Goal: Task Accomplishment & Management: Manage account settings

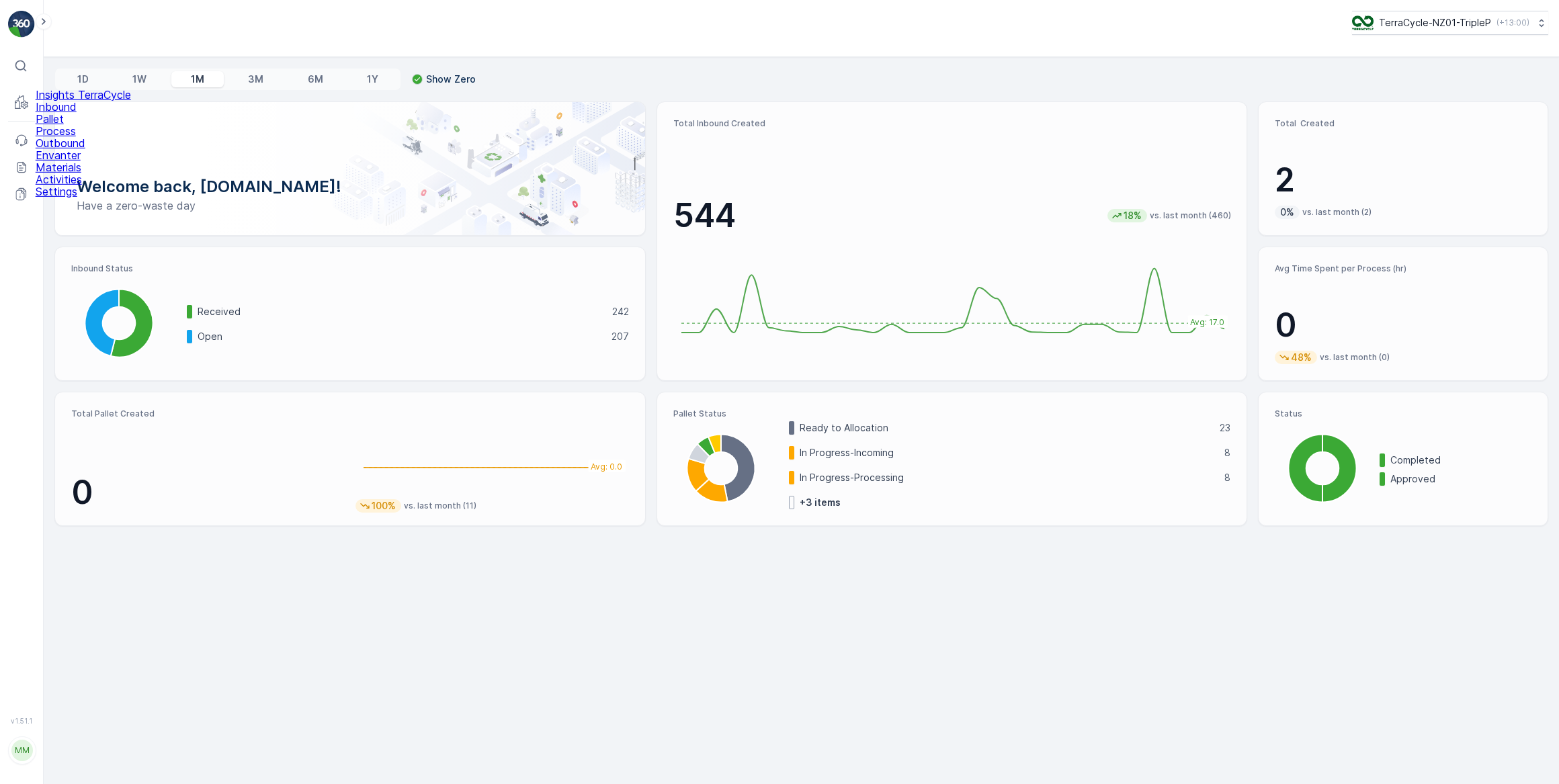
click at [79, 112] on p "Inbound" at bounding box center [83, 106] width 95 height 12
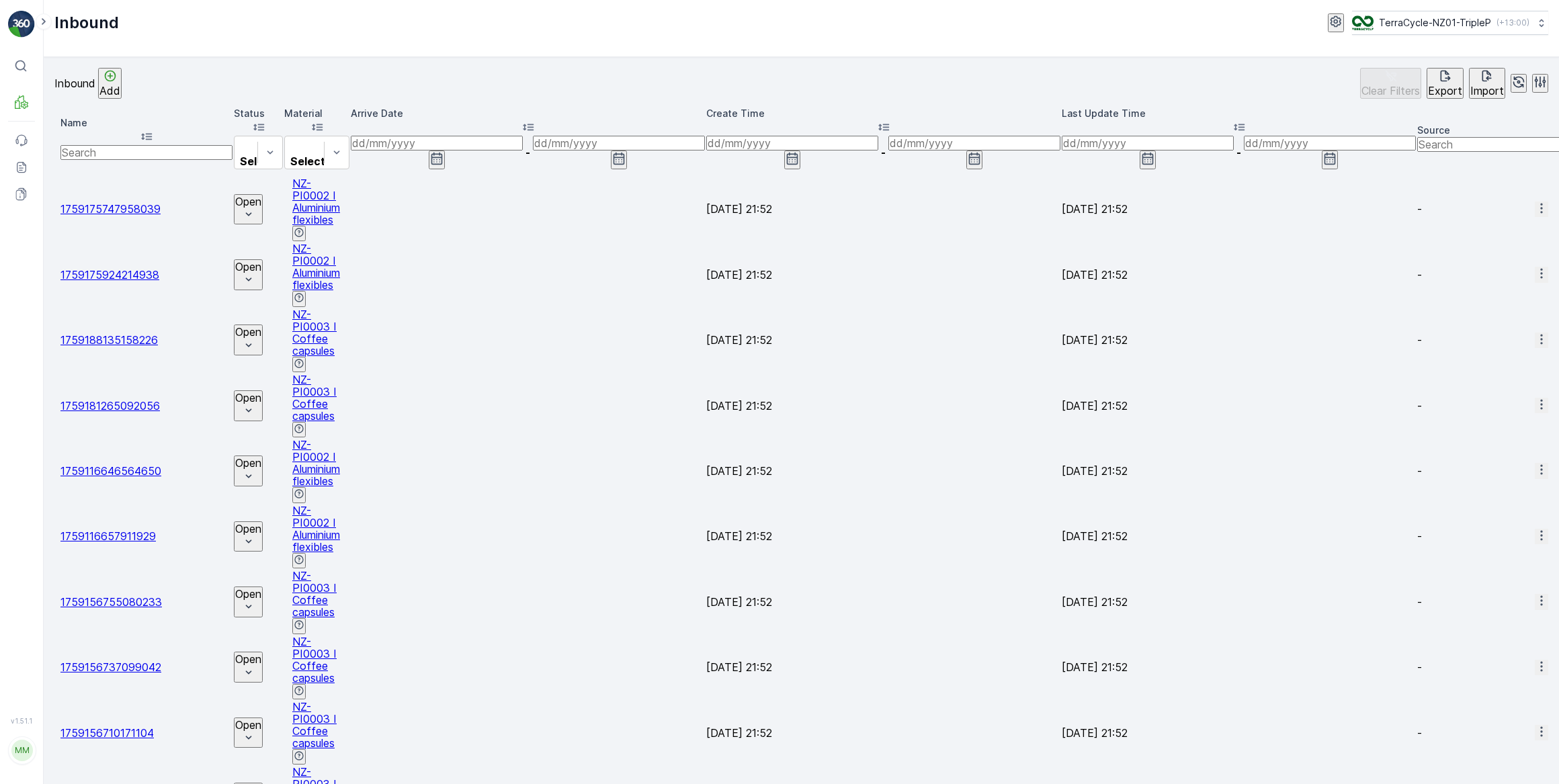
click at [35, 14] on button at bounding box center [44, 22] width 16 height 16
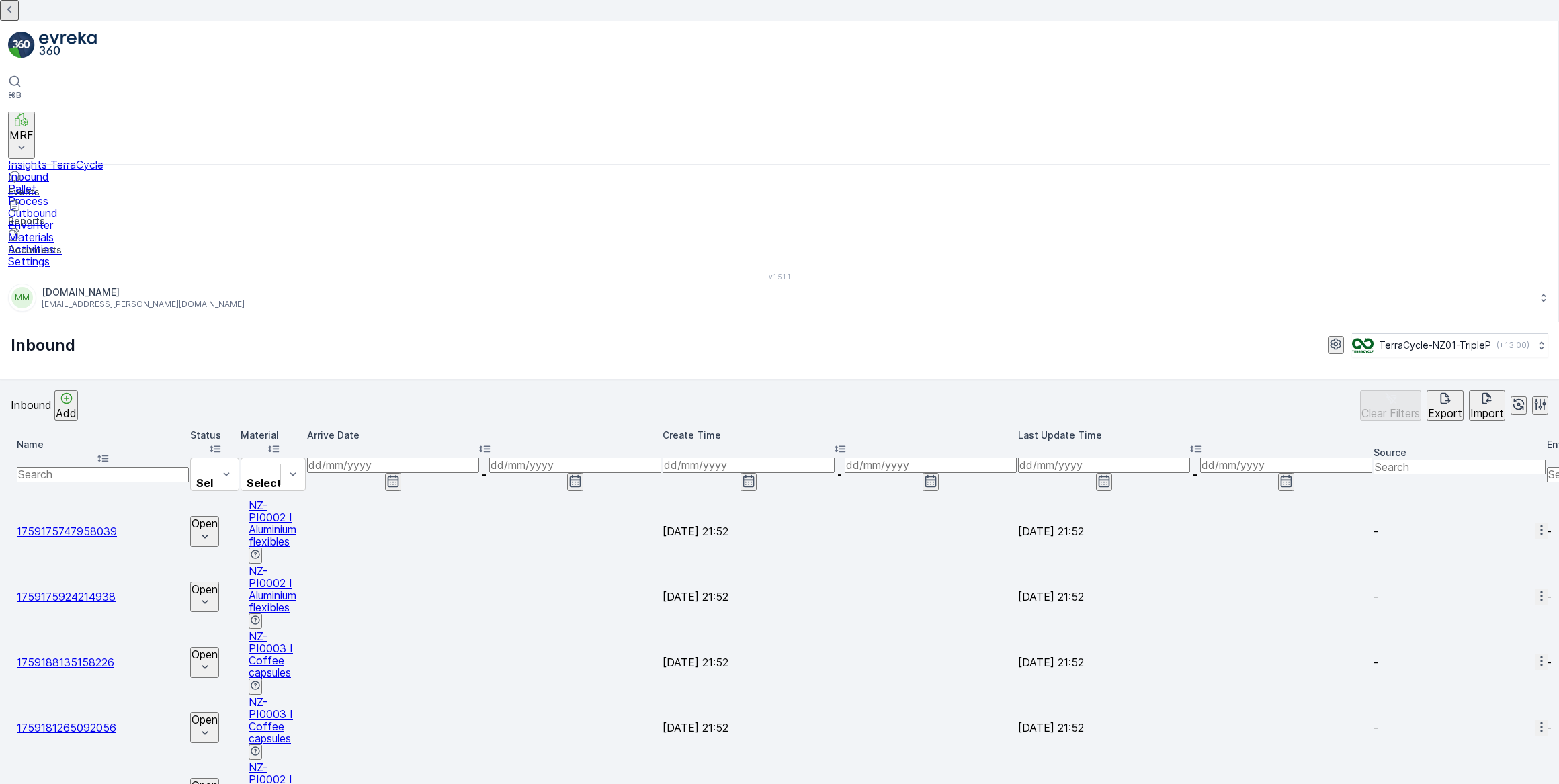
click at [0, 0] on button at bounding box center [9, 10] width 19 height 21
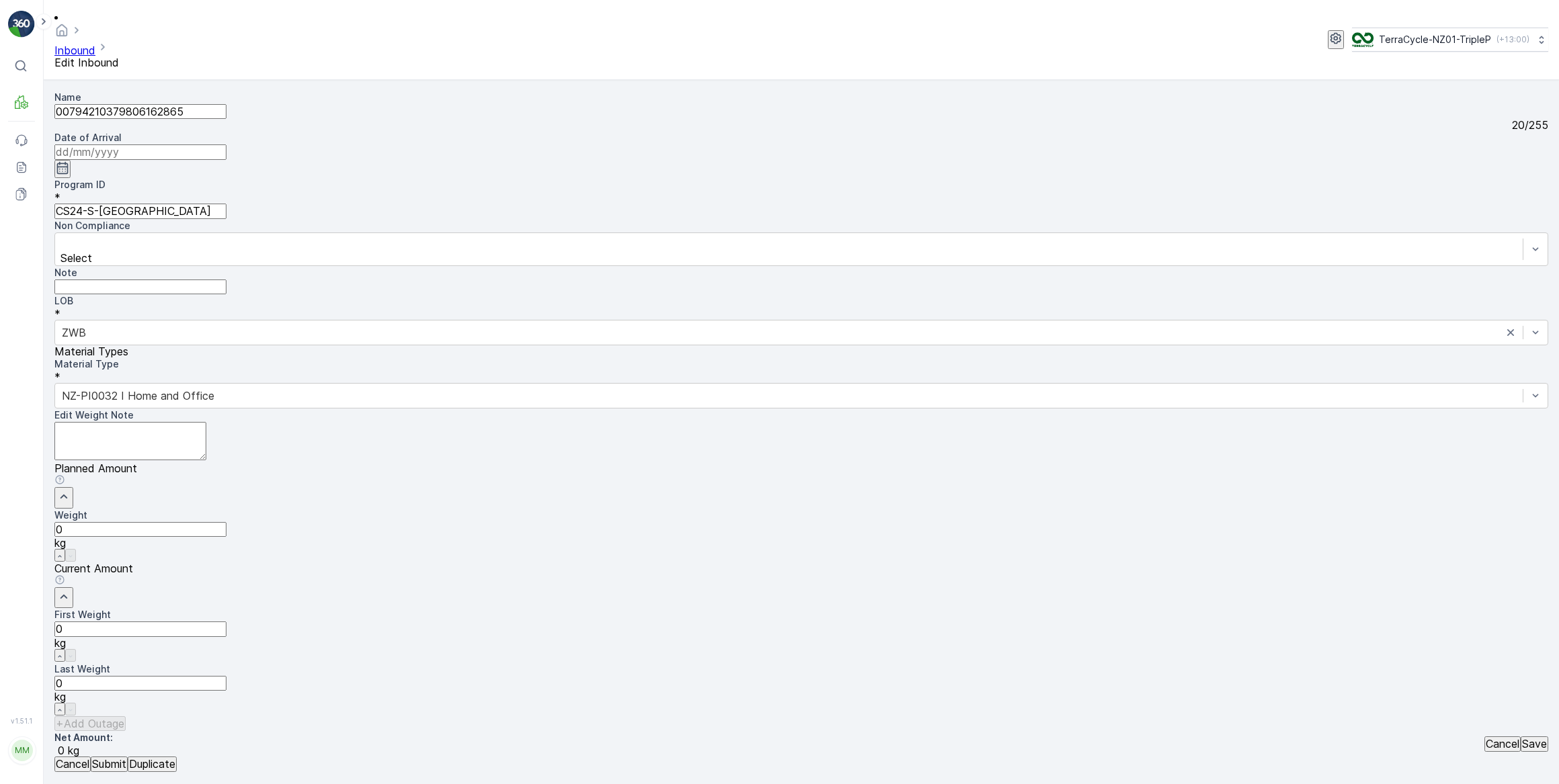
click at [227, 144] on input at bounding box center [141, 151] width 172 height 15
click at [533, 264] on div "1" at bounding box center [535, 269] width 5 height 12
type input "[DATE]"
drag, startPoint x: 852, startPoint y: 430, endPoint x: 673, endPoint y: 430, distance: 179.0
click at [227, 621] on Weight "0" at bounding box center [141, 628] width 172 height 15
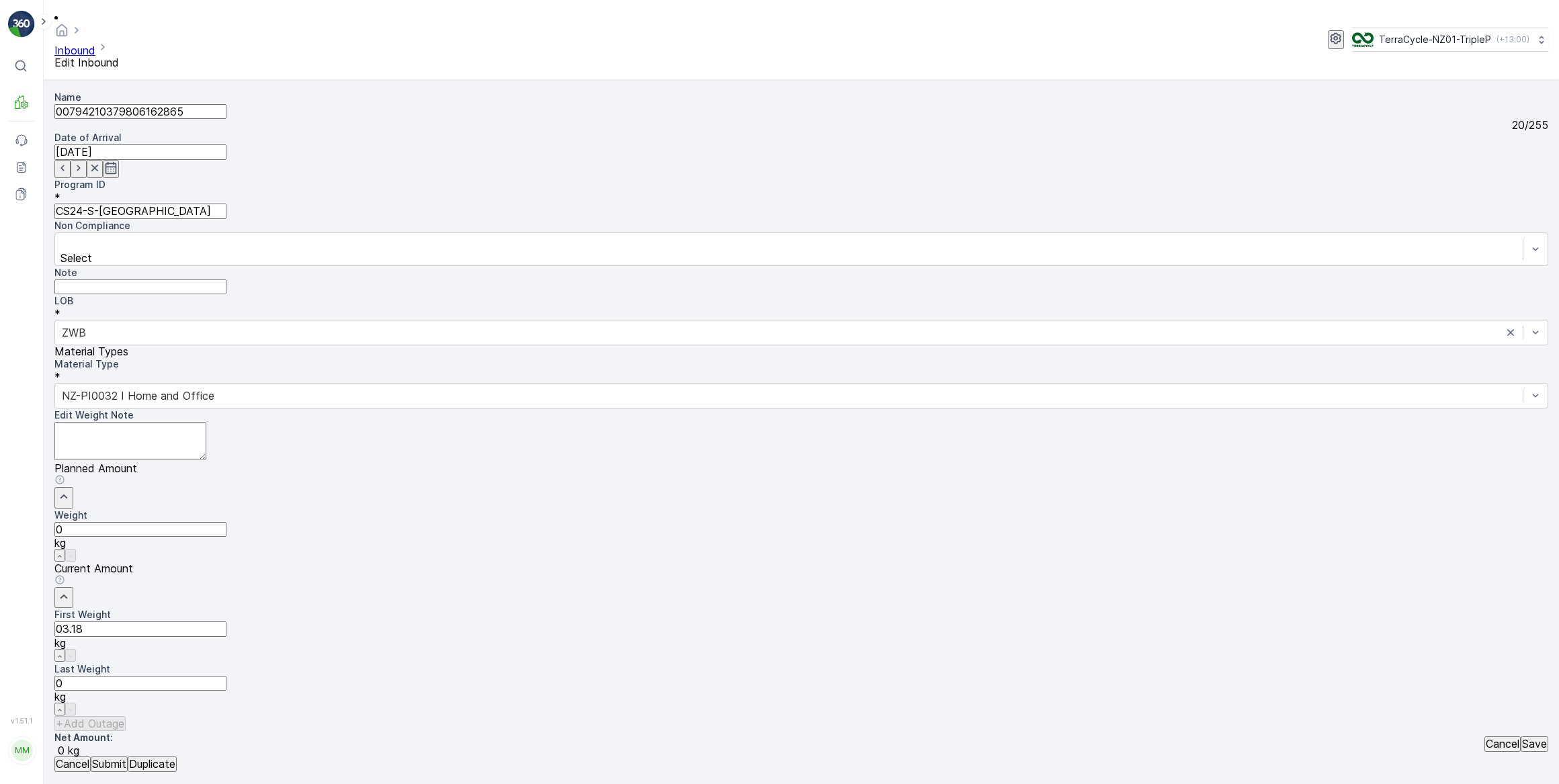
click at [91, 756] on button "Submit" at bounding box center [109, 763] width 37 height 15
click at [227, 144] on input at bounding box center [141, 151] width 172 height 15
click at [533, 264] on div "1" at bounding box center [535, 269] width 5 height 12
type input "[DATE]"
click at [227, 621] on Weight "0" at bounding box center [141, 628] width 172 height 15
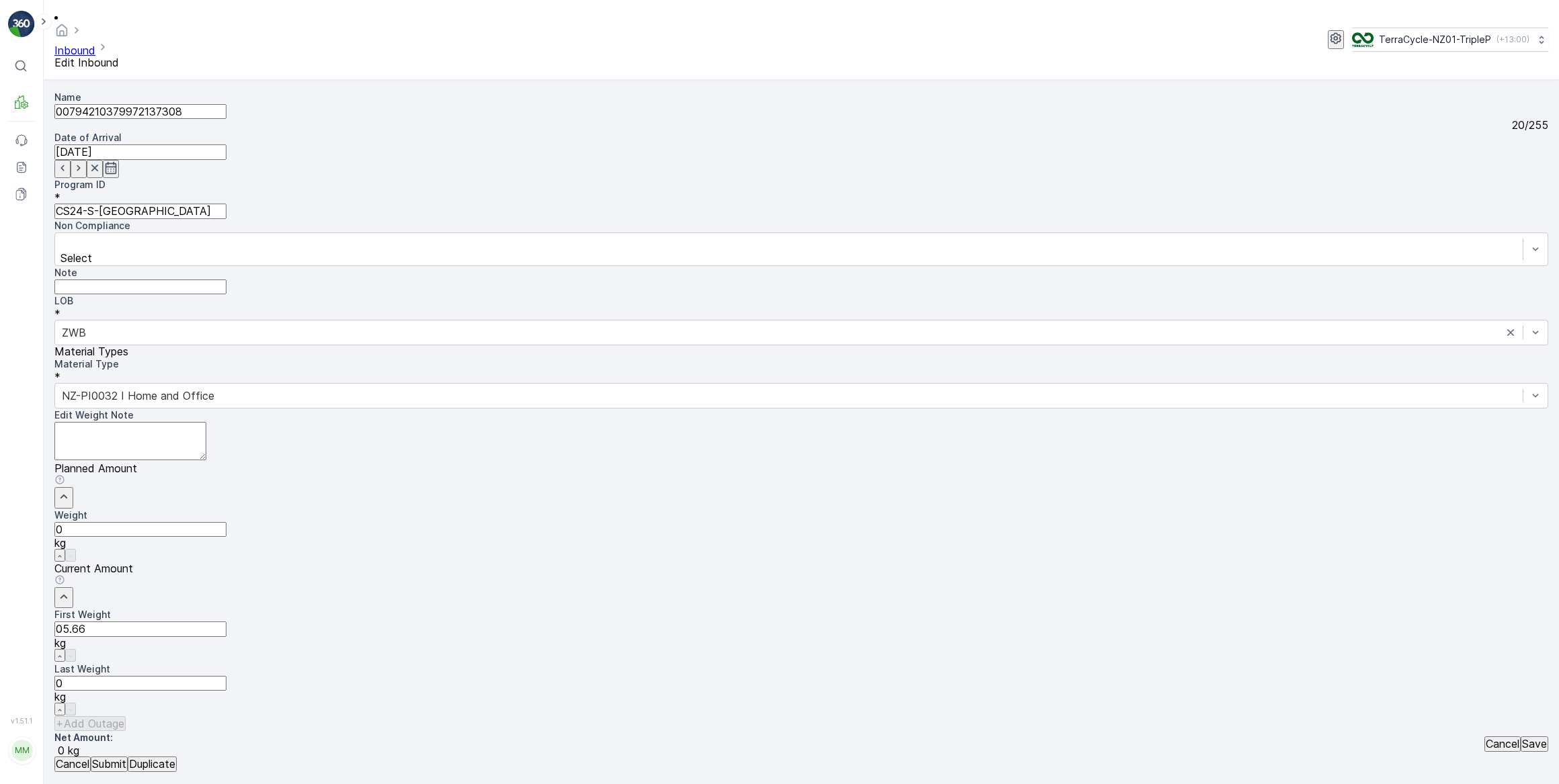
click at [91, 756] on button "Submit" at bounding box center [109, 763] width 37 height 15
click at [227, 144] on input at bounding box center [141, 151] width 172 height 15
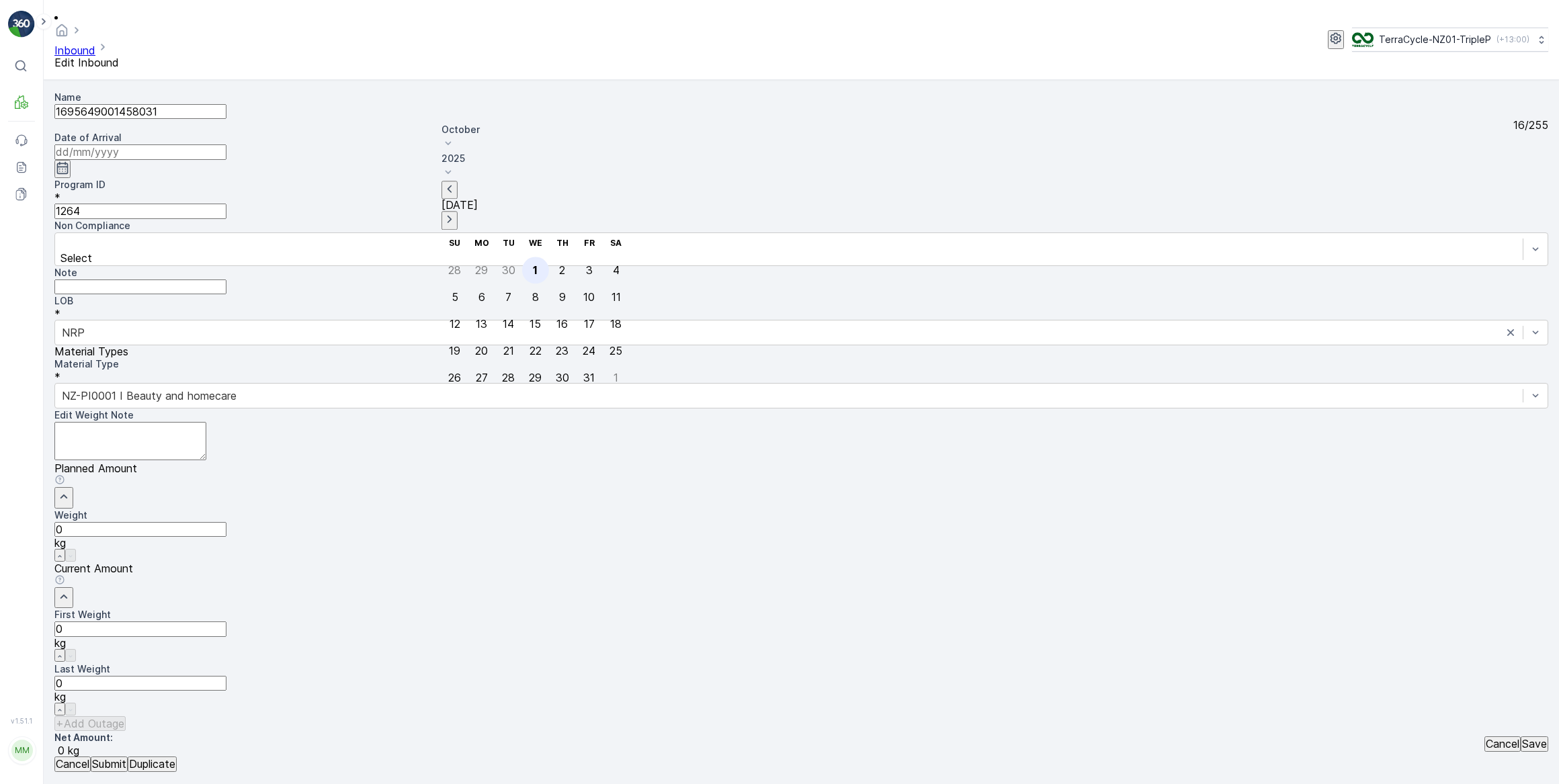
click at [533, 264] on div "1" at bounding box center [535, 269] width 5 height 12
type input "[DATE]"
drag, startPoint x: 863, startPoint y: 423, endPoint x: 773, endPoint y: 414, distance: 90.4
click at [227, 621] on Weight "0" at bounding box center [141, 628] width 172 height 15
click at [91, 756] on button "Submit" at bounding box center [109, 763] width 37 height 15
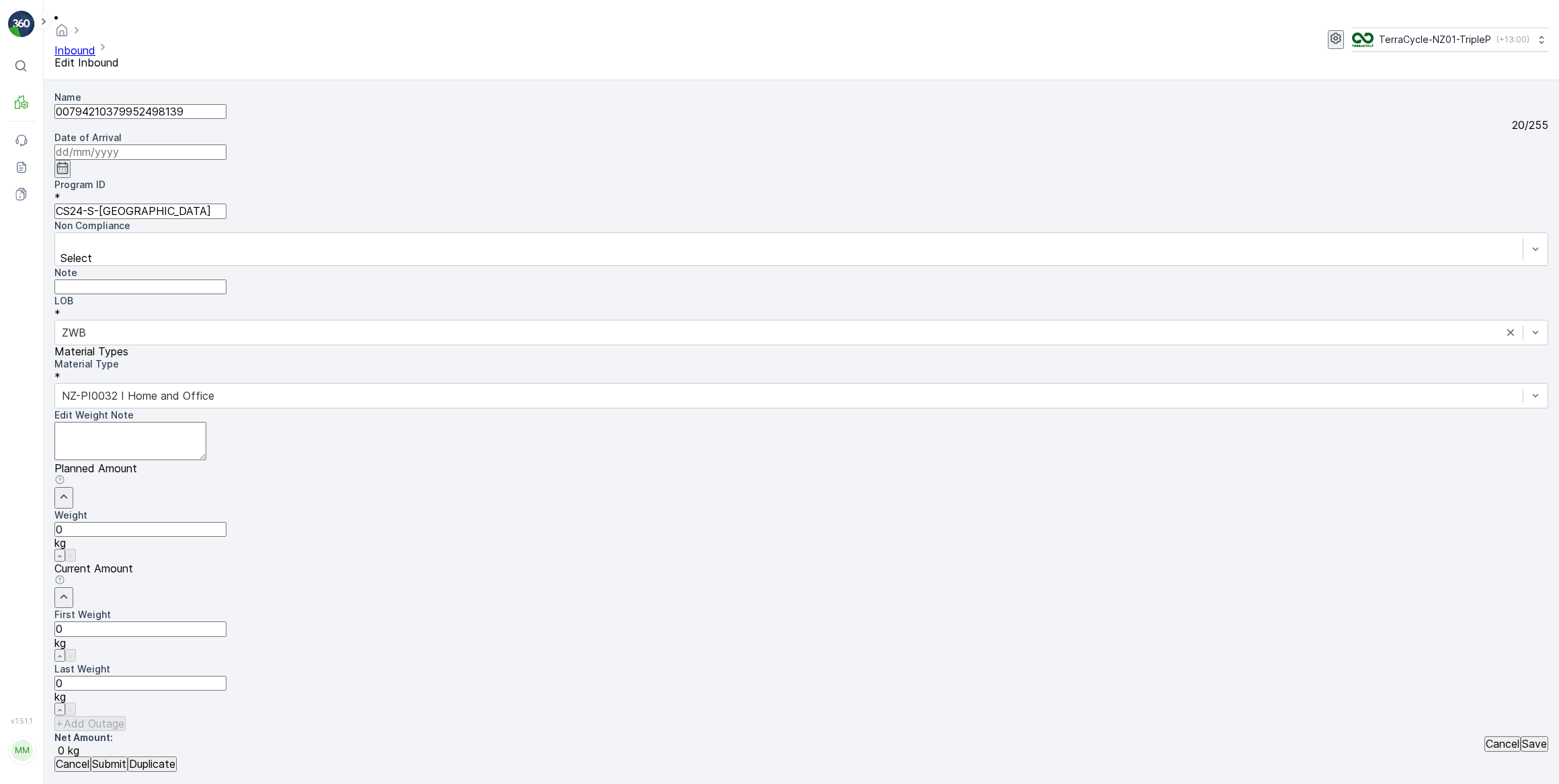
click at [227, 144] on input at bounding box center [141, 151] width 172 height 15
click at [533, 264] on div "1" at bounding box center [535, 269] width 5 height 12
type input "[DATE]"
click at [227, 621] on Weight "0" at bounding box center [141, 628] width 172 height 15
click at [91, 756] on button "Submit" at bounding box center [109, 763] width 37 height 15
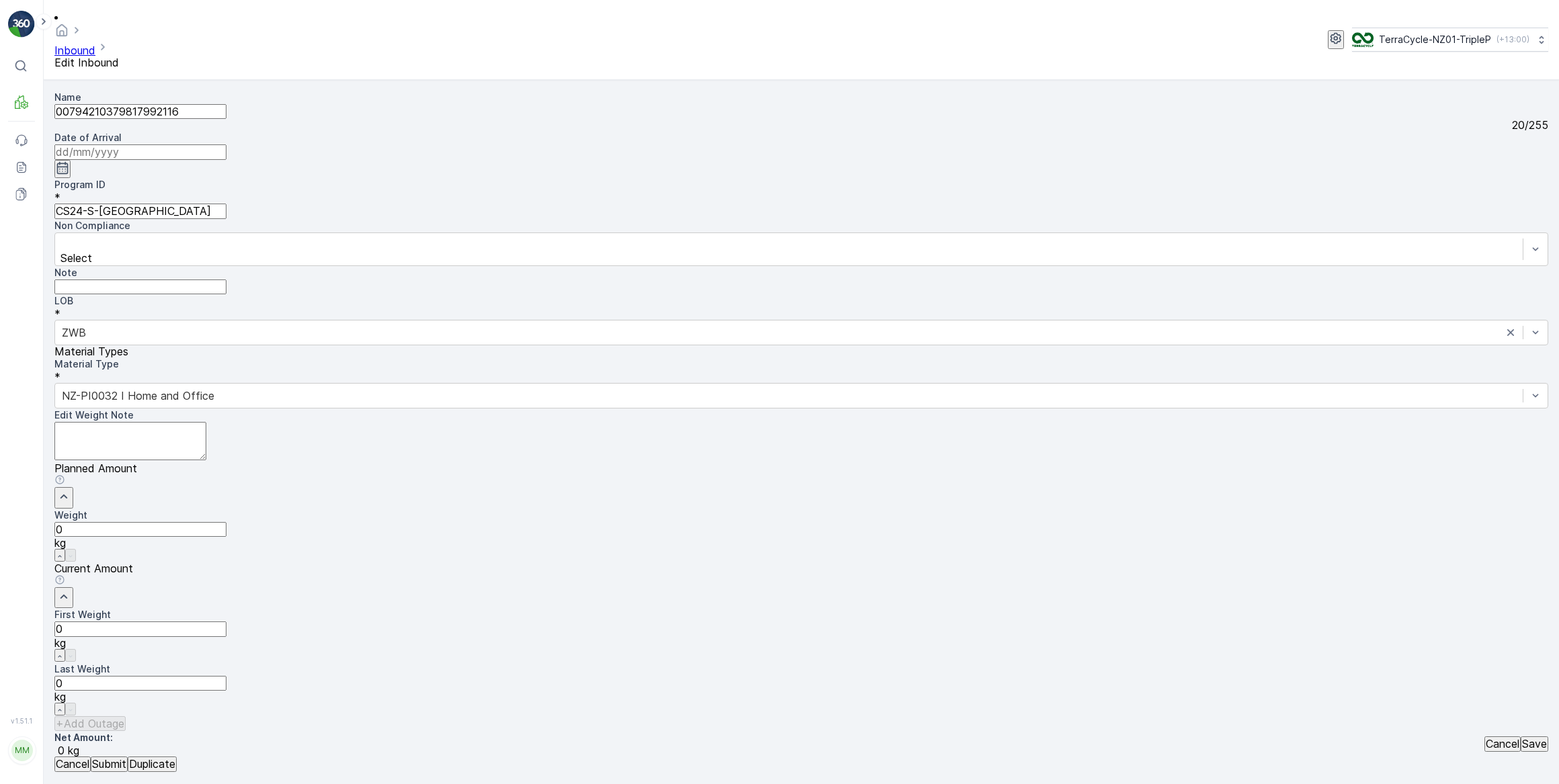
click at [227, 144] on input at bounding box center [141, 151] width 172 height 15
click at [533, 264] on div "1" at bounding box center [535, 269] width 5 height 12
type input "[DATE]"
drag, startPoint x: 942, startPoint y: 434, endPoint x: 857, endPoint y: 419, distance: 86.3
click at [227, 621] on Weight "0" at bounding box center [141, 628] width 172 height 15
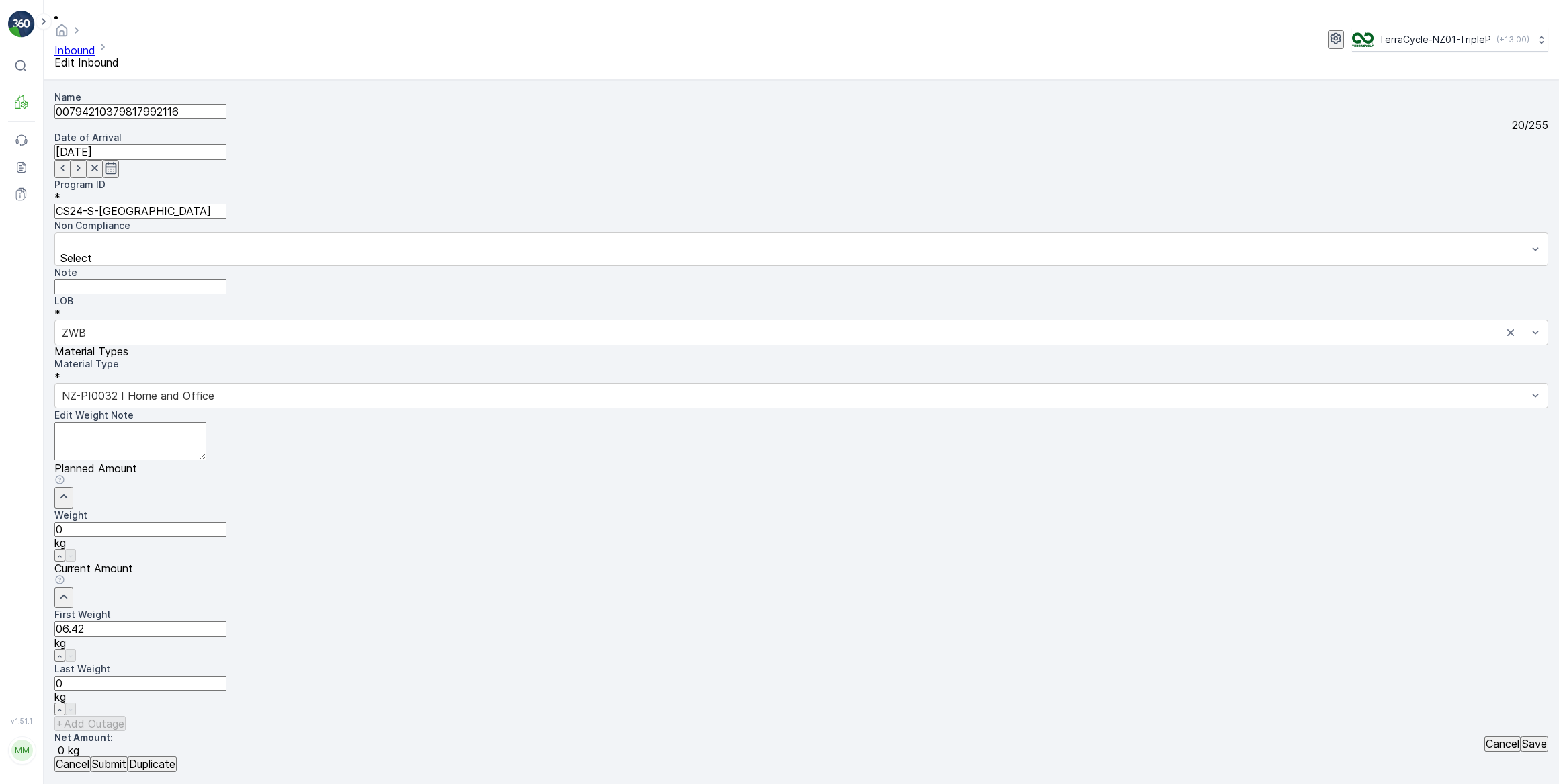
click at [91, 756] on button "Submit" at bounding box center [109, 763] width 37 height 15
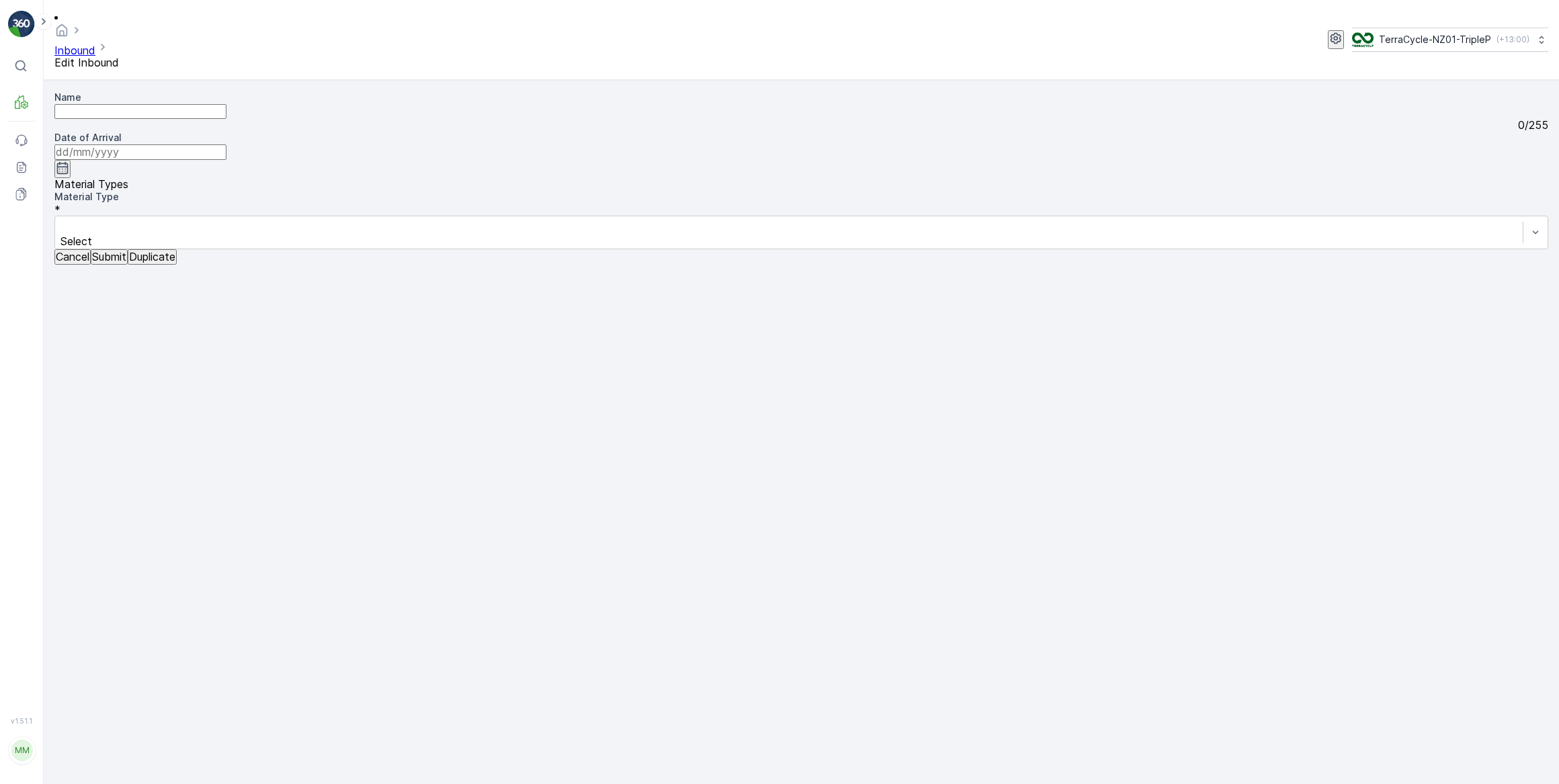
click at [72, 263] on p "Cancel" at bounding box center [72, 256] width 34 height 12
click at [79, 263] on p "Cancel" at bounding box center [72, 256] width 34 height 12
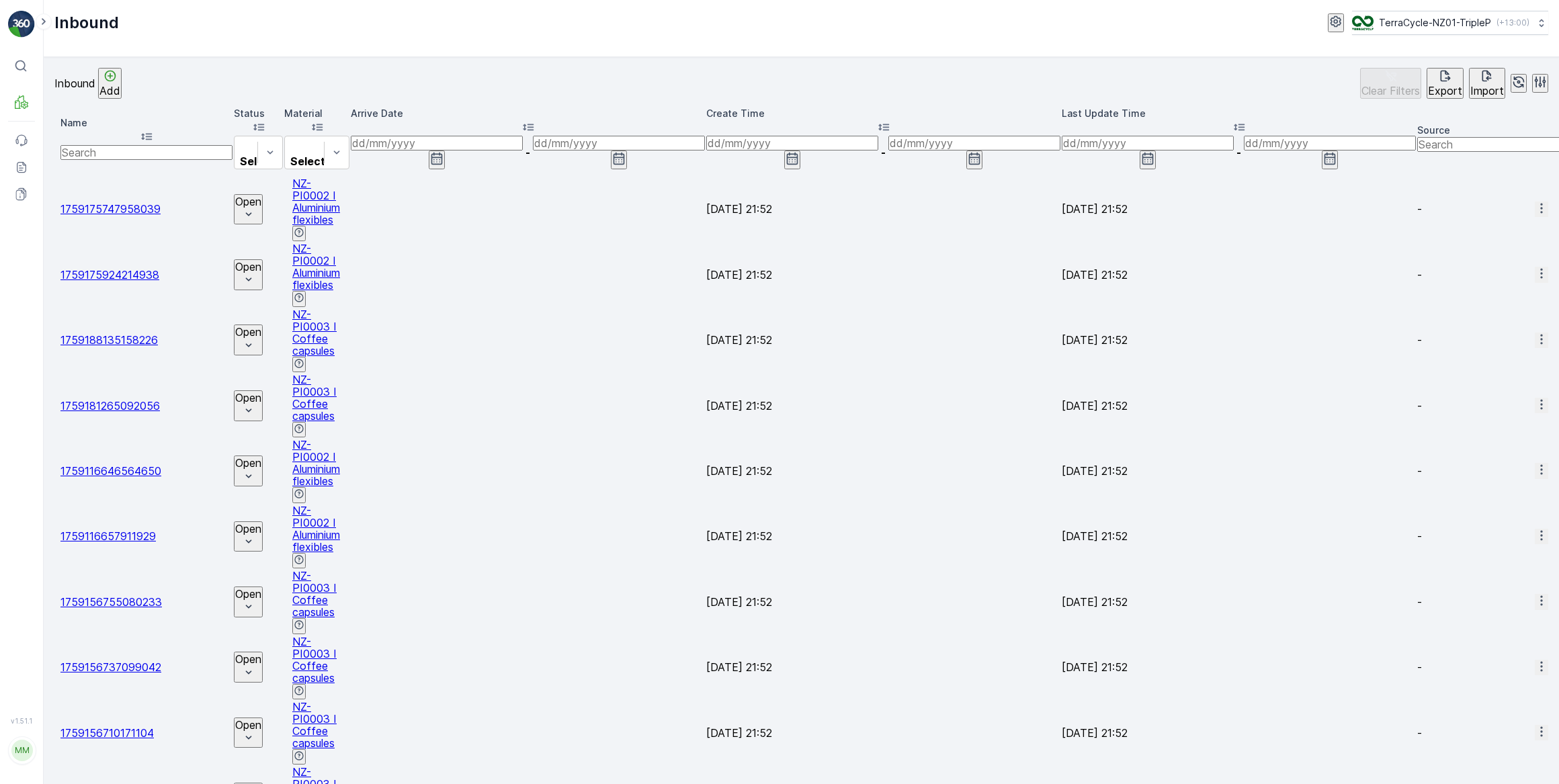
click at [121, 85] on p "Add" at bounding box center [110, 90] width 21 height 12
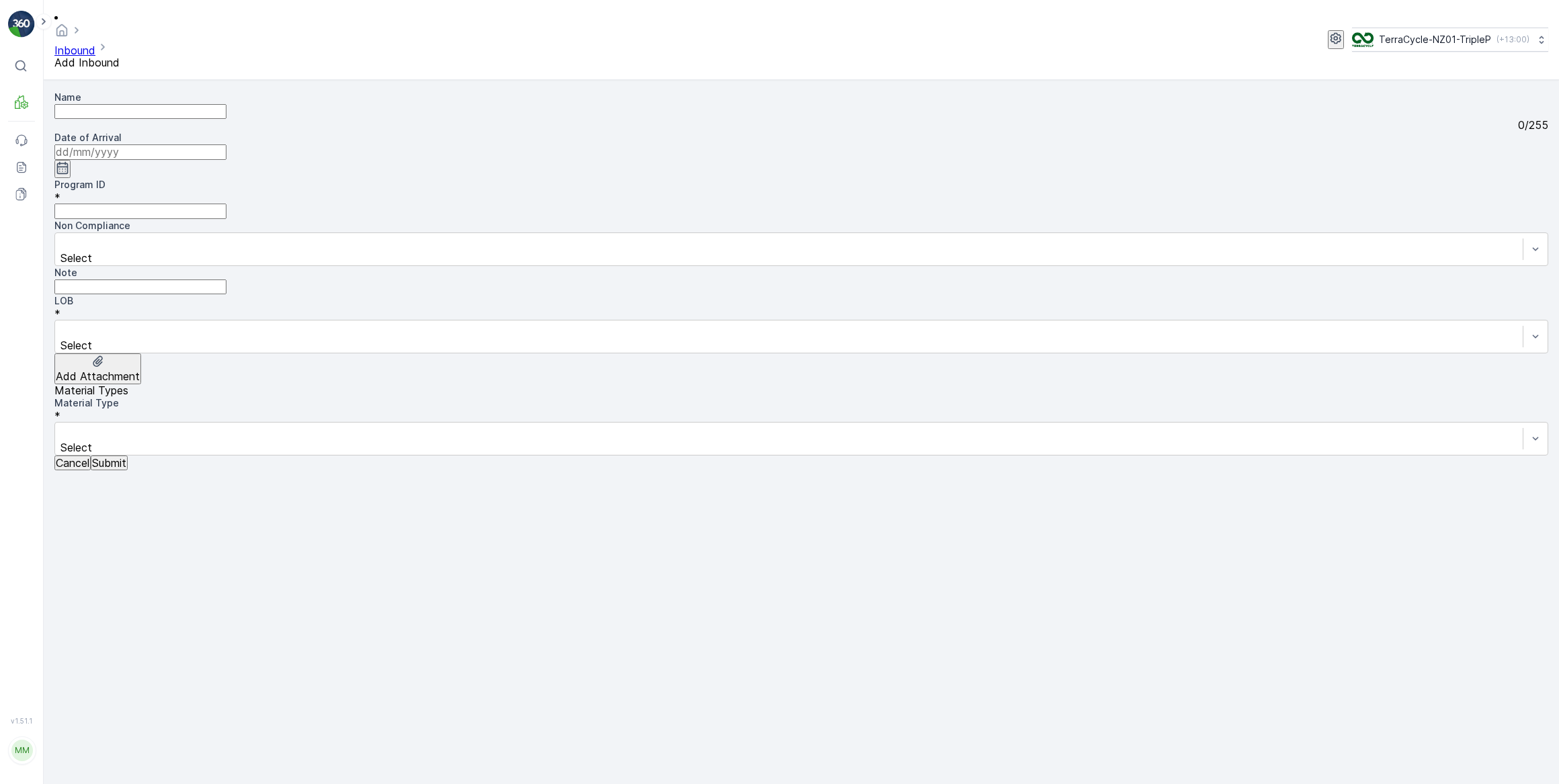
click at [149, 104] on input "Name" at bounding box center [141, 111] width 172 height 15
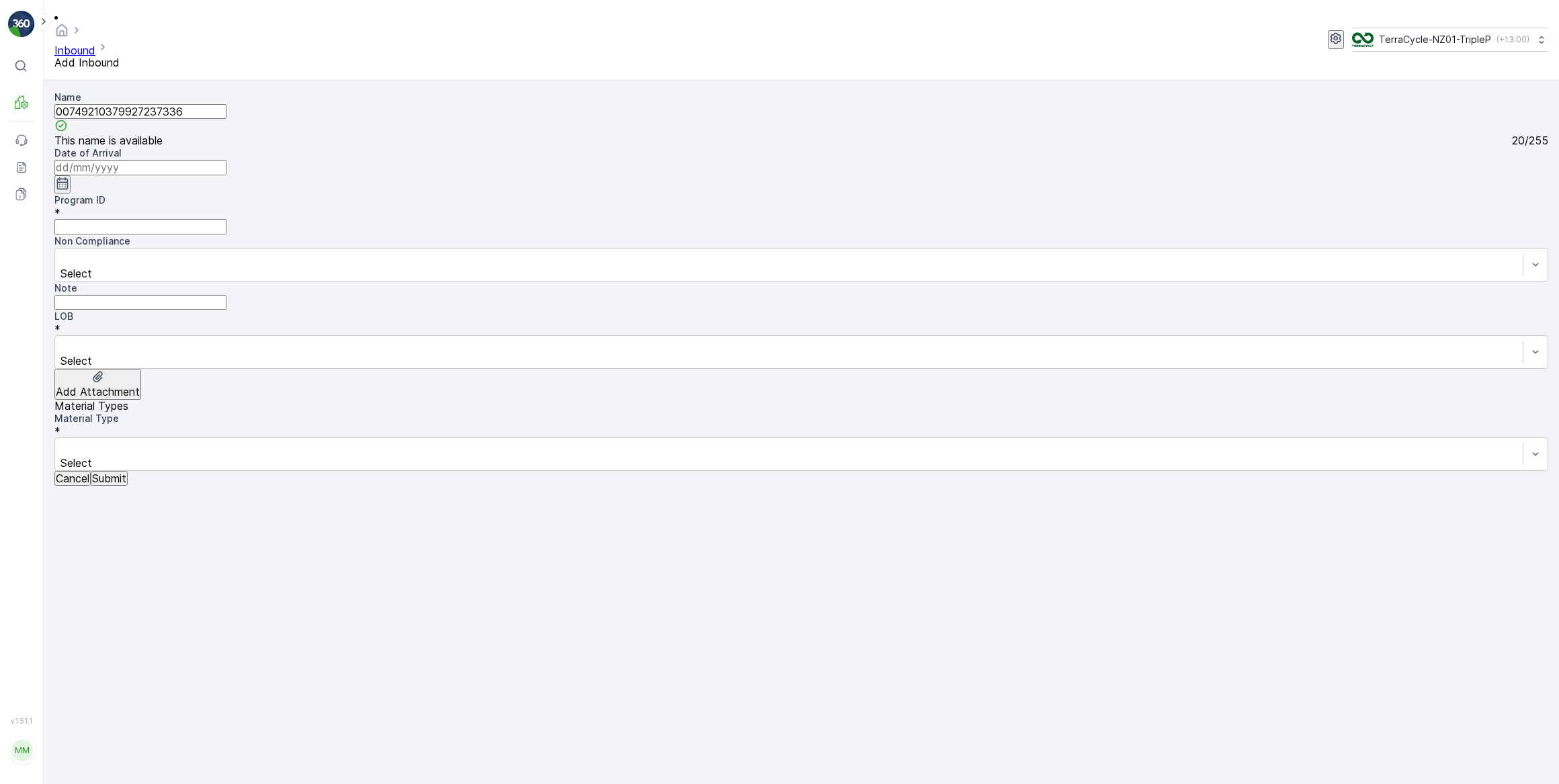
type input "00749210379927237336"
click at [227, 160] on input at bounding box center [141, 167] width 172 height 15
click at [533, 264] on div "1" at bounding box center [535, 269] width 5 height 12
type input "[DATE]"
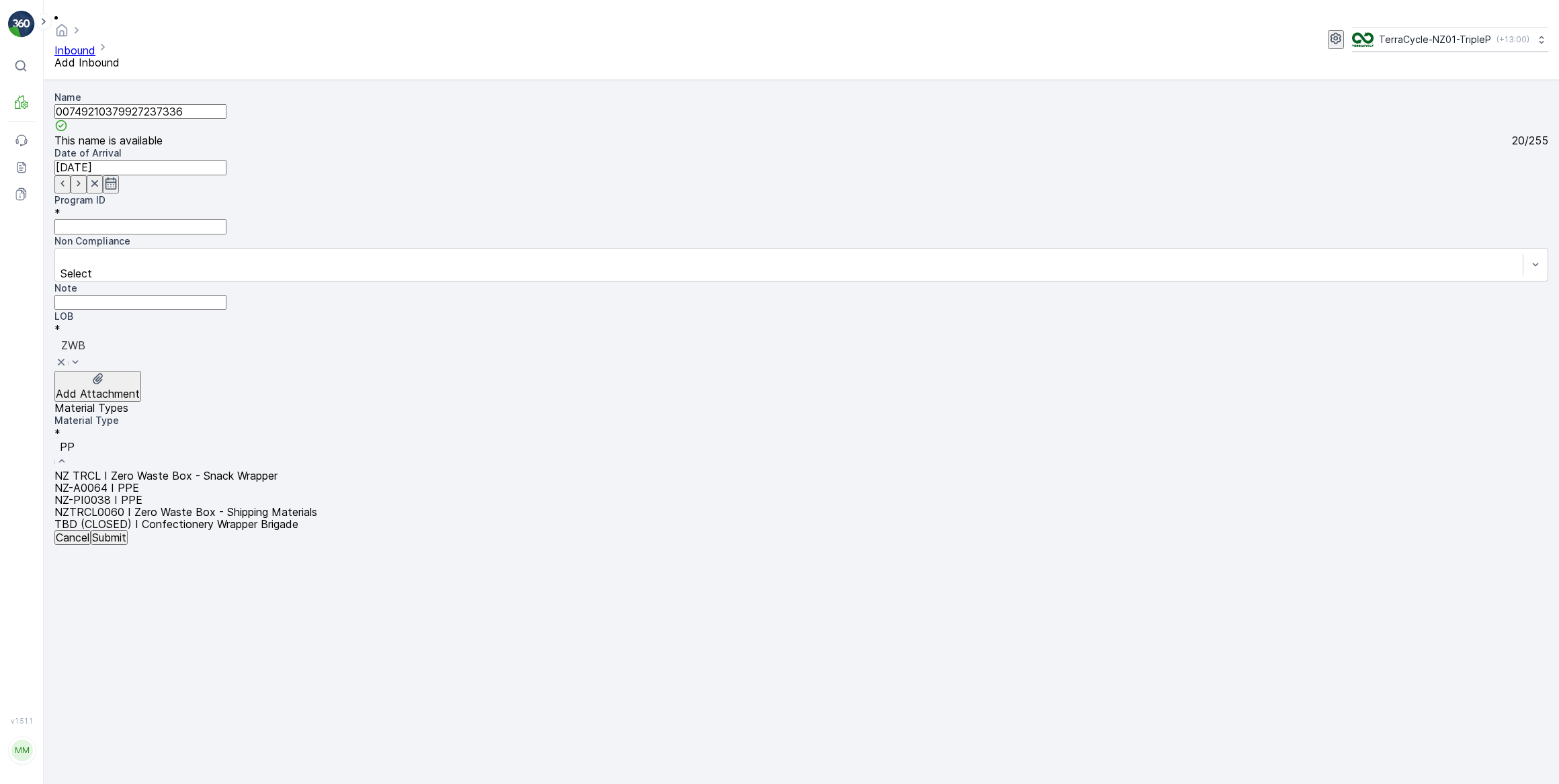
type input "PPE"
click at [142, 493] on span "NZ-PI0038 I PPE" at bounding box center [98, 499] width 88 height 14
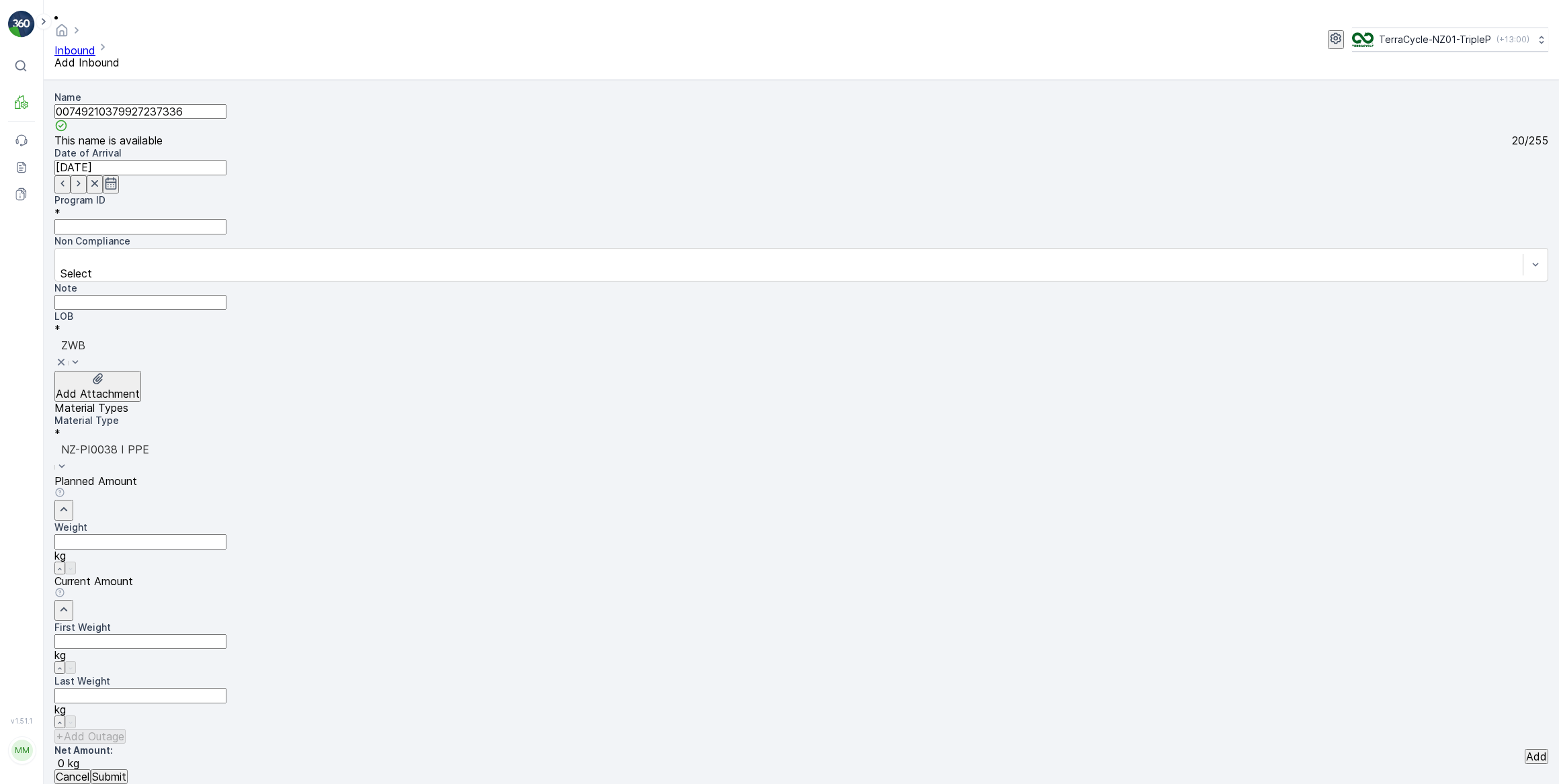
click at [112, 219] on ID "Program ID" at bounding box center [141, 227] width 172 height 15
type ID "CS58"
click at [227, 634] on Weight "First Weight" at bounding box center [141, 641] width 172 height 15
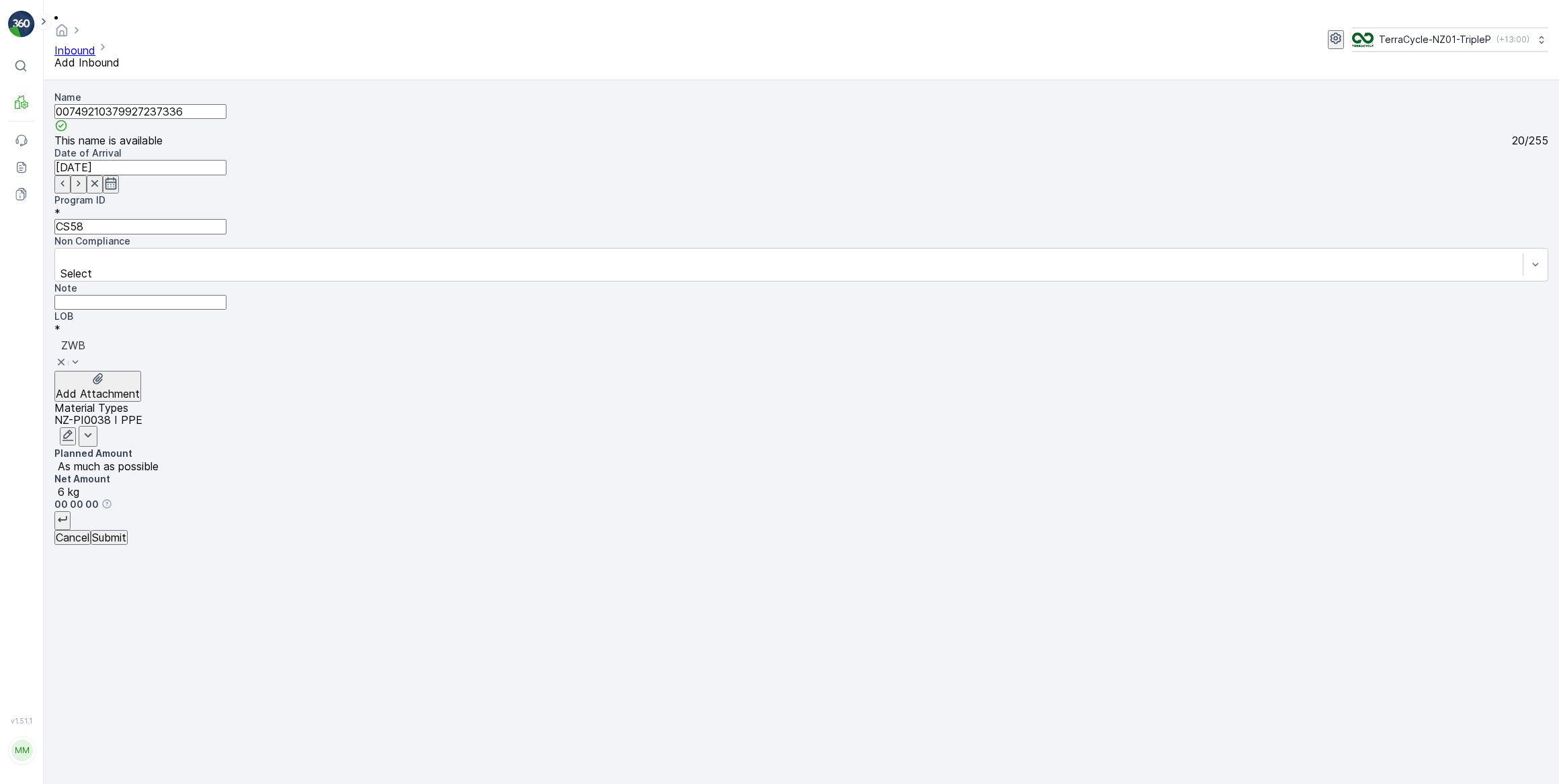
click at [126, 543] on p "Submit" at bounding box center [110, 537] width 34 height 12
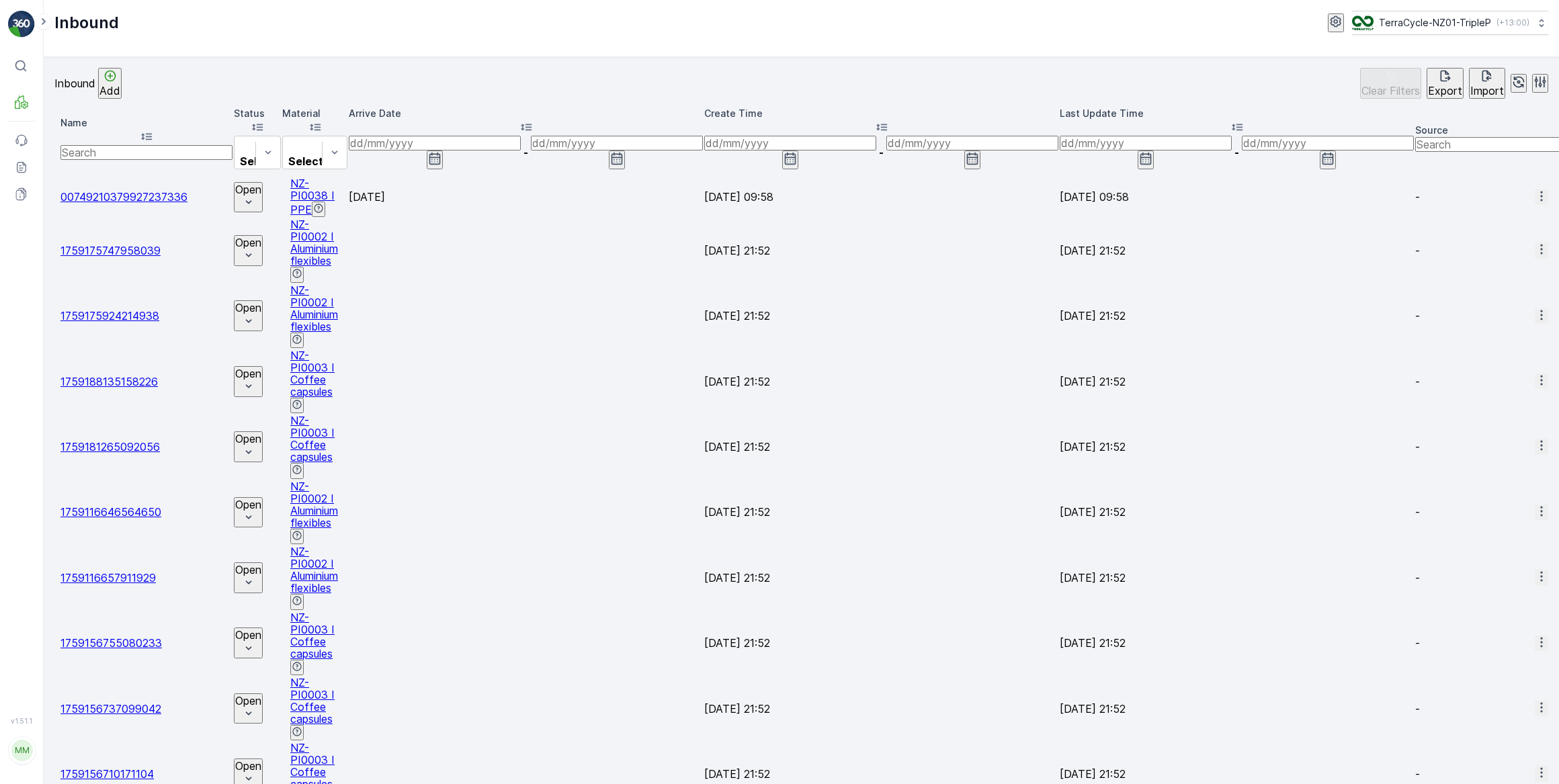
click at [256, 196] on icon "Open" at bounding box center [248, 202] width 14 height 14
click at [248, 206] on span "Scanned" at bounding box center [266, 205] width 44 height 12
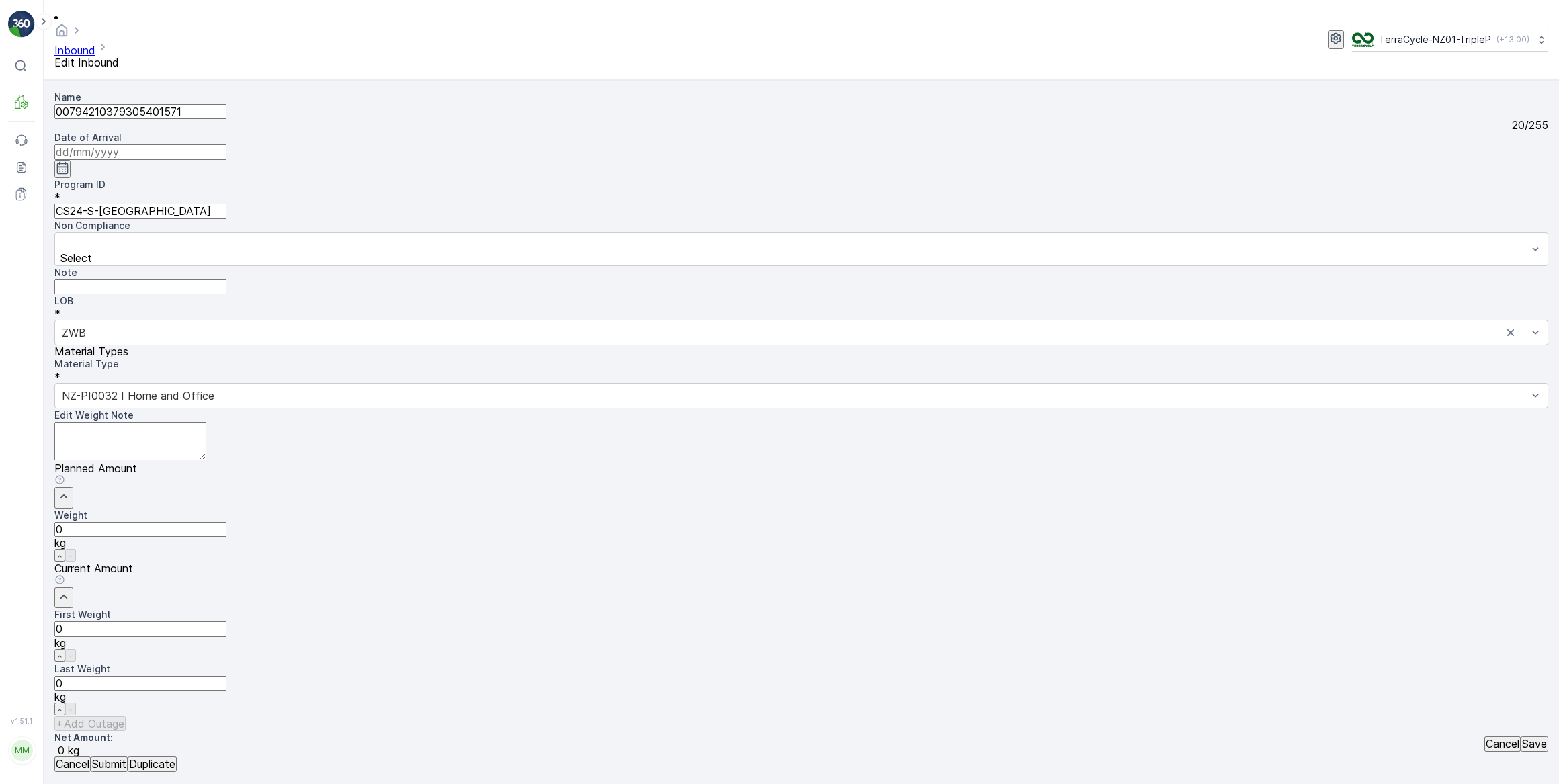
click at [227, 144] on input at bounding box center [141, 151] width 172 height 15
click at [533, 264] on div "1" at bounding box center [535, 269] width 5 height 12
type input "[DATE]"
drag, startPoint x: 875, startPoint y: 431, endPoint x: 823, endPoint y: 423, distance: 52.6
click at [227, 621] on Weight "0" at bounding box center [141, 628] width 172 height 15
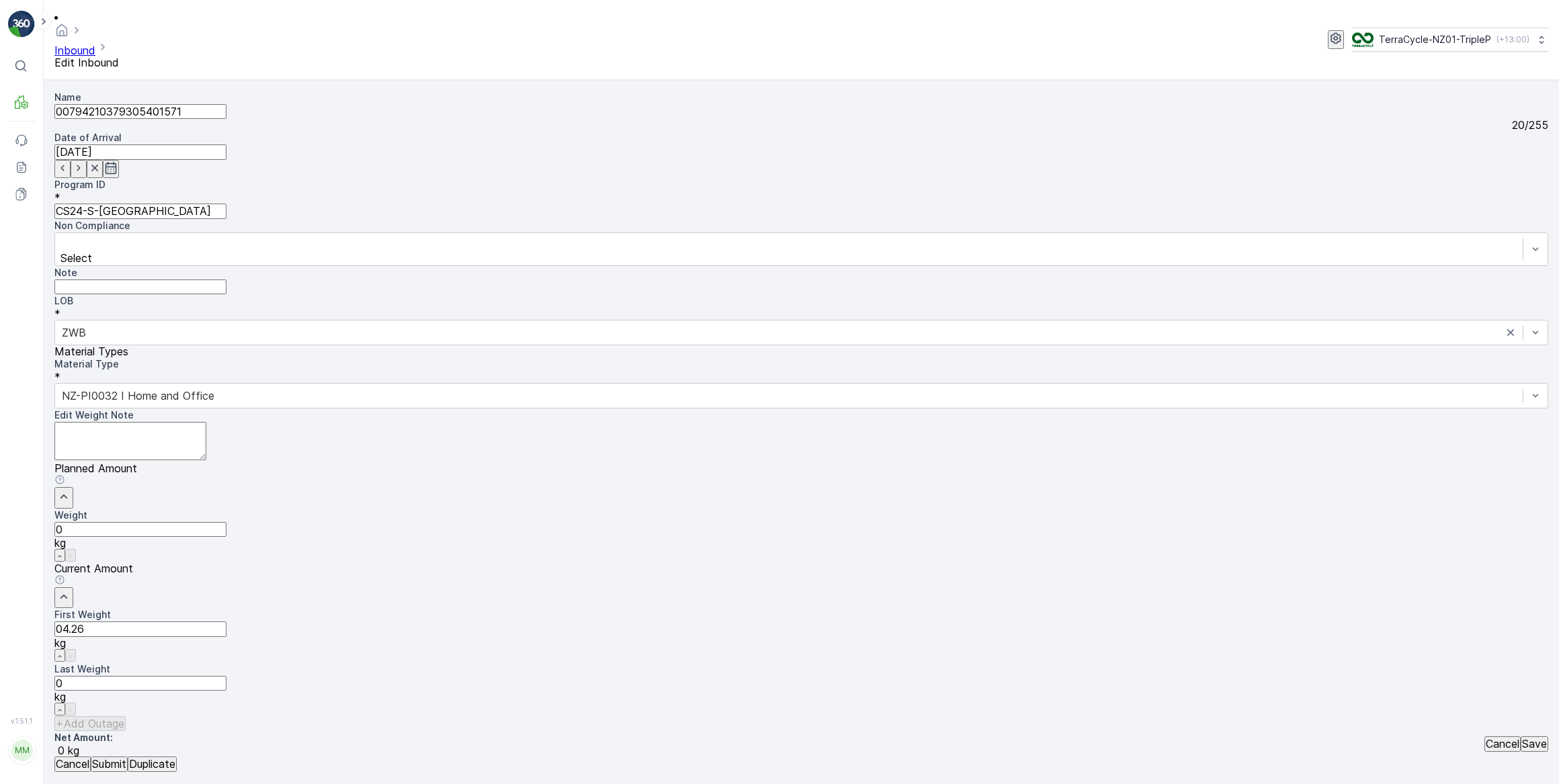
click at [91, 756] on button "Submit" at bounding box center [109, 763] width 37 height 15
click at [227, 144] on input at bounding box center [141, 151] width 172 height 15
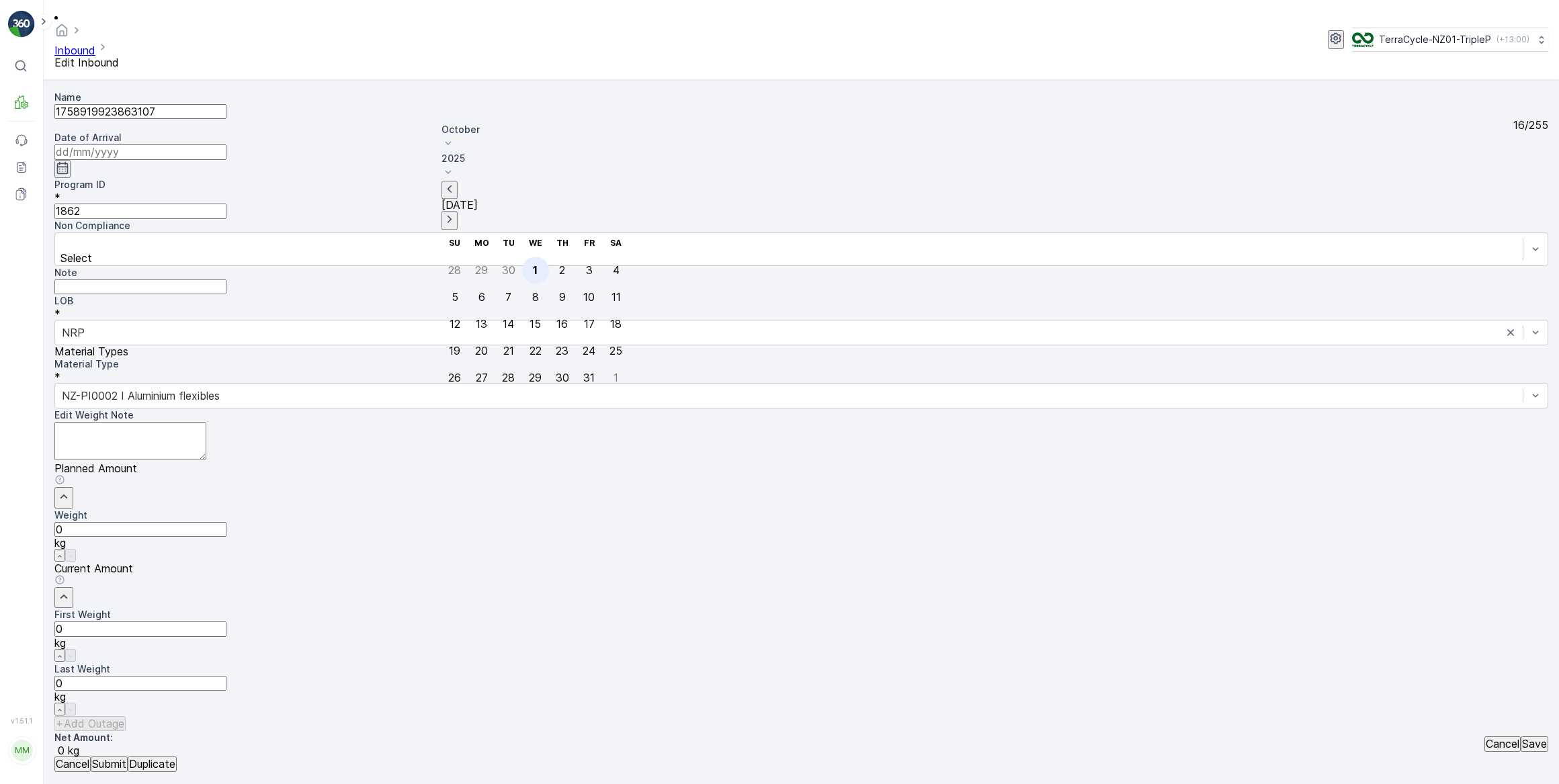
click at [533, 264] on div "1" at bounding box center [535, 269] width 5 height 12
type input "[DATE]"
click at [227, 621] on Weight "0" at bounding box center [141, 628] width 172 height 15
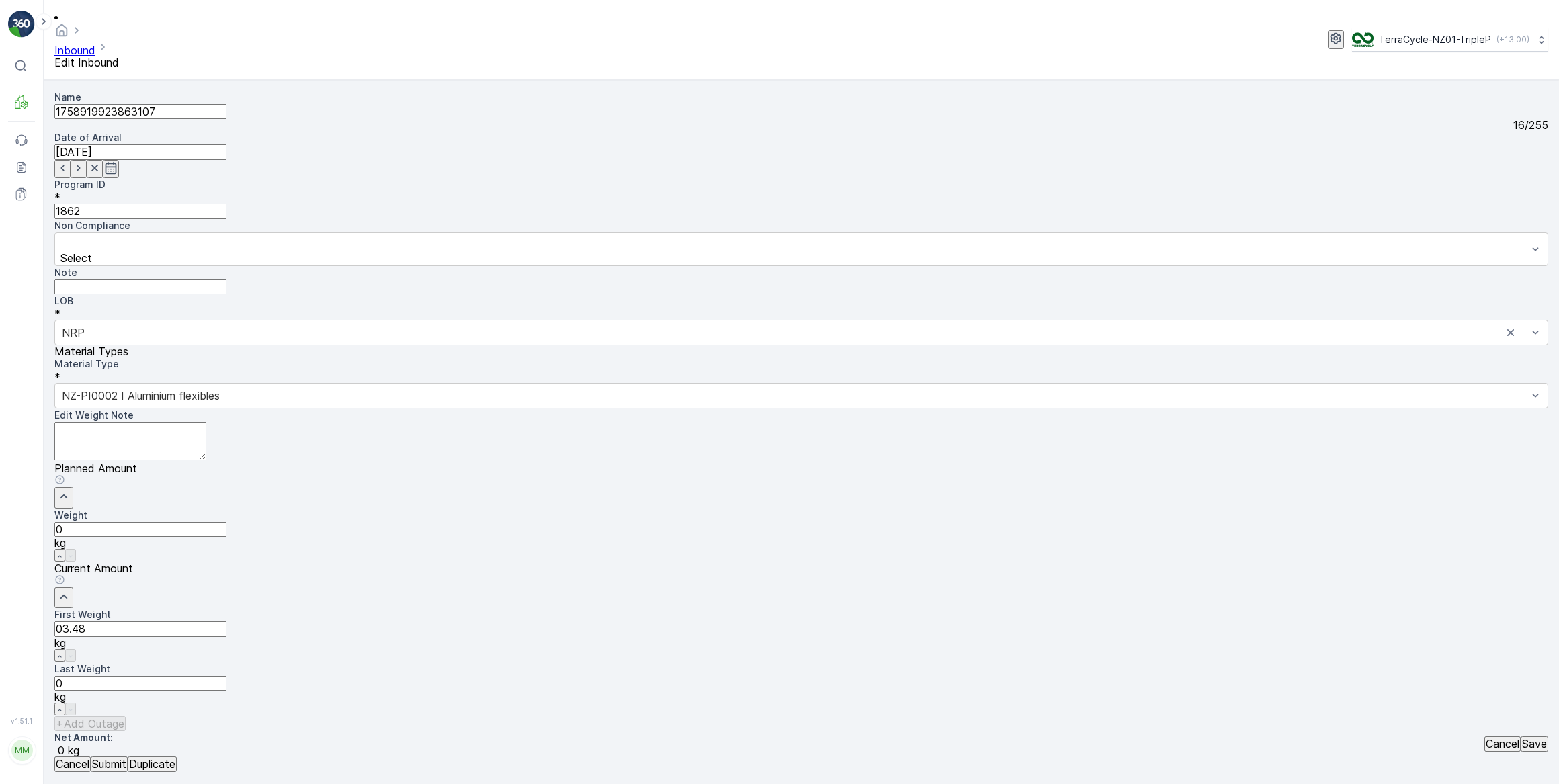
click at [91, 756] on button "Submit" at bounding box center [109, 763] width 37 height 15
click at [227, 144] on input at bounding box center [141, 151] width 172 height 15
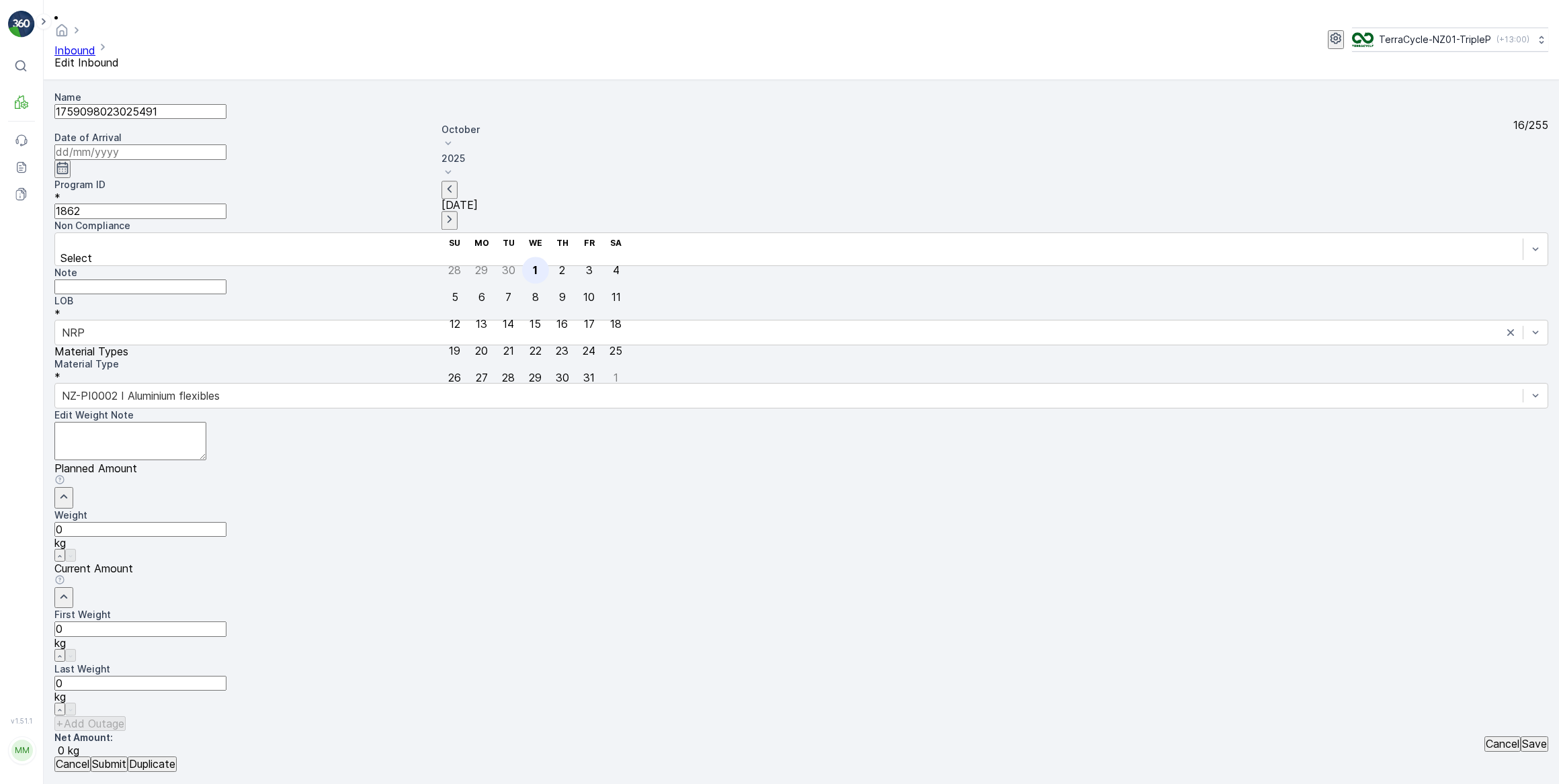
click at [533, 264] on div "1" at bounding box center [535, 269] width 5 height 12
type input "[DATE]"
drag, startPoint x: 890, startPoint y: 435, endPoint x: 711, endPoint y: 408, distance: 181.0
click at [227, 621] on Weight "0" at bounding box center [141, 628] width 172 height 15
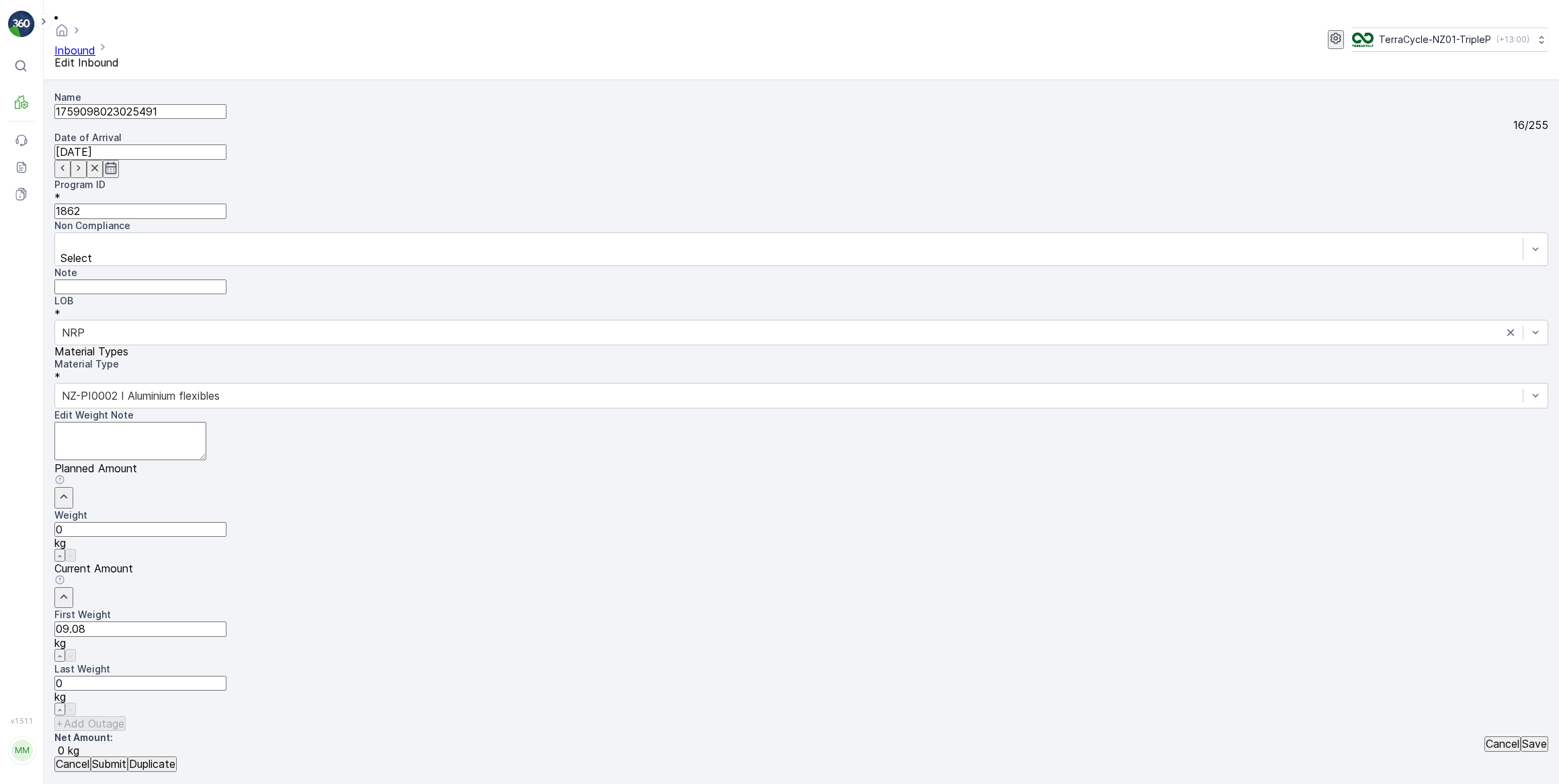
click at [91, 756] on button "Submit" at bounding box center [109, 763] width 37 height 15
click at [227, 144] on input at bounding box center [141, 151] width 172 height 15
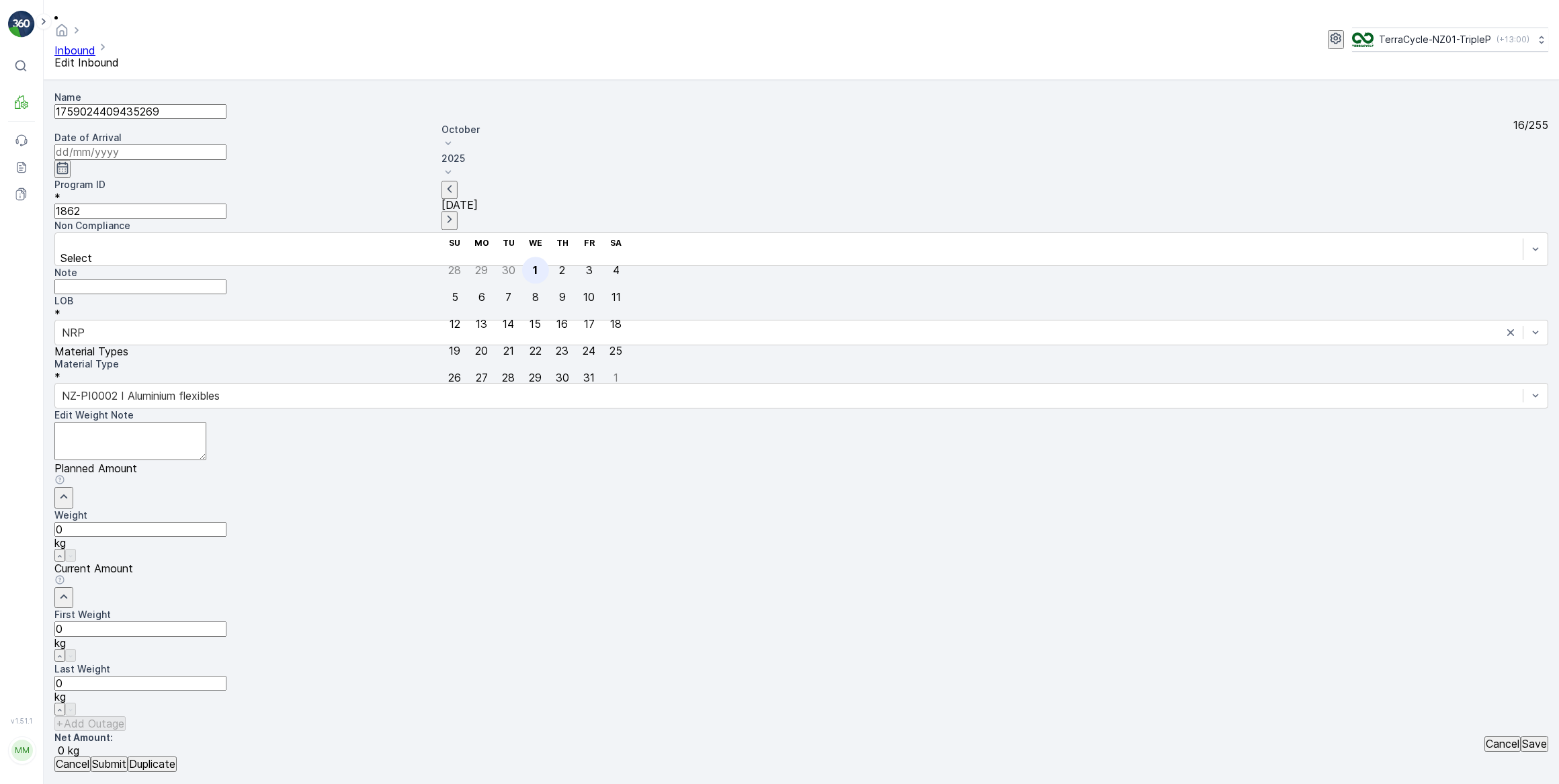
click at [533, 264] on div "1" at bounding box center [535, 269] width 5 height 12
type input "[DATE]"
drag, startPoint x: 867, startPoint y: 426, endPoint x: 659, endPoint y: 403, distance: 209.3
click at [227, 621] on Weight "0" at bounding box center [141, 628] width 172 height 15
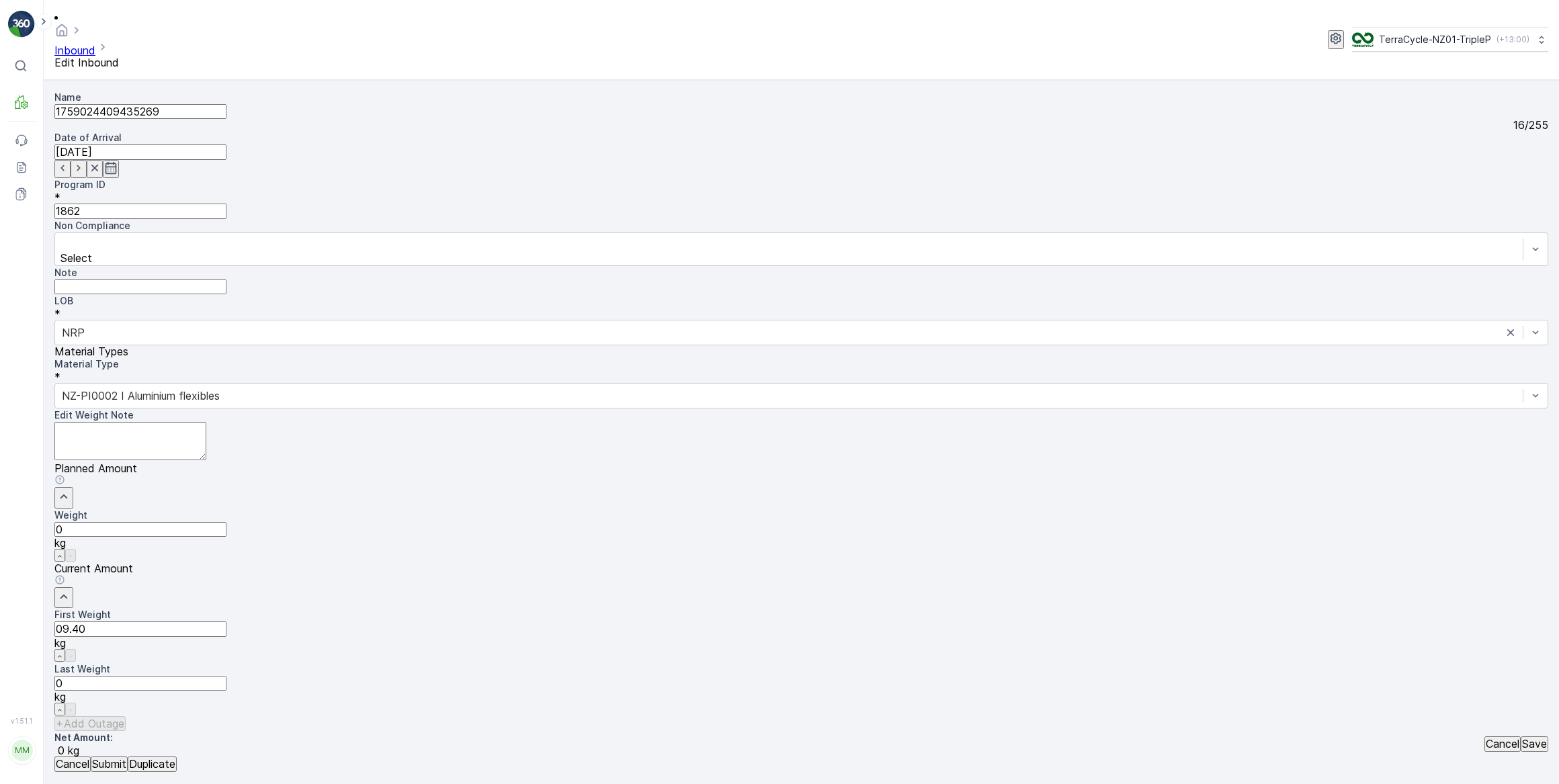
click at [91, 756] on button "Submit" at bounding box center [109, 763] width 37 height 15
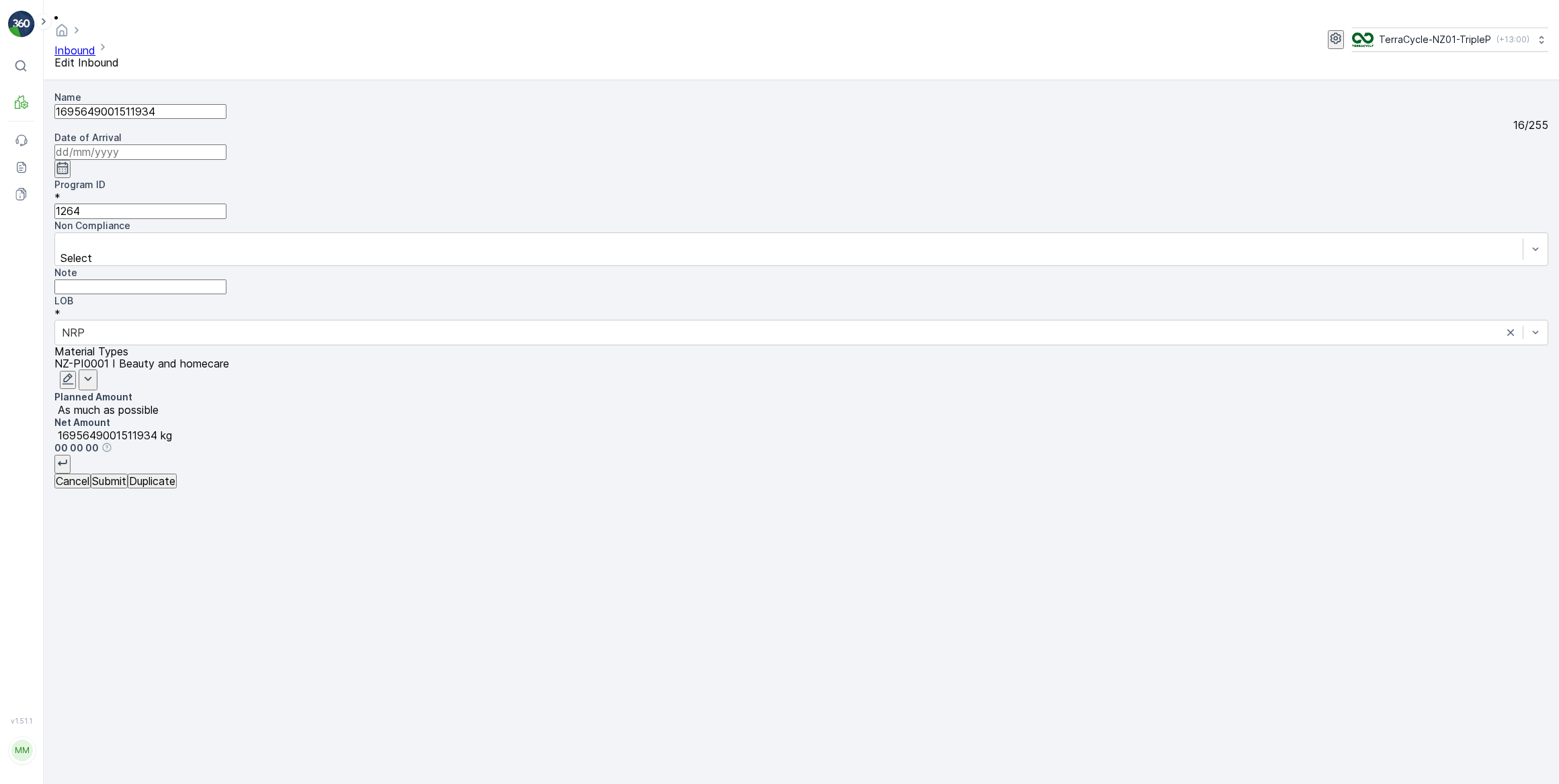
click at [87, 487] on p "Cancel" at bounding box center [72, 480] width 34 height 12
type input "1695649001511934"
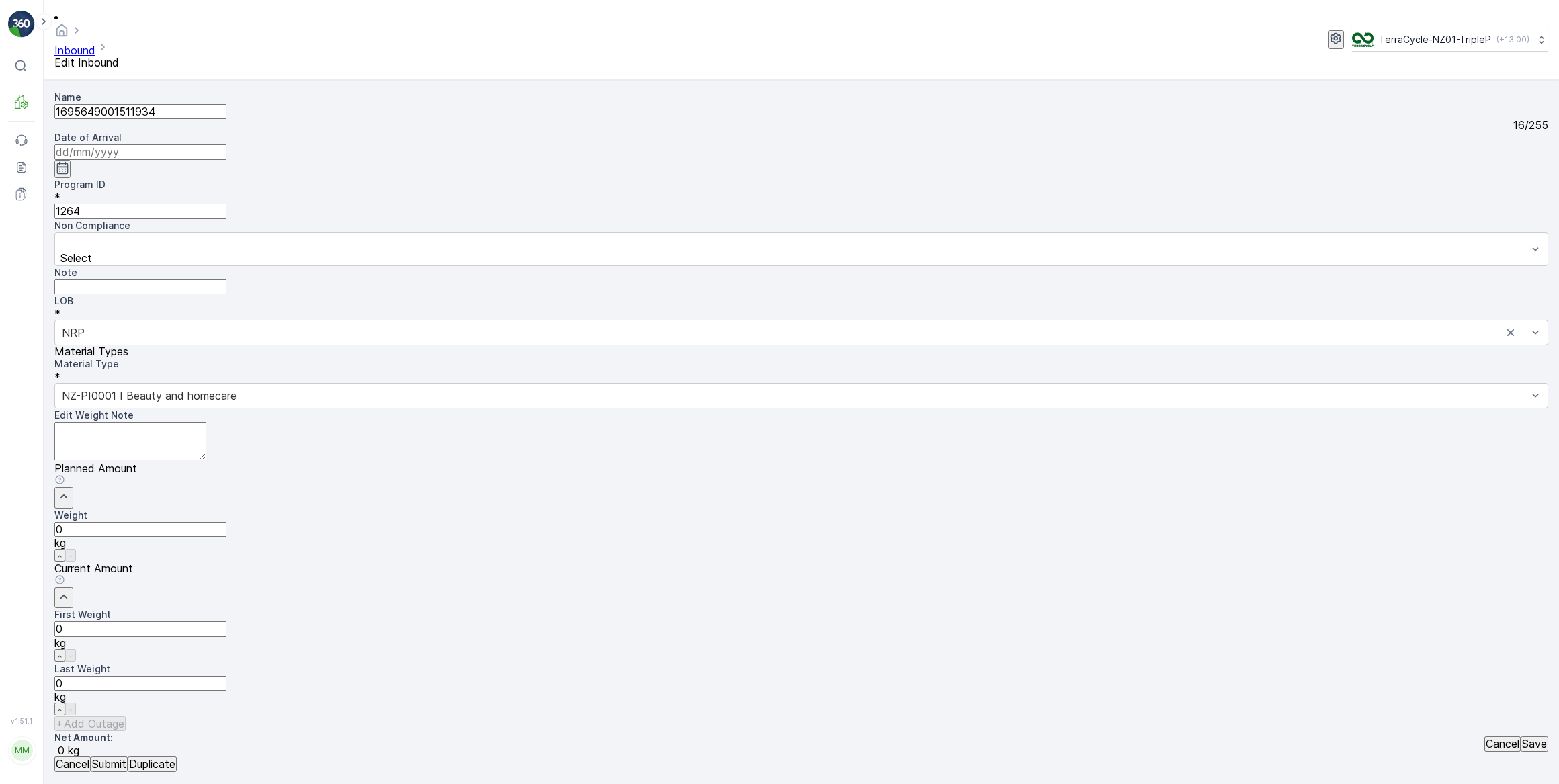
click at [227, 144] on input at bounding box center [141, 151] width 172 height 15
click at [533, 264] on div "1" at bounding box center [535, 269] width 5 height 12
type input "[DATE]"
drag, startPoint x: 904, startPoint y: 433, endPoint x: 696, endPoint y: 441, distance: 208.2
click at [227, 621] on Weight "0" at bounding box center [141, 628] width 172 height 15
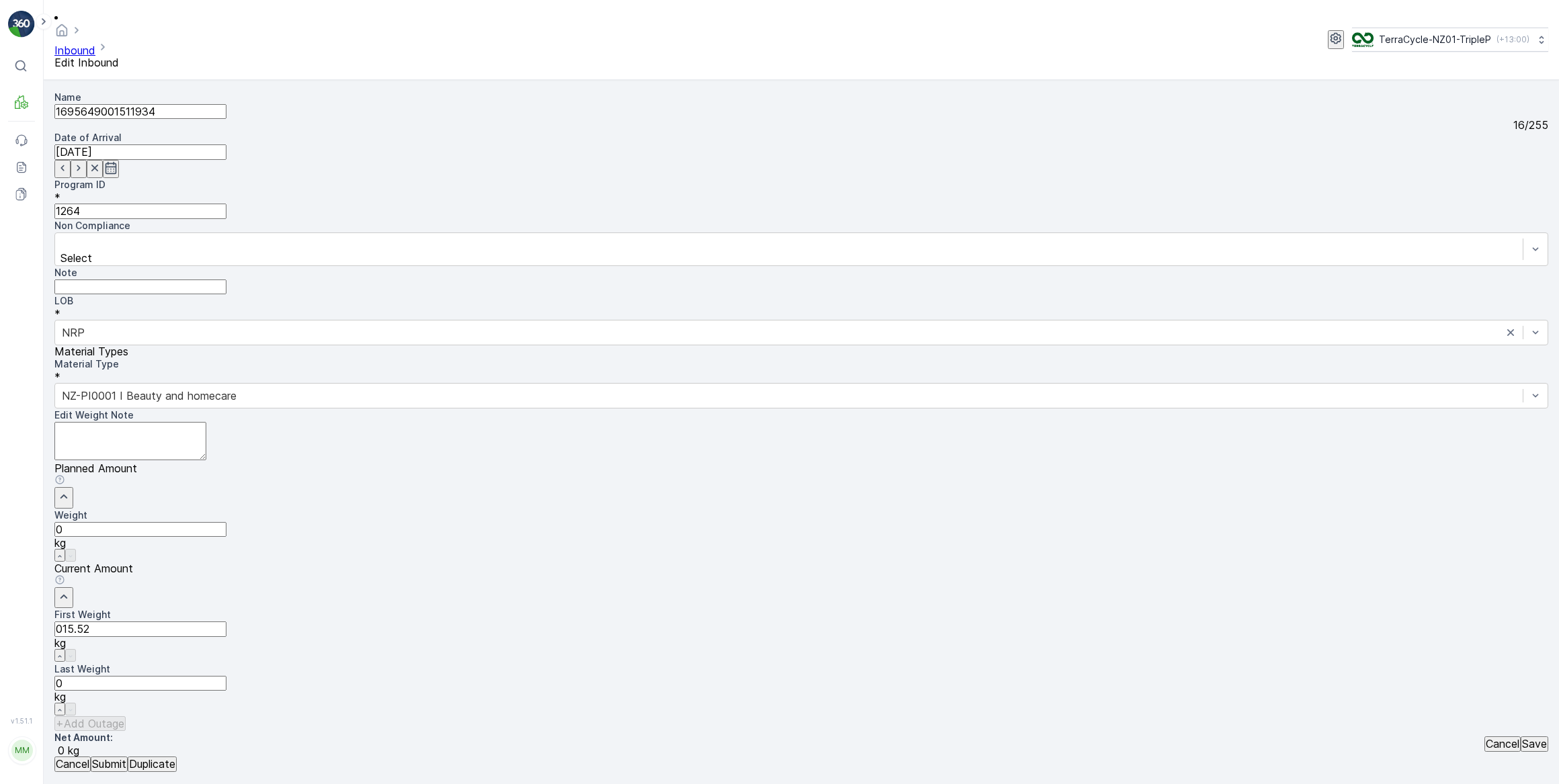
click at [91, 756] on button "Submit" at bounding box center [109, 763] width 37 height 15
click at [83, 765] on p "Cancel" at bounding box center [72, 763] width 34 height 12
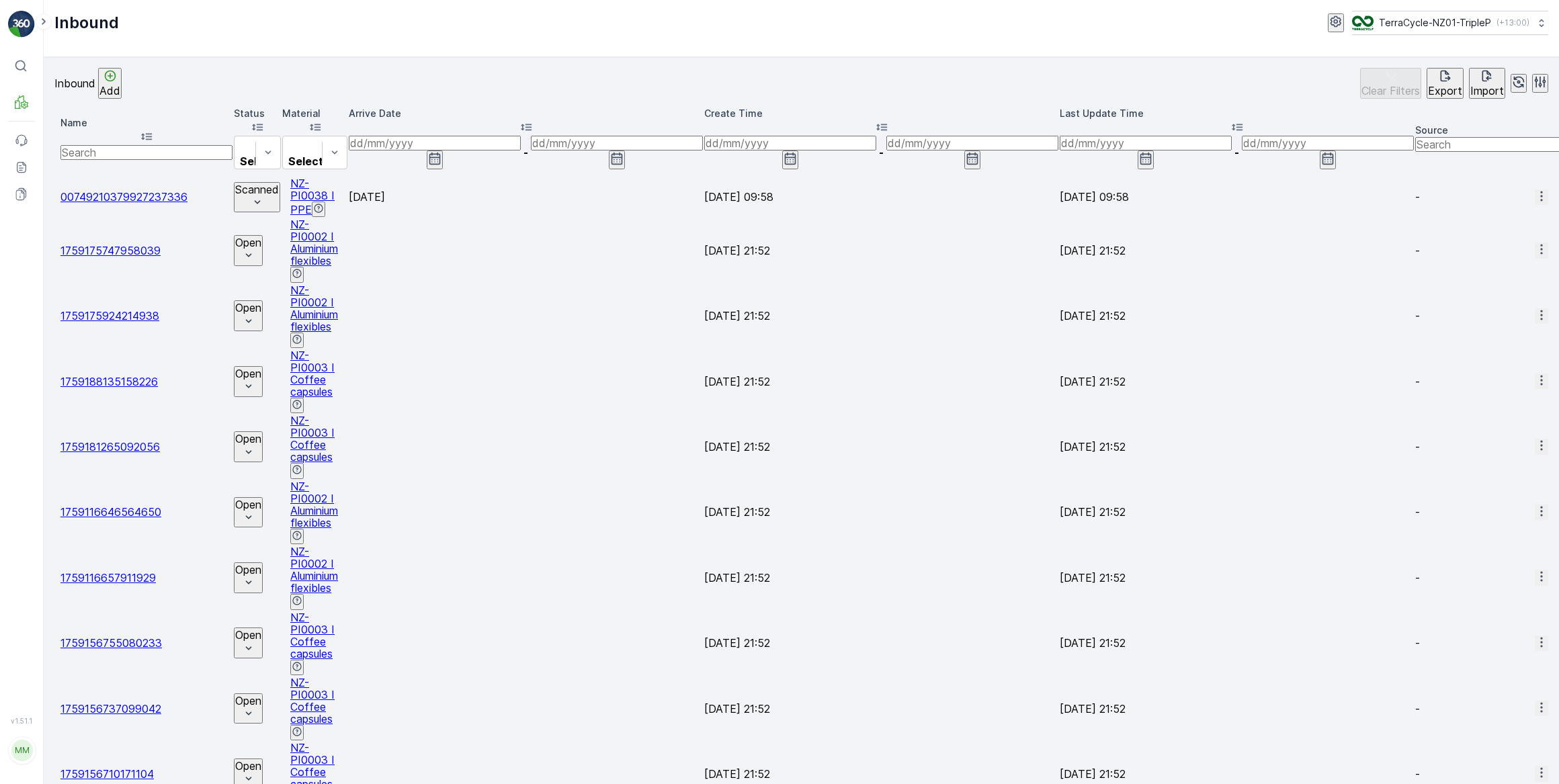
drag, startPoint x: 146, startPoint y: 135, endPoint x: 156, endPoint y: 114, distance: 23.3
click at [149, 145] on input "text" at bounding box center [147, 152] width 172 height 15
type input "941004"
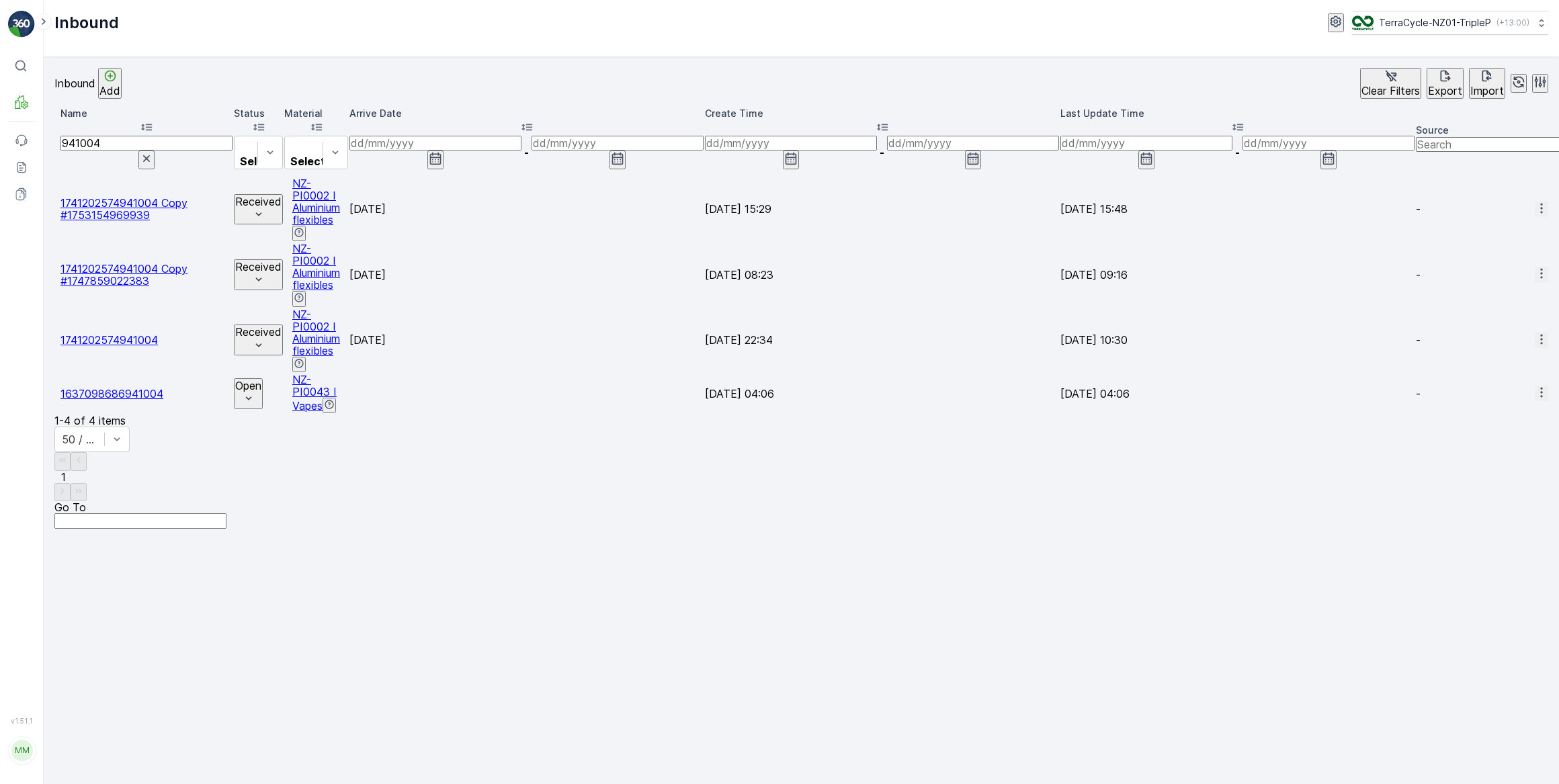
click at [1535, 333] on icon "button" at bounding box center [1541, 339] width 14 height 14
click at [1488, 288] on span "Duplicate Inbound" at bounding box center [1512, 291] width 91 height 12
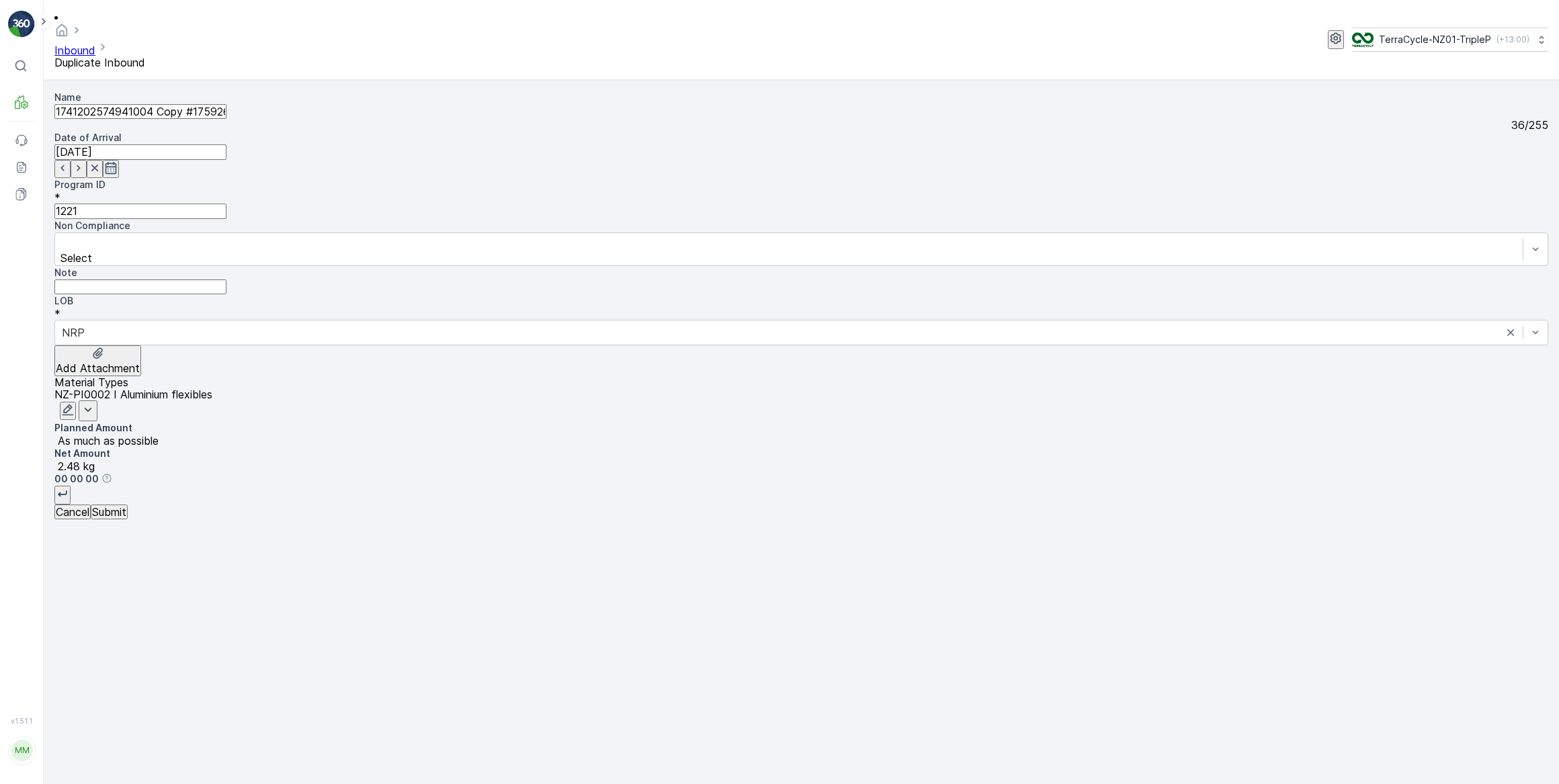
click at [227, 144] on input "[DATE]" at bounding box center [141, 151] width 172 height 15
click at [576, 199] on p "[DATE]" at bounding box center [535, 205] width 188 height 12
click at [533, 264] on div "1" at bounding box center [535, 269] width 5 height 12
type input "[DATE]"
click at [74, 403] on icon "button" at bounding box center [67, 410] width 14 height 14
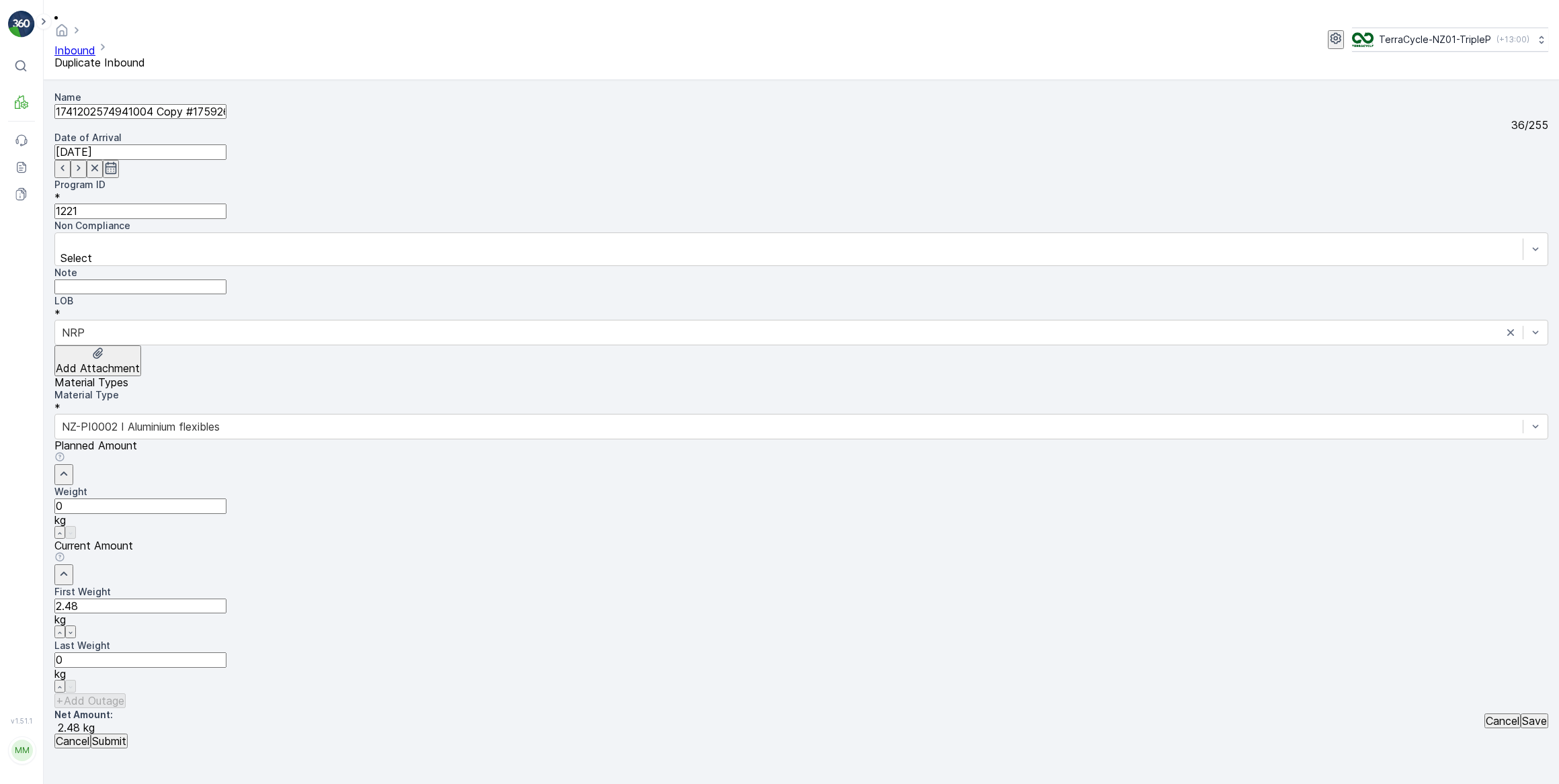
drag, startPoint x: 882, startPoint y: 344, endPoint x: 881, endPoint y: 333, distance: 11.0
click at [227, 598] on Weight "2.48" at bounding box center [141, 605] width 172 height 15
type Weight "2"
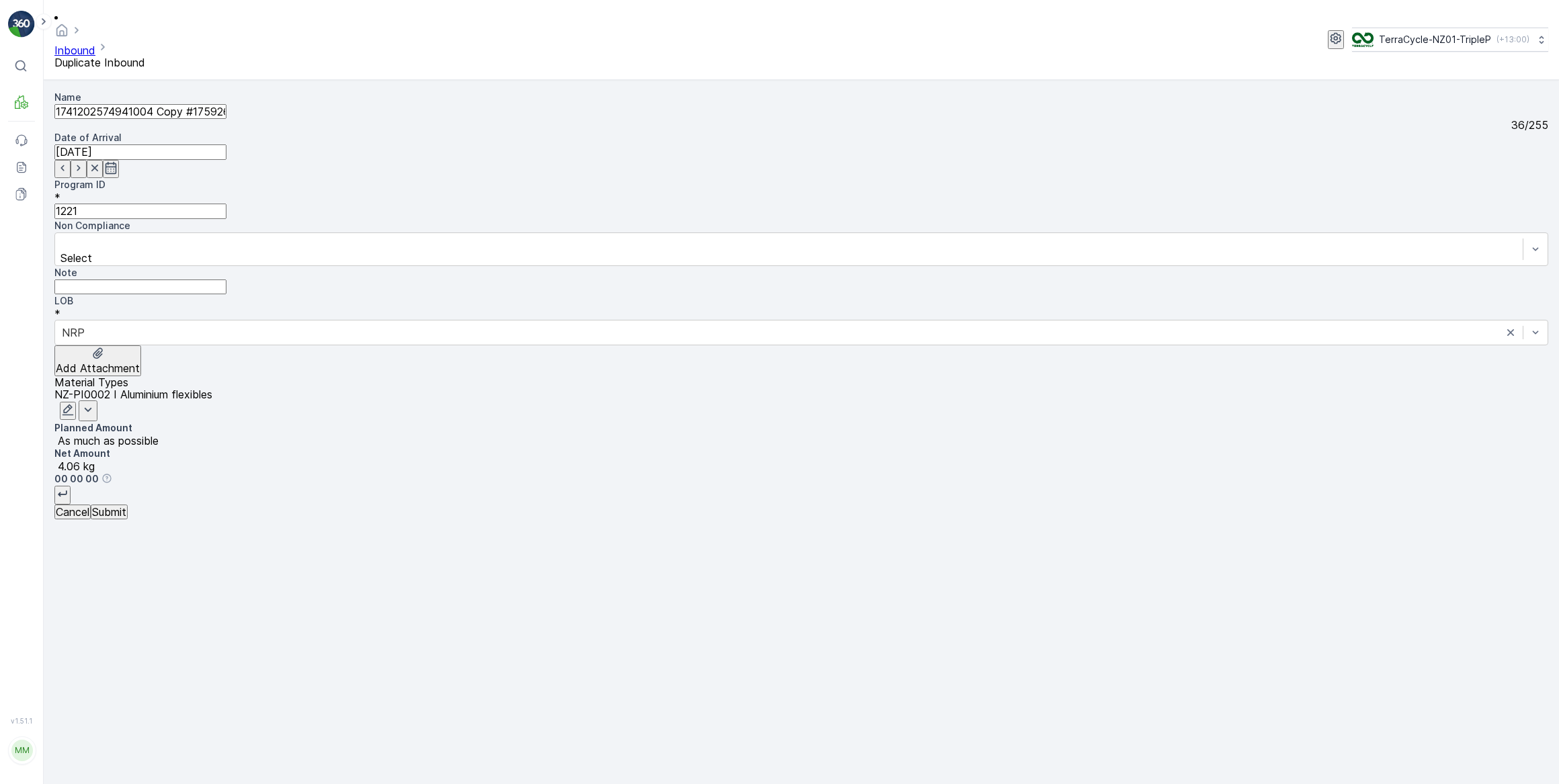
click at [126, 518] on p "Submit" at bounding box center [110, 511] width 34 height 12
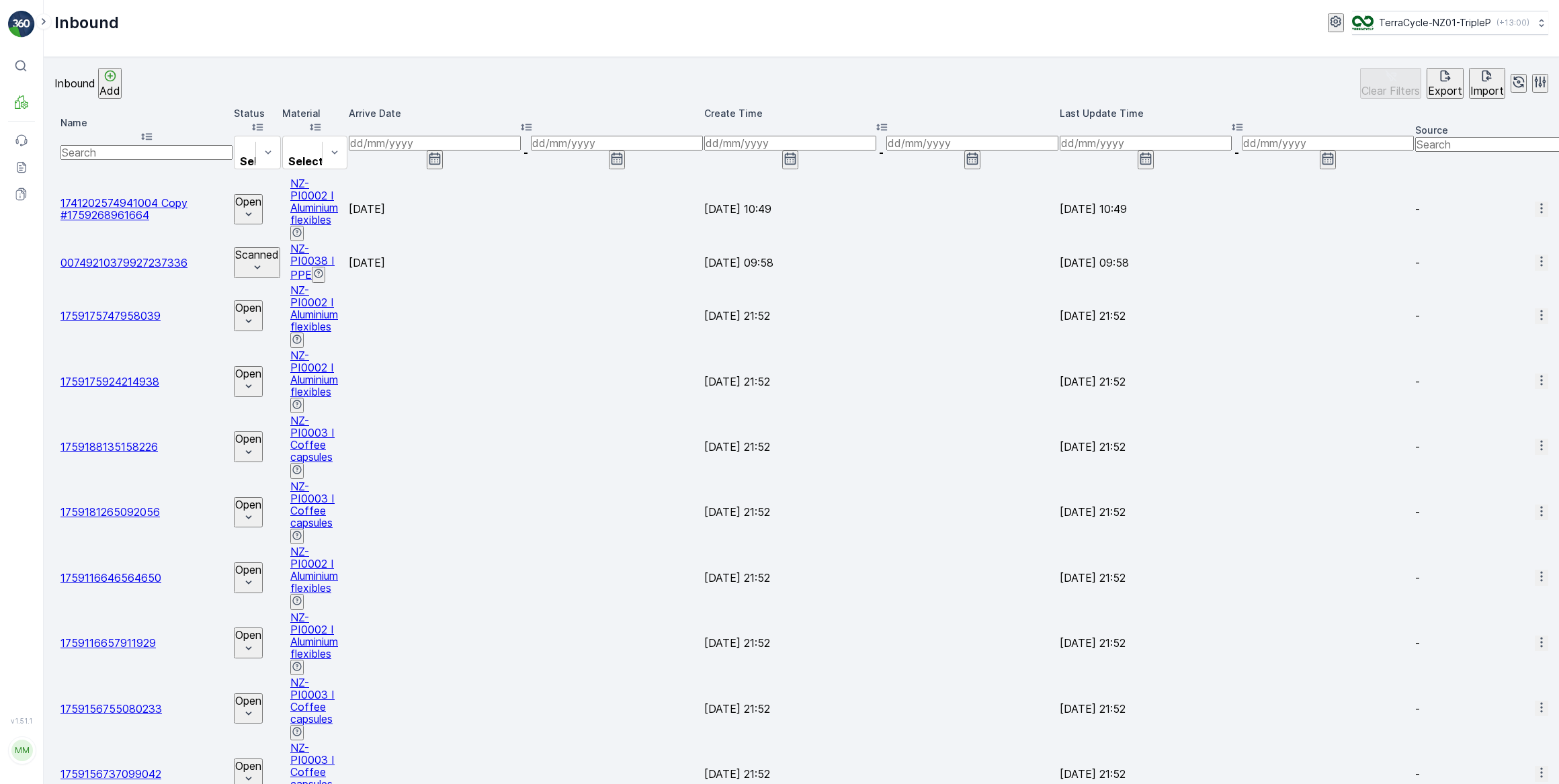
click at [256, 208] on icon "Open" at bounding box center [248, 214] width 14 height 14
click at [253, 202] on span "Scanned" at bounding box center [266, 205] width 44 height 12
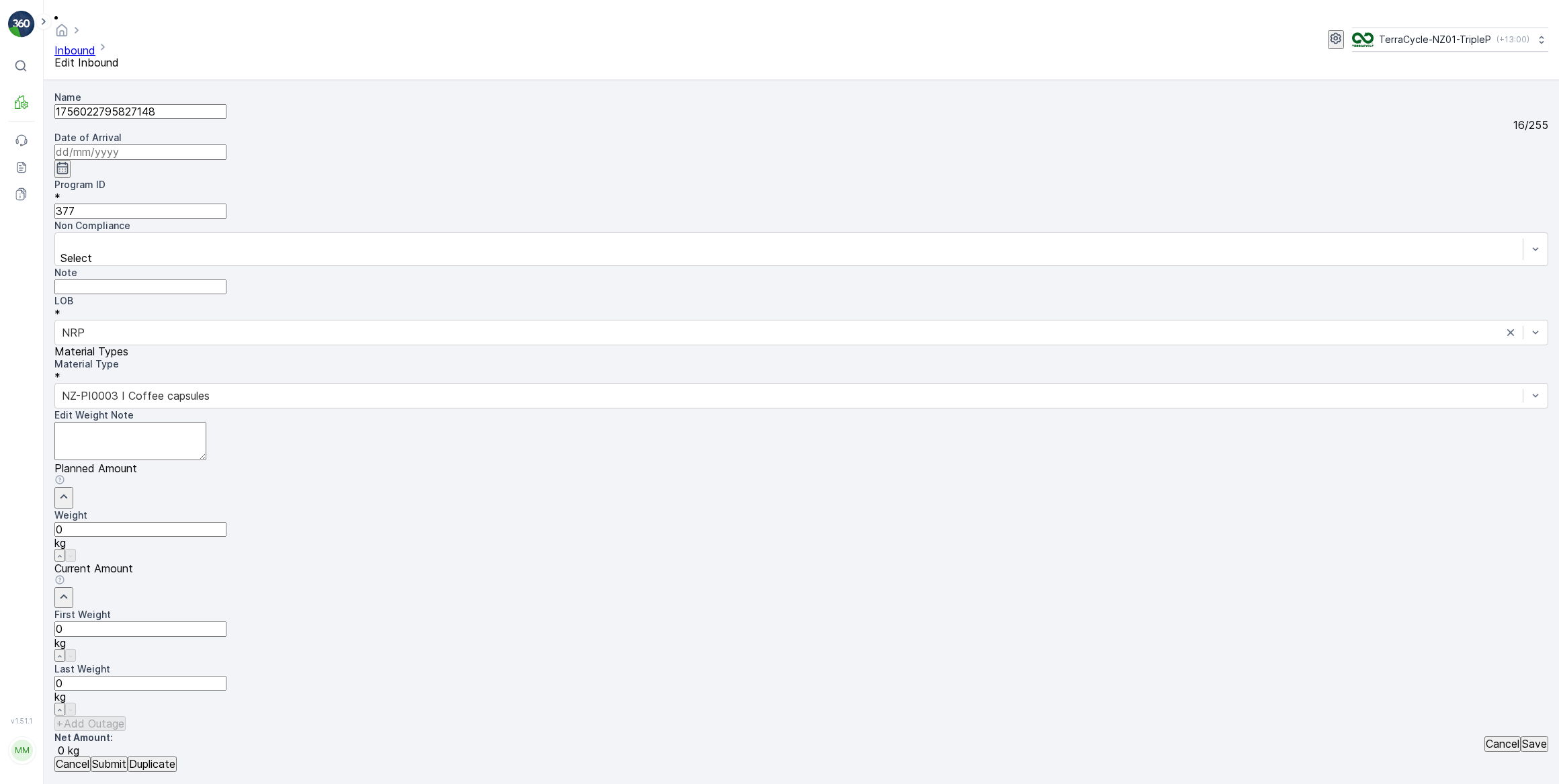
click at [227, 144] on input at bounding box center [141, 151] width 172 height 15
click at [533, 264] on div "1" at bounding box center [535, 269] width 5 height 12
type input "[DATE]"
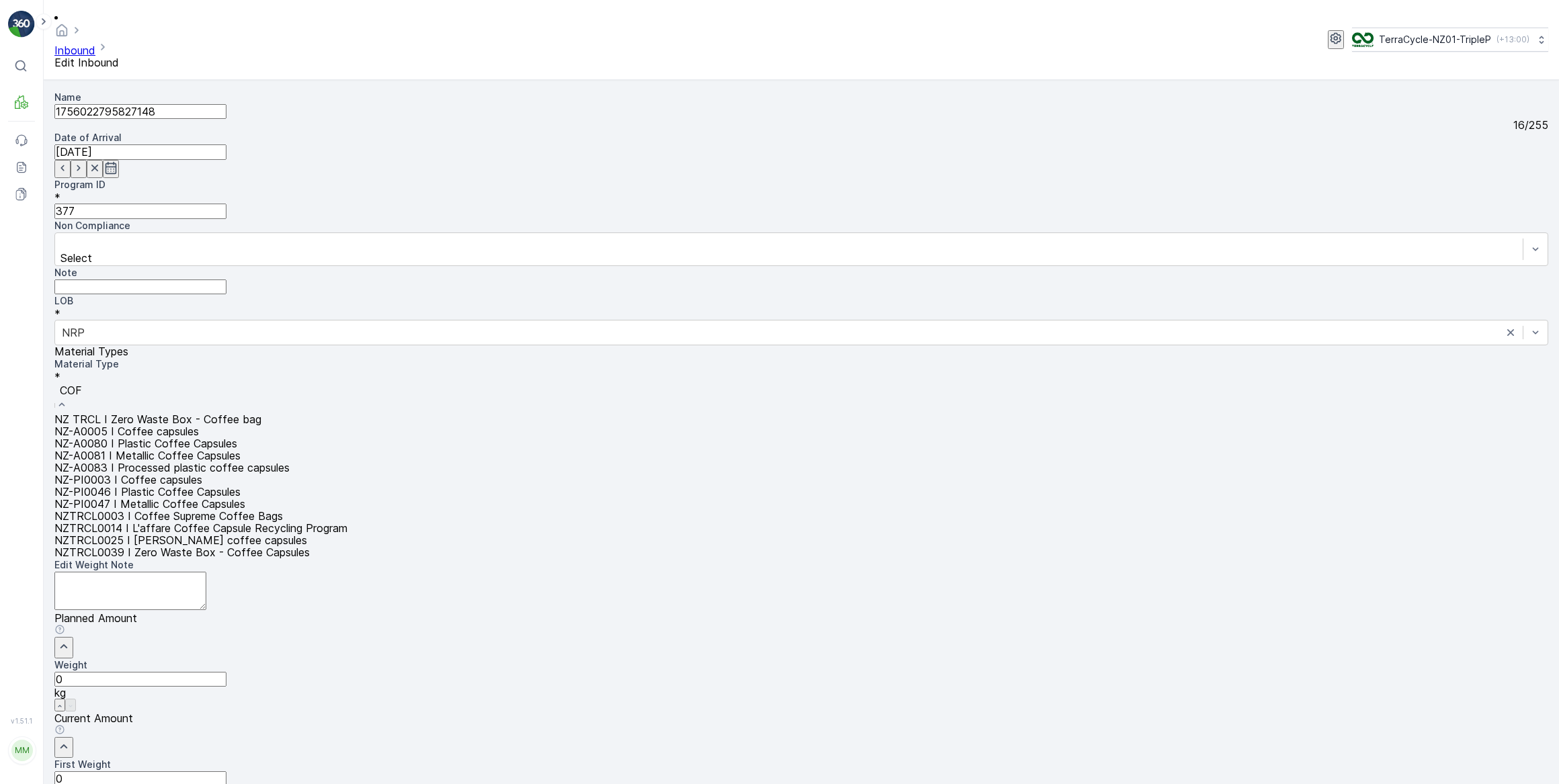
type input "COFF"
click at [245, 497] on span "NZ-PI0047 I Metallic Coffee Capsules" at bounding box center [150, 503] width 190 height 14
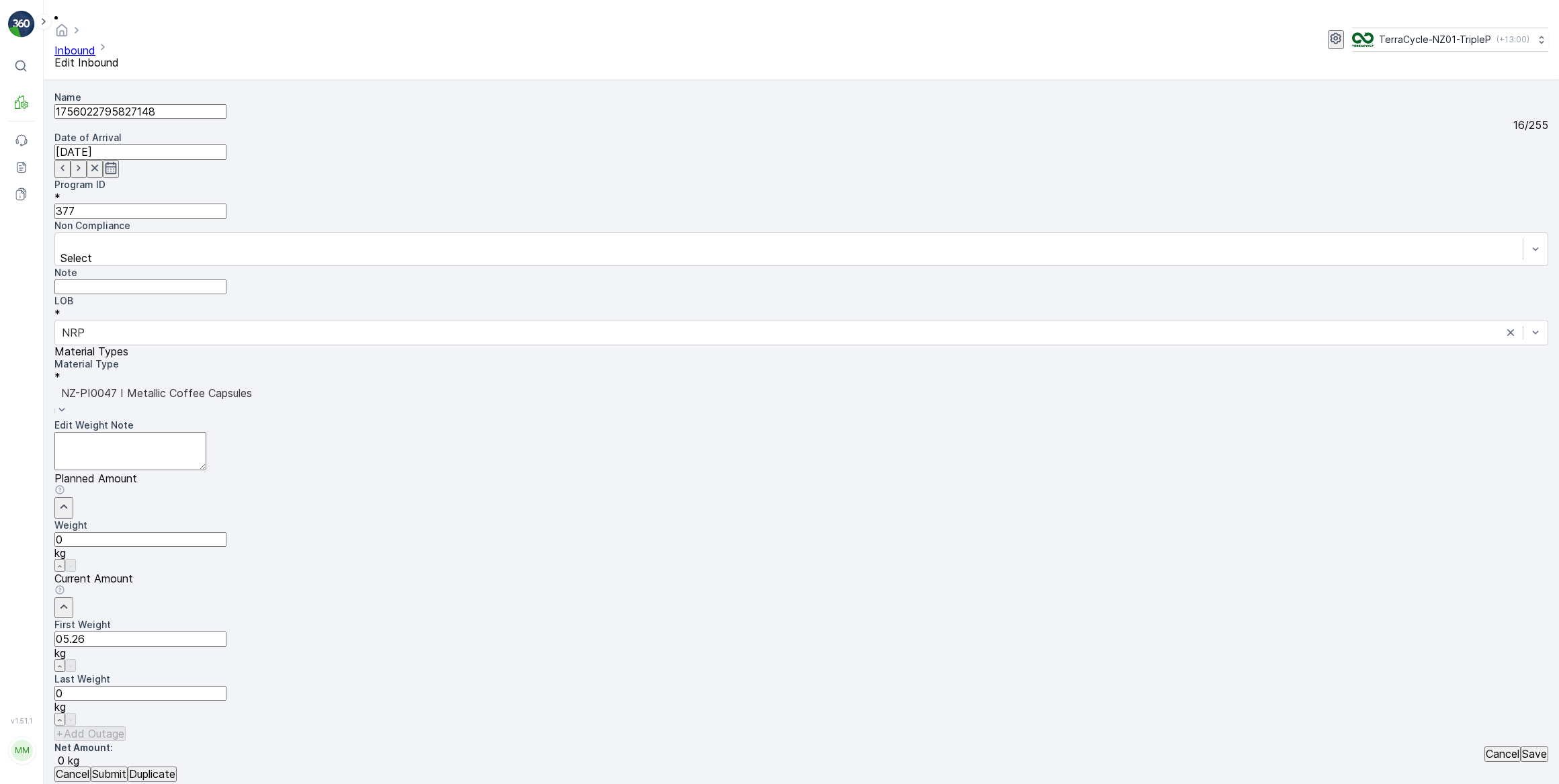
click at [91, 766] on button "Submit" at bounding box center [109, 773] width 37 height 15
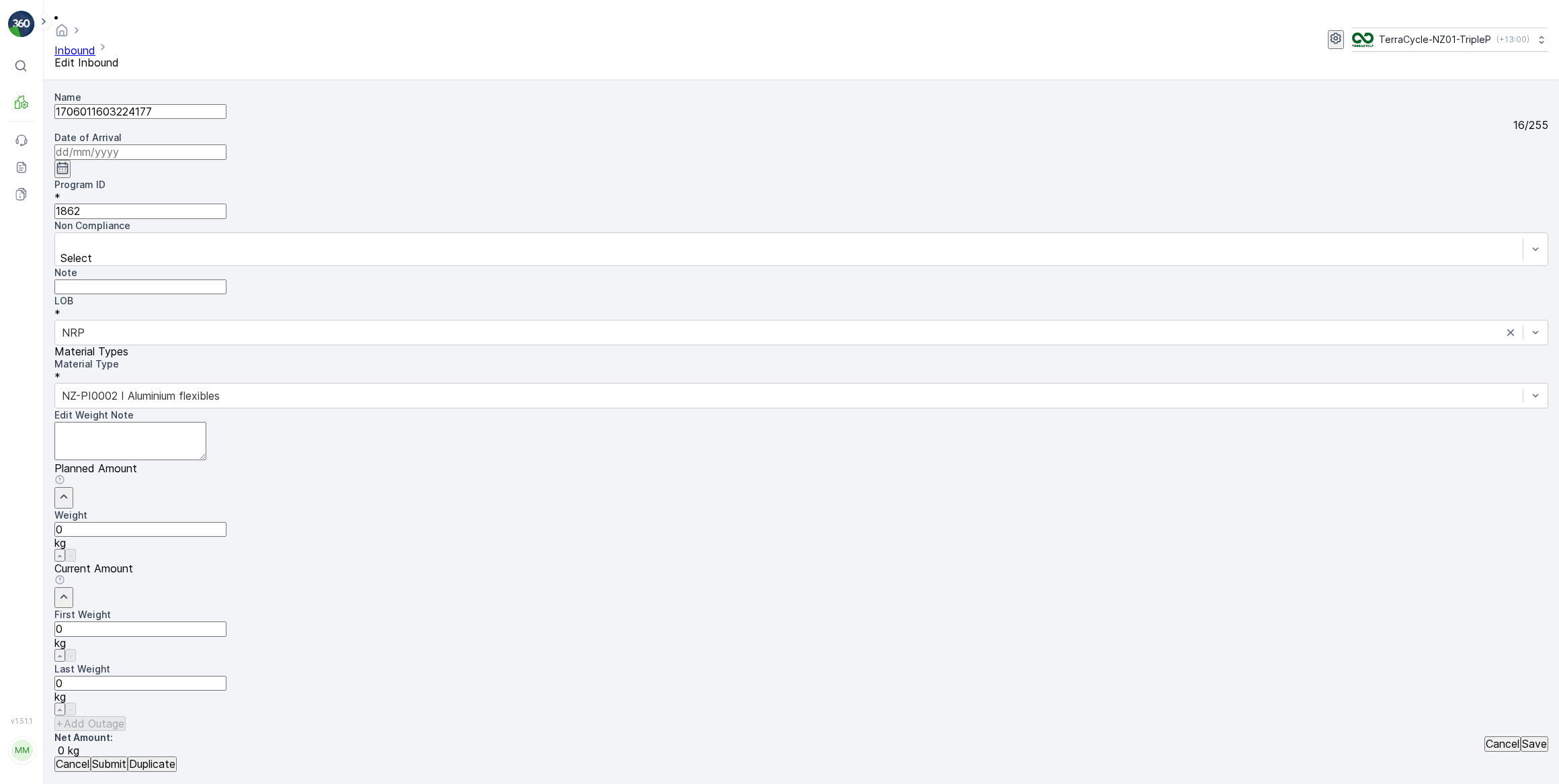
click at [227, 144] on input at bounding box center [141, 151] width 172 height 15
click at [533, 264] on div "1" at bounding box center [535, 269] width 5 height 12
type input "[DATE]"
click at [227, 621] on Weight "0" at bounding box center [141, 628] width 172 height 15
click at [91, 756] on button "Submit" at bounding box center [109, 763] width 37 height 15
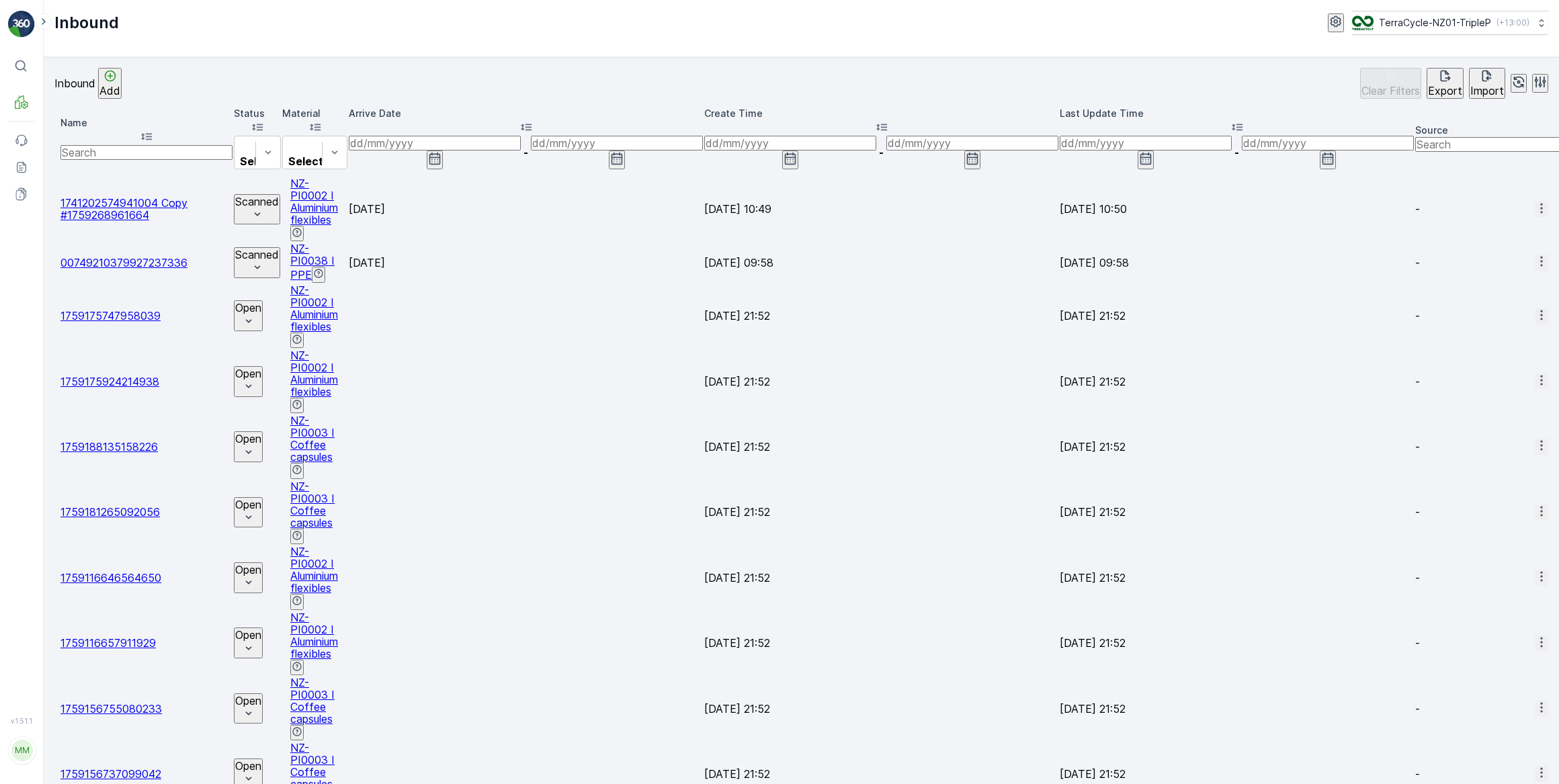
click at [186, 145] on input "text" at bounding box center [147, 152] width 172 height 15
type input "224177"
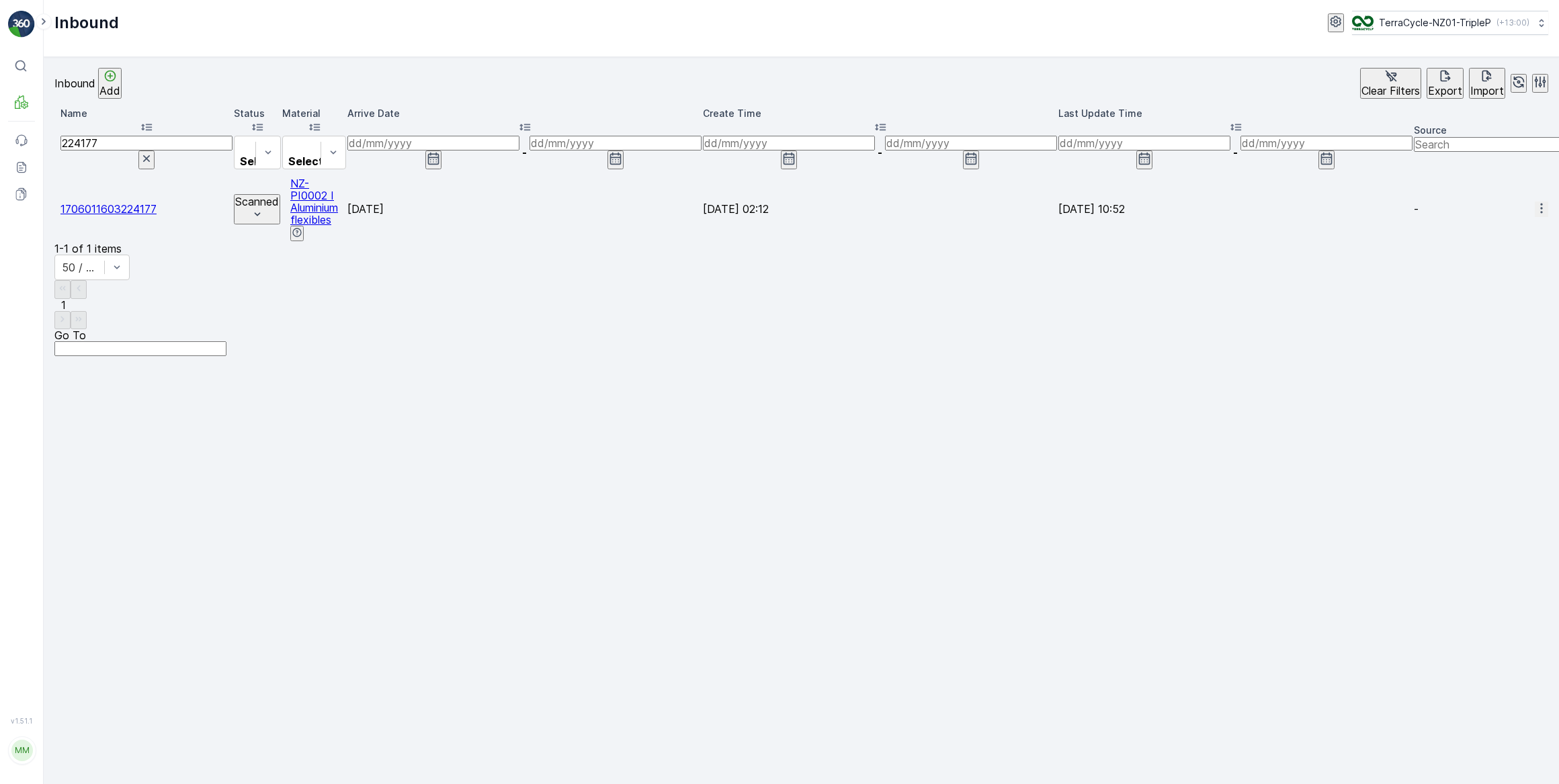
click at [150, 155] on icon "button" at bounding box center [146, 158] width 6 height 6
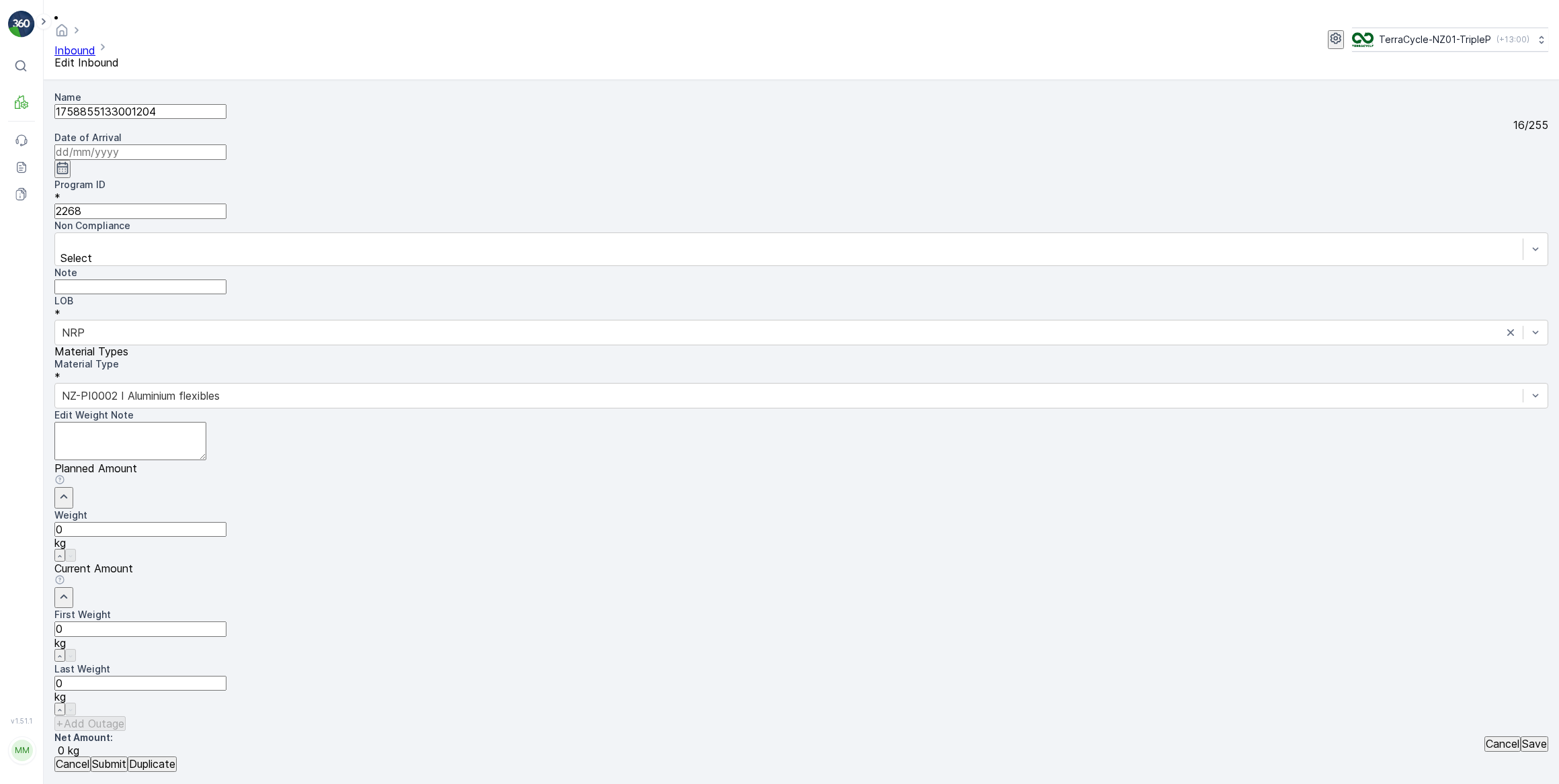
click at [227, 144] on input at bounding box center [141, 151] width 172 height 15
click at [533, 264] on div "1" at bounding box center [535, 269] width 5 height 12
type input "[DATE]"
drag, startPoint x: 868, startPoint y: 433, endPoint x: 852, endPoint y: 431, distance: 16.1
click at [227, 621] on Weight "0" at bounding box center [141, 628] width 172 height 15
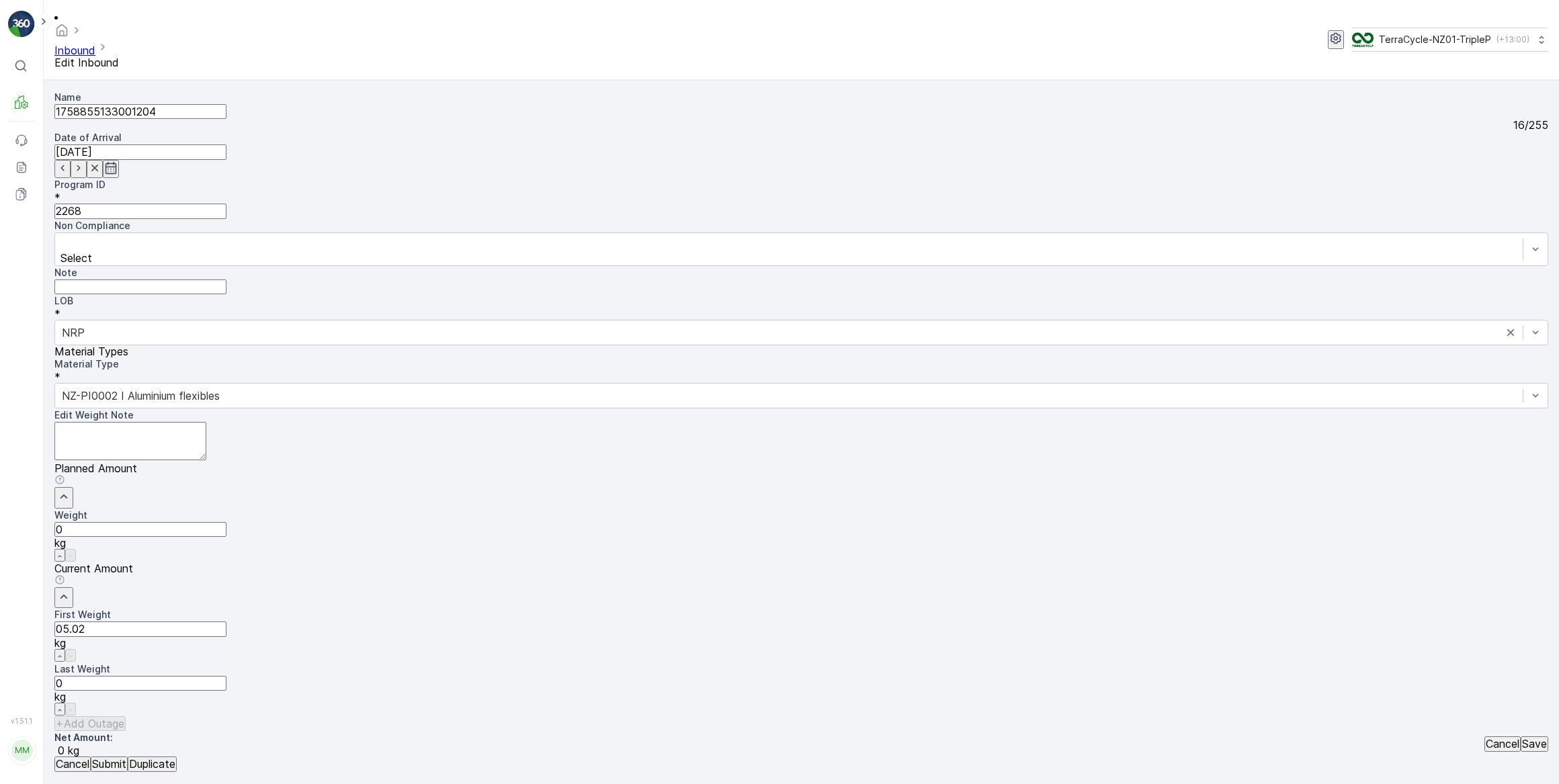
click at [91, 756] on button "Submit" at bounding box center [109, 763] width 37 height 15
click at [227, 144] on input at bounding box center [141, 151] width 172 height 15
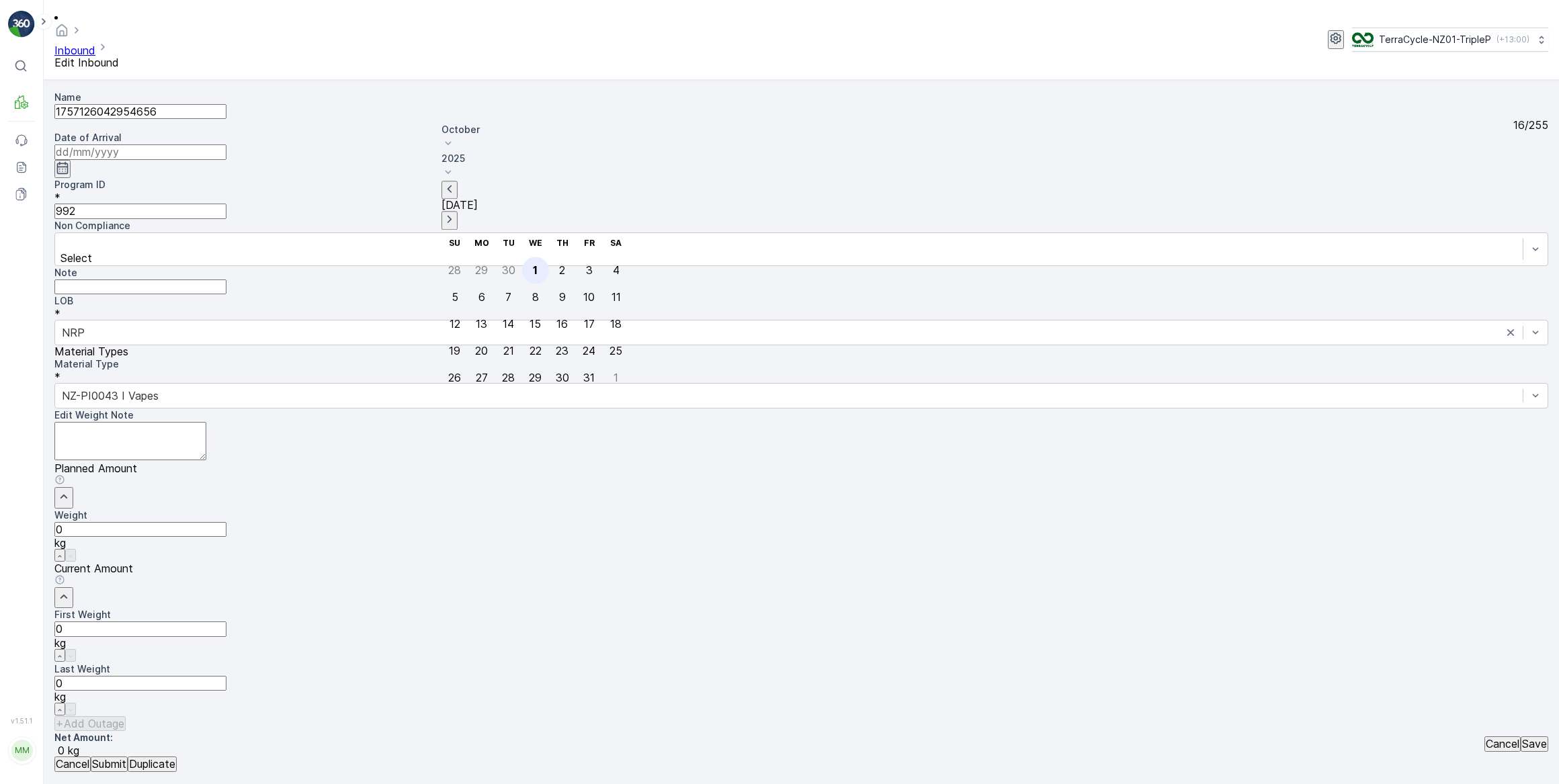
click at [533, 264] on div "1" at bounding box center [535, 269] width 5 height 12
type input "[DATE]"
drag, startPoint x: 865, startPoint y: 428, endPoint x: 721, endPoint y: 437, distance: 144.3
click at [227, 621] on Weight "0" at bounding box center [141, 628] width 172 height 15
click at [91, 756] on button "Submit" at bounding box center [109, 763] width 37 height 15
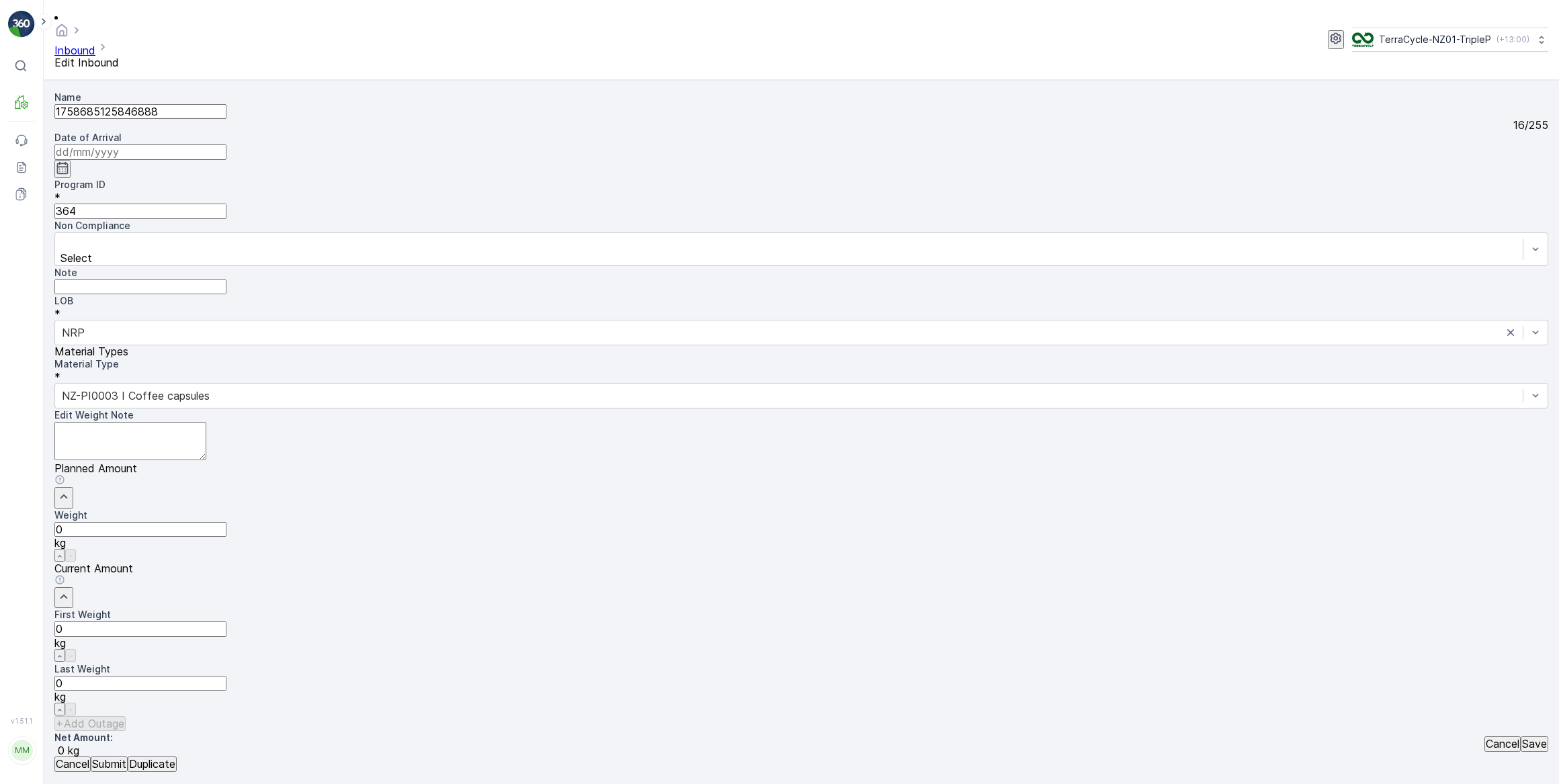
click at [227, 144] on input at bounding box center [141, 151] width 172 height 15
click at [533, 264] on div "1" at bounding box center [535, 269] width 5 height 12
type input "[DATE]"
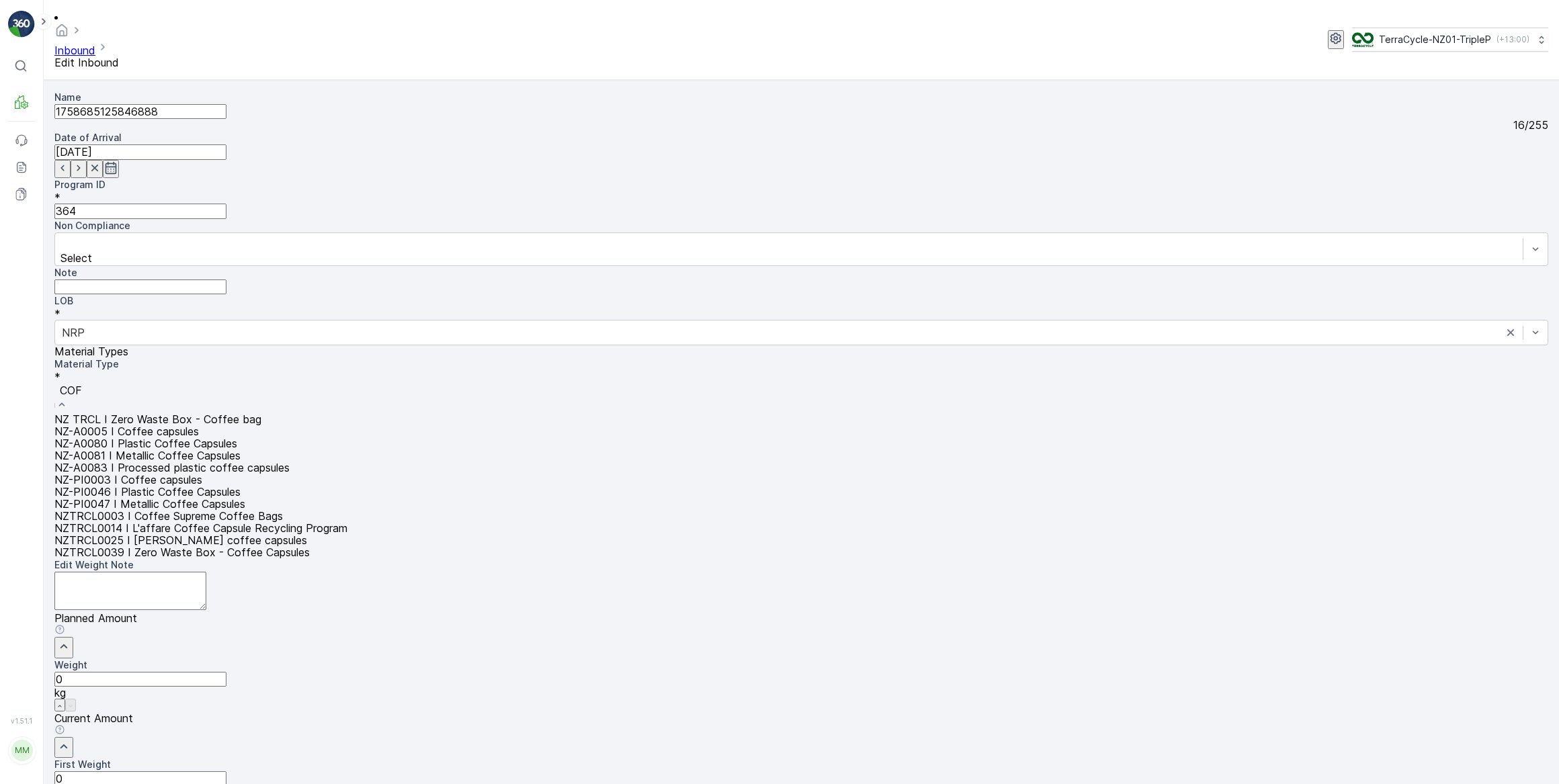
type input "COFF"
click at [240, 485] on span "NZ-PI0046 I Plastic Coffee Capsules" at bounding box center [147, 491] width 186 height 14
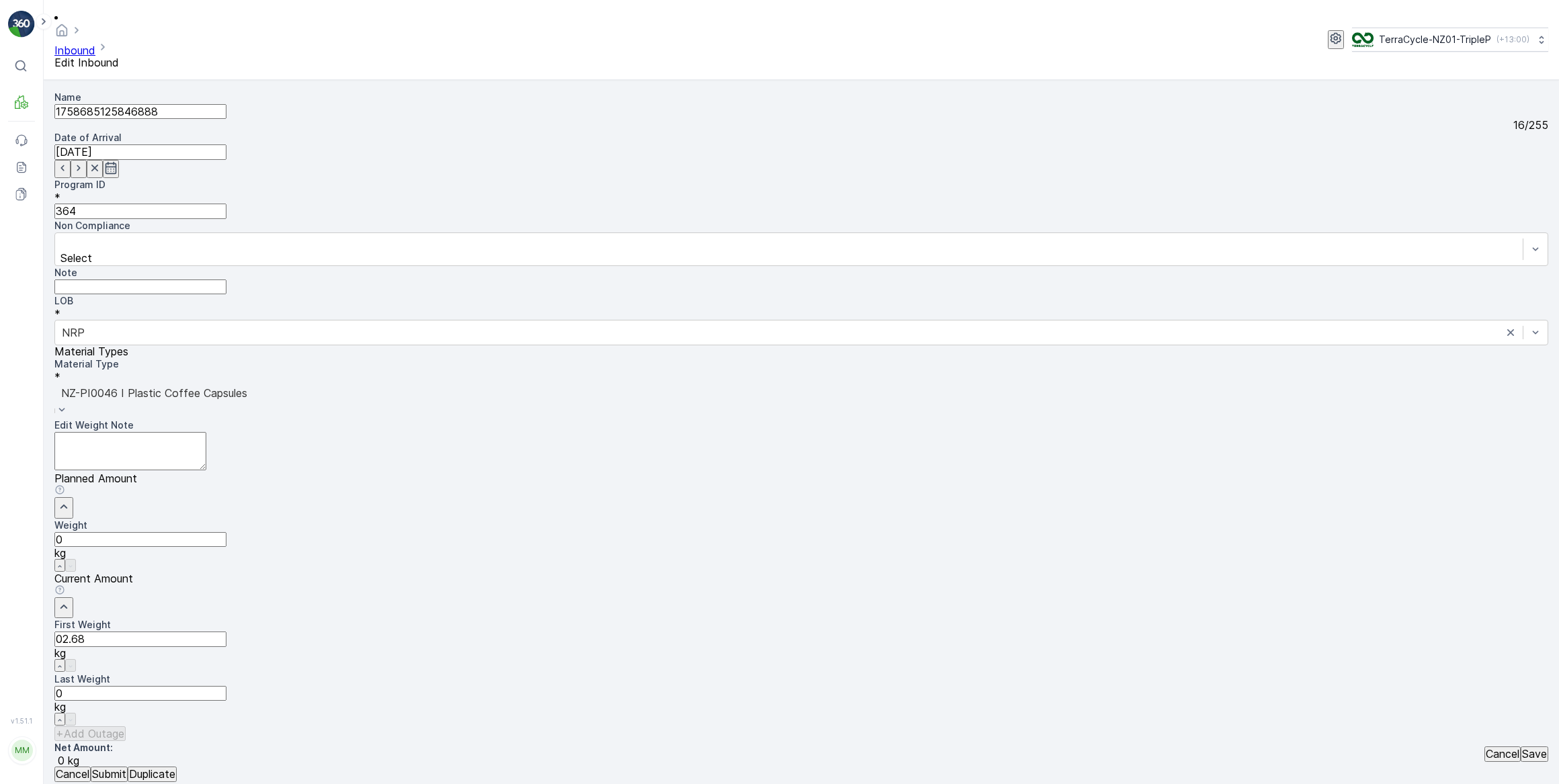
click at [91, 766] on button "Submit" at bounding box center [109, 773] width 37 height 15
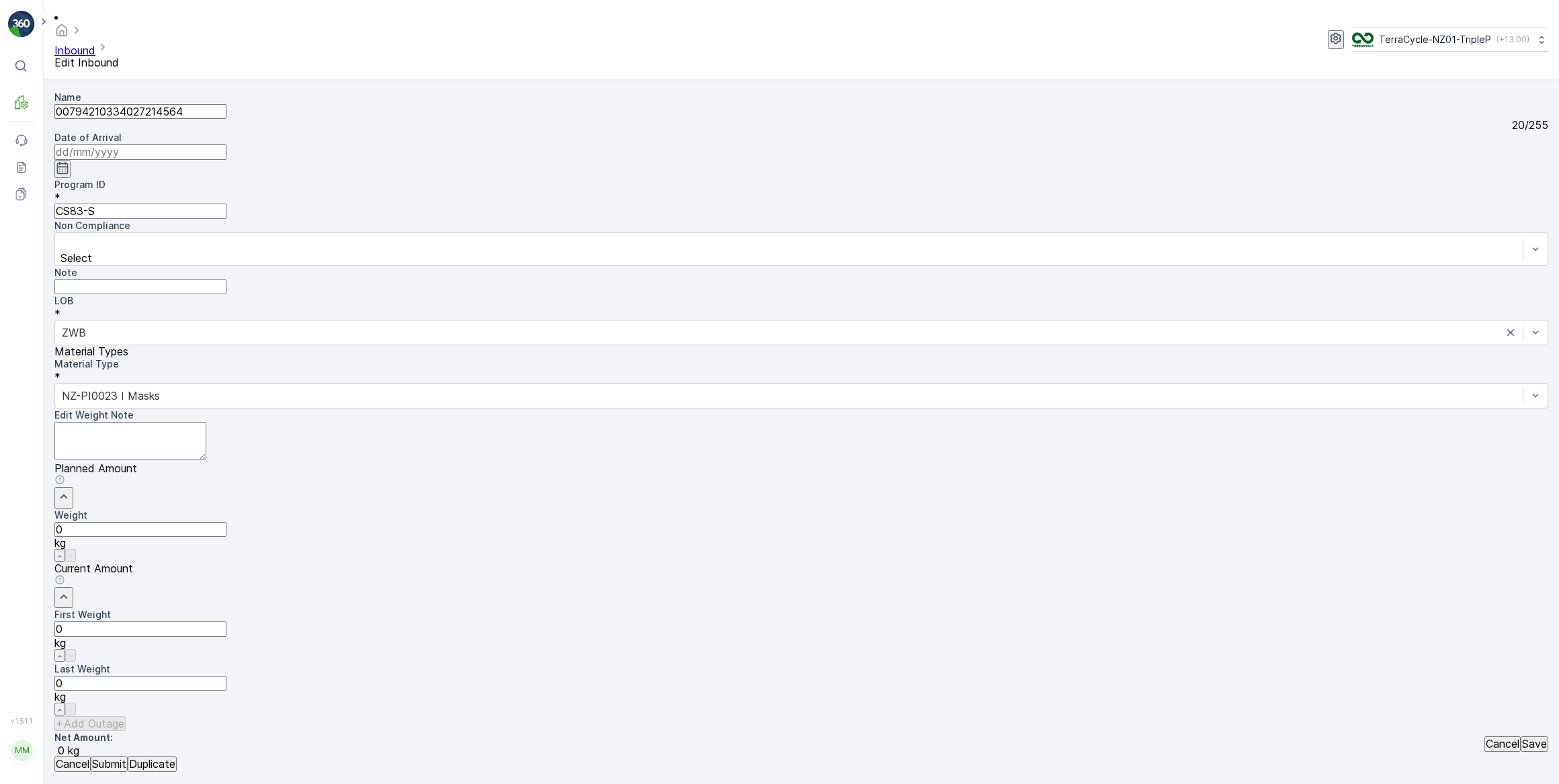
click at [227, 144] on input at bounding box center [141, 151] width 172 height 15
click at [533, 264] on div "1" at bounding box center [535, 269] width 5 height 12
type input "[DATE]"
click at [227, 621] on Weight "0" at bounding box center [141, 628] width 172 height 15
click at [91, 756] on button "Submit" at bounding box center [109, 763] width 37 height 15
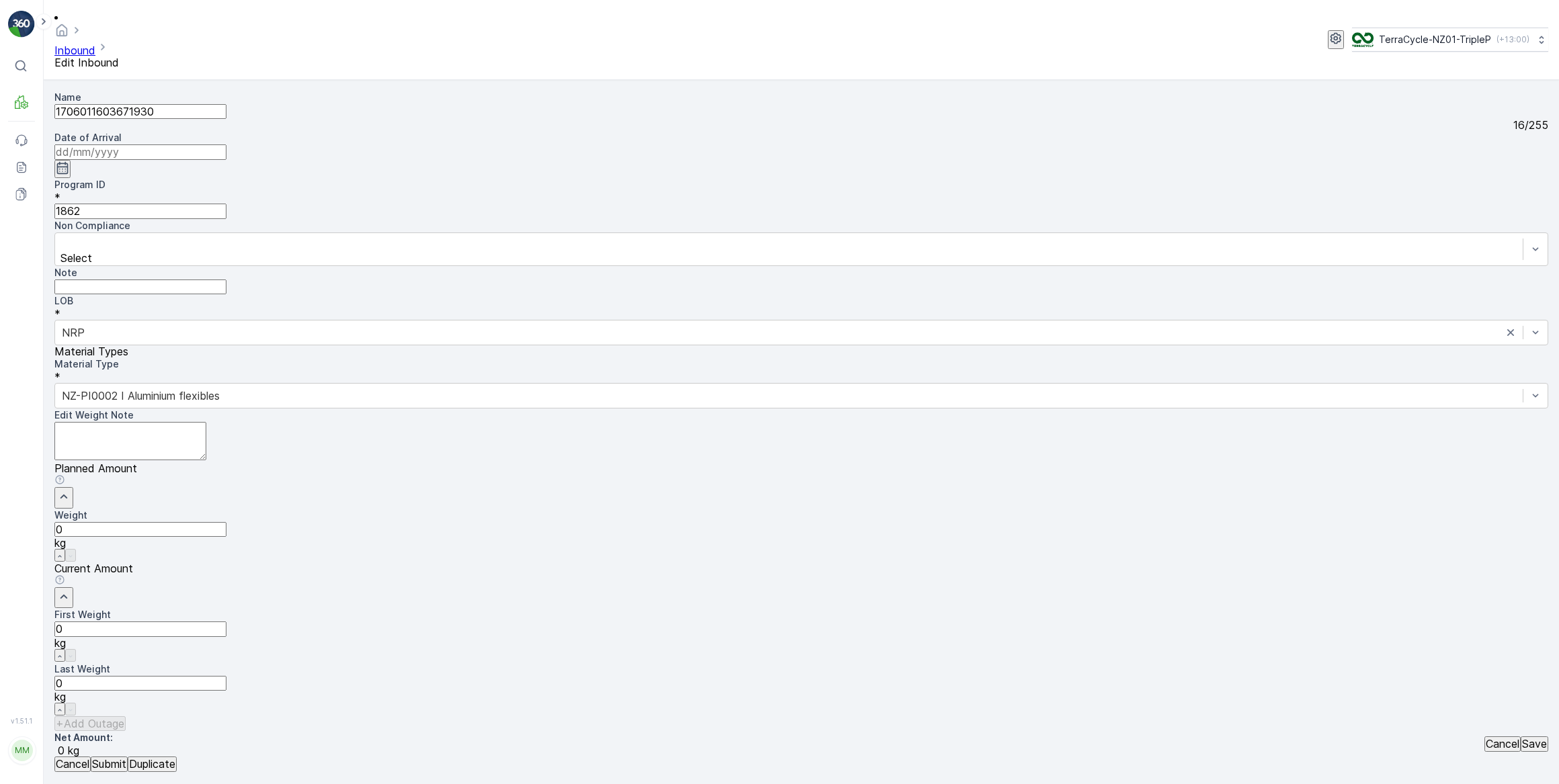
click at [227, 144] on input at bounding box center [141, 151] width 172 height 15
click at [533, 264] on div "1" at bounding box center [535, 269] width 5 height 12
type input "[DATE]"
click at [227, 621] on Weight "0" at bounding box center [141, 628] width 172 height 15
click at [91, 756] on button "Submit" at bounding box center [109, 763] width 37 height 15
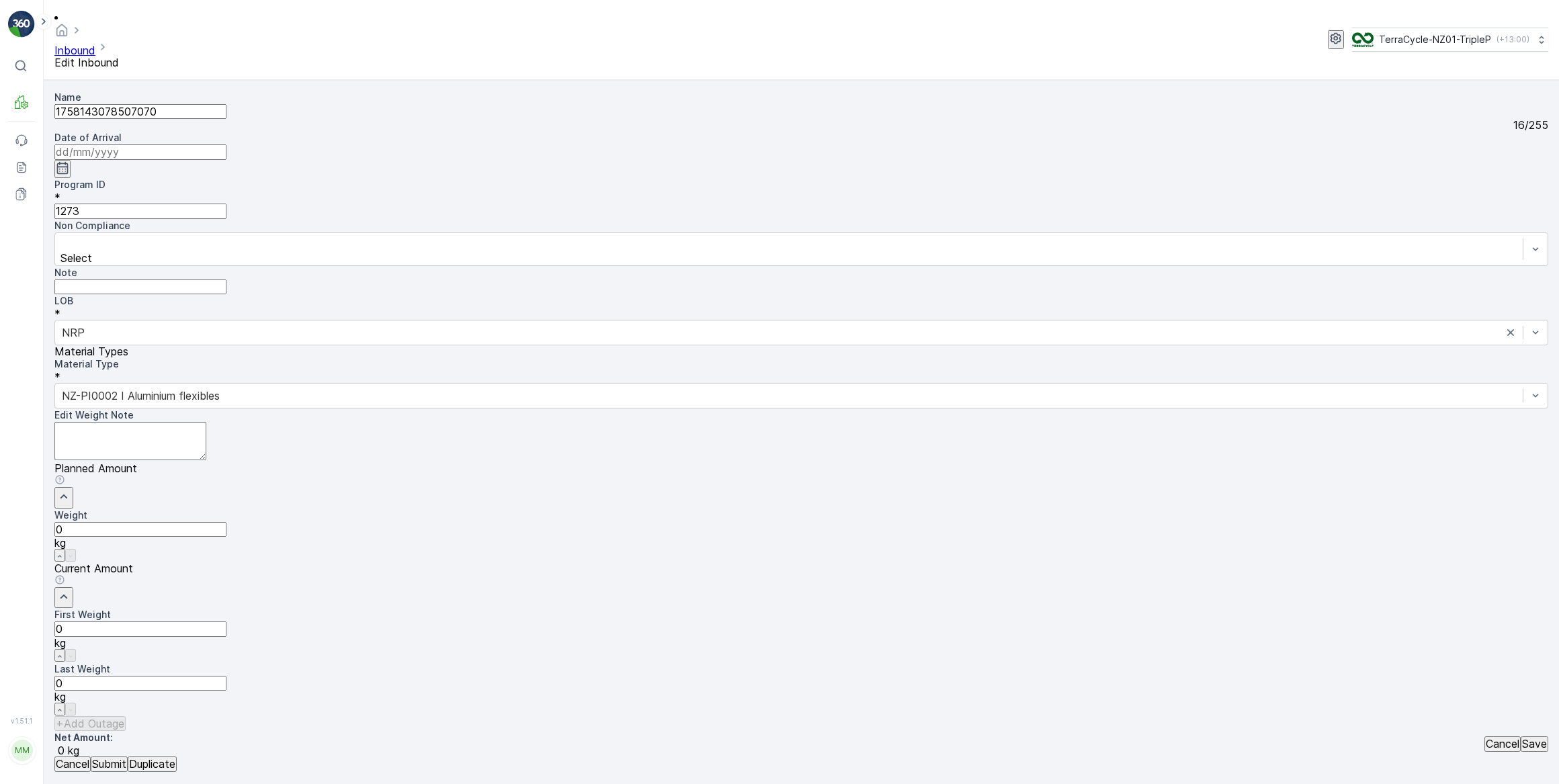
click at [227, 144] on input at bounding box center [141, 151] width 172 height 15
click at [533, 264] on div "1" at bounding box center [535, 269] width 5 height 12
type input "[DATE]"
click at [227, 621] on Weight "0" at bounding box center [141, 628] width 172 height 15
click at [91, 756] on button "Submit" at bounding box center [109, 763] width 37 height 15
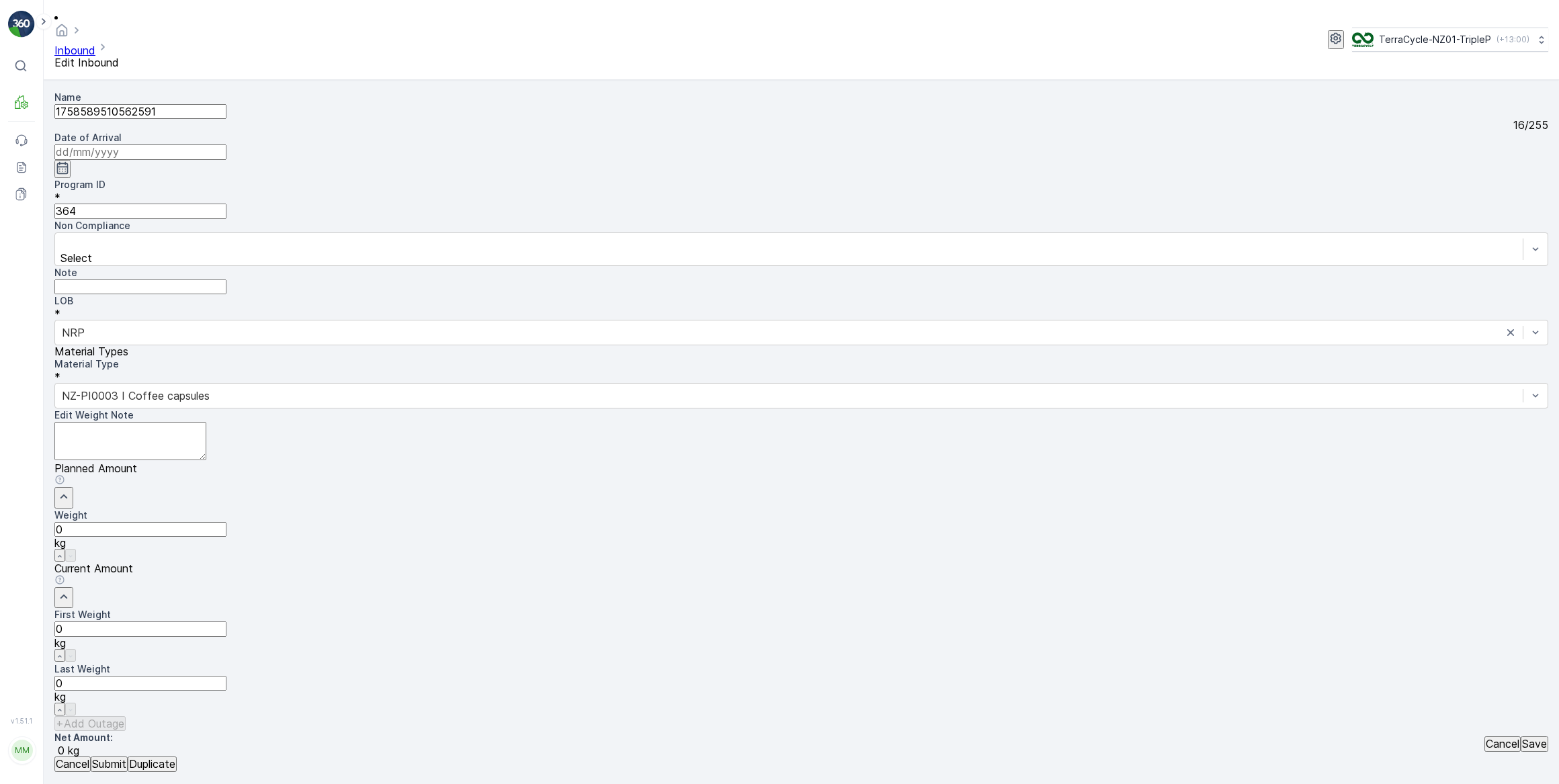
click at [227, 144] on input at bounding box center [141, 151] width 172 height 15
click at [533, 264] on div "1" at bounding box center [535, 269] width 5 height 12
type input "[DATE]"
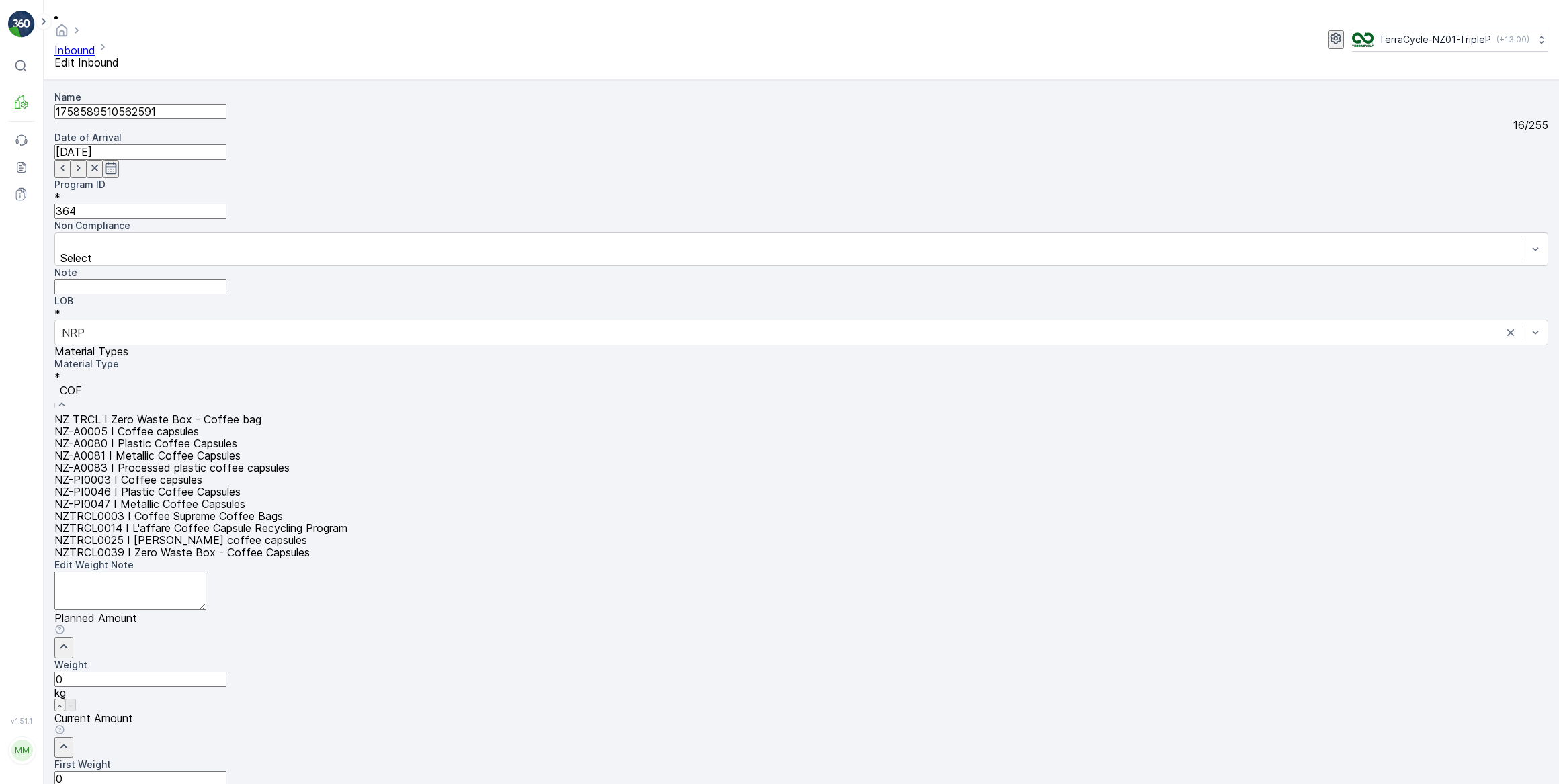
type input "COFF"
click at [240, 485] on span "NZ-PI0046 I Plastic Coffee Capsules" at bounding box center [147, 491] width 186 height 14
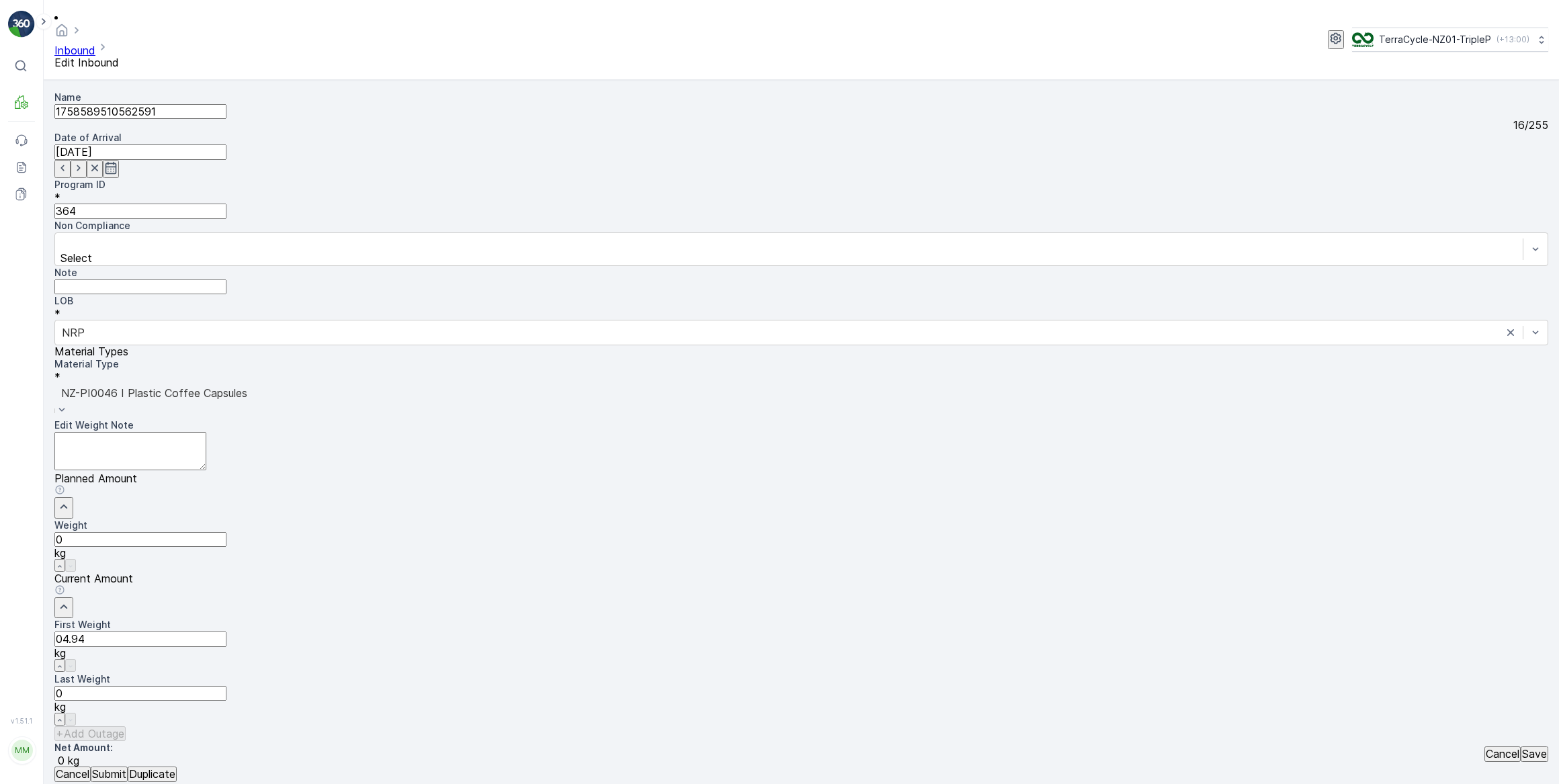
click at [91, 766] on button "Submit" at bounding box center [109, 773] width 37 height 15
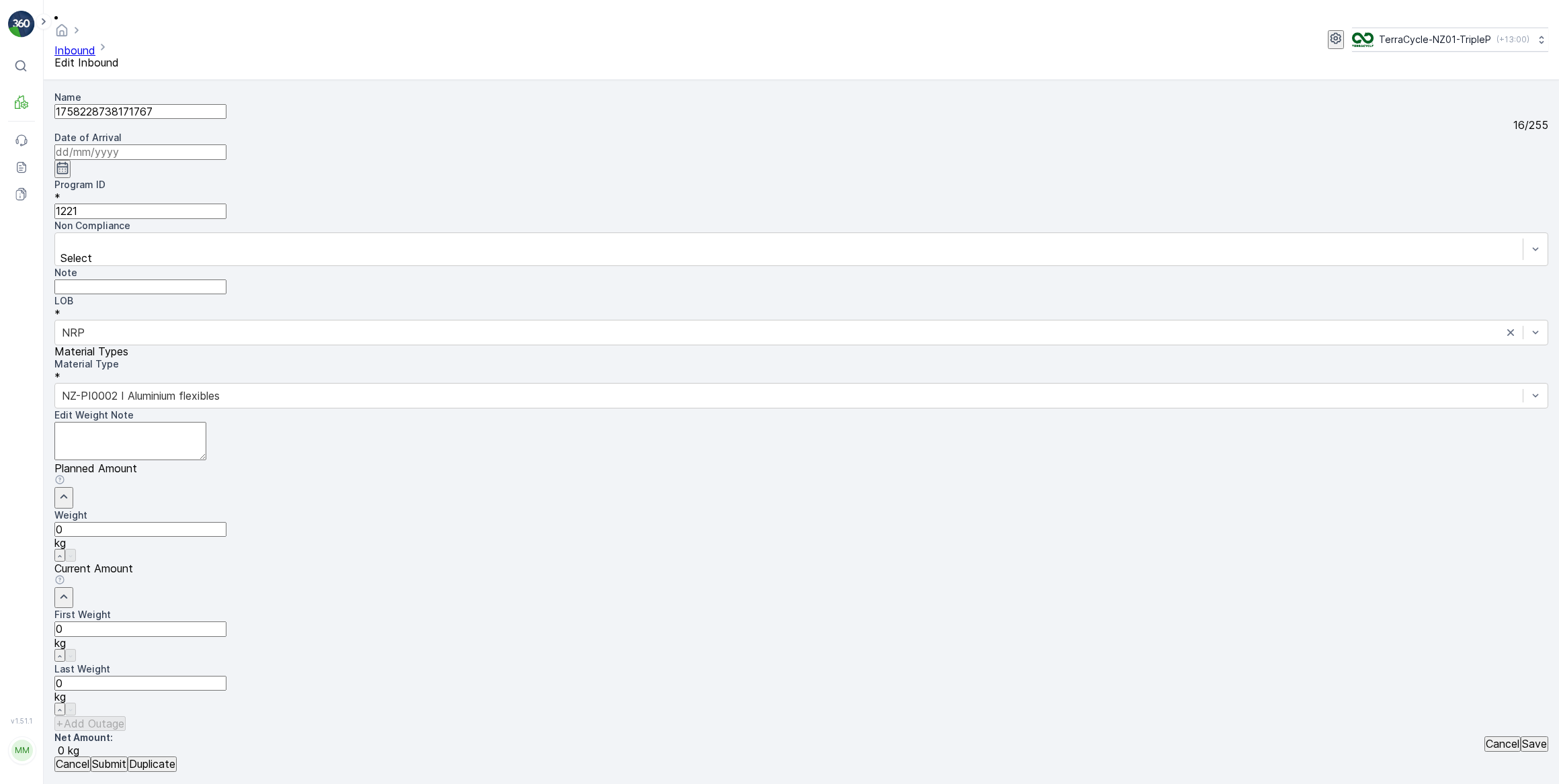
click at [227, 144] on input at bounding box center [141, 151] width 172 height 15
click at [533, 264] on div "1" at bounding box center [535, 269] width 5 height 12
type input "[DATE]"
click at [227, 621] on Weight "0" at bounding box center [141, 628] width 172 height 15
click at [91, 756] on button "Submit" at bounding box center [109, 763] width 37 height 15
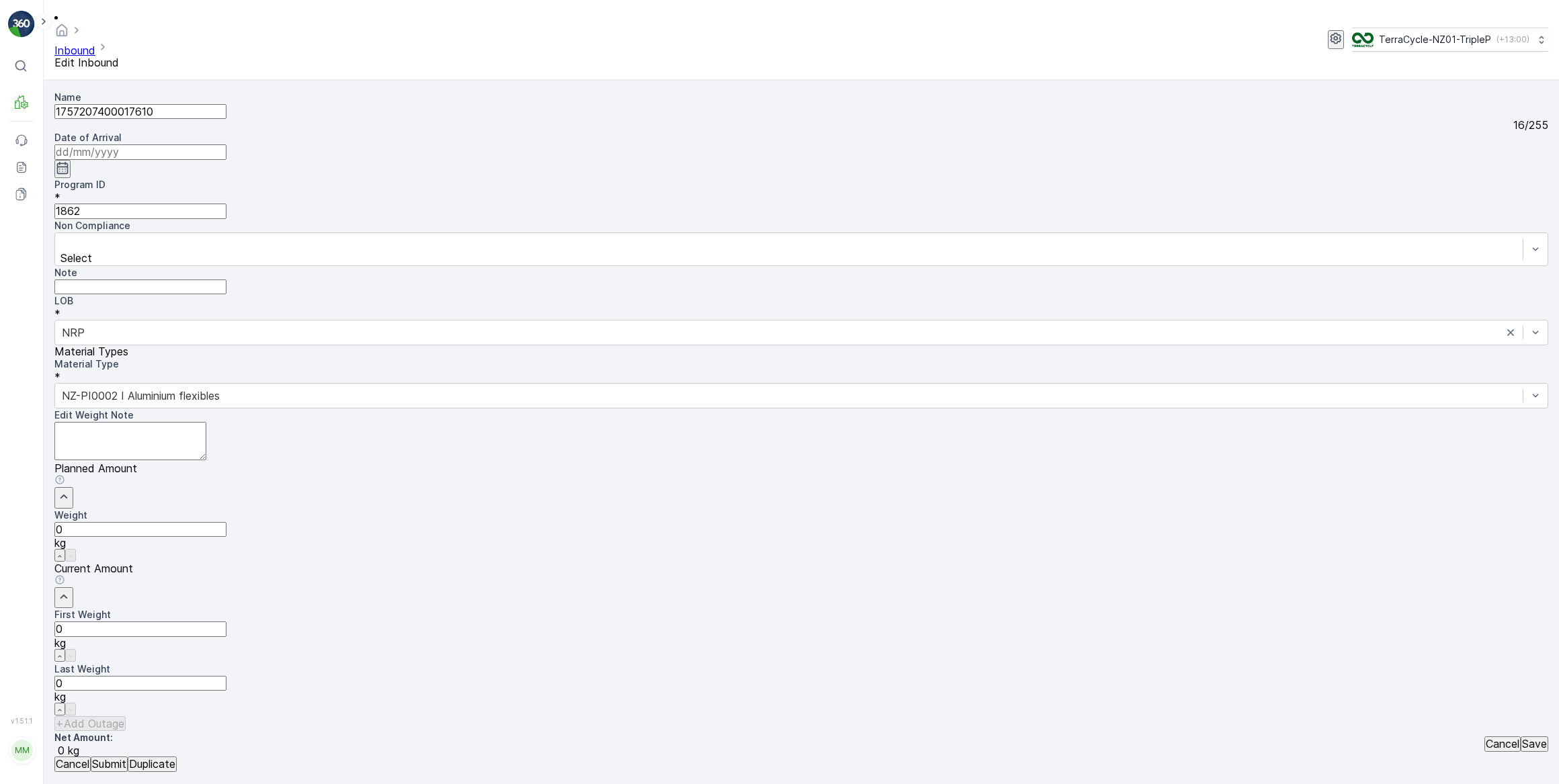
click at [227, 144] on input at bounding box center [141, 151] width 172 height 15
click at [533, 264] on div "1" at bounding box center [535, 269] width 5 height 12
type input "[DATE]"
drag, startPoint x: 885, startPoint y: 428, endPoint x: 737, endPoint y: 391, distance: 152.6
click at [227, 621] on Weight "0" at bounding box center [141, 628] width 172 height 15
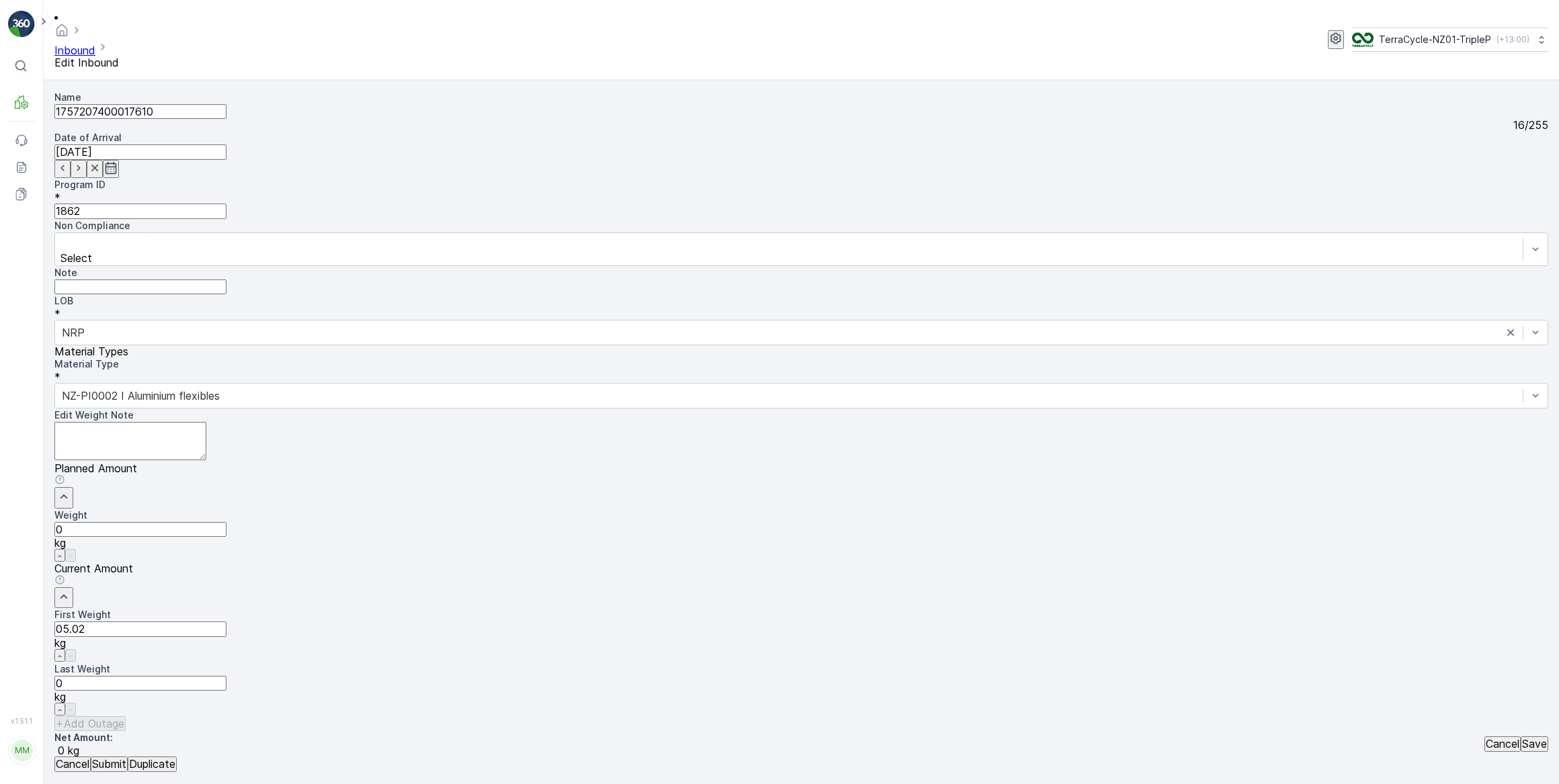
click at [91, 756] on button "Submit" at bounding box center [109, 763] width 37 height 15
click at [227, 144] on input at bounding box center [141, 151] width 172 height 15
click at [533, 264] on div "1" at bounding box center [535, 269] width 5 height 12
type input "[DATE]"
drag, startPoint x: 868, startPoint y: 432, endPoint x: 881, endPoint y: 396, distance: 38.3
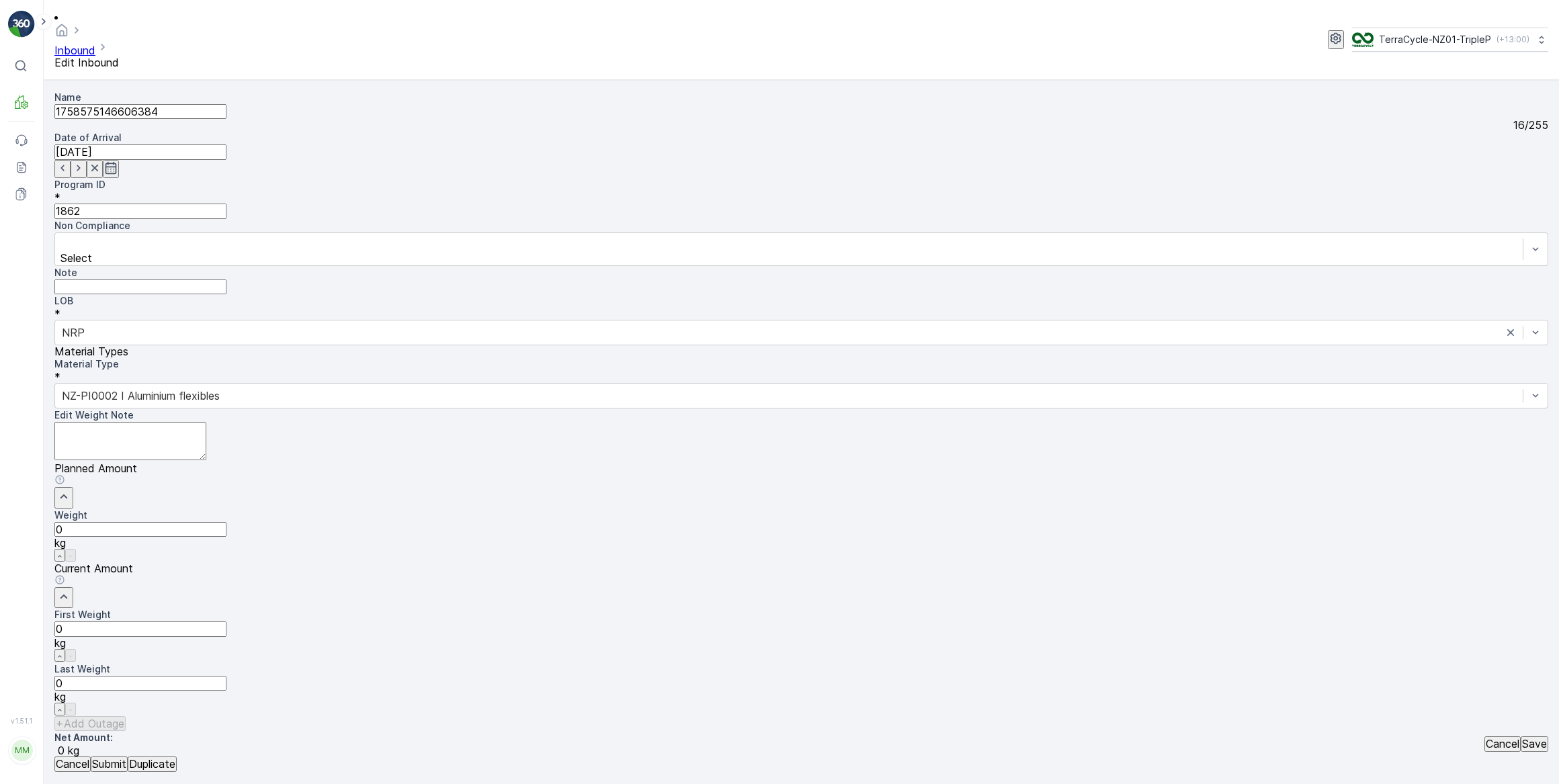
click at [227, 621] on Weight "0" at bounding box center [141, 628] width 172 height 15
click at [91, 756] on button "Submit" at bounding box center [109, 763] width 37 height 15
click at [227, 144] on input at bounding box center [141, 151] width 172 height 15
click at [533, 264] on div "1" at bounding box center [535, 269] width 5 height 12
type input "[DATE]"
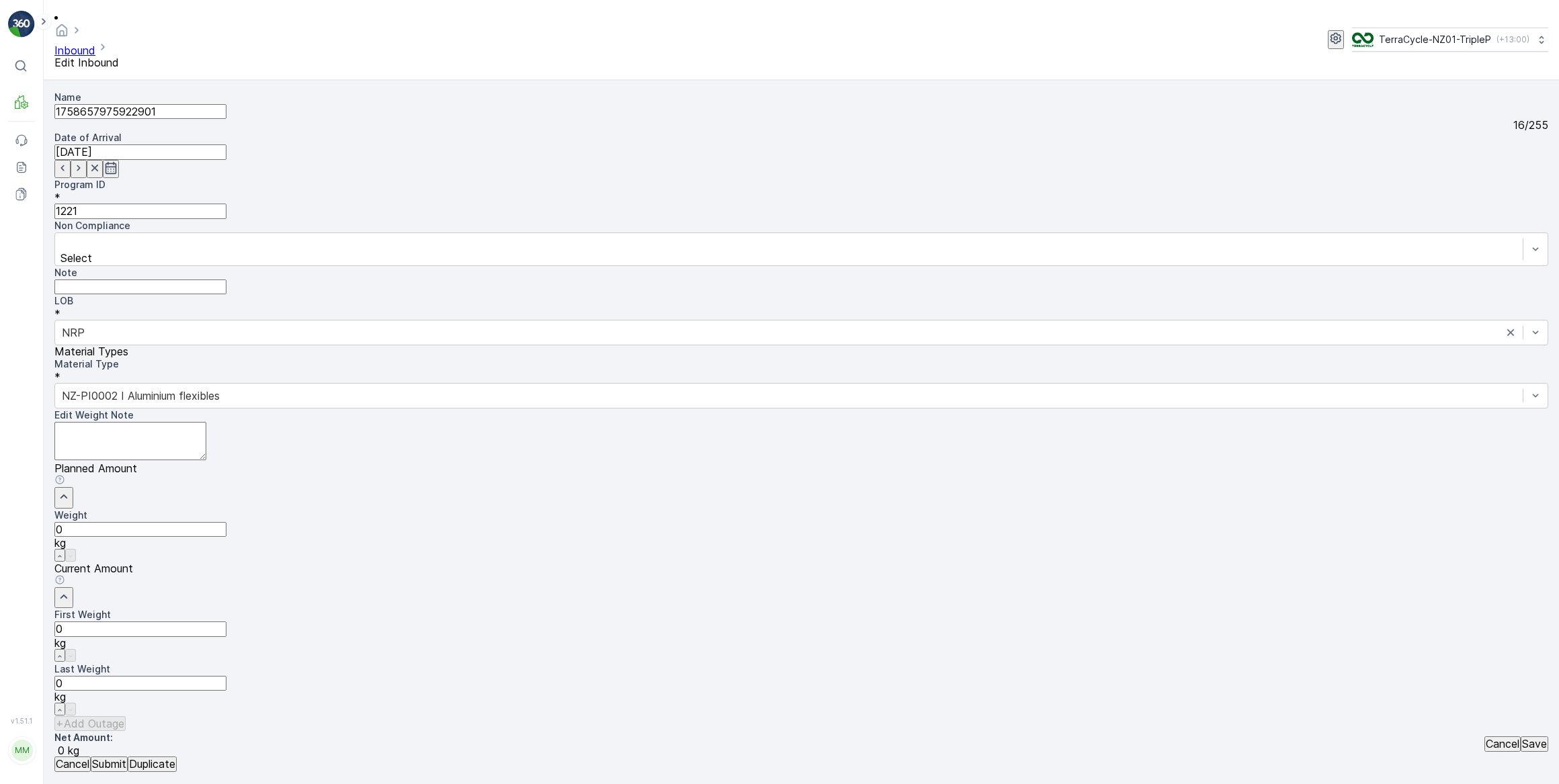
click at [227, 621] on Weight "0" at bounding box center [141, 628] width 172 height 15
click at [91, 756] on button "Submit" at bounding box center [109, 763] width 37 height 15
click at [227, 144] on input at bounding box center [141, 151] width 172 height 15
click at [533, 264] on div "1" at bounding box center [535, 269] width 5 height 12
type input "[DATE]"
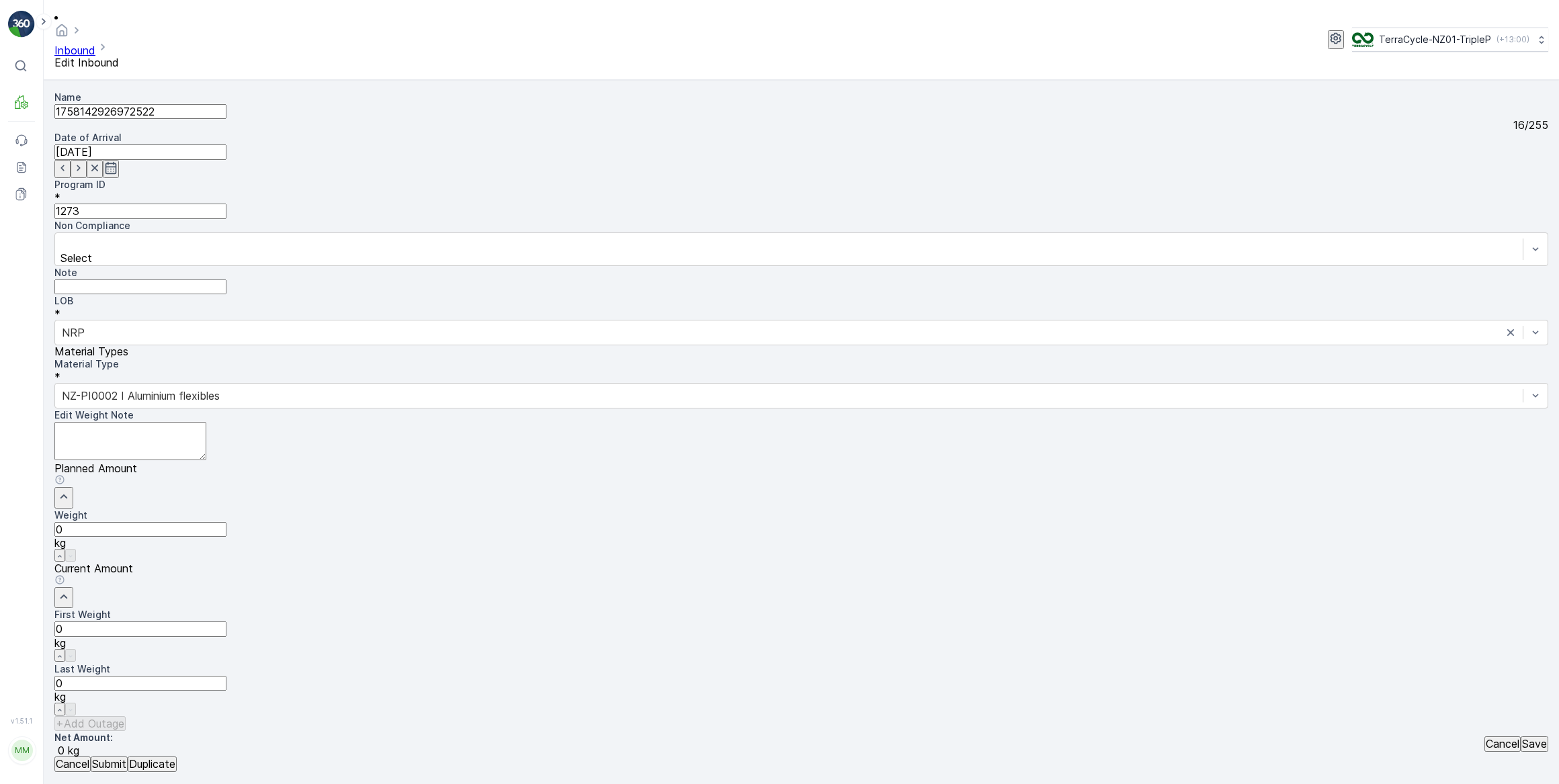
drag, startPoint x: 886, startPoint y: 431, endPoint x: 750, endPoint y: 444, distance: 136.6
click at [227, 621] on Weight "0" at bounding box center [141, 628] width 172 height 15
click at [91, 756] on button "Submit" at bounding box center [109, 763] width 37 height 15
click at [227, 144] on input at bounding box center [141, 151] width 172 height 15
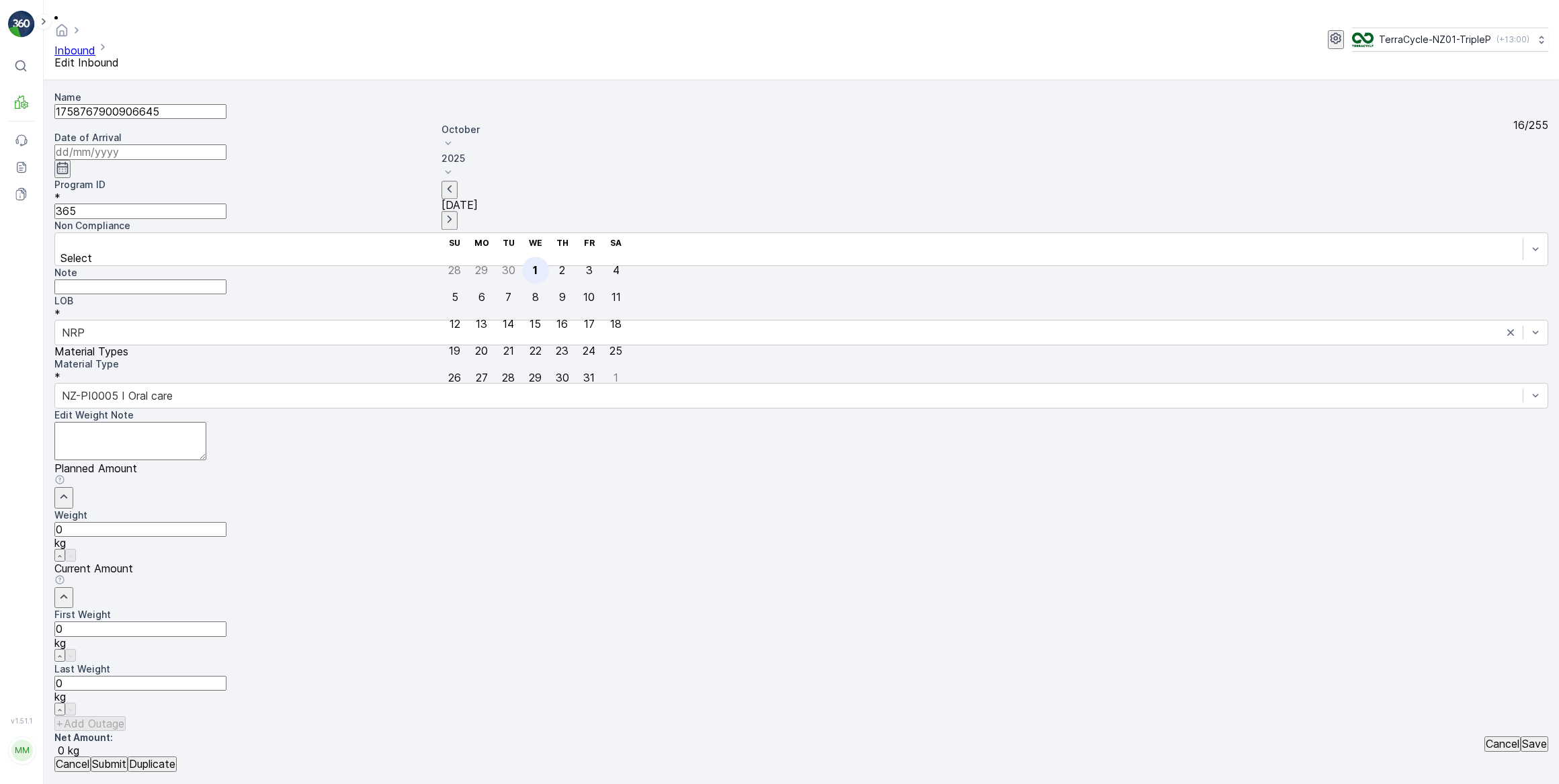
click at [533, 264] on div "1" at bounding box center [535, 269] width 5 height 12
type input "[DATE]"
drag, startPoint x: 922, startPoint y: 431, endPoint x: 901, endPoint y: 429, distance: 21.1
click at [227, 621] on Weight "0" at bounding box center [141, 628] width 172 height 15
click at [91, 756] on button "Submit" at bounding box center [109, 763] width 37 height 15
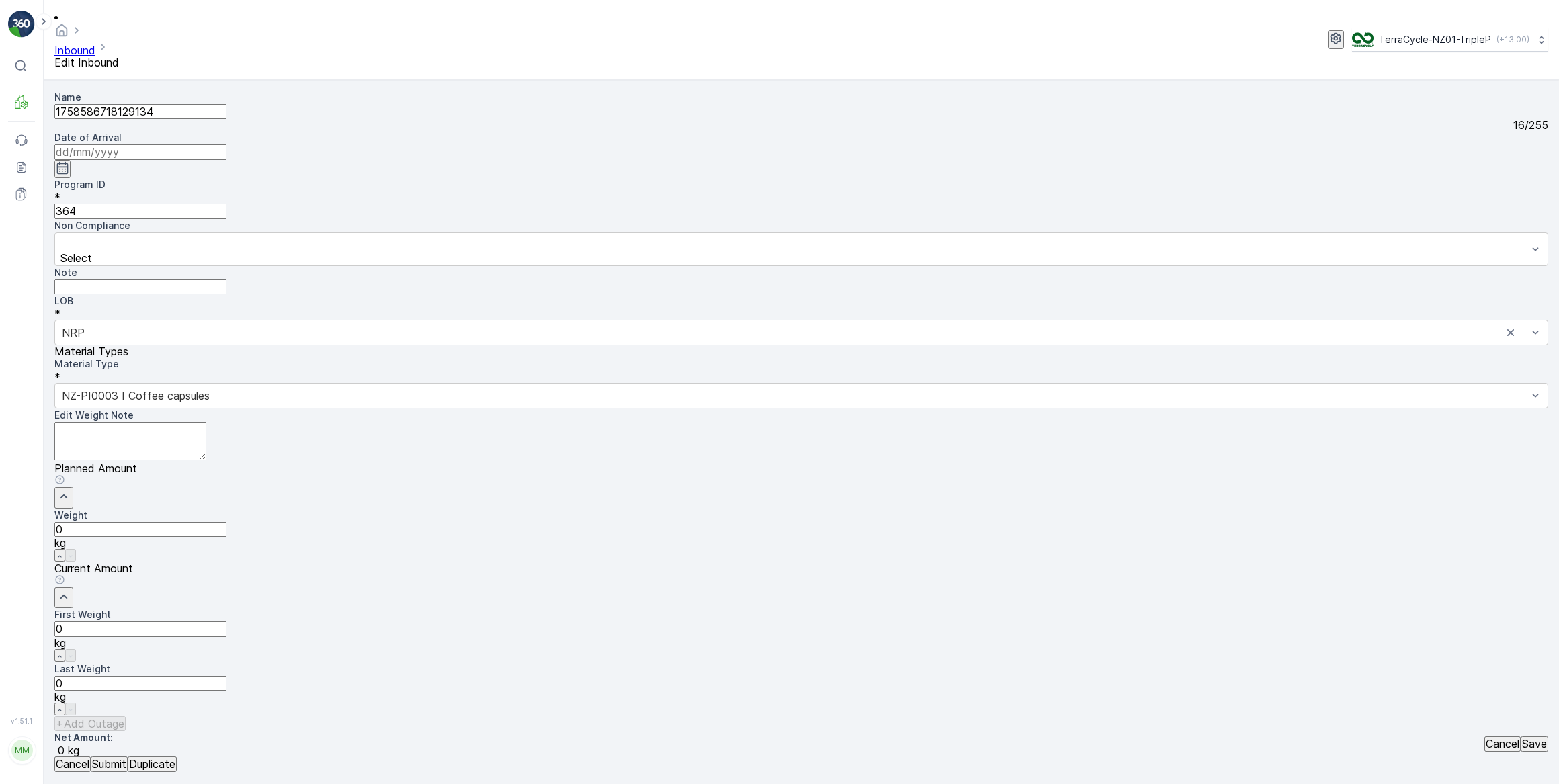
click at [227, 144] on input at bounding box center [141, 151] width 172 height 15
click at [533, 264] on div "1" at bounding box center [535, 269] width 5 height 12
type input "[DATE]"
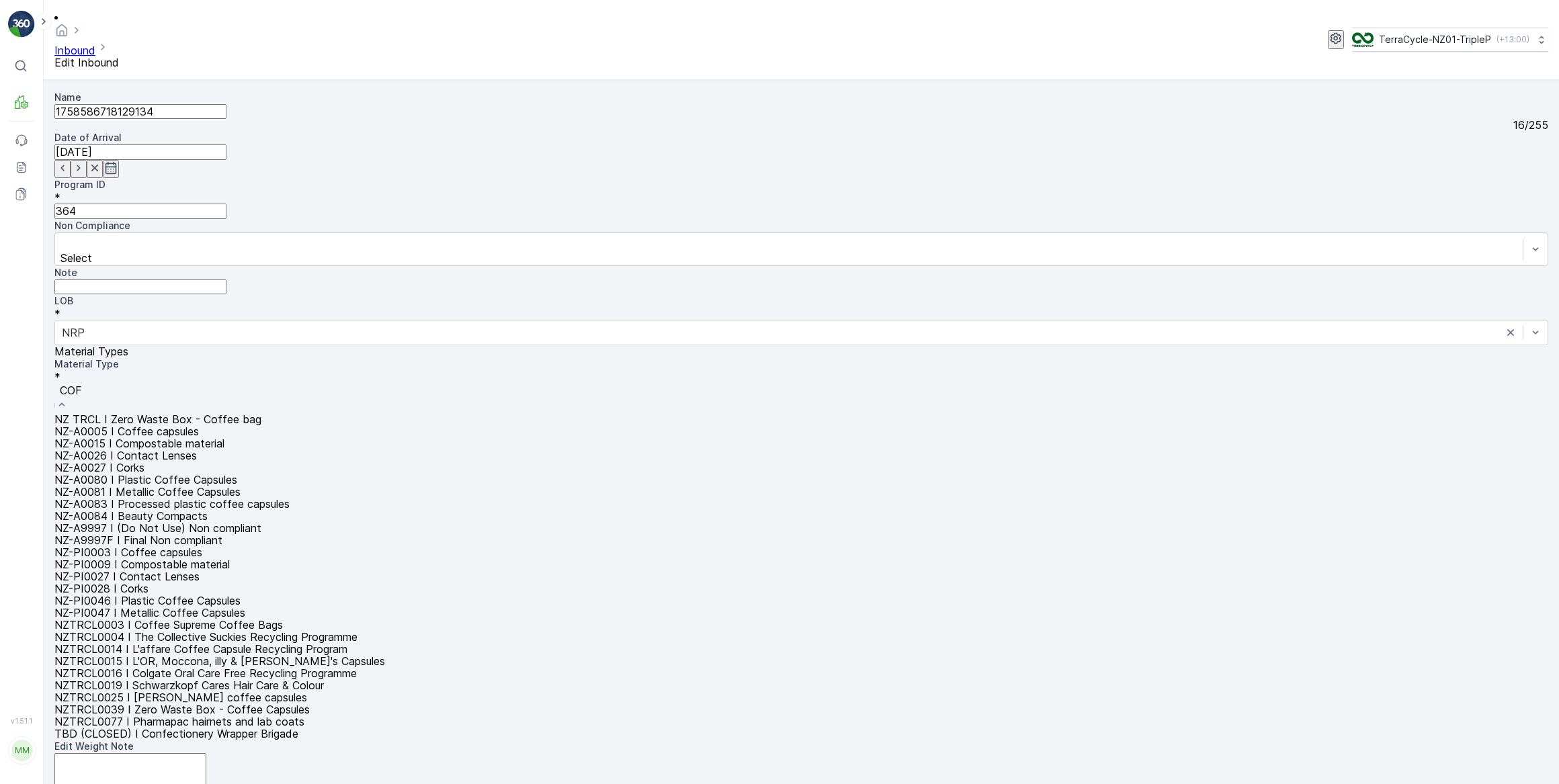
type input "COFF"
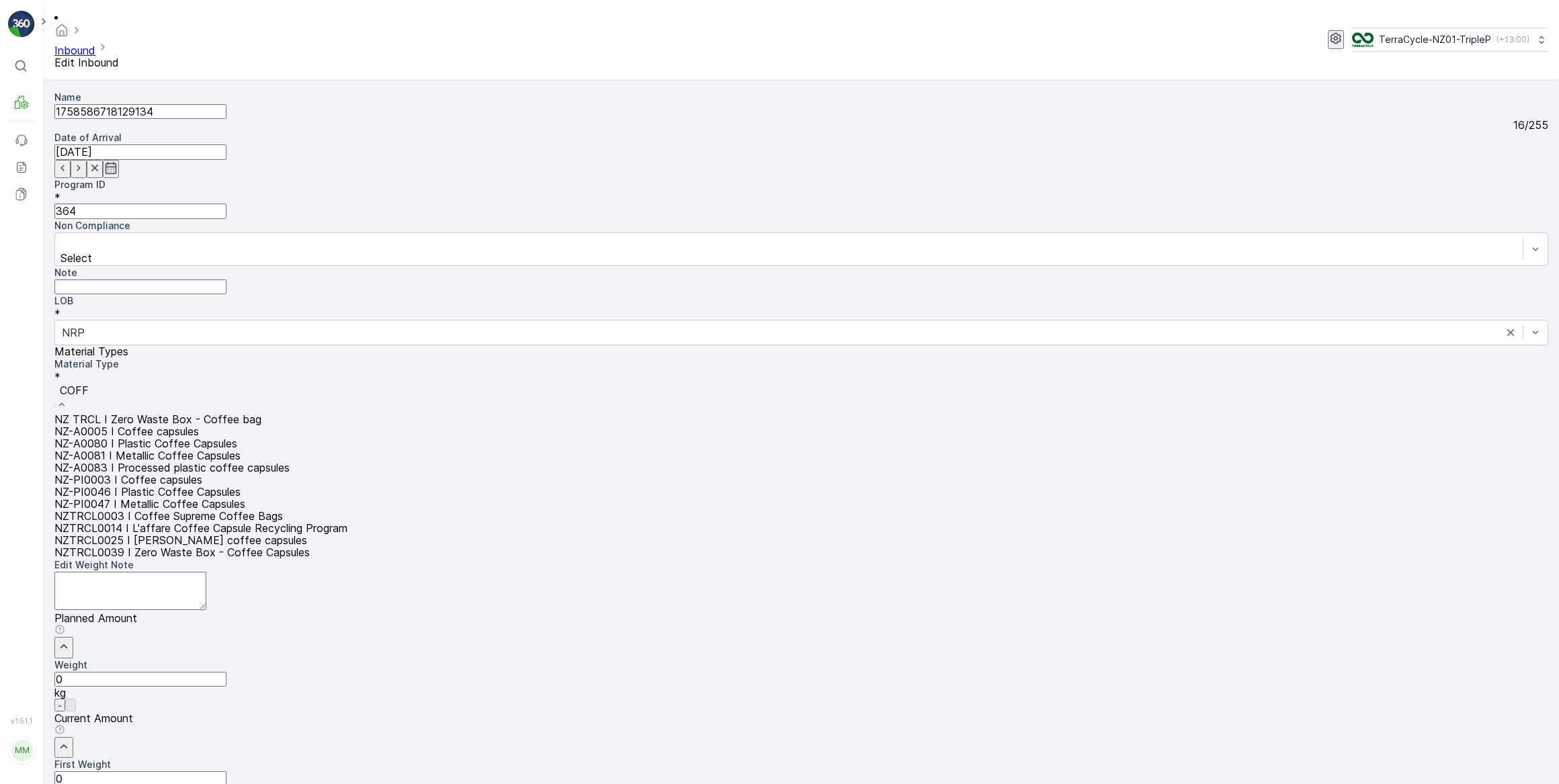
click at [240, 485] on span "NZ-PI0046 I Plastic Coffee Capsules" at bounding box center [147, 491] width 186 height 14
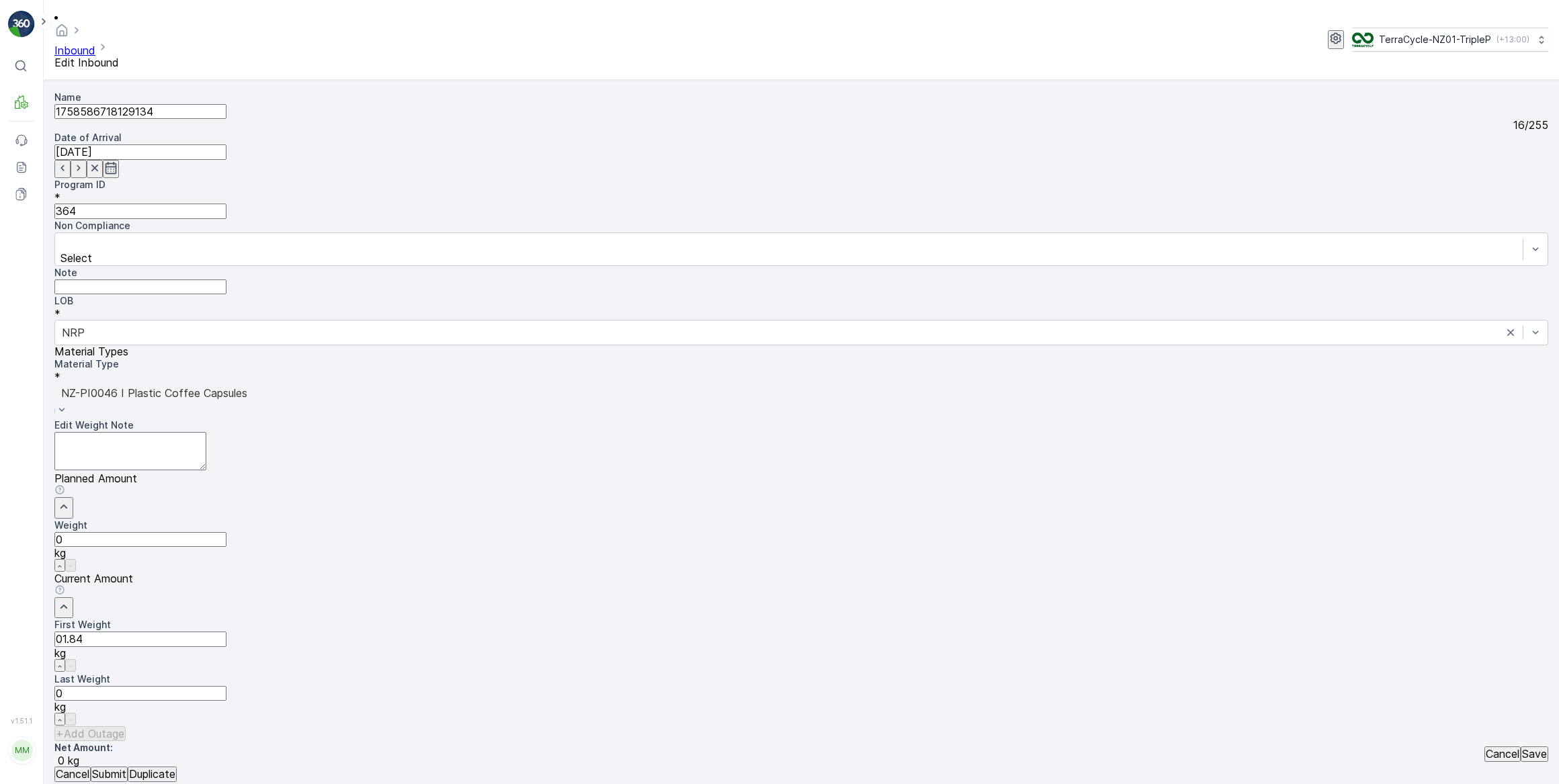
click at [91, 766] on button "Submit" at bounding box center [109, 773] width 37 height 15
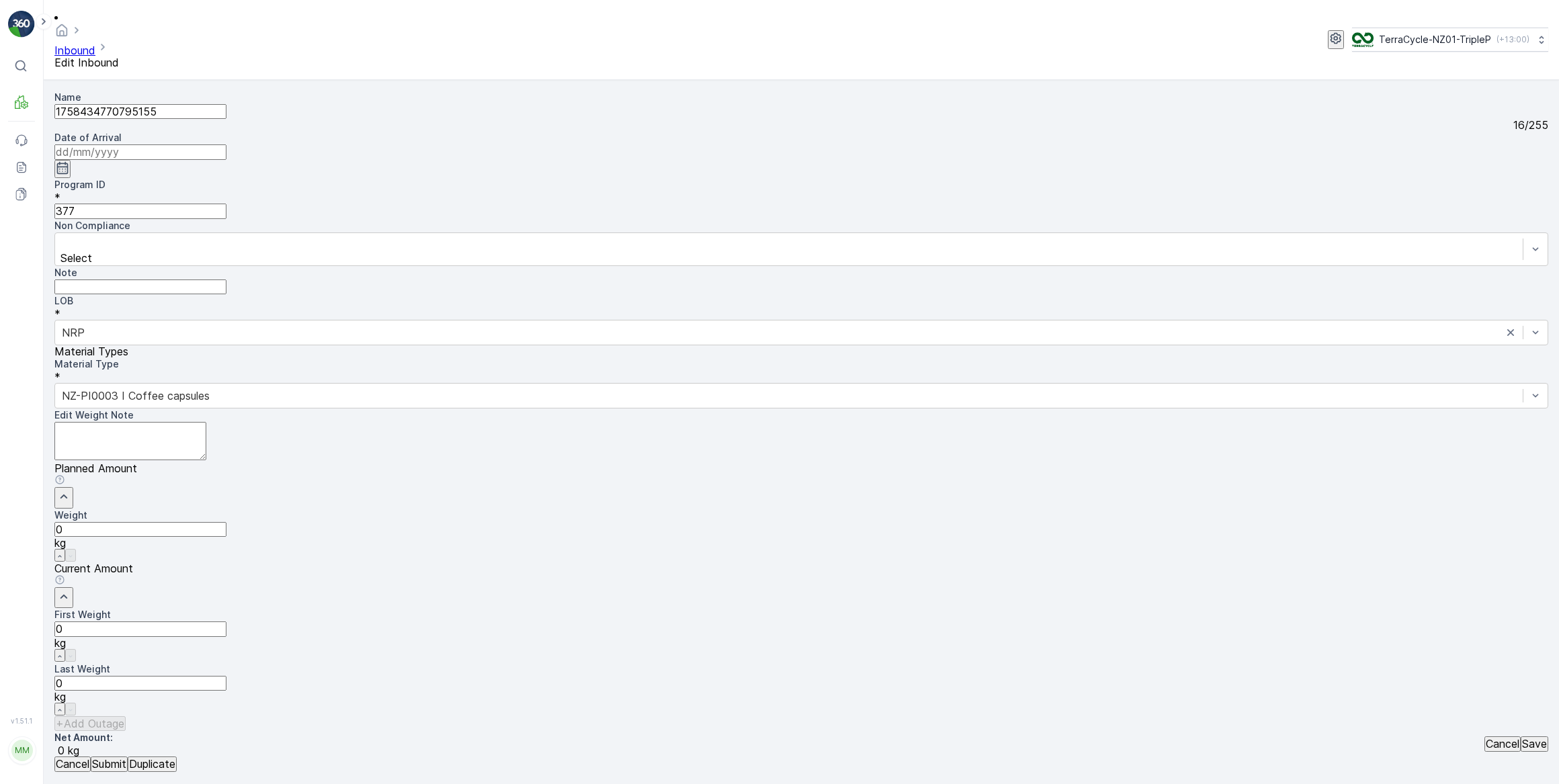
click at [227, 144] on input at bounding box center [141, 151] width 172 height 15
click at [533, 264] on div "1" at bounding box center [535, 269] width 5 height 12
type input "[DATE]"
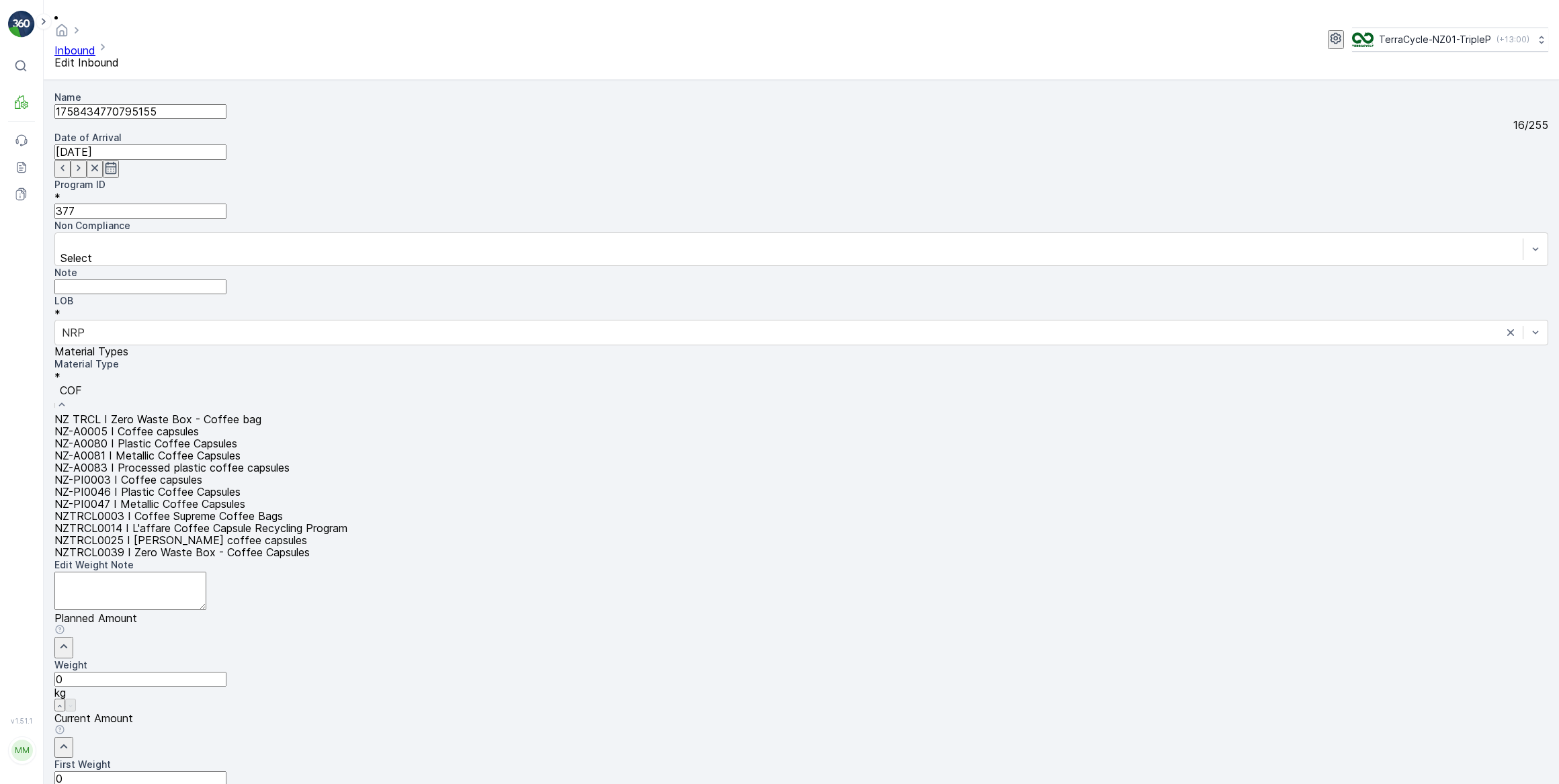
type input "COFF"
click at [245, 497] on span "NZ-PI0047 I Metallic Coffee Capsules" at bounding box center [150, 503] width 190 height 14
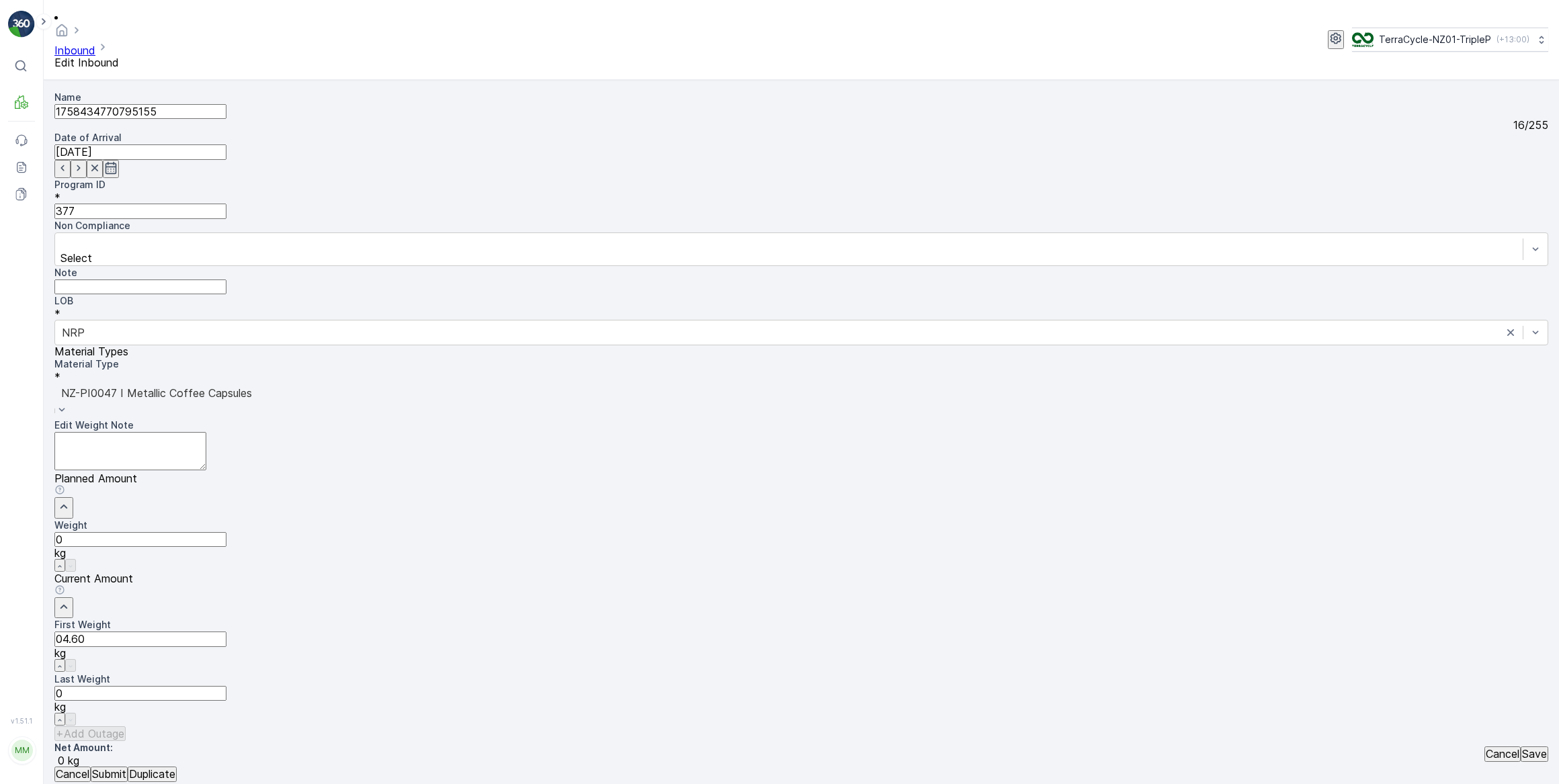
click at [91, 766] on button "Submit" at bounding box center [109, 773] width 37 height 15
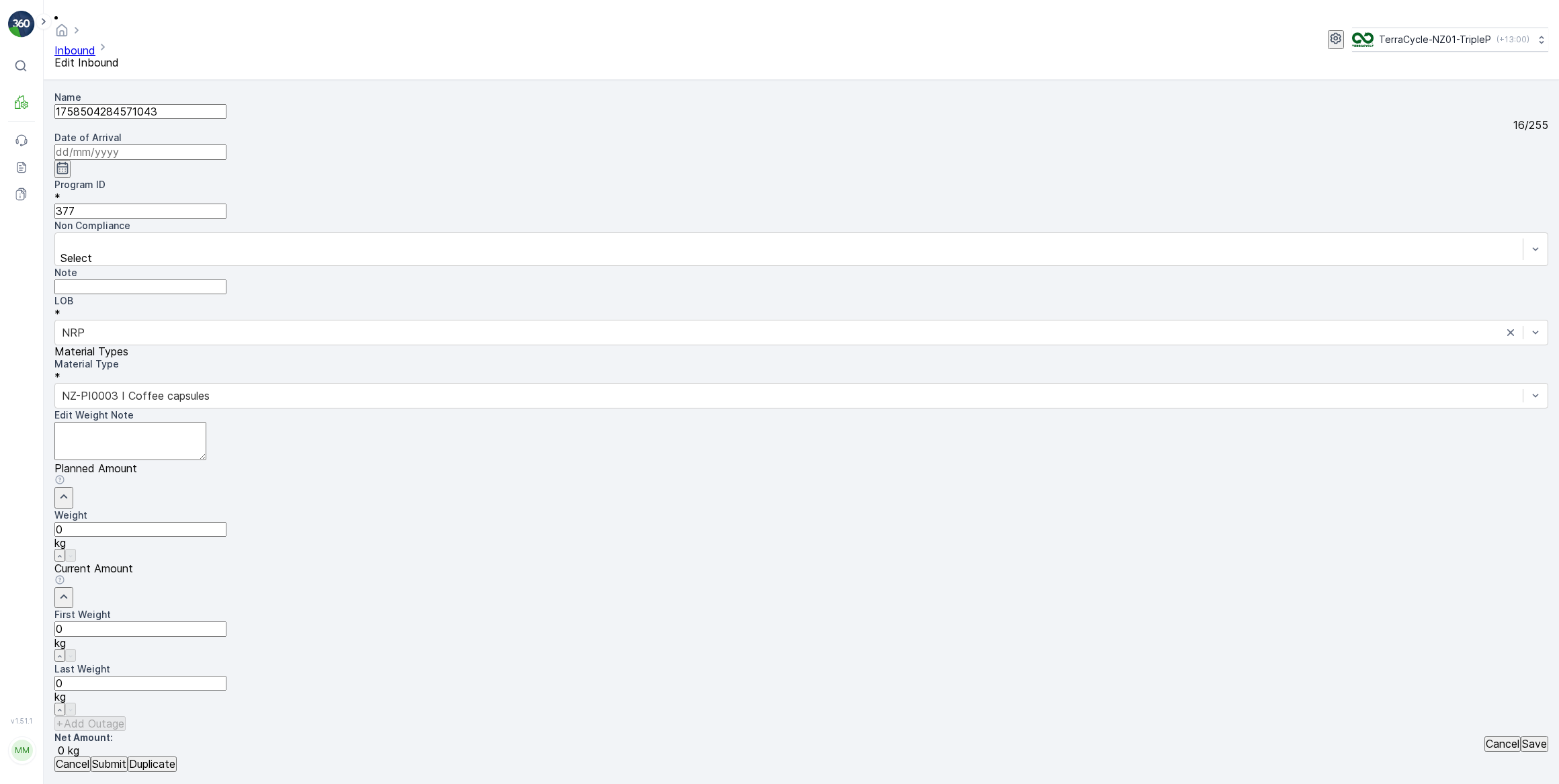
click at [227, 144] on input at bounding box center [141, 151] width 172 height 15
click at [533, 264] on div "1" at bounding box center [535, 269] width 5 height 12
type input "[DATE]"
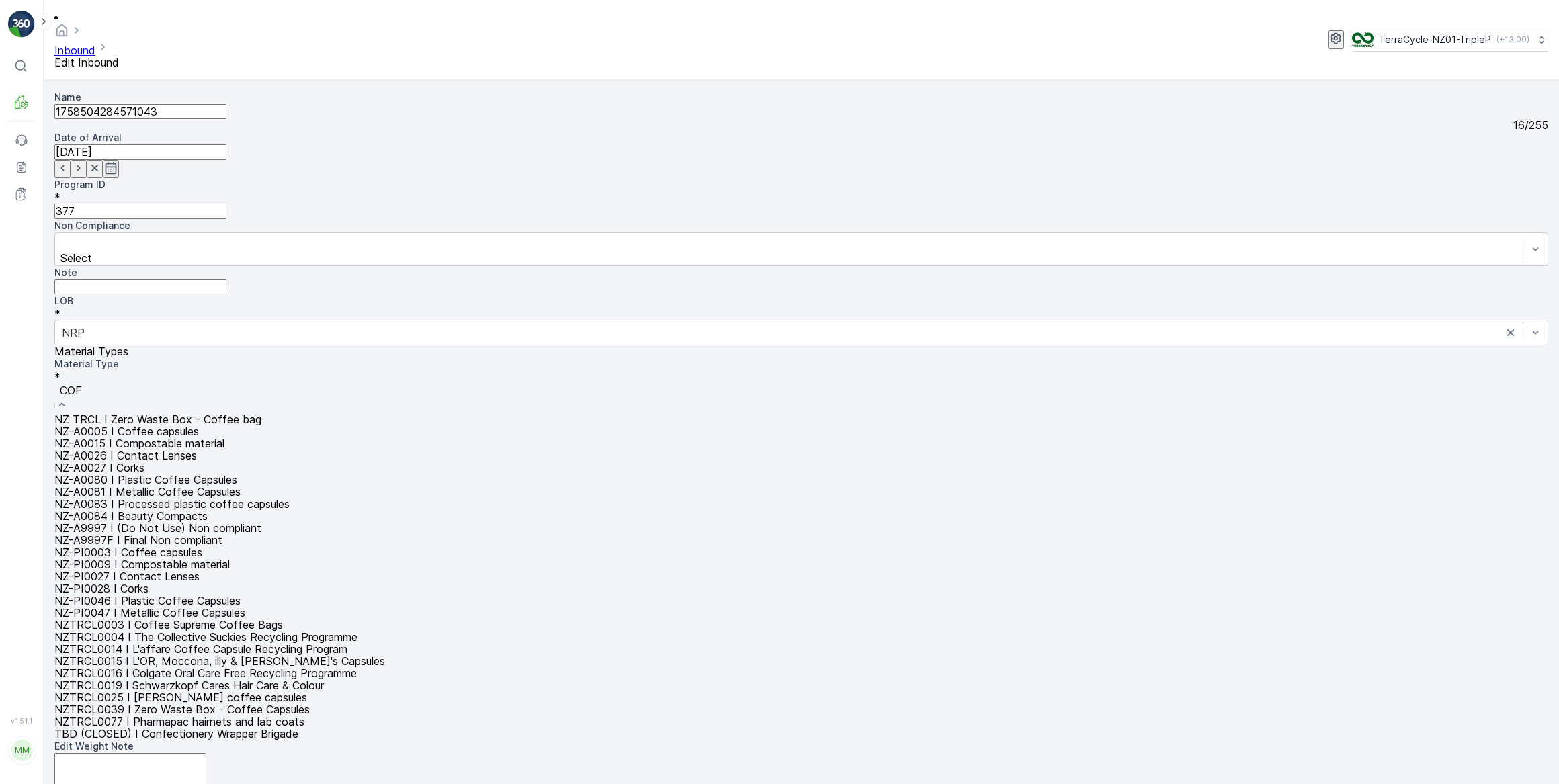
type input "COFF"
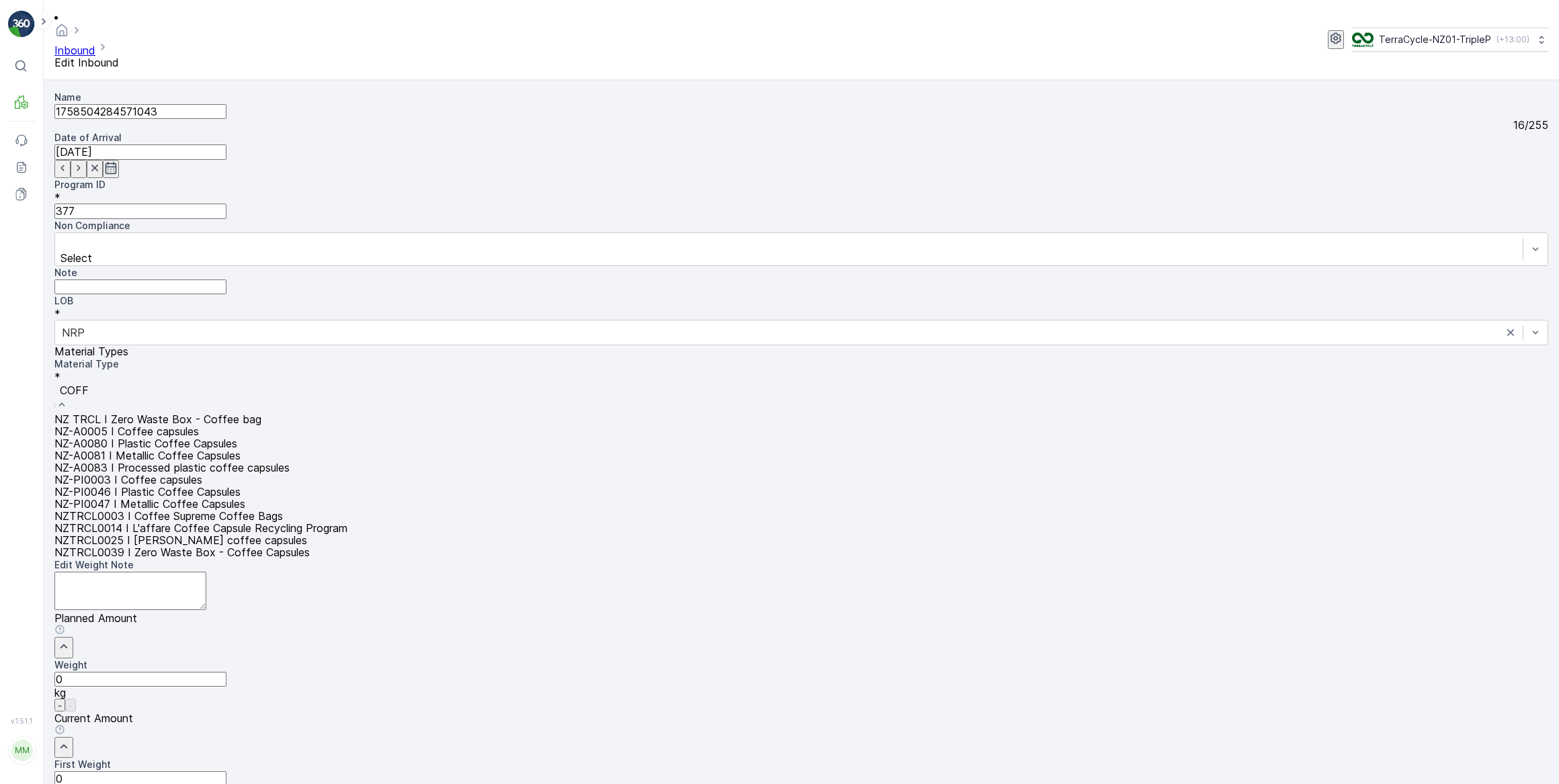
click at [245, 497] on span "NZ-PI0047 I Metallic Coffee Capsules" at bounding box center [150, 503] width 190 height 14
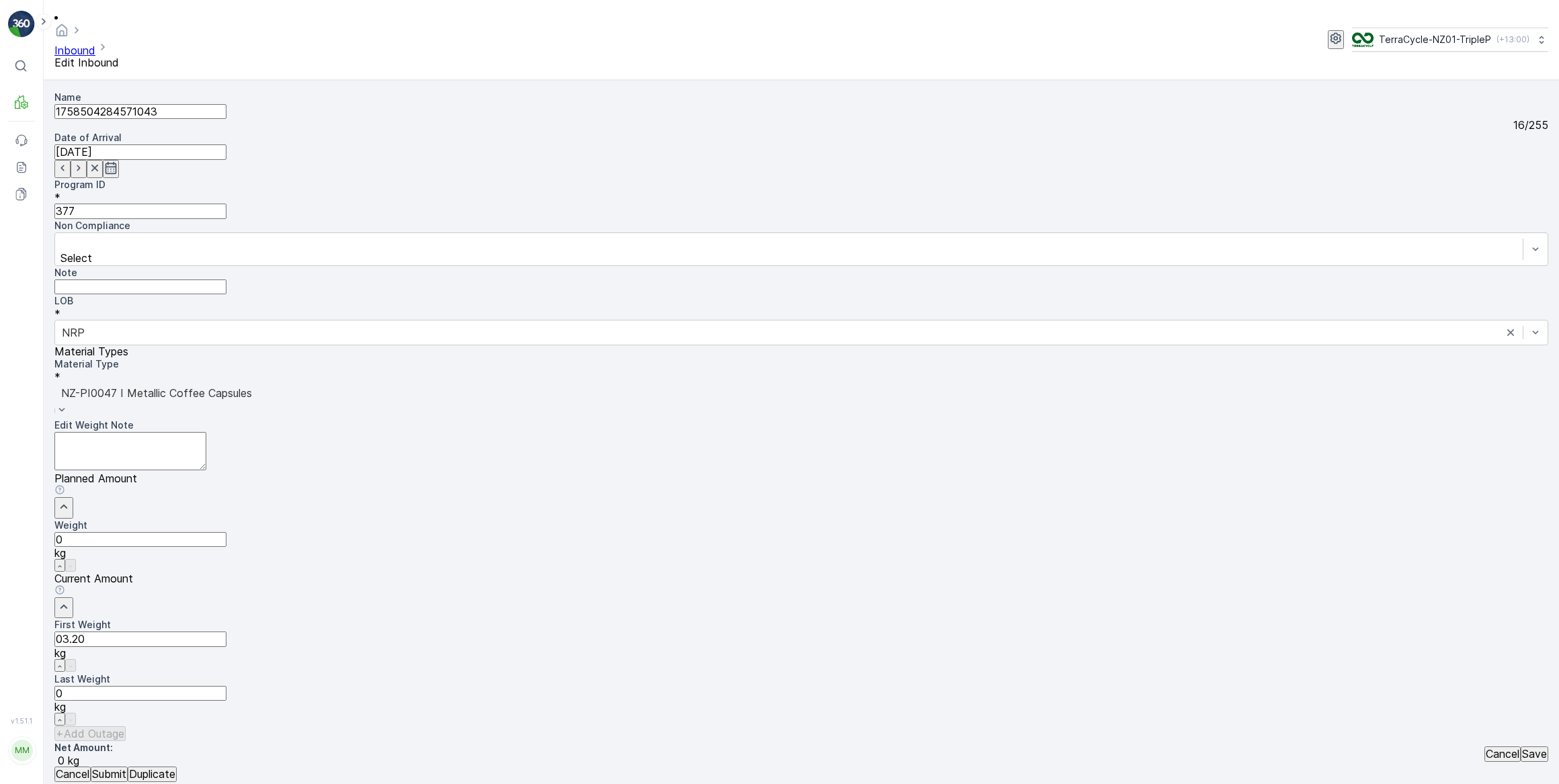
click at [91, 766] on button "Submit" at bounding box center [109, 773] width 37 height 15
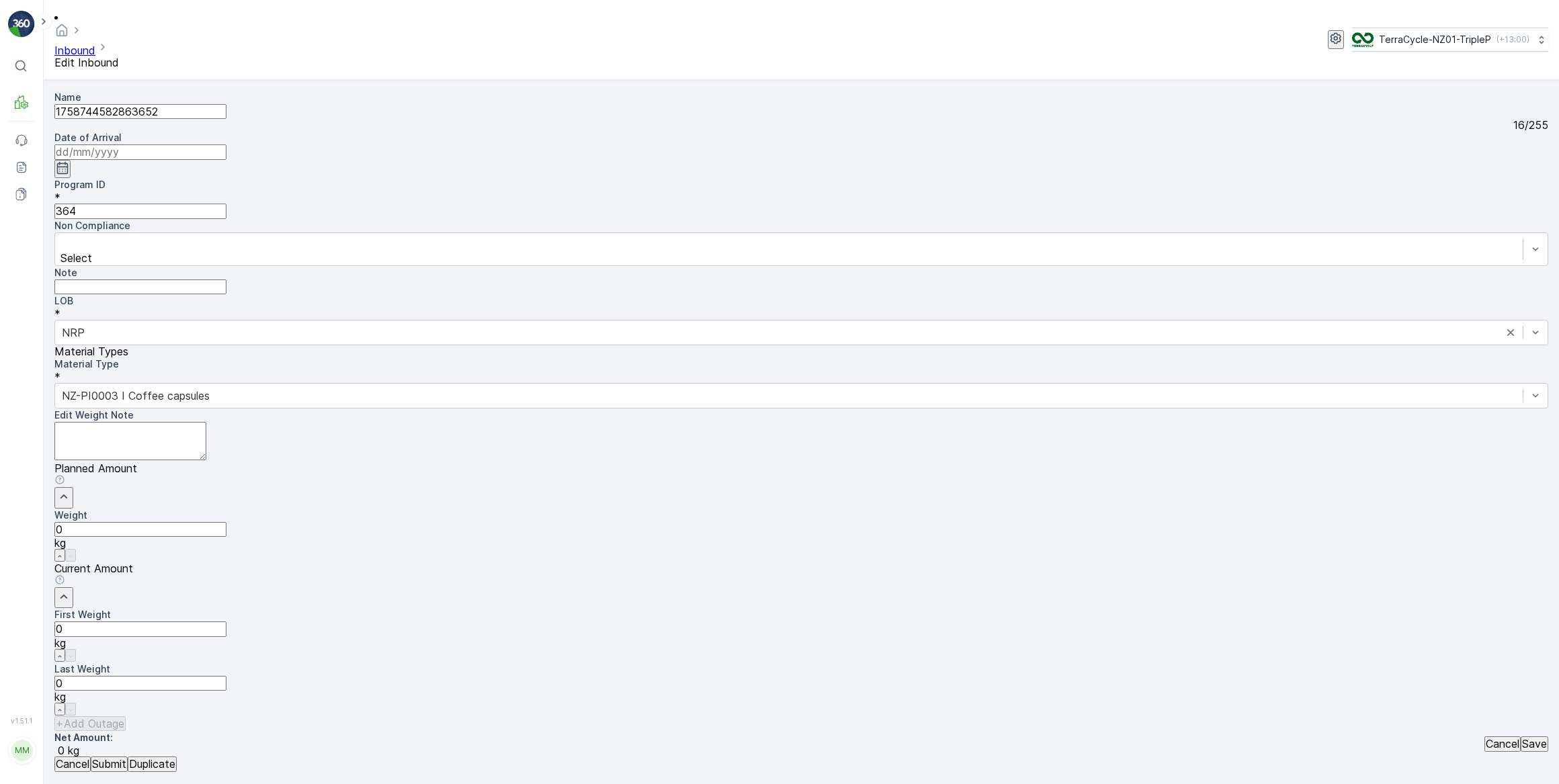
click at [227, 144] on input at bounding box center [141, 151] width 172 height 15
click at [533, 264] on div "1" at bounding box center [535, 269] width 5 height 12
type input "[DATE]"
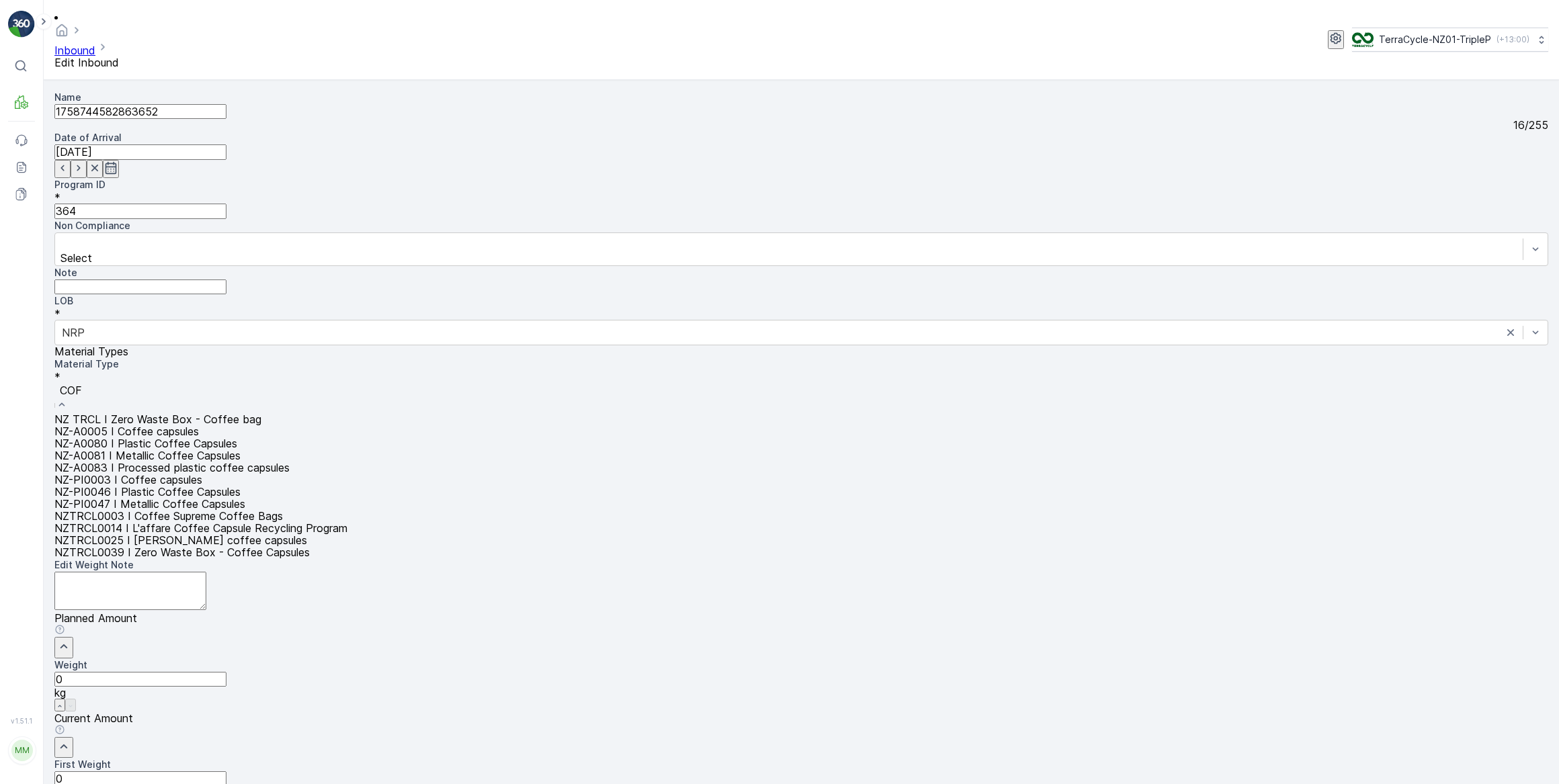
type input "COFF"
click at [240, 485] on span "NZ-PI0046 I Plastic Coffee Capsules" at bounding box center [147, 491] width 186 height 14
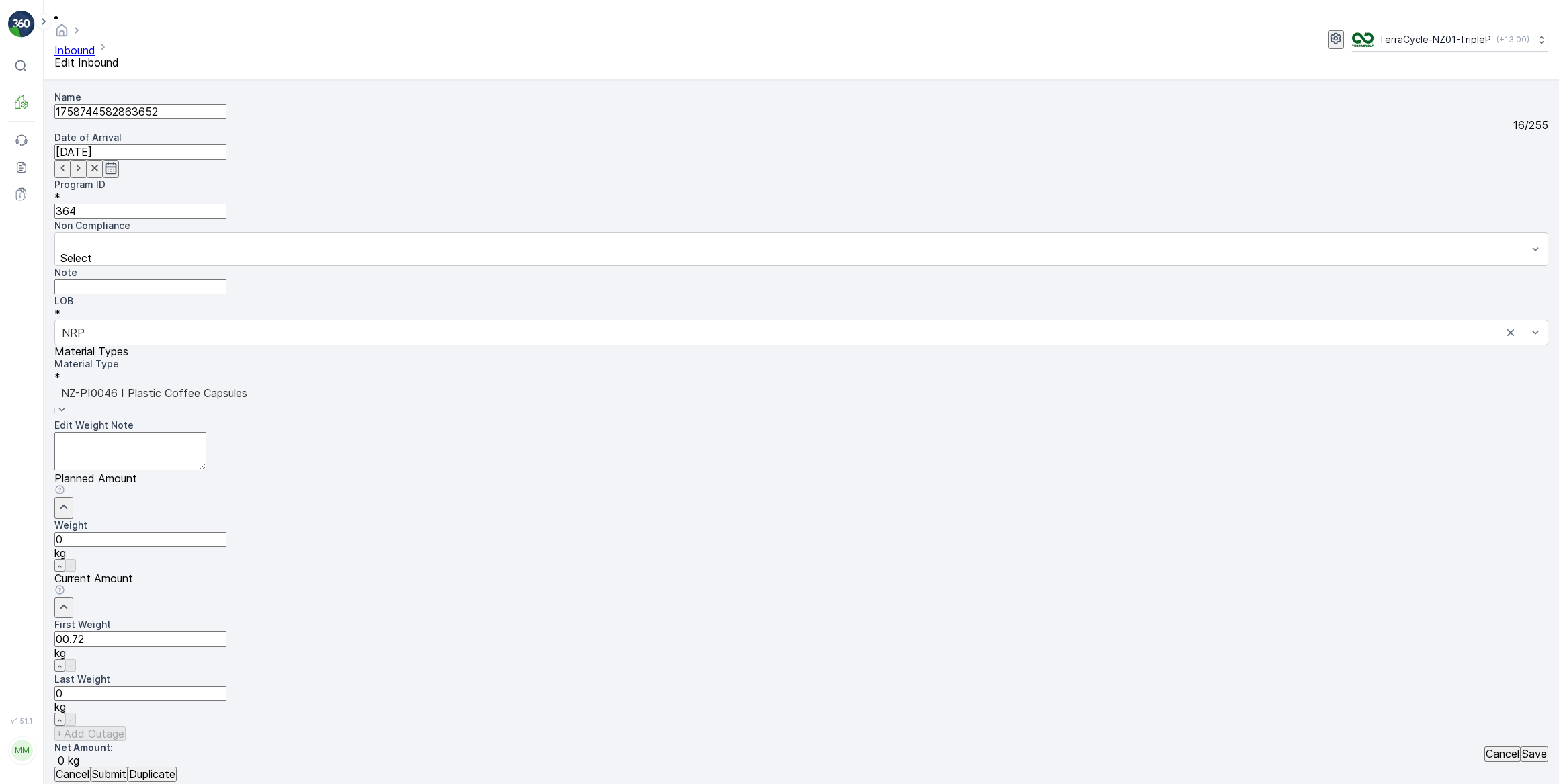
click at [91, 766] on button "Submit" at bounding box center [109, 773] width 37 height 15
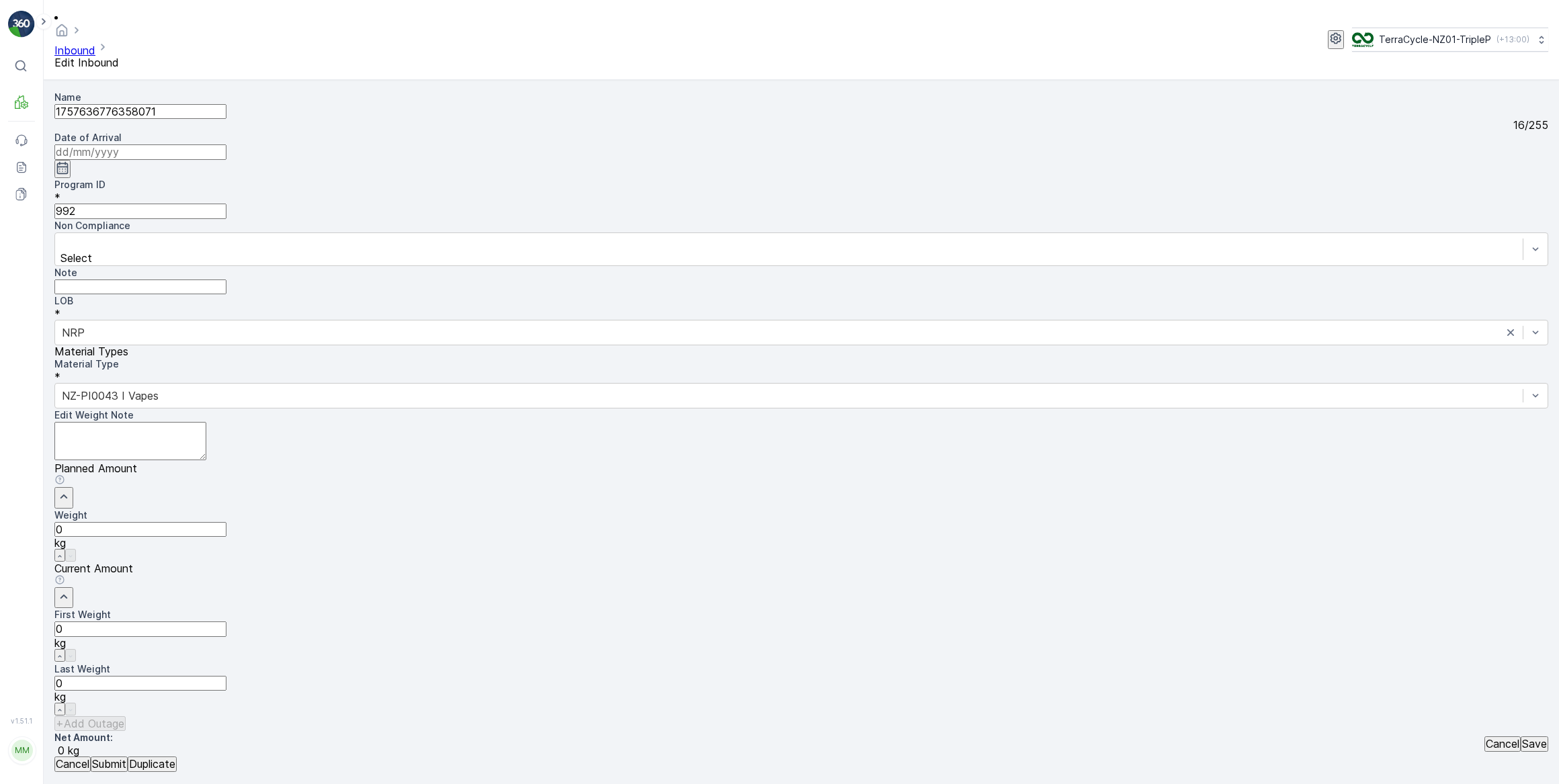
click at [227, 144] on input at bounding box center [141, 151] width 172 height 15
click at [533, 264] on div "1" at bounding box center [535, 269] width 5 height 12
type input "[DATE]"
click at [227, 621] on Weight "0" at bounding box center [141, 628] width 172 height 15
click at [91, 756] on button "Submit" at bounding box center [109, 763] width 37 height 15
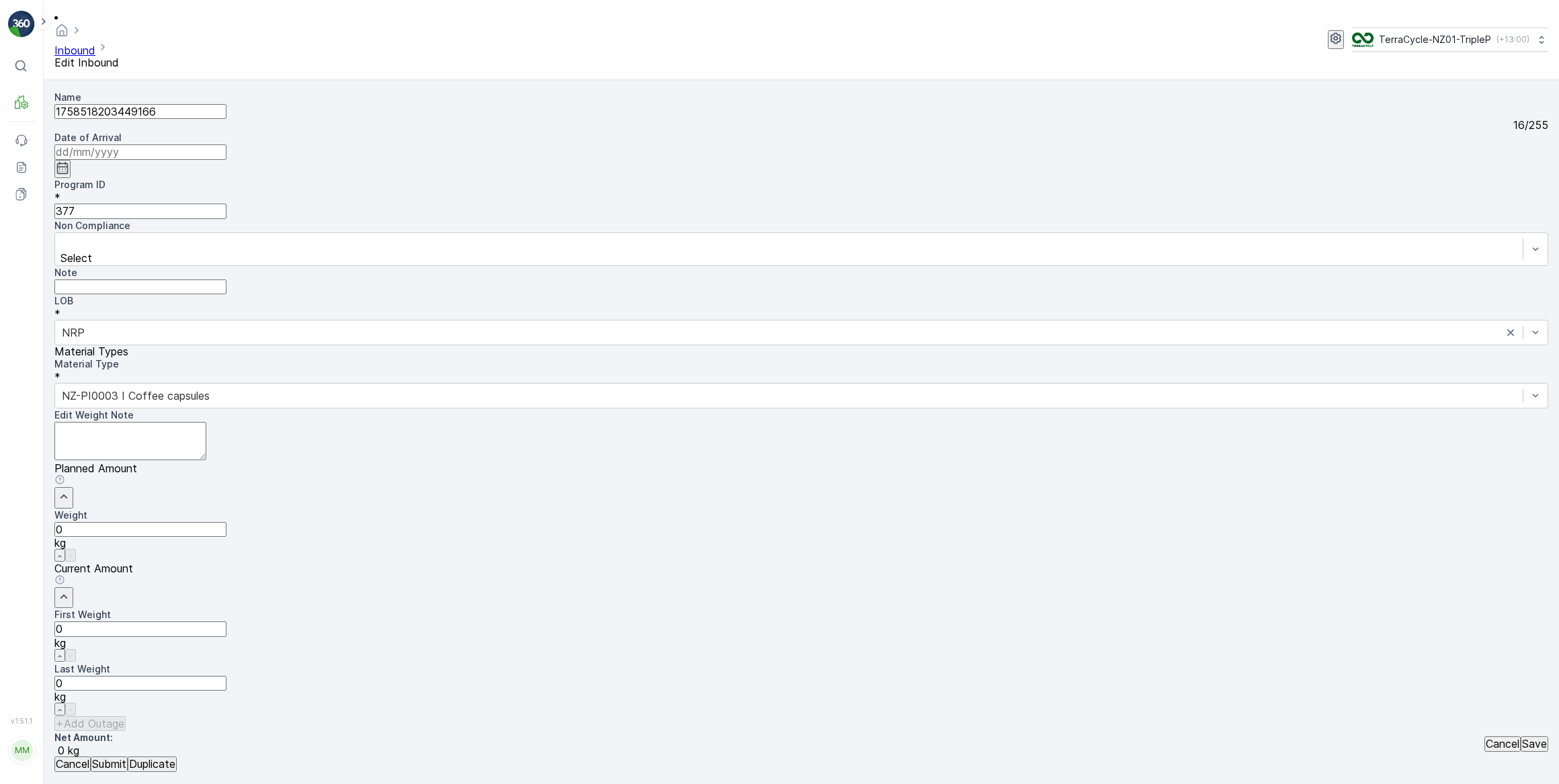
click at [227, 144] on input at bounding box center [141, 151] width 172 height 15
click at [533, 264] on div "1" at bounding box center [535, 269] width 5 height 12
type input "[DATE]"
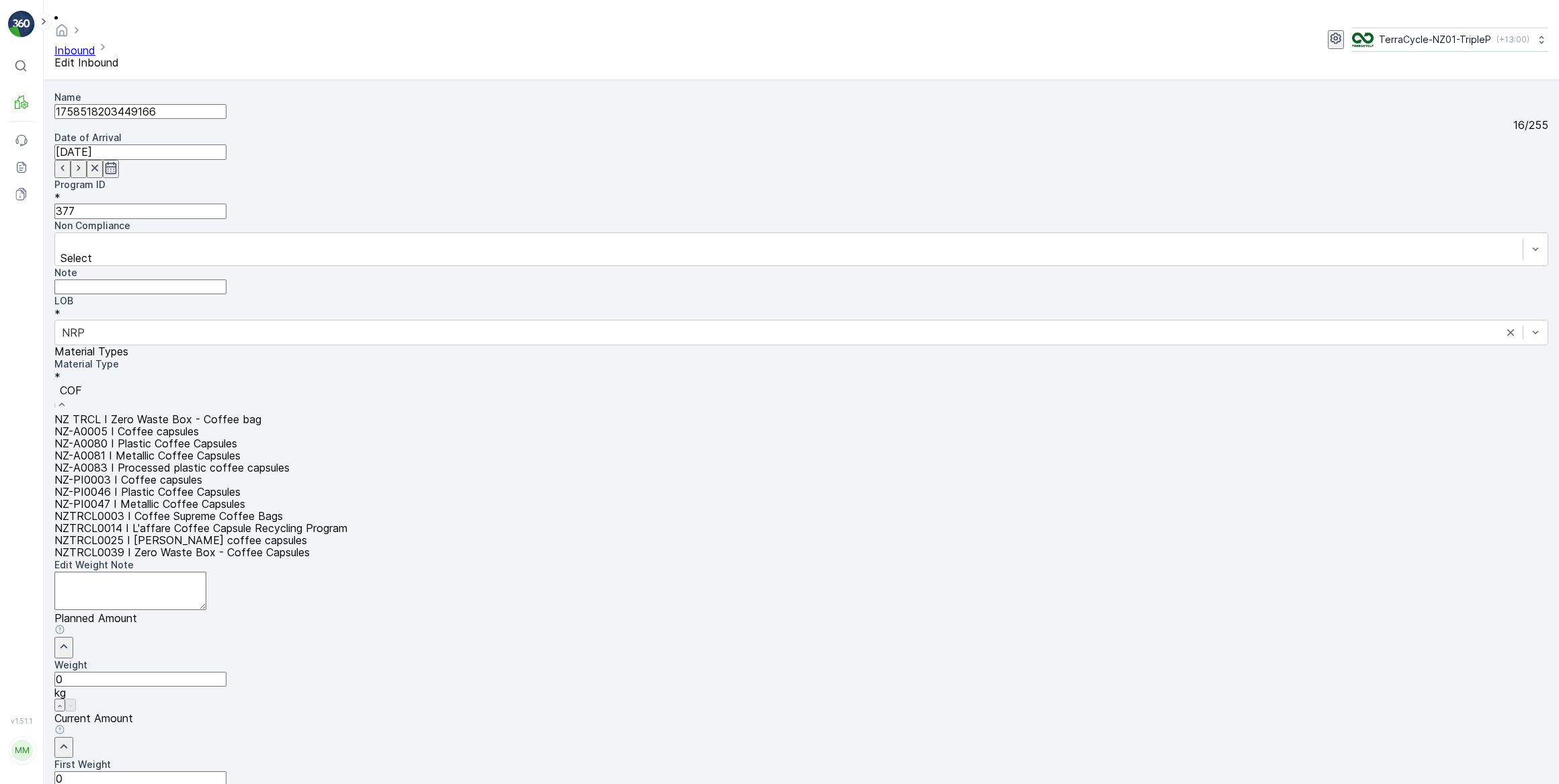
type input "COFF"
click at [245, 497] on span "NZ-PI0047 I Metallic Coffee Capsules" at bounding box center [150, 503] width 190 height 14
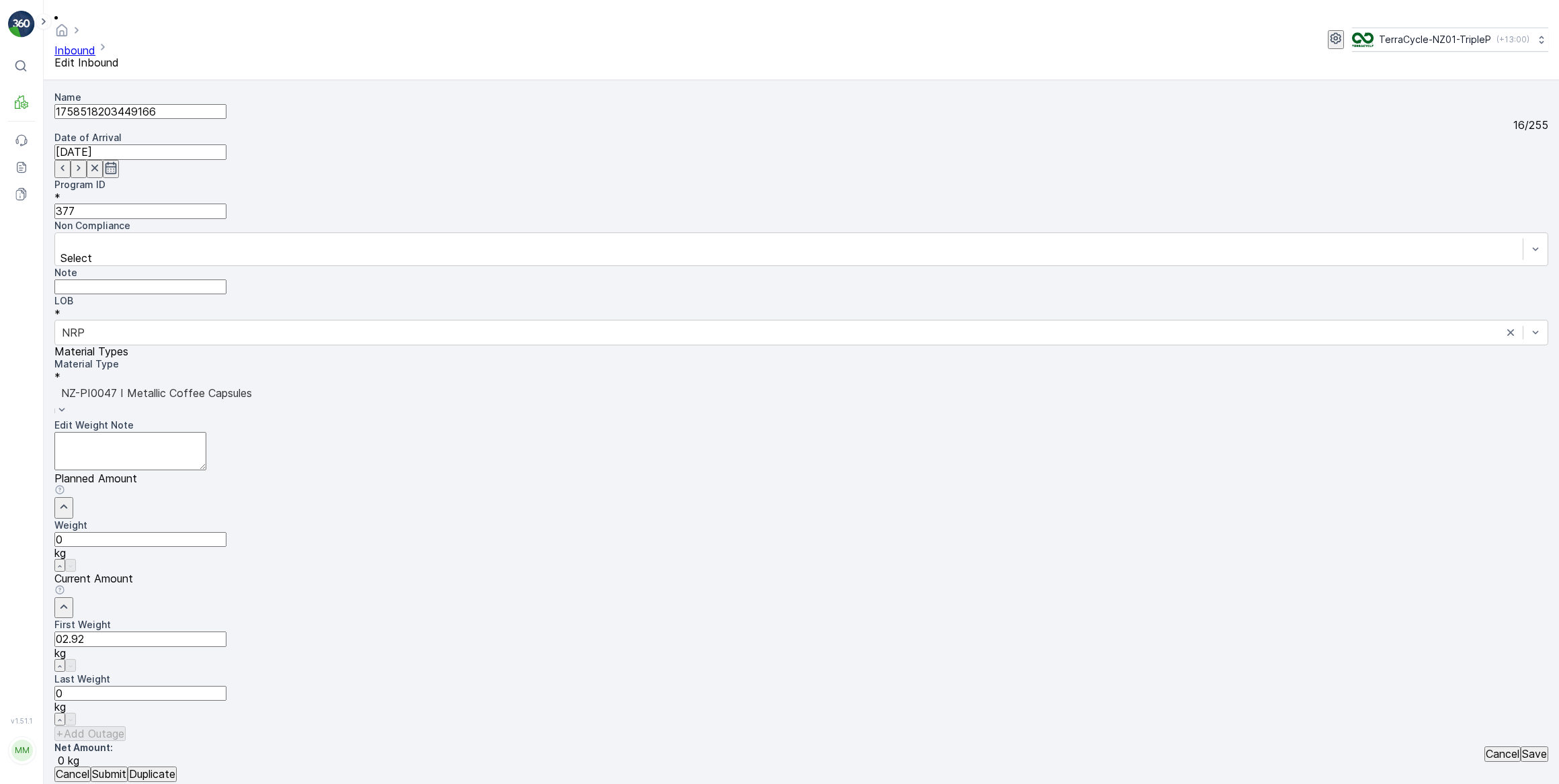
click at [91, 766] on button "Submit" at bounding box center [109, 773] width 37 height 15
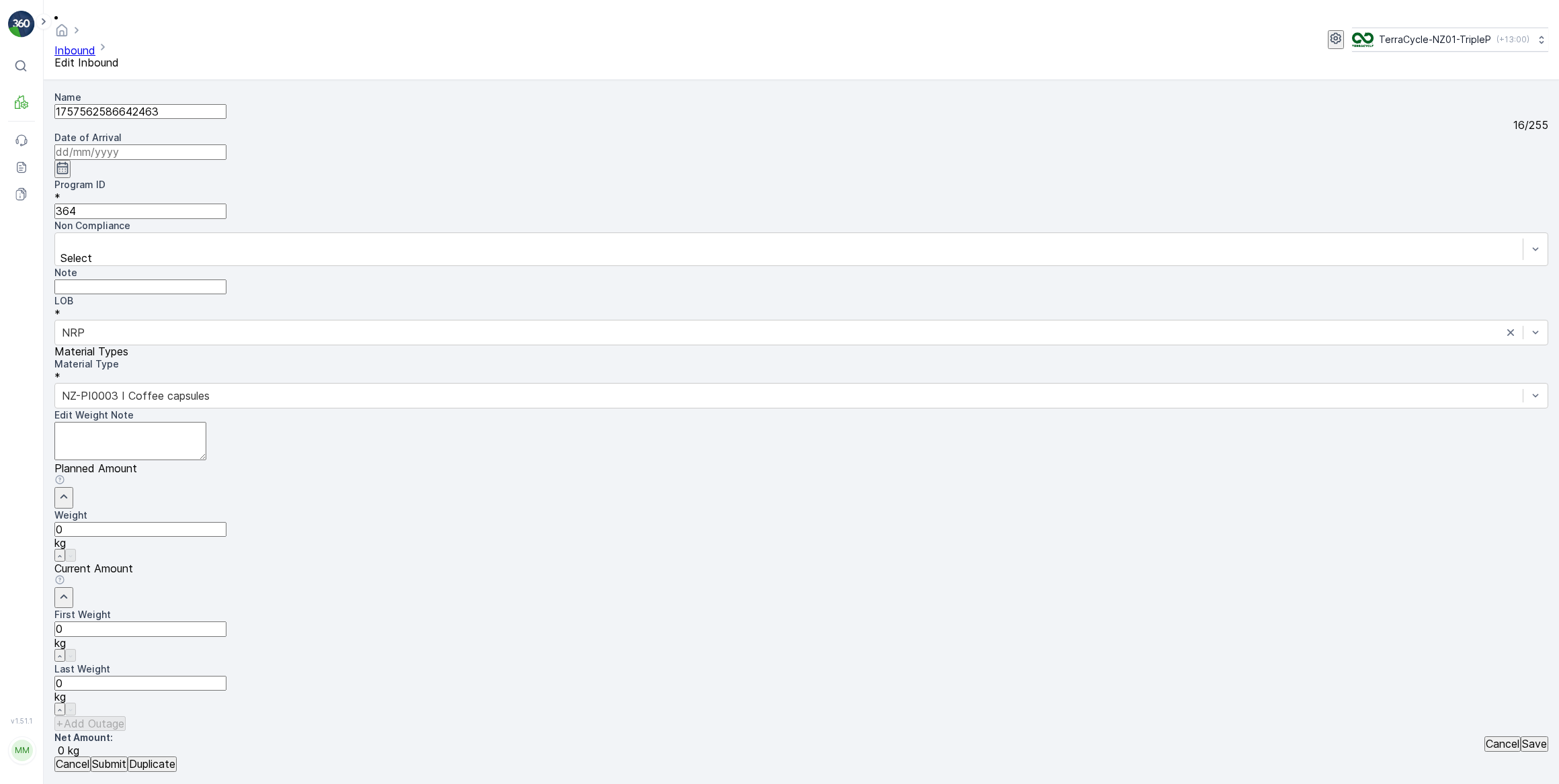
click at [227, 144] on input at bounding box center [141, 151] width 172 height 15
click at [533, 264] on div "1" at bounding box center [535, 269] width 5 height 12
type input "[DATE]"
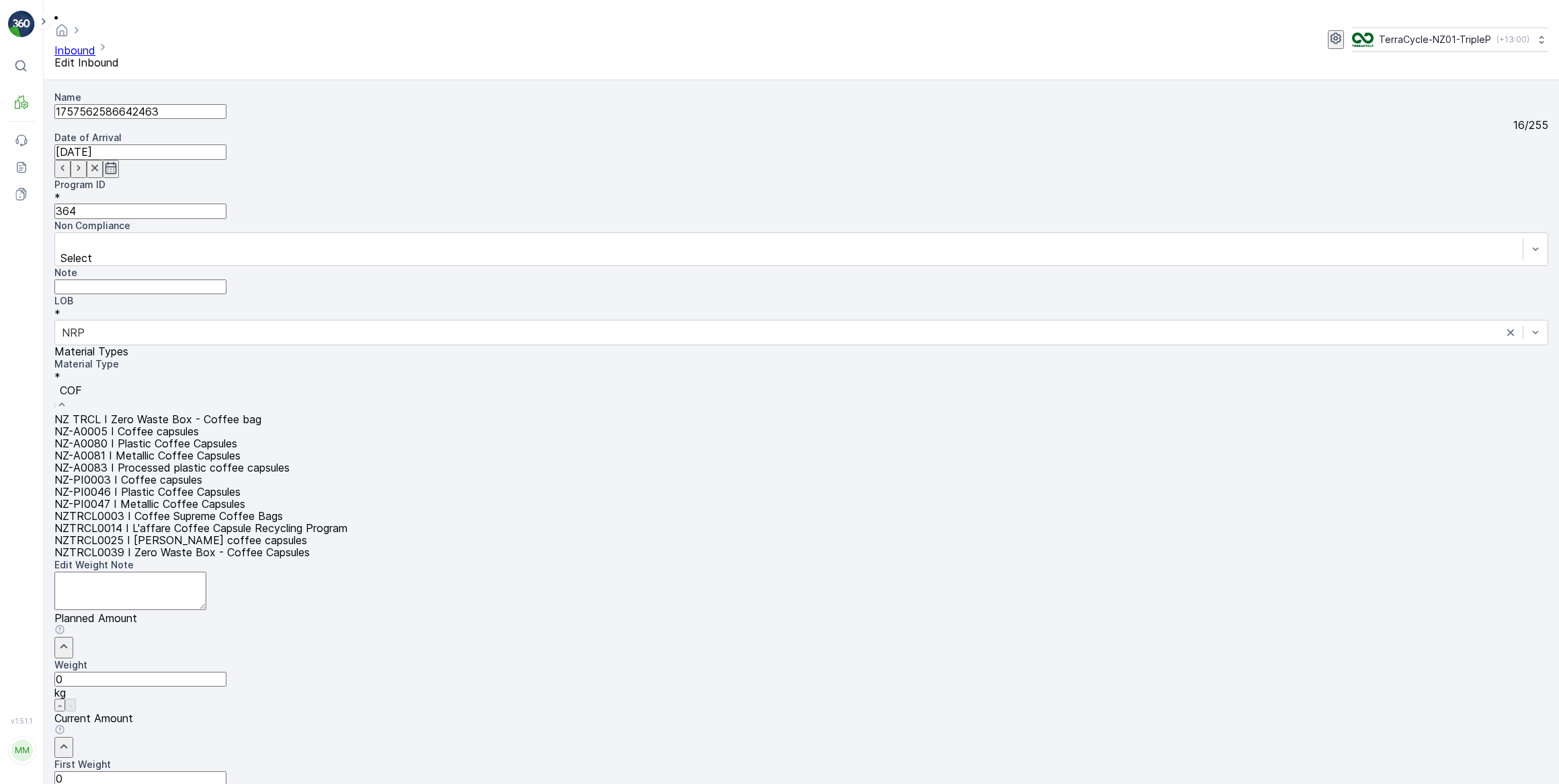
type input "COFF"
click at [240, 485] on span "NZ-PI0046 I Plastic Coffee Capsules" at bounding box center [147, 491] width 186 height 14
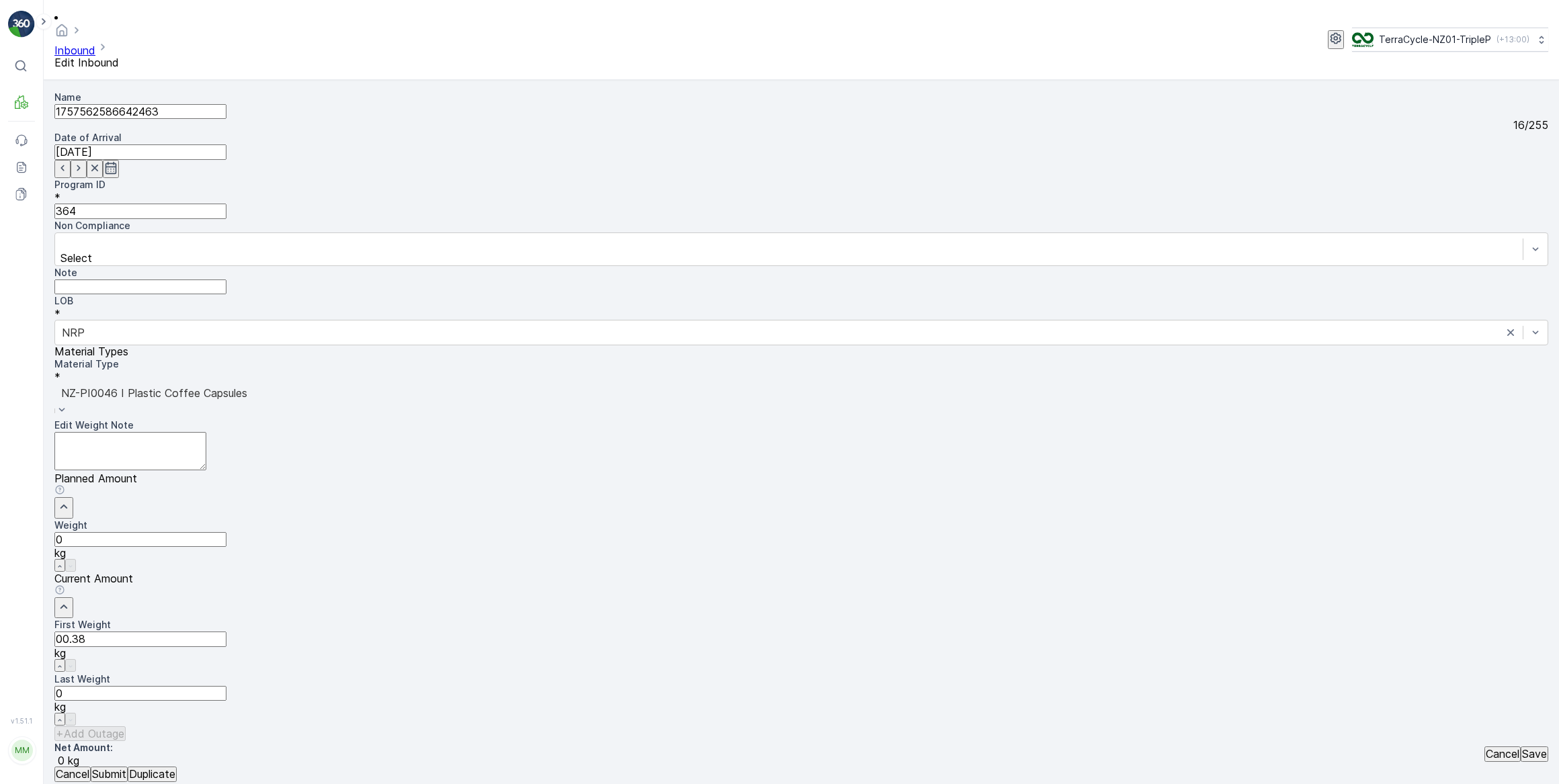
click at [91, 766] on button "Submit" at bounding box center [109, 773] width 37 height 15
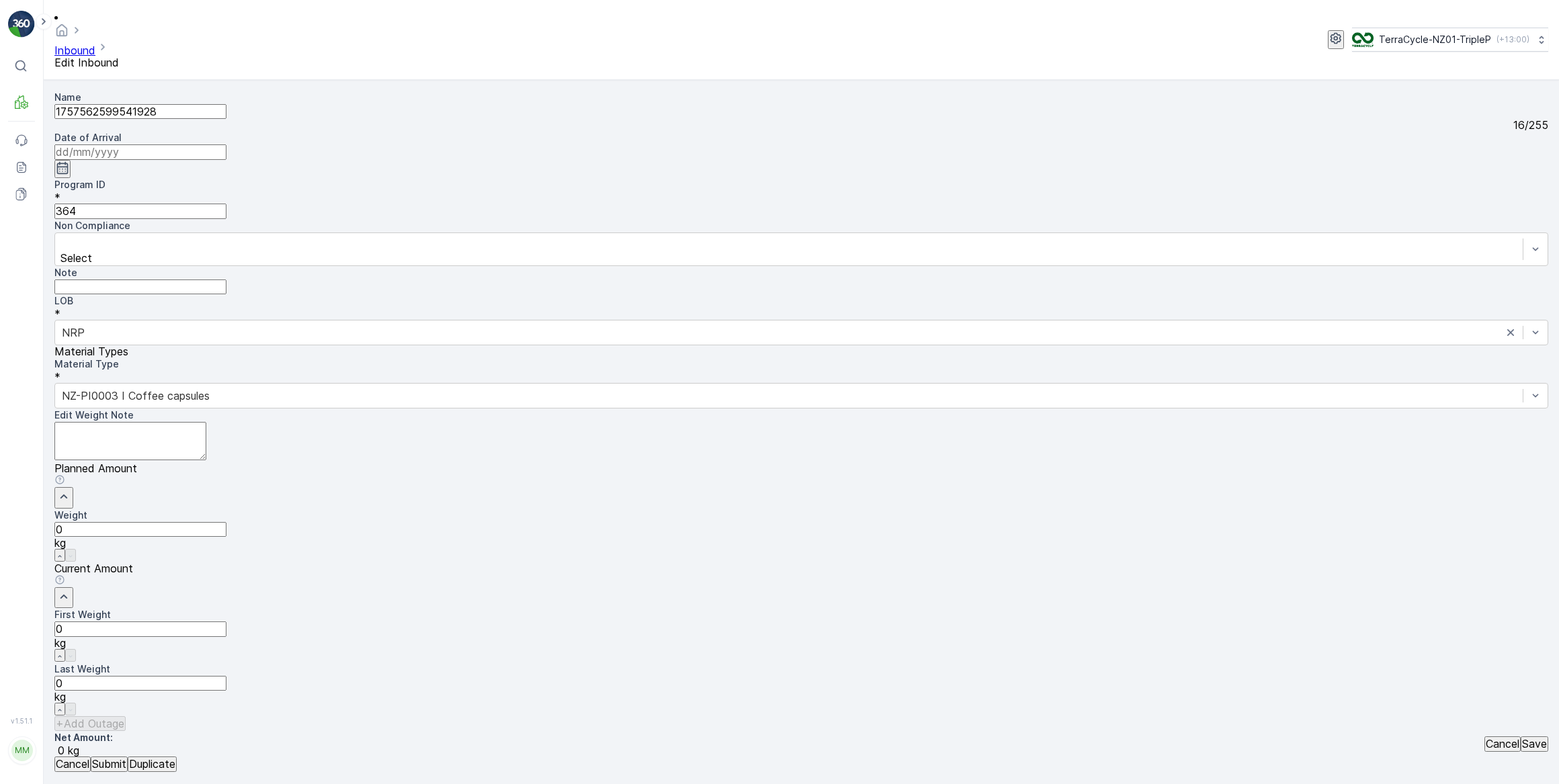
click at [227, 144] on input at bounding box center [141, 151] width 172 height 15
click at [533, 264] on div "1" at bounding box center [535, 269] width 5 height 12
type input "[DATE]"
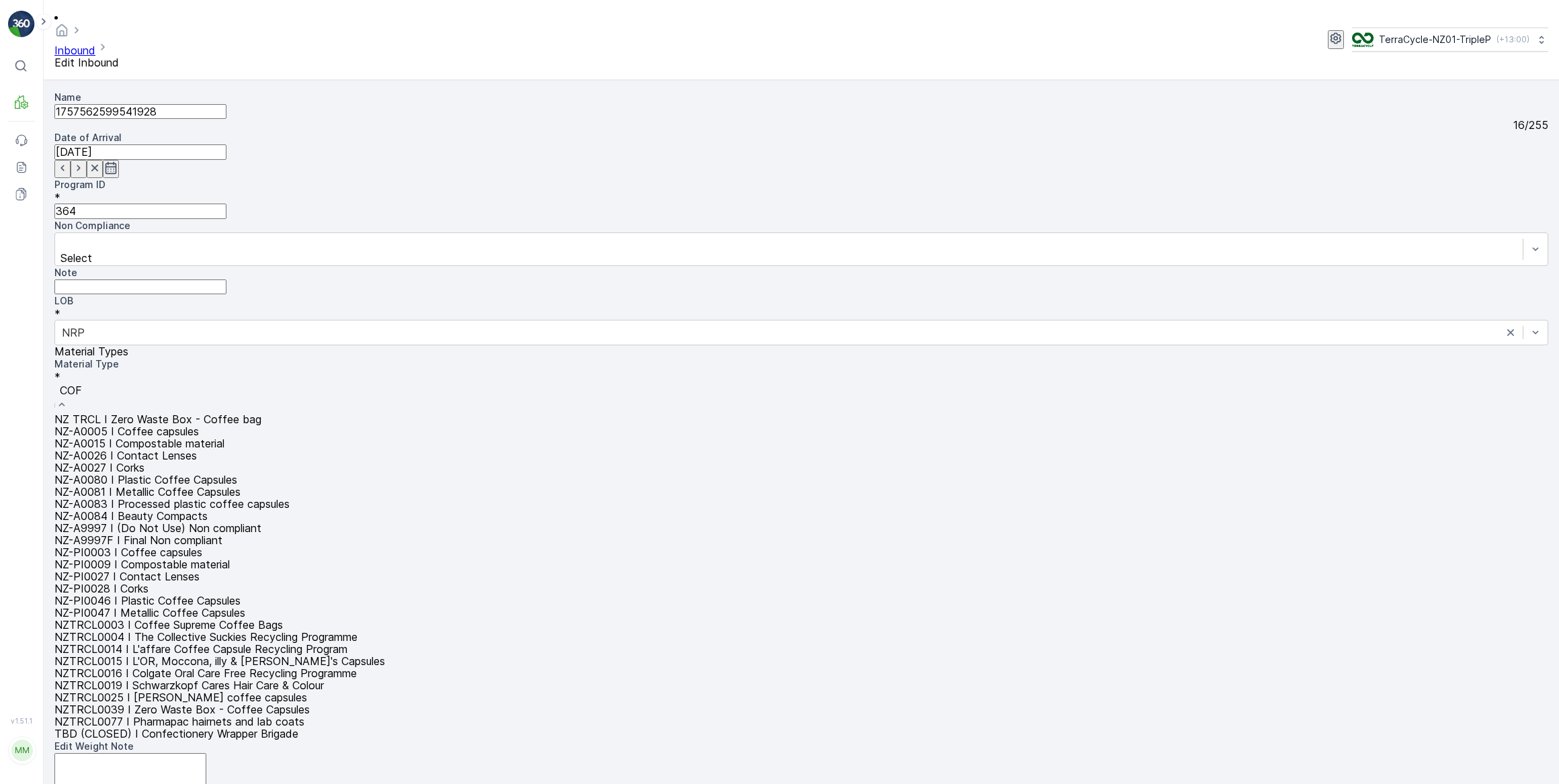
type input "COFF"
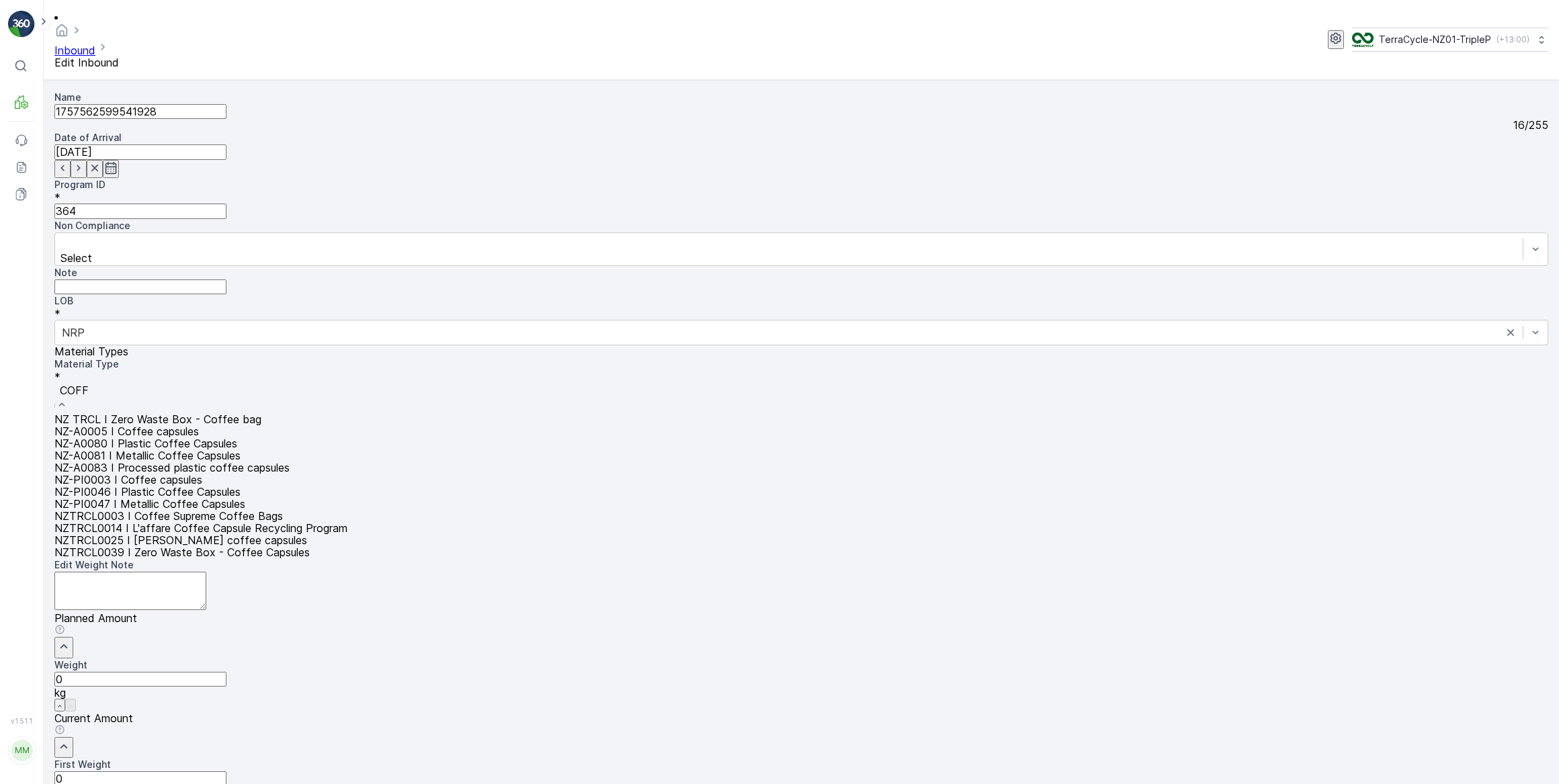
click at [240, 485] on span "NZ-PI0046 I Plastic Coffee Capsules" at bounding box center [147, 491] width 186 height 14
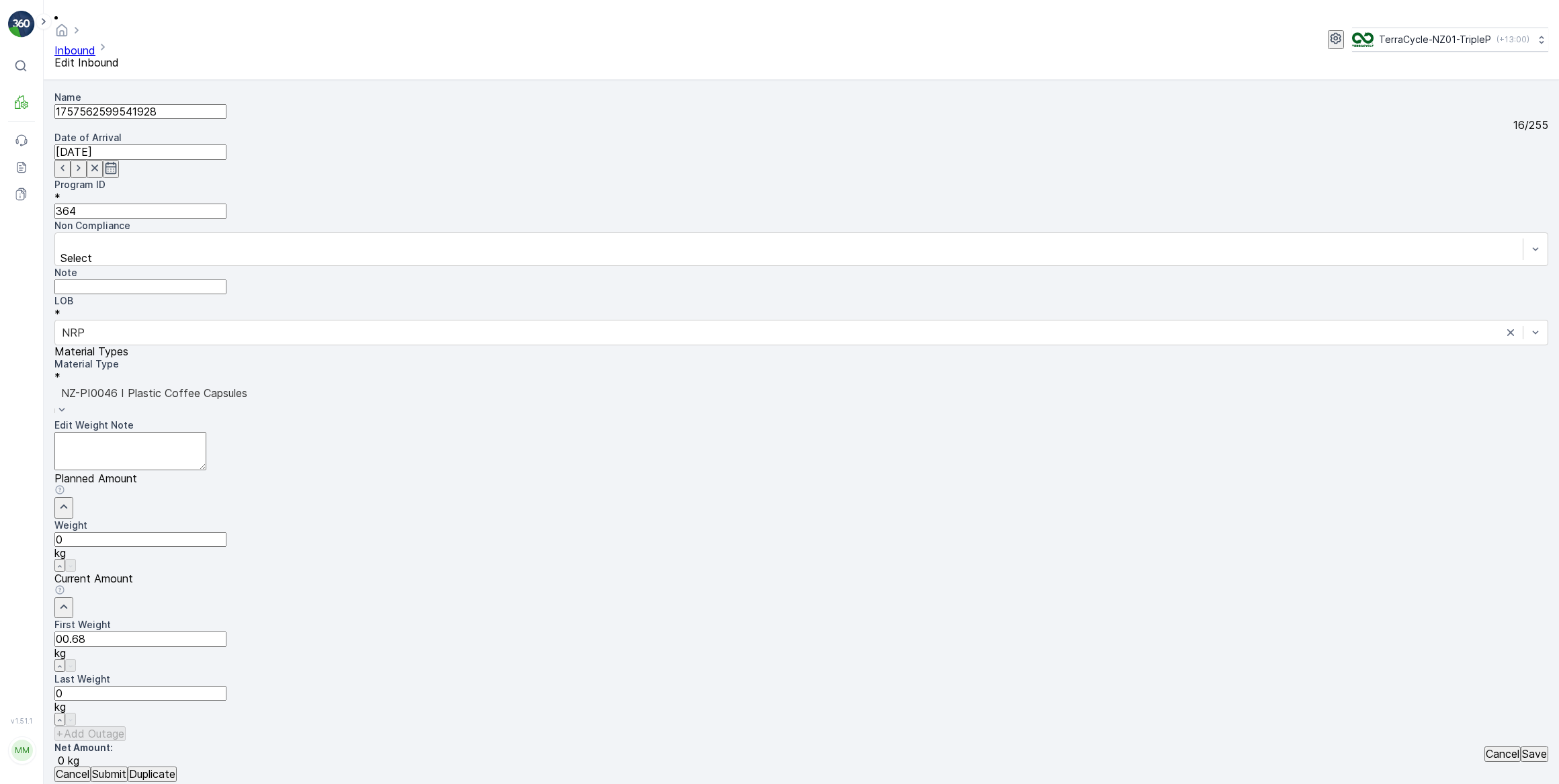
click at [91, 766] on button "Submit" at bounding box center [109, 773] width 37 height 15
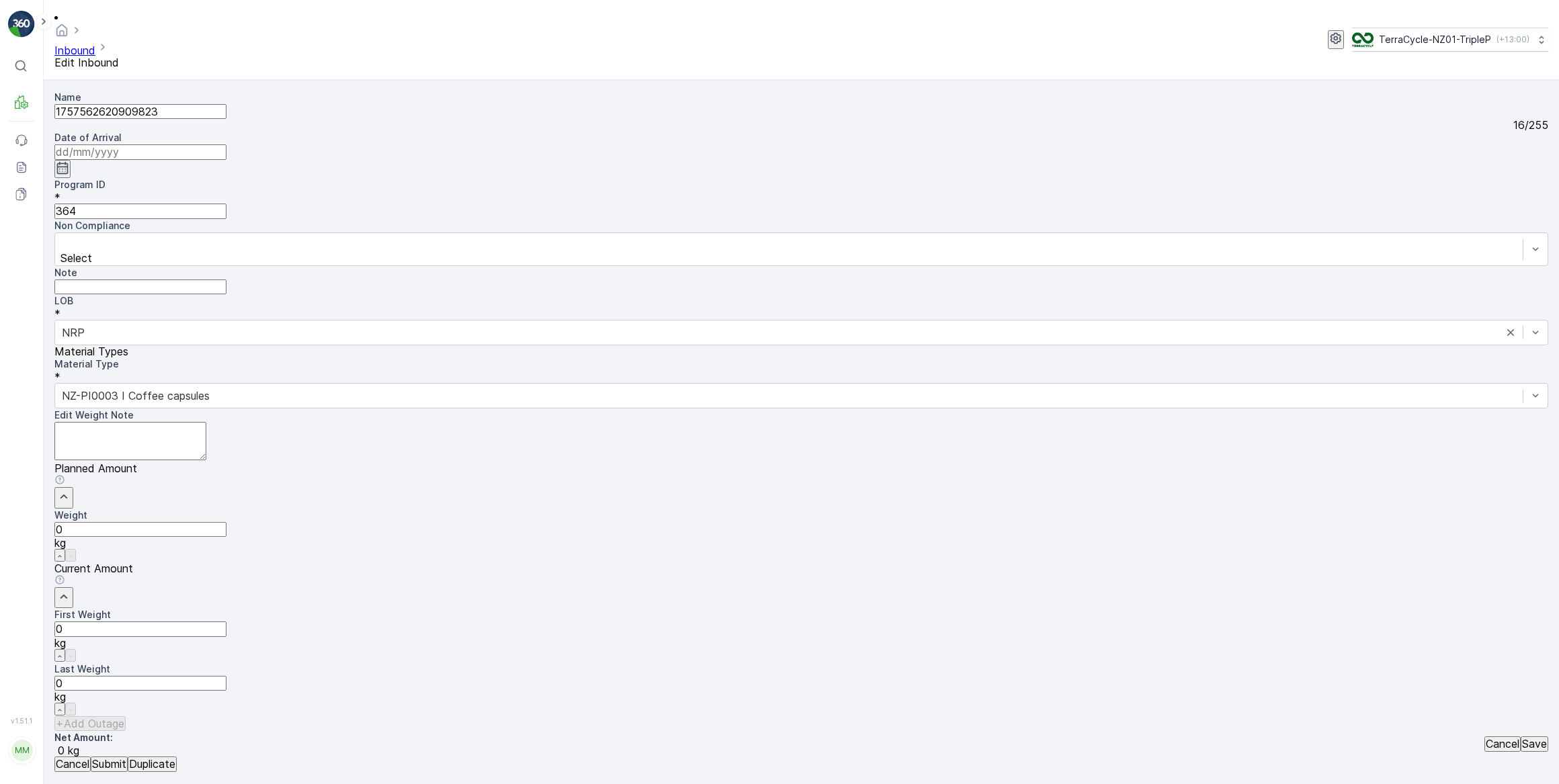
click at [227, 144] on input at bounding box center [141, 151] width 172 height 15
click at [533, 264] on div "1" at bounding box center [535, 269] width 5 height 12
type input "[DATE]"
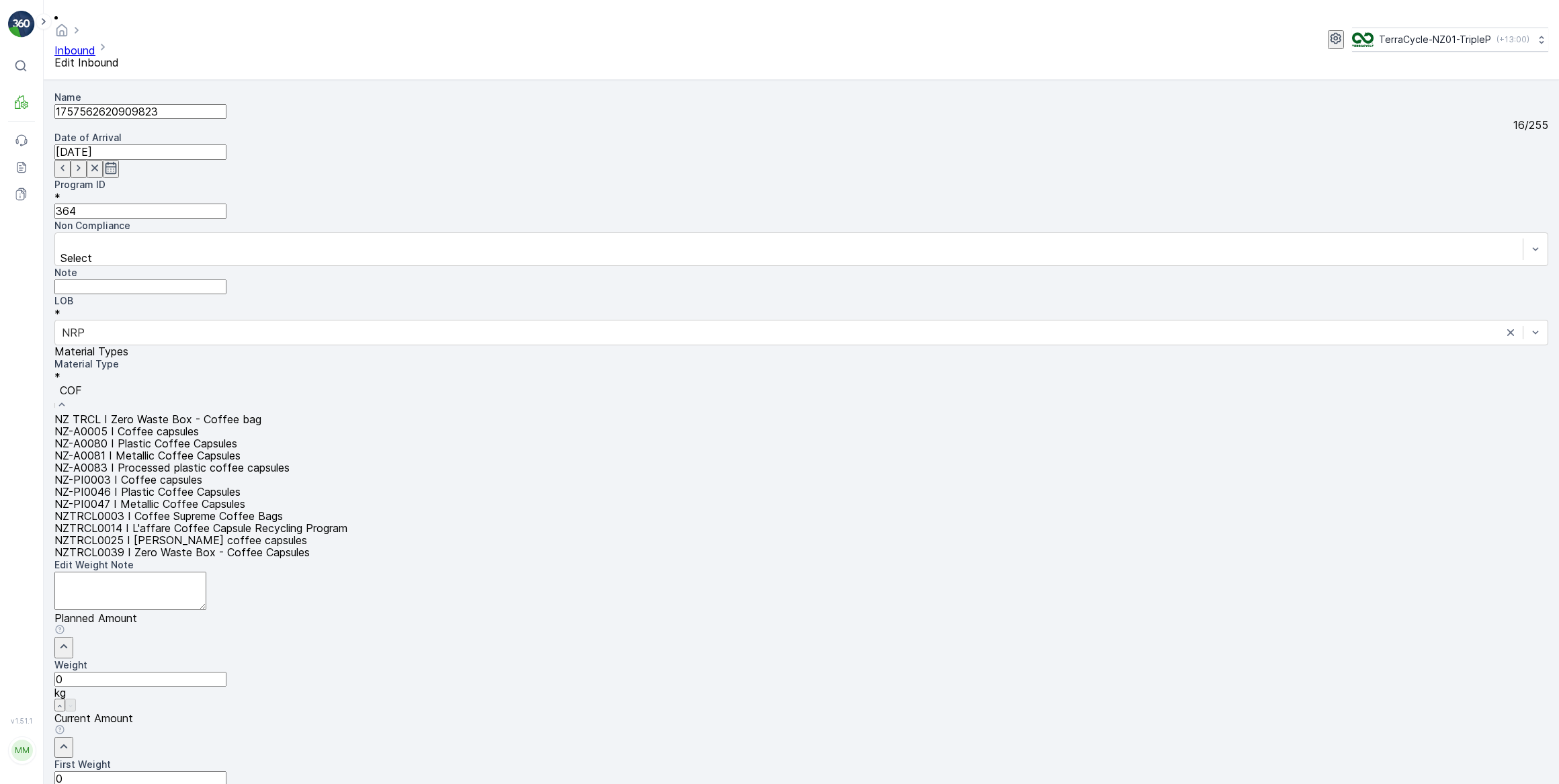
type input "COFF"
click at [240, 485] on span "NZ-PI0046 I Plastic Coffee Capsules" at bounding box center [147, 491] width 186 height 14
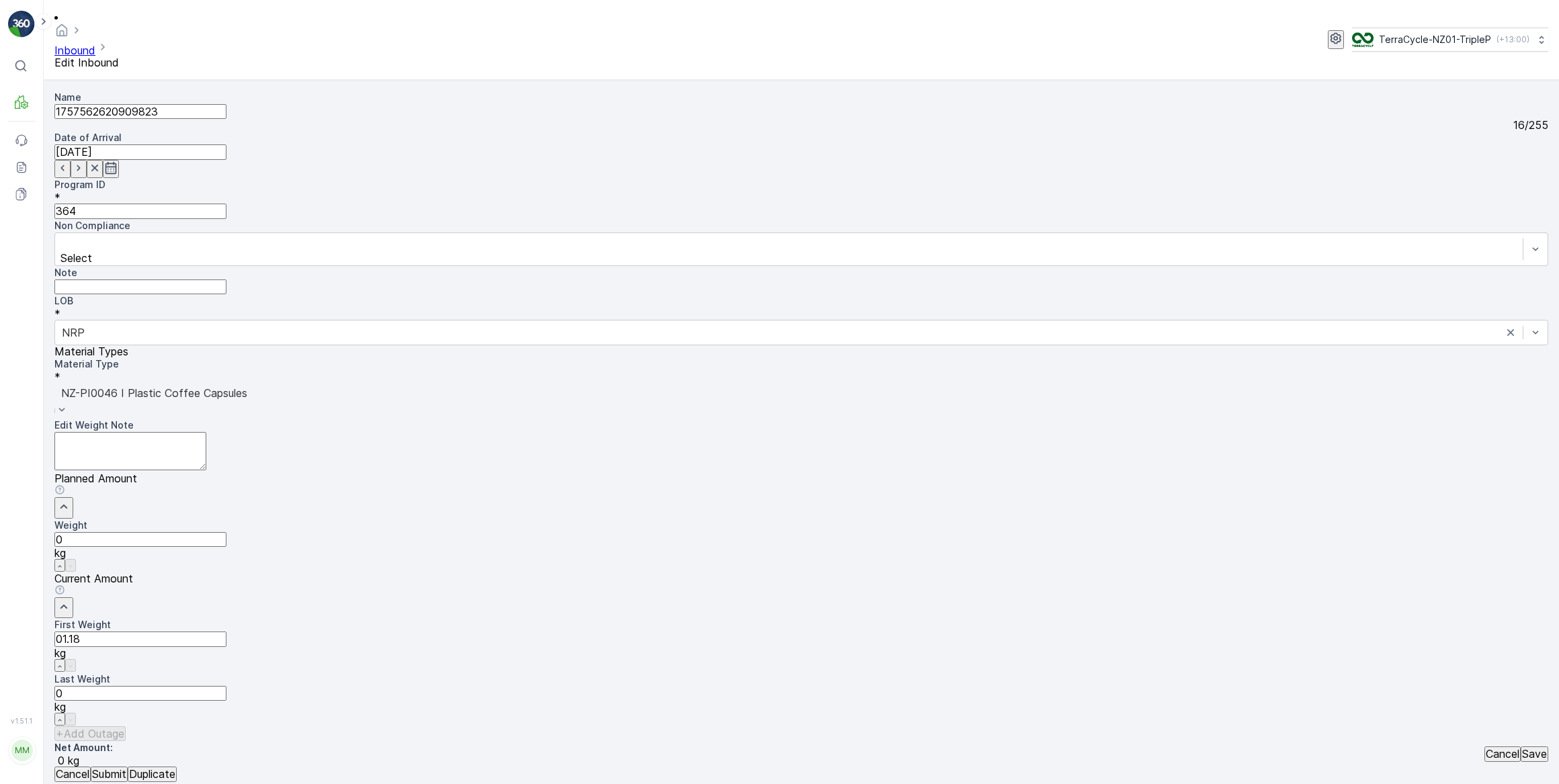
click at [91, 766] on button "Submit" at bounding box center [109, 773] width 37 height 15
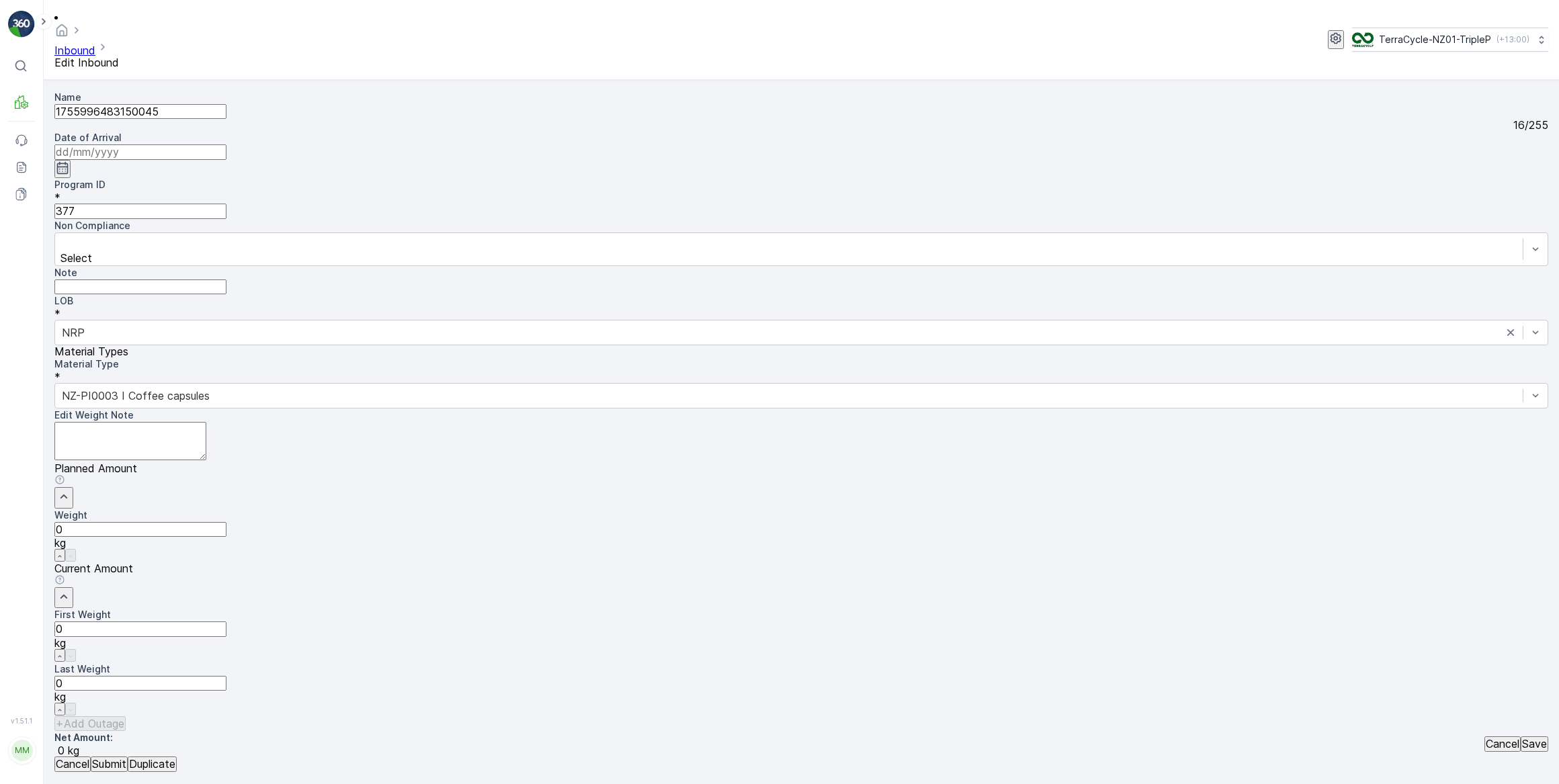
click at [227, 144] on input at bounding box center [141, 151] width 172 height 15
click at [533, 264] on div "1" at bounding box center [535, 269] width 5 height 12
type input "[DATE]"
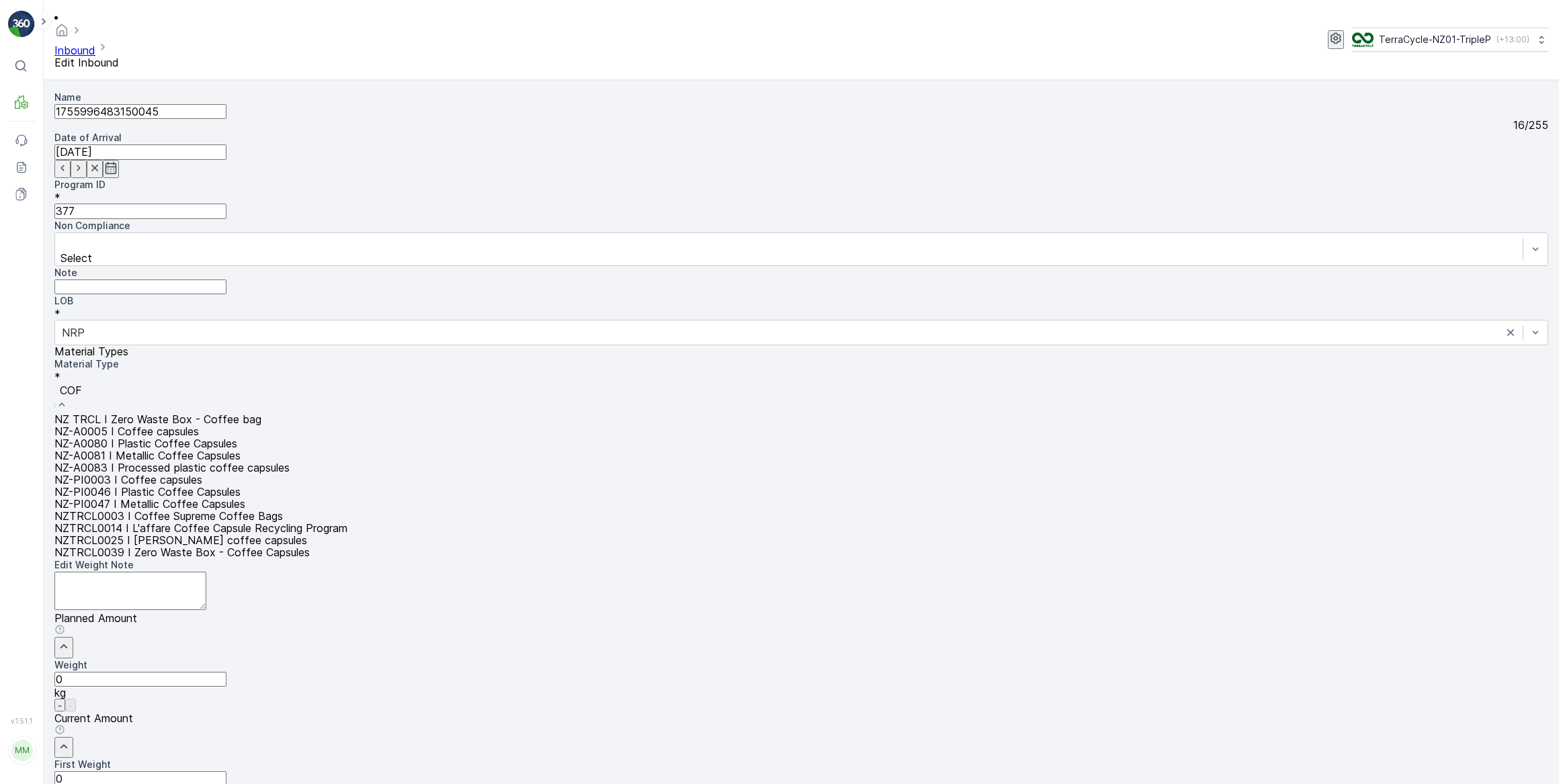
type input "COFF"
click at [245, 497] on span "NZ-PI0047 I Metallic Coffee Capsules" at bounding box center [150, 503] width 190 height 14
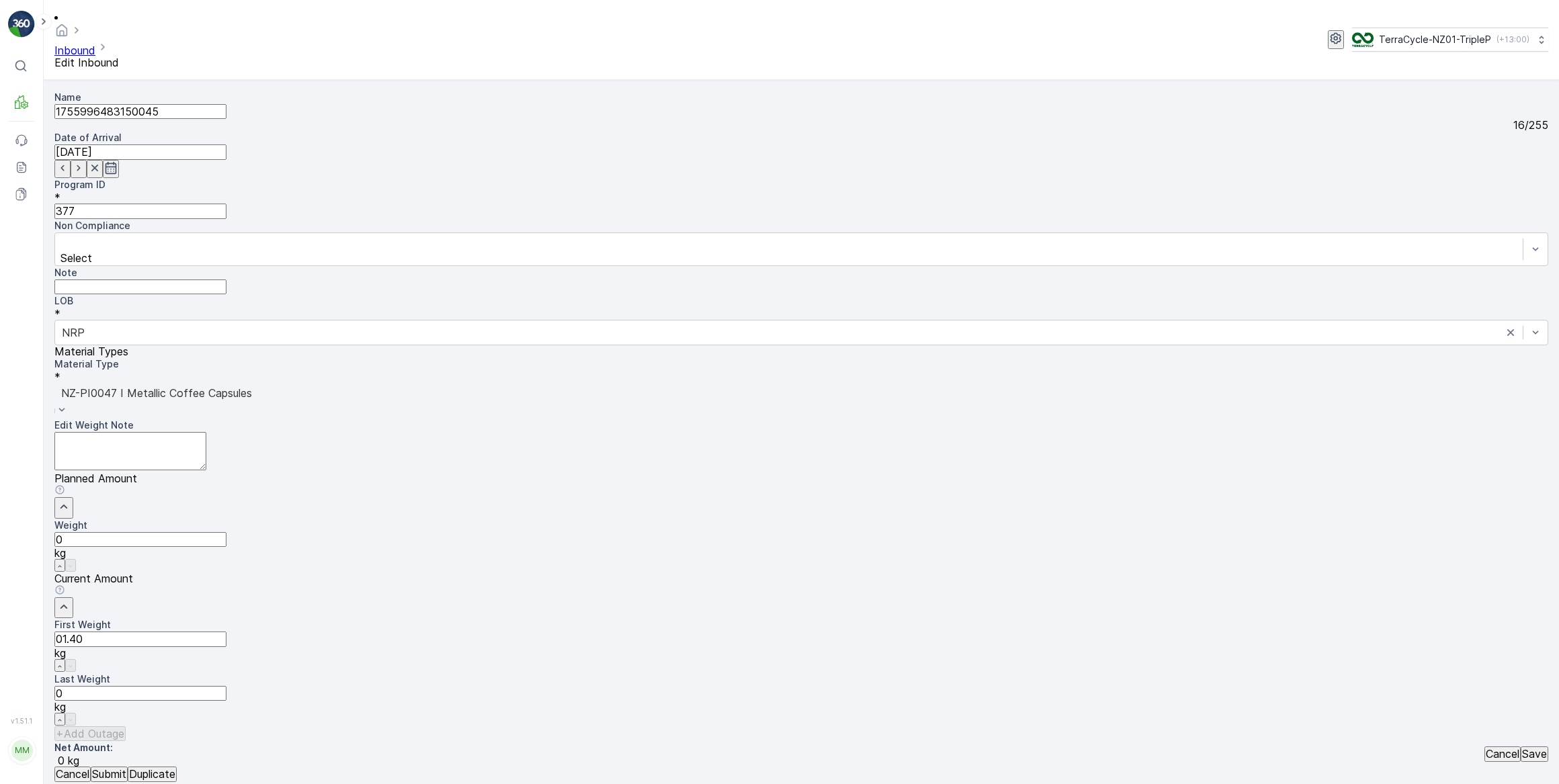
click at [91, 766] on button "Submit" at bounding box center [109, 773] width 37 height 15
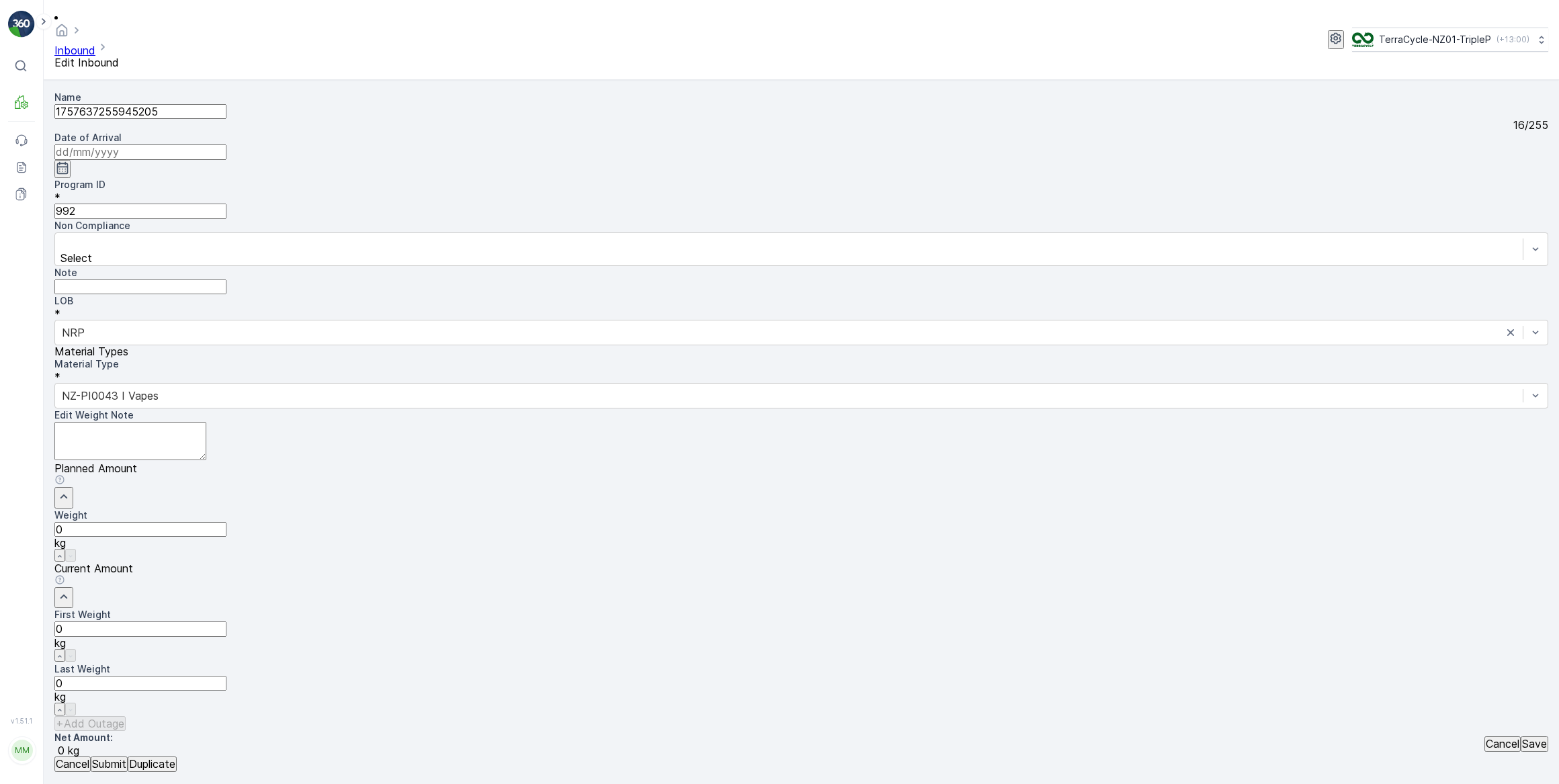
click at [227, 144] on input at bounding box center [141, 151] width 172 height 15
click at [533, 264] on div "1" at bounding box center [535, 269] width 5 height 12
type input "[DATE]"
drag, startPoint x: 872, startPoint y: 431, endPoint x: 735, endPoint y: 396, distance: 141.4
click at [227, 621] on Weight "0" at bounding box center [141, 628] width 172 height 15
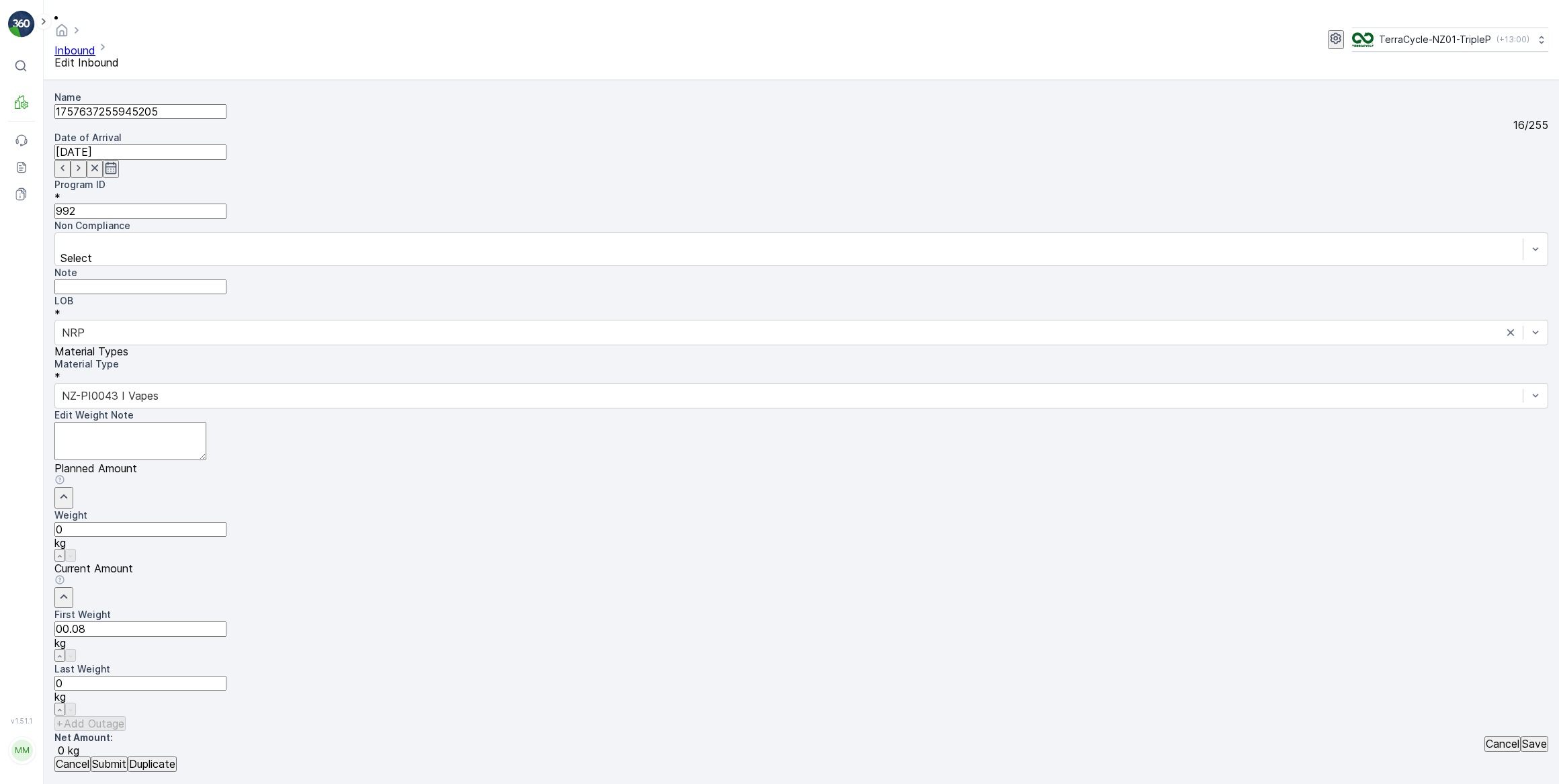
click at [91, 756] on button "Submit" at bounding box center [109, 763] width 37 height 15
click at [227, 144] on input at bounding box center [141, 151] width 172 height 15
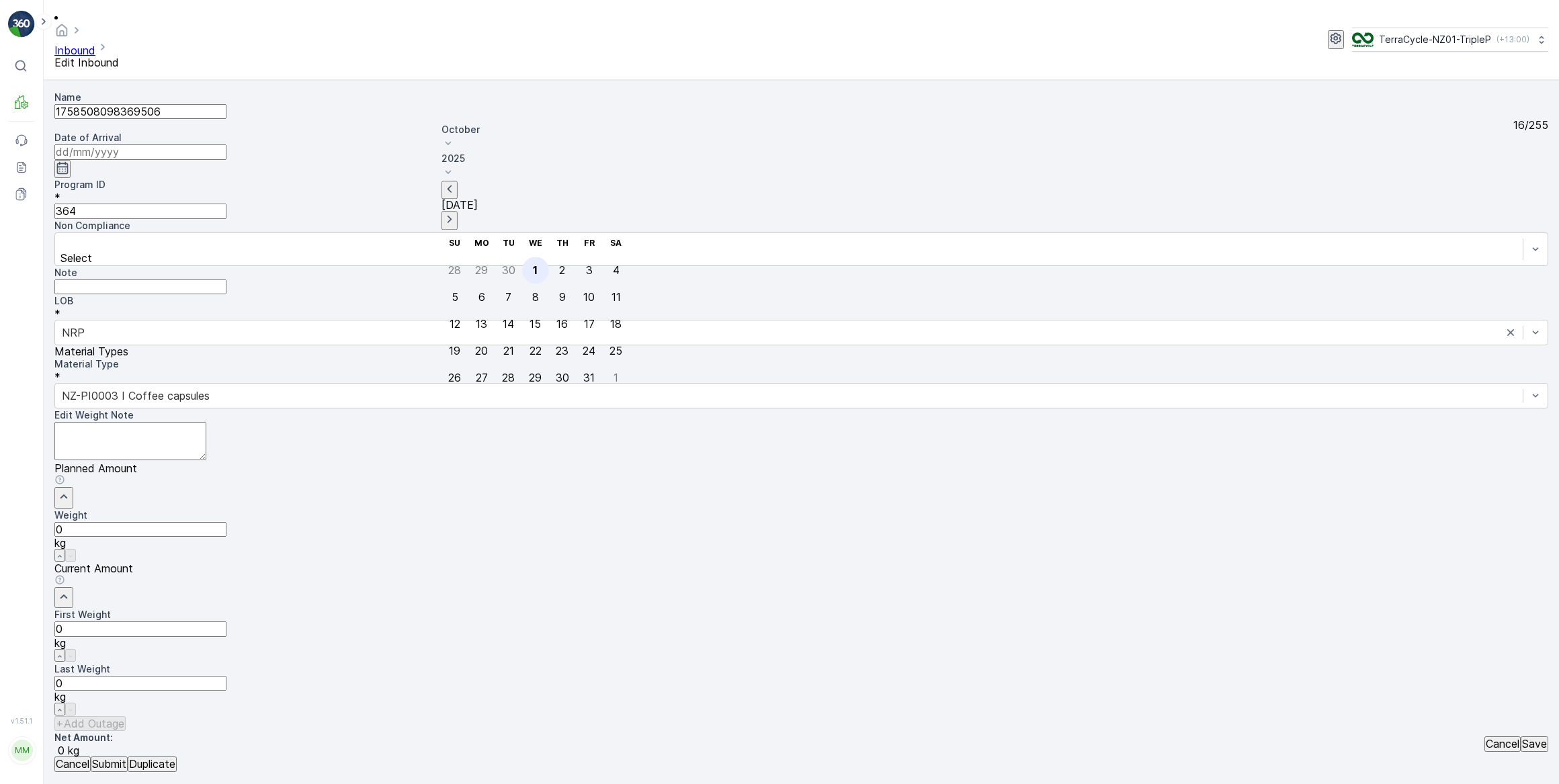
click at [533, 264] on div "1" at bounding box center [535, 269] width 5 height 12
type input "[DATE]"
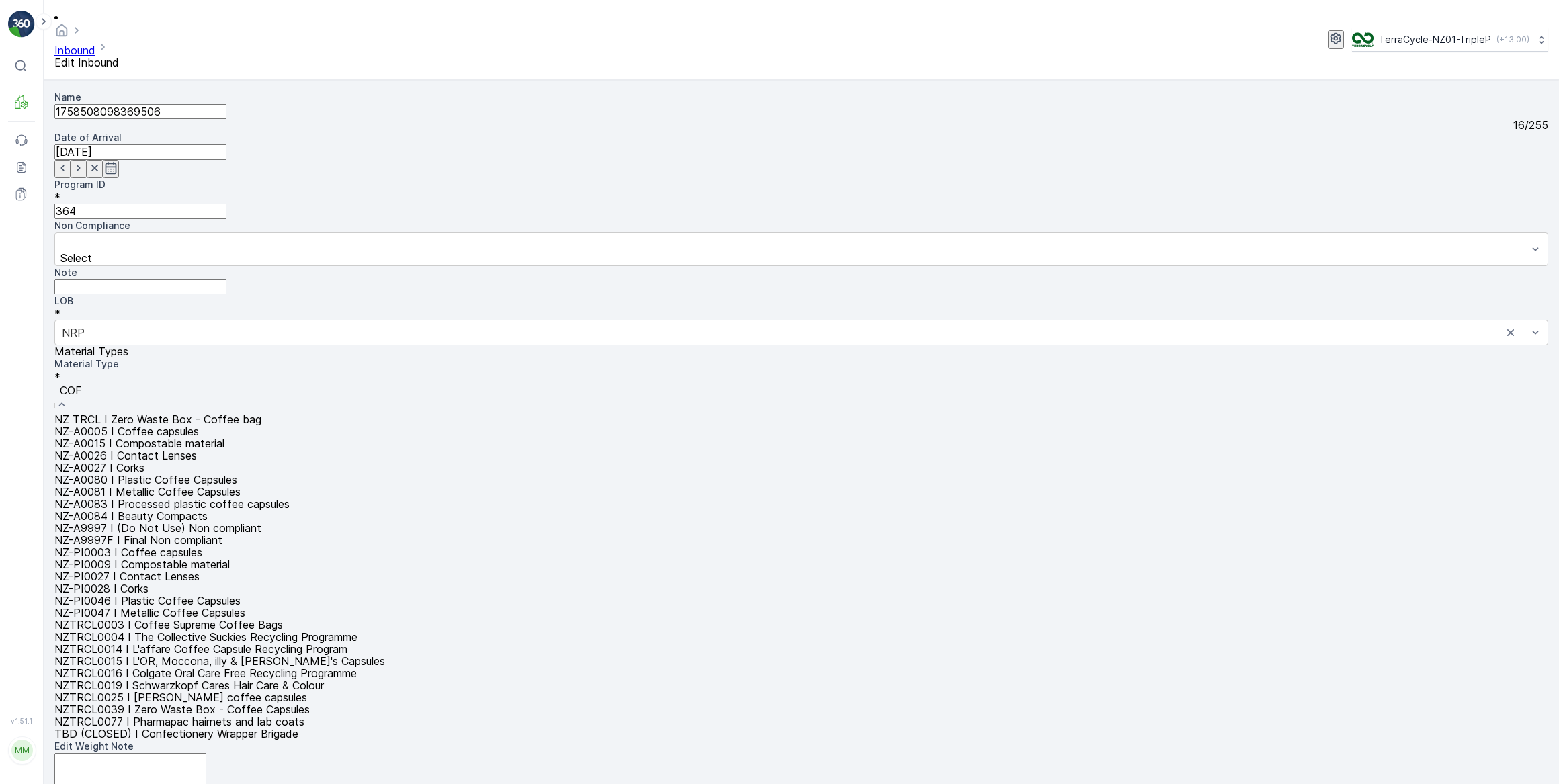
type input "COFF"
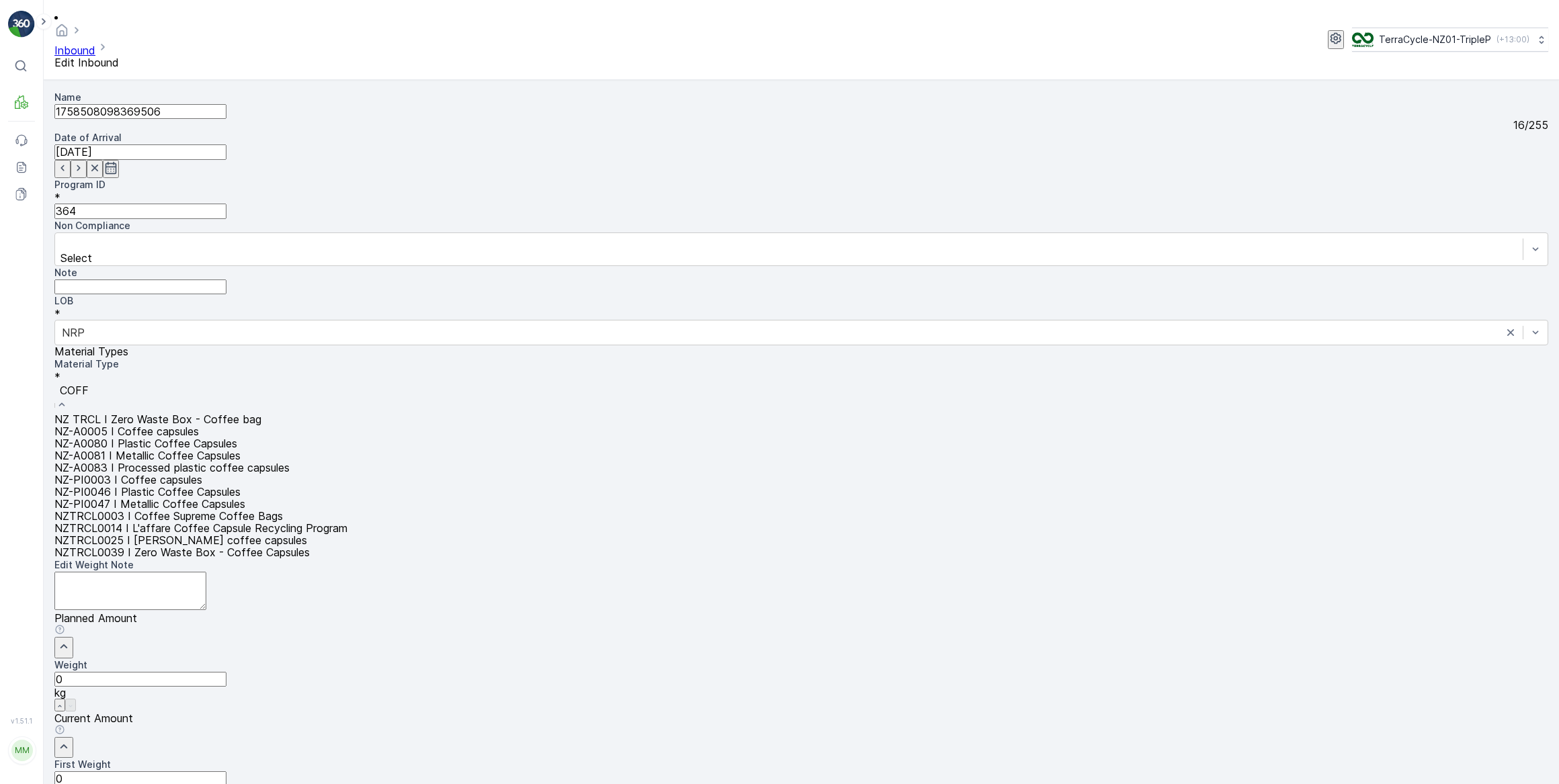
click at [240, 485] on span "NZ-PI0046 I Plastic Coffee Capsules" at bounding box center [147, 491] width 186 height 14
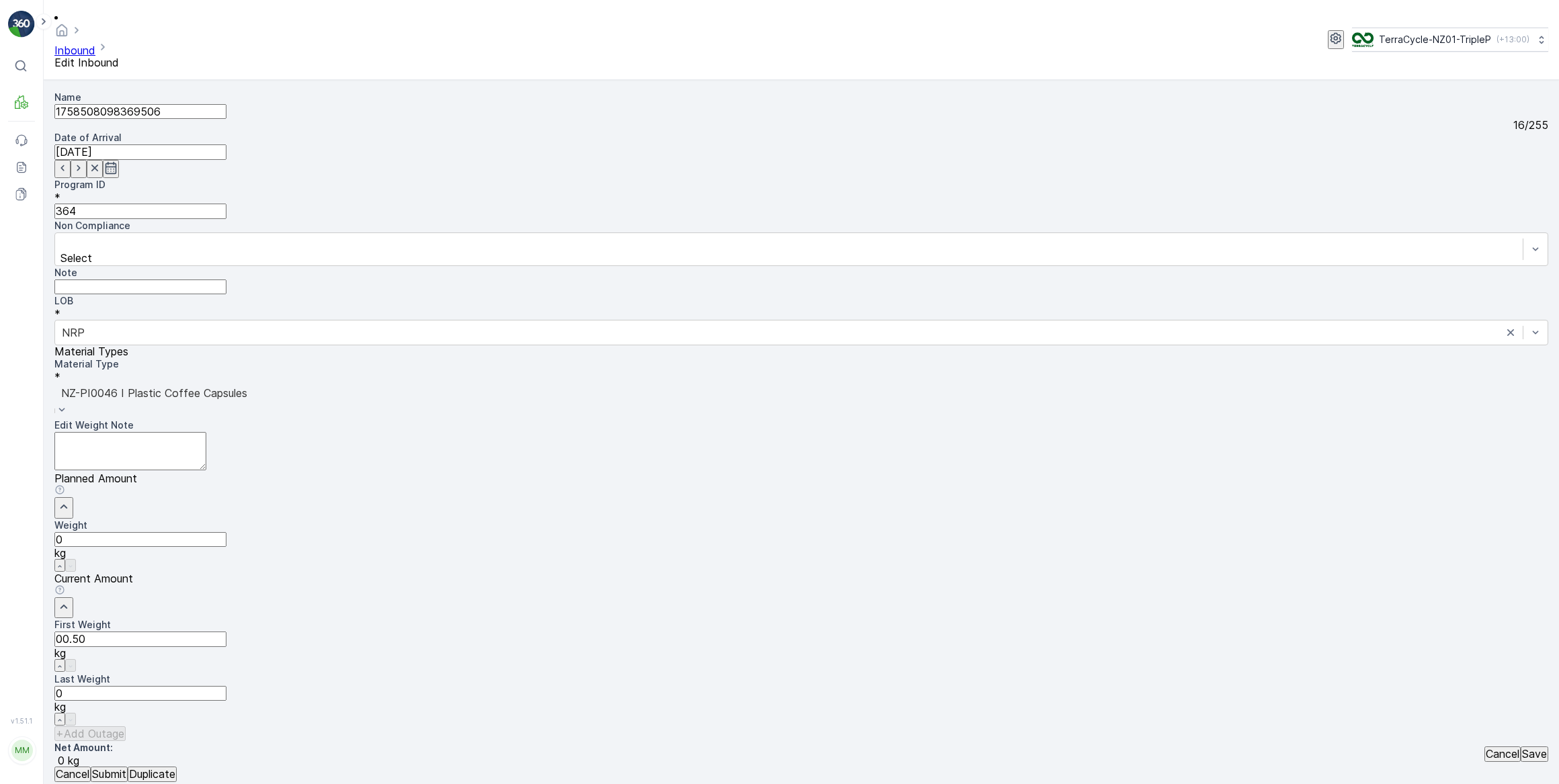
click at [91, 766] on button "Submit" at bounding box center [109, 773] width 37 height 15
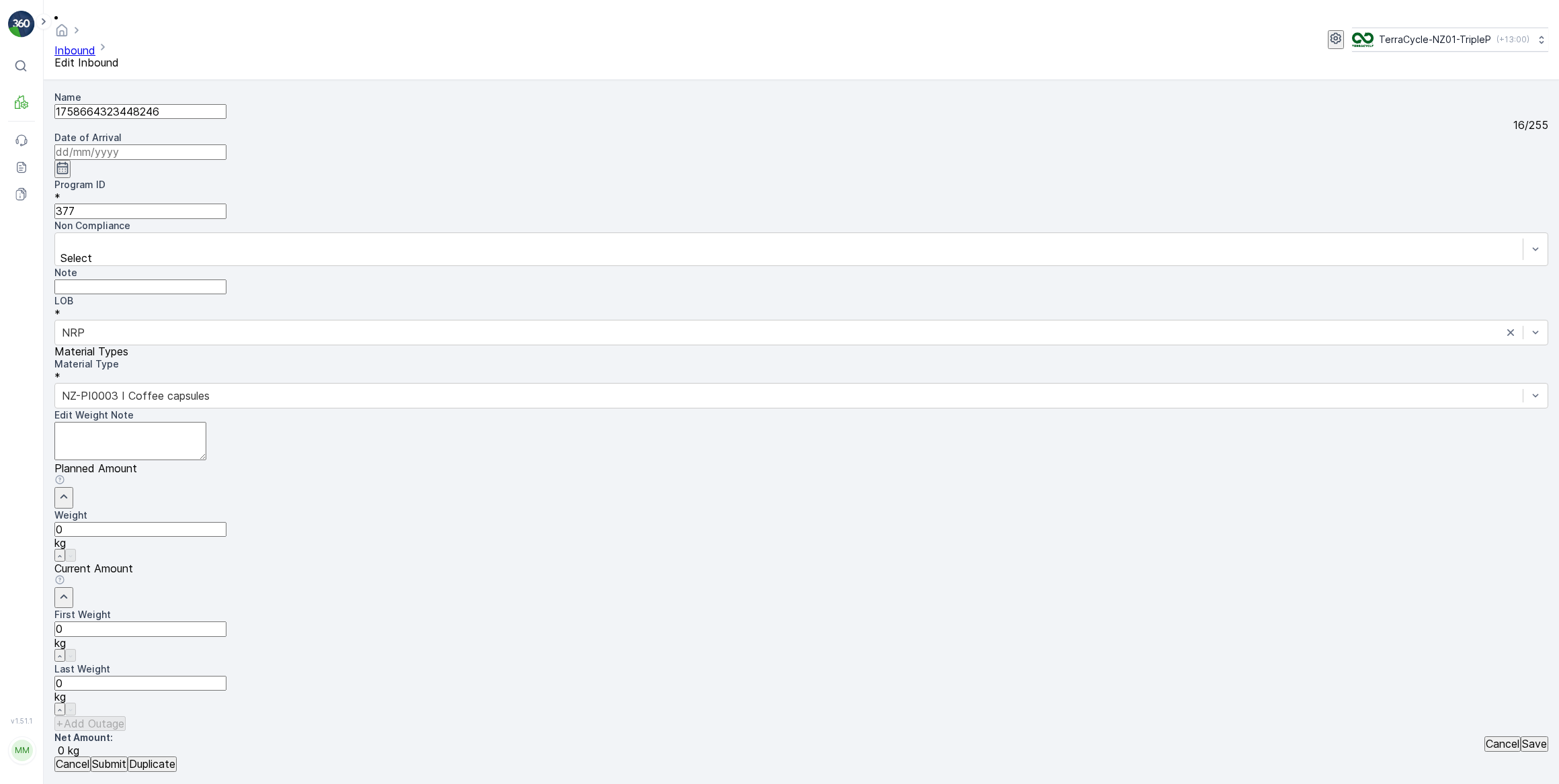
click at [227, 144] on input at bounding box center [141, 151] width 172 height 15
click at [533, 264] on div "1" at bounding box center [535, 269] width 5 height 12
type input "[DATE]"
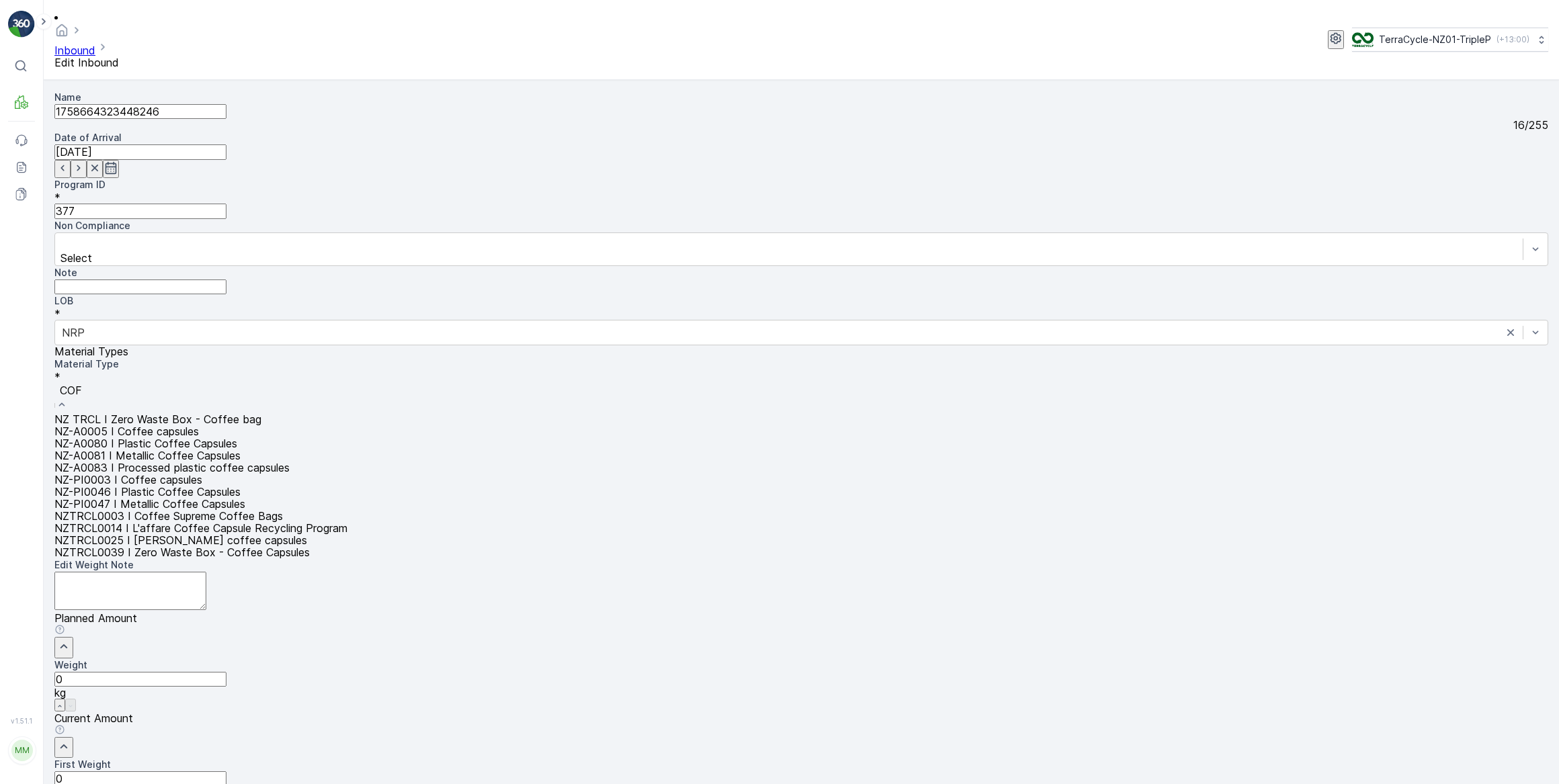
type input "COFF"
click at [245, 497] on span "NZ-PI0047 I Metallic Coffee Capsules" at bounding box center [150, 503] width 190 height 14
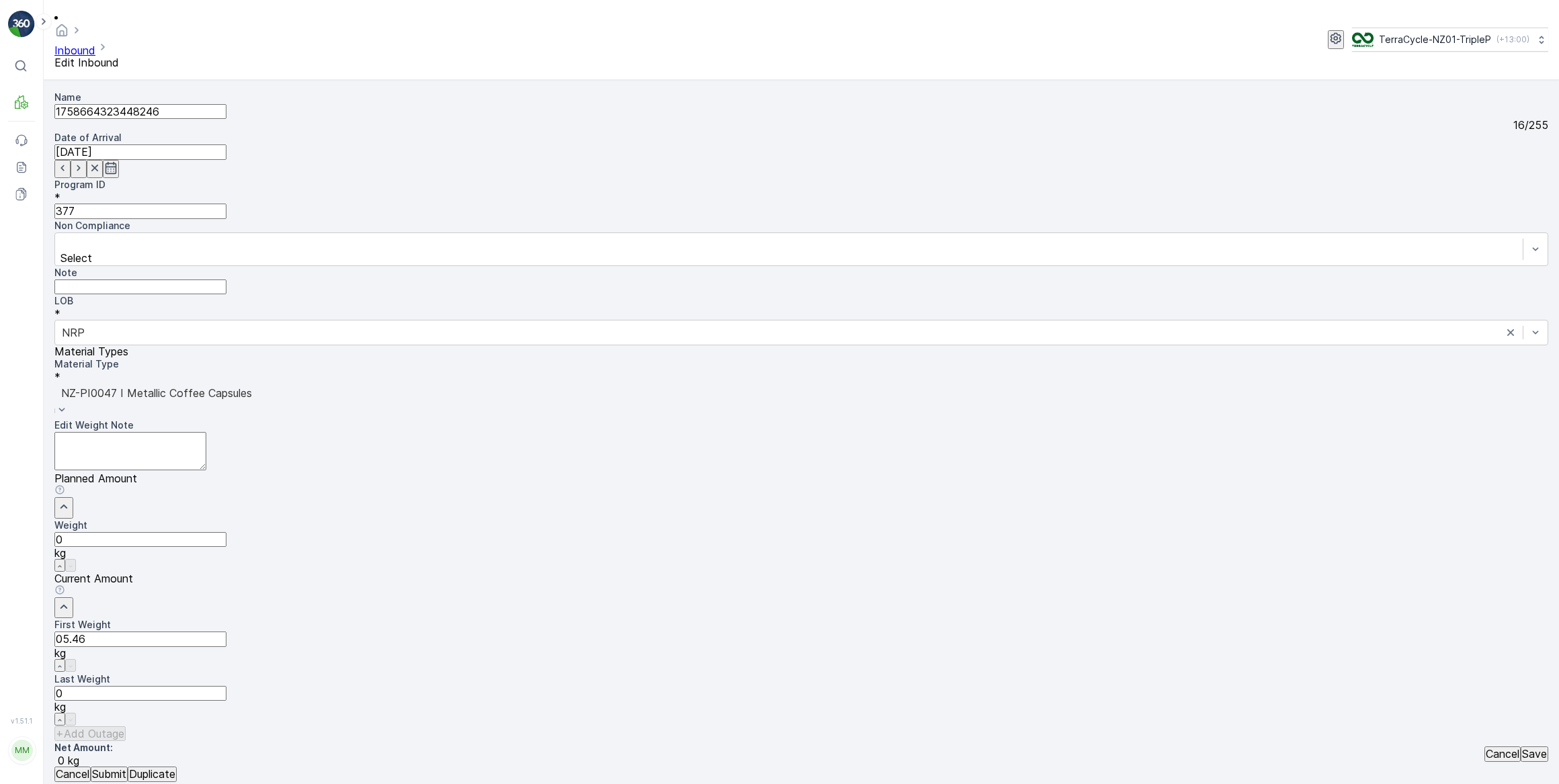
click at [91, 766] on button "Submit" at bounding box center [109, 773] width 37 height 15
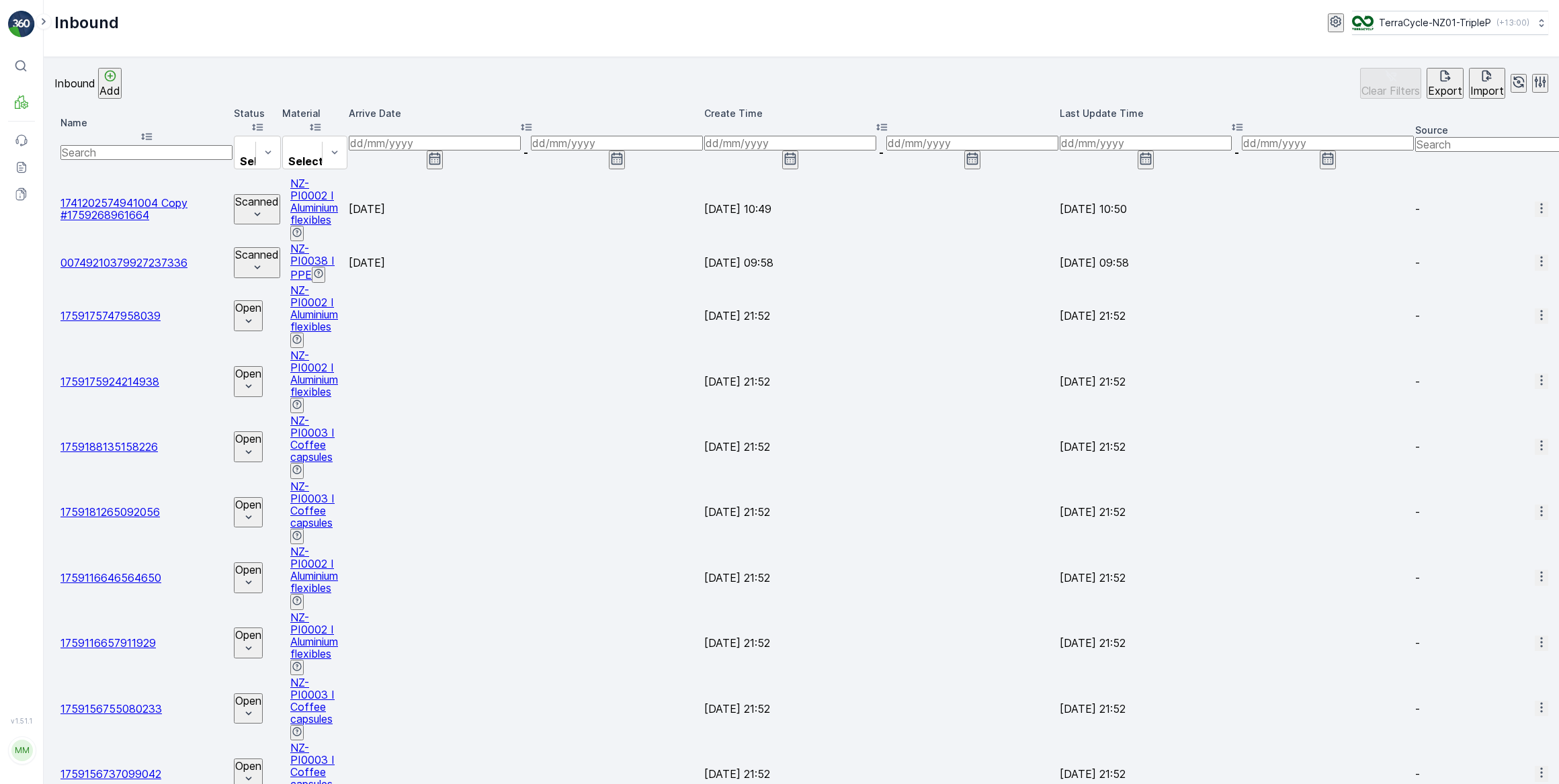
click at [141, 145] on input "text" at bounding box center [147, 152] width 172 height 15
type input "181537"
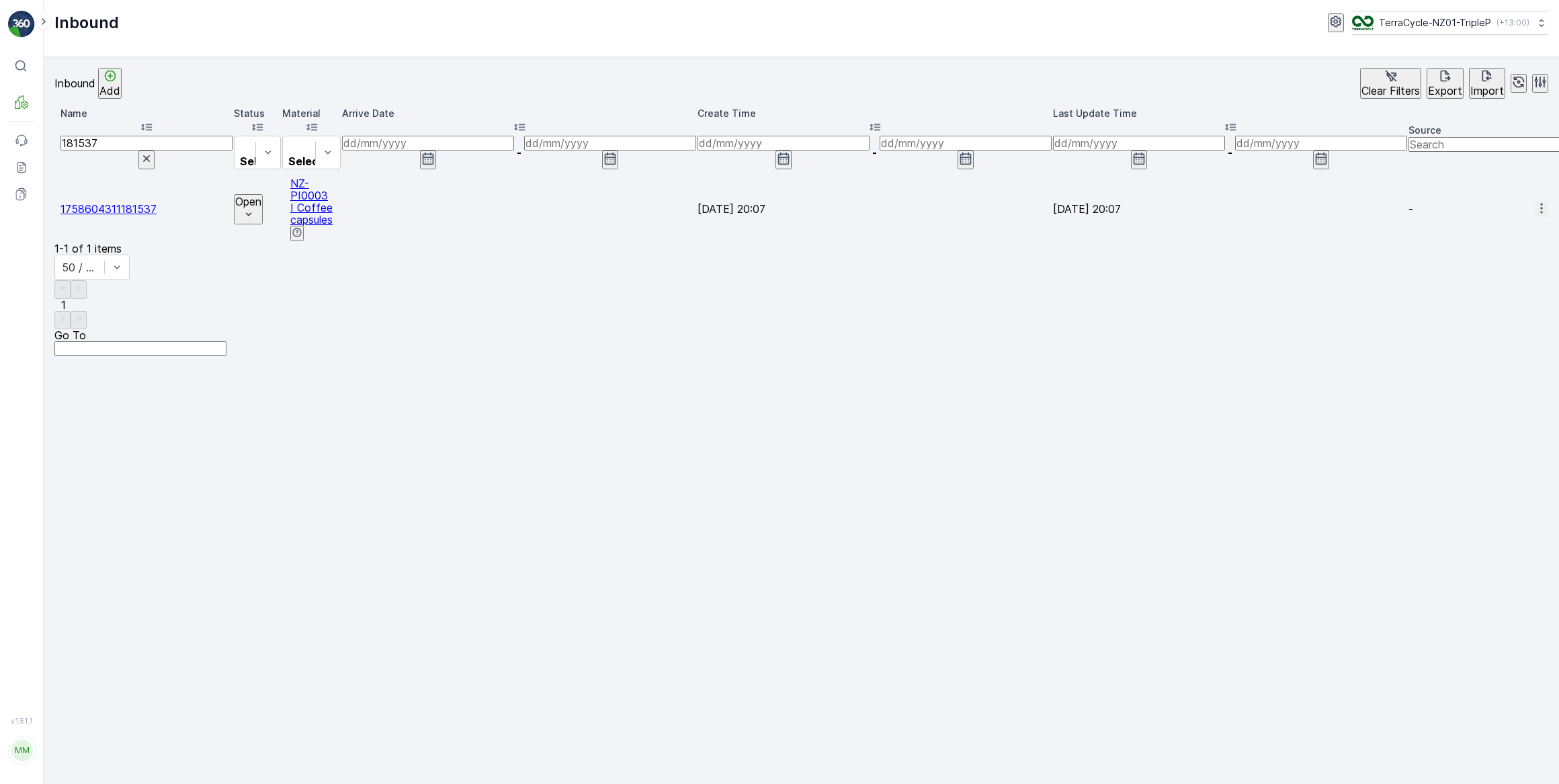
click at [1535, 201] on icon "button" at bounding box center [1541, 208] width 14 height 14
click at [1494, 205] on span "Edit Inbound" at bounding box center [1498, 205] width 64 height 12
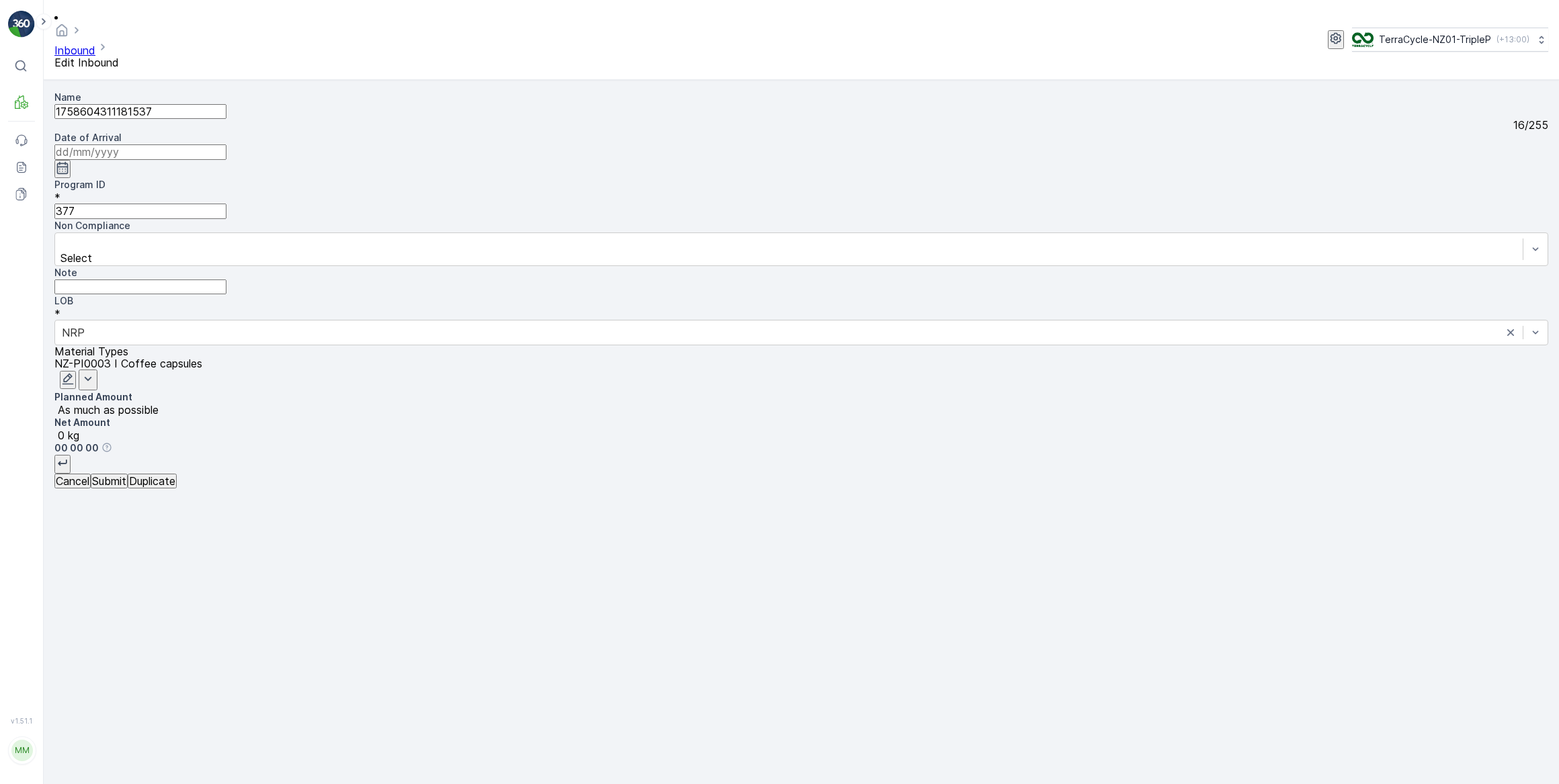
click at [227, 144] on input at bounding box center [141, 151] width 172 height 15
click at [533, 264] on div "1" at bounding box center [535, 269] width 5 height 12
type input "[DATE]"
click at [74, 372] on icon "button" at bounding box center [67, 378] width 14 height 14
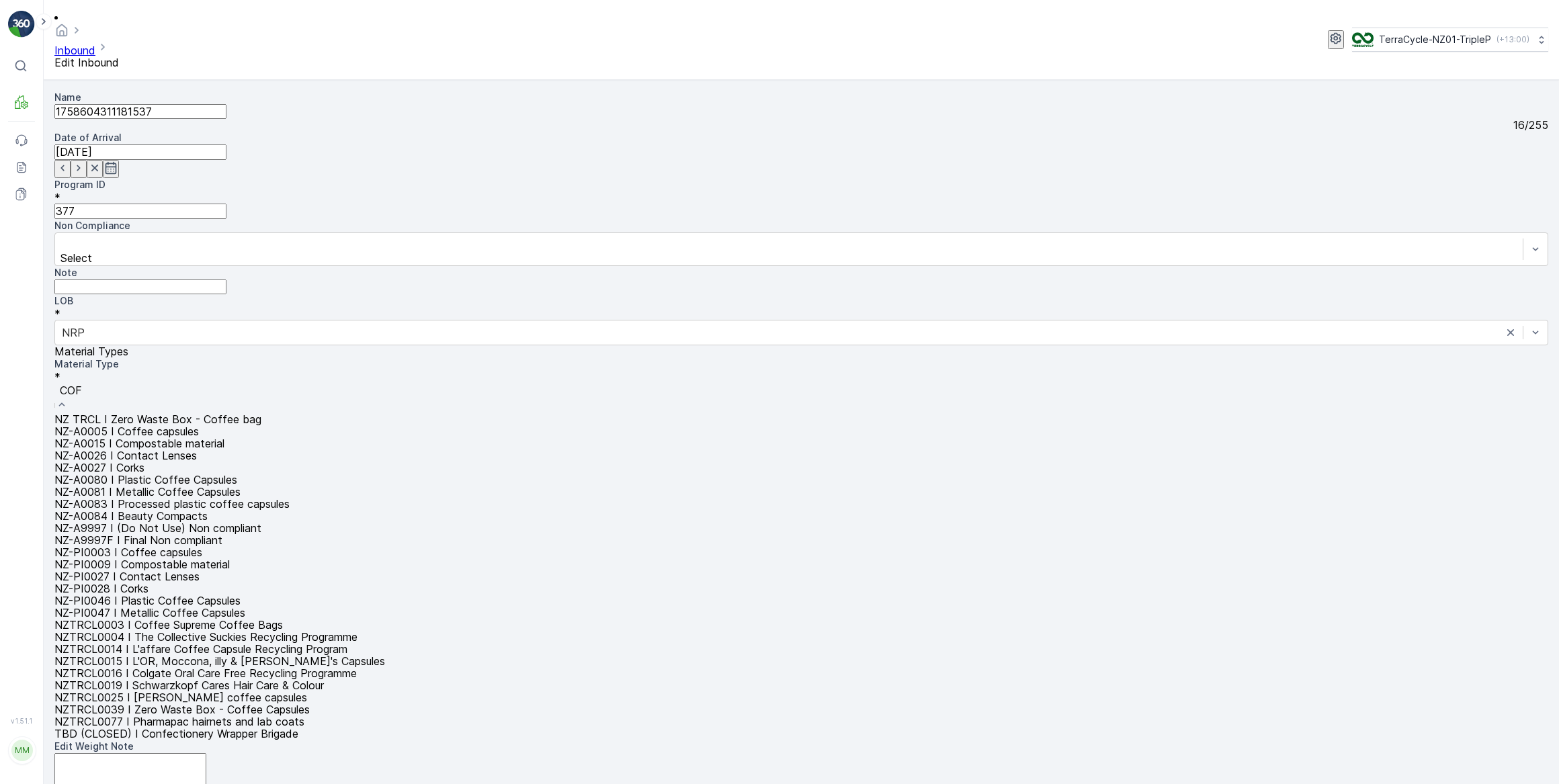
type input "COFF"
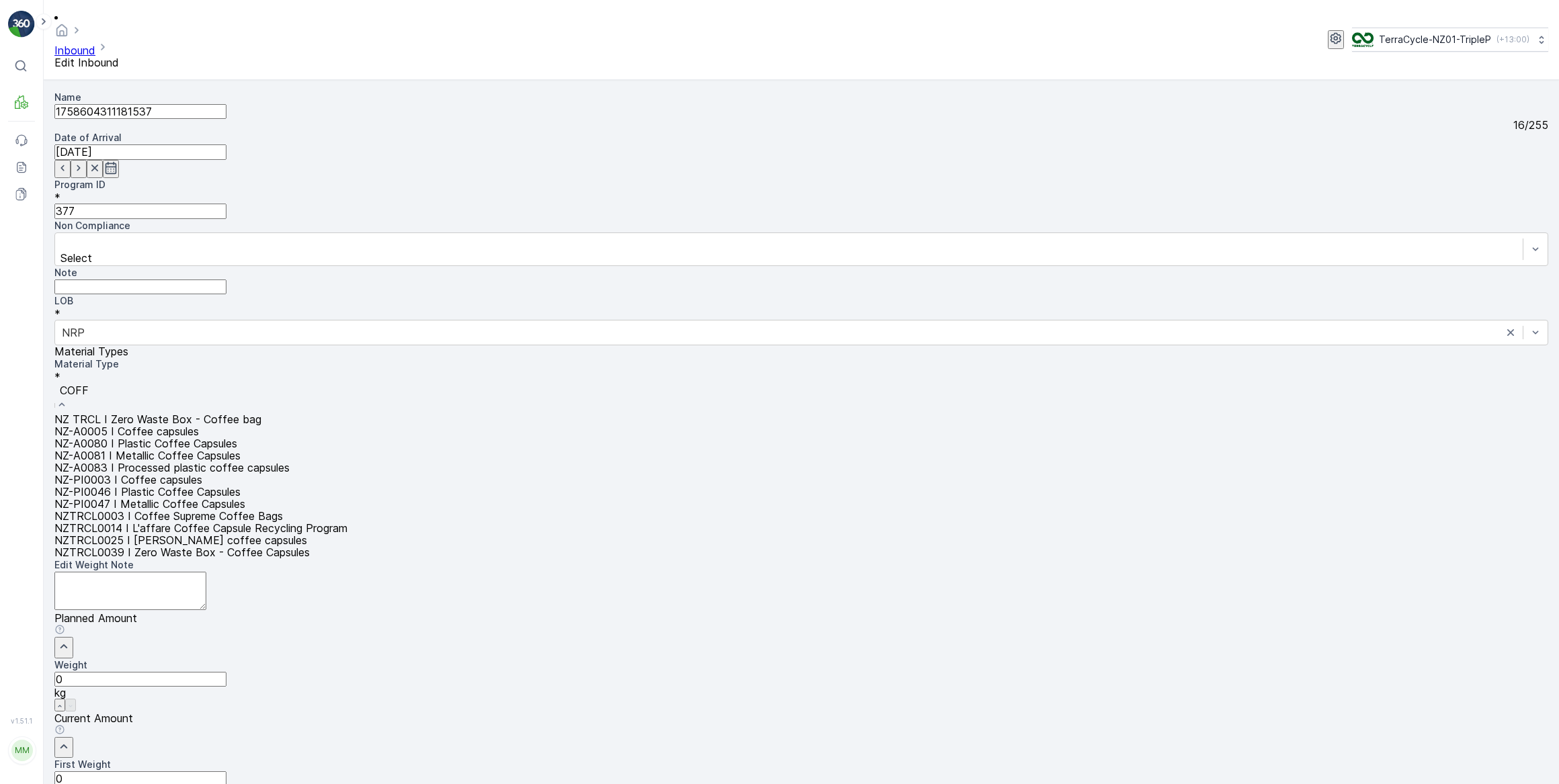
click at [245, 497] on span "NZ-PI0047 I Metallic Coffee Capsules" at bounding box center [150, 503] width 190 height 14
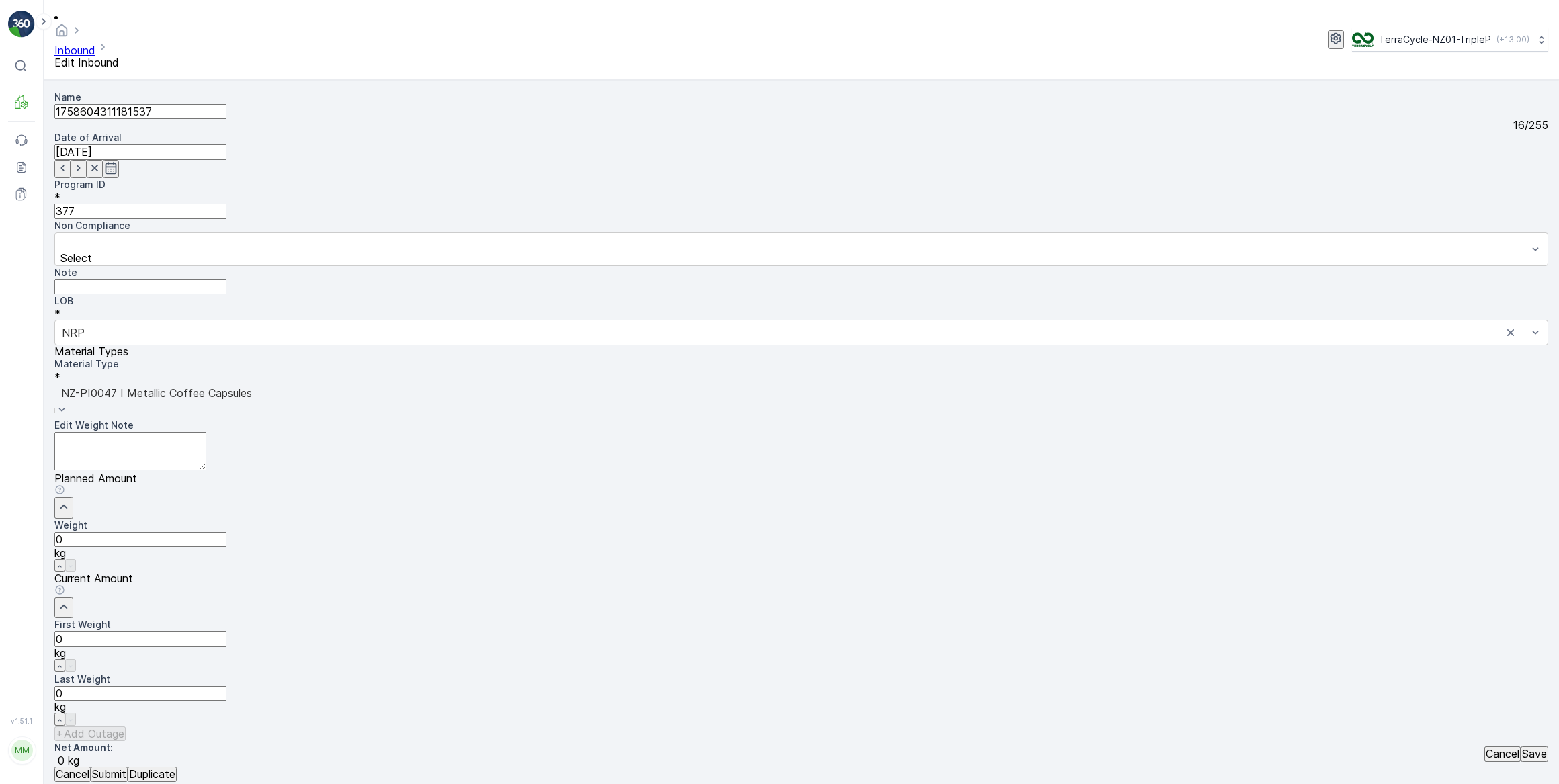
drag, startPoint x: 923, startPoint y: 427, endPoint x: 939, endPoint y: 390, distance: 40.3
click at [227, 631] on Weight "0" at bounding box center [141, 638] width 172 height 15
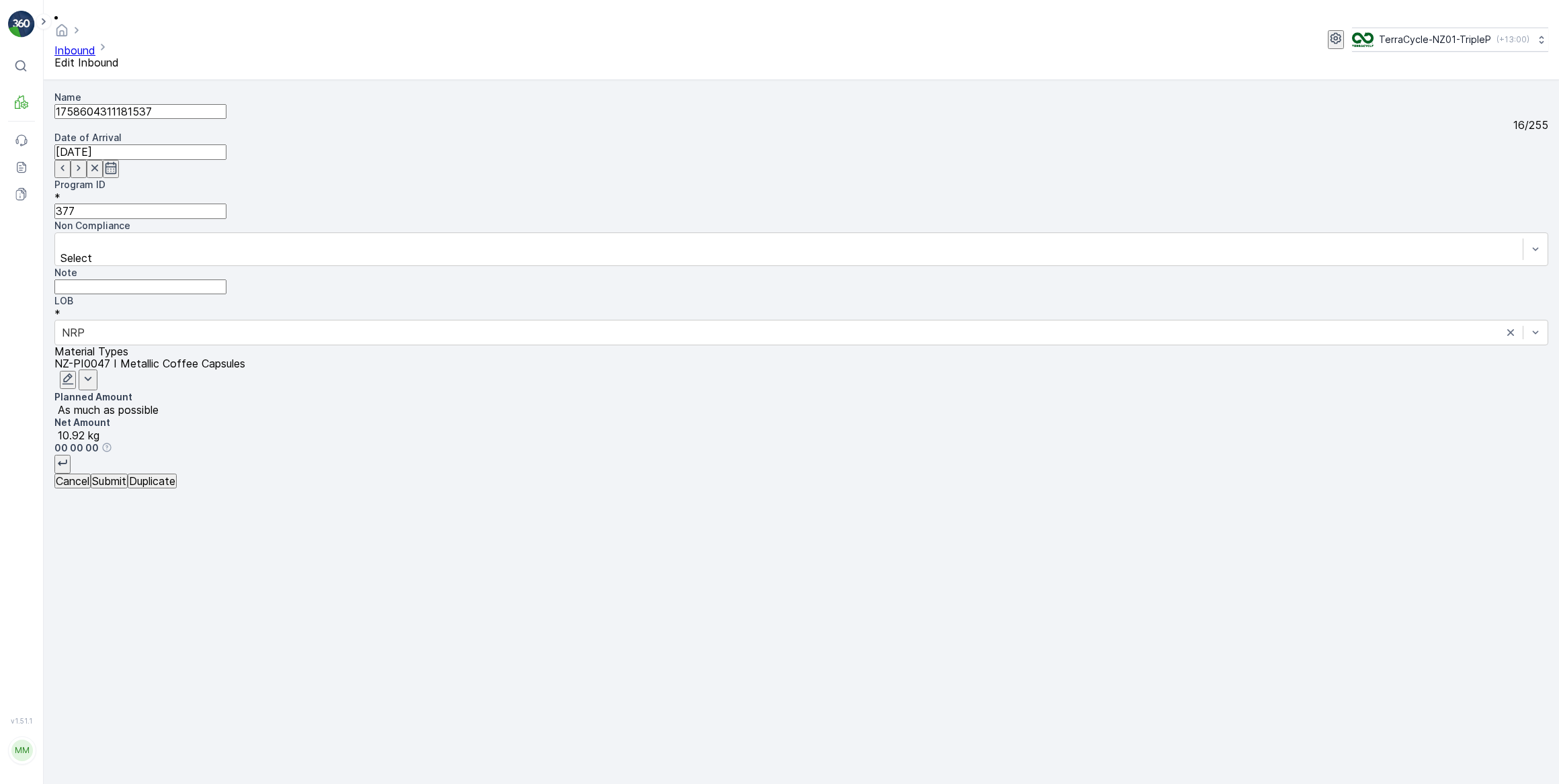
click at [126, 487] on p "Submit" at bounding box center [110, 480] width 34 height 12
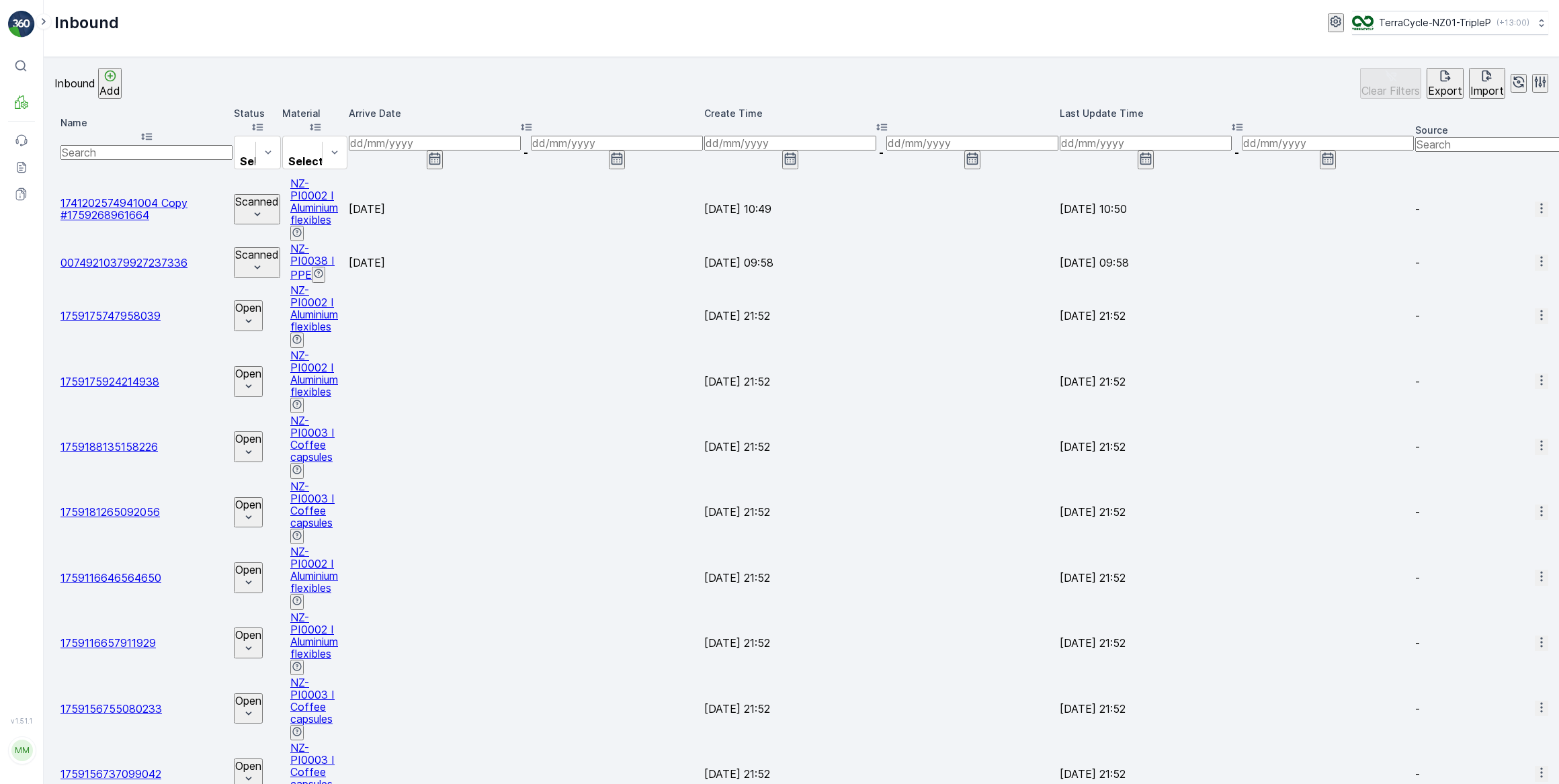
click at [131, 145] on input "text" at bounding box center [147, 152] width 172 height 15
type input "181537"
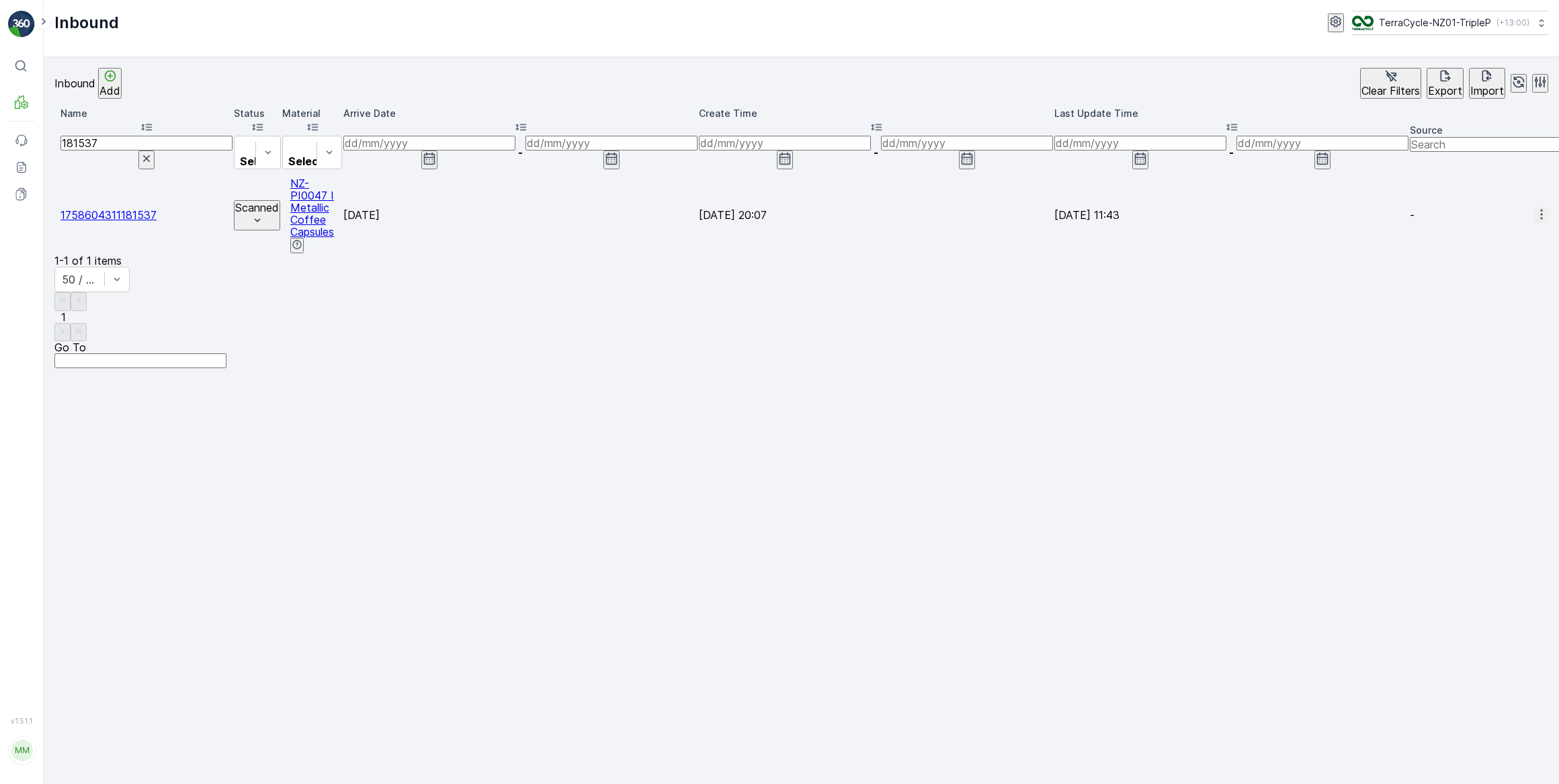
click at [153, 151] on icon "button" at bounding box center [146, 158] width 14 height 14
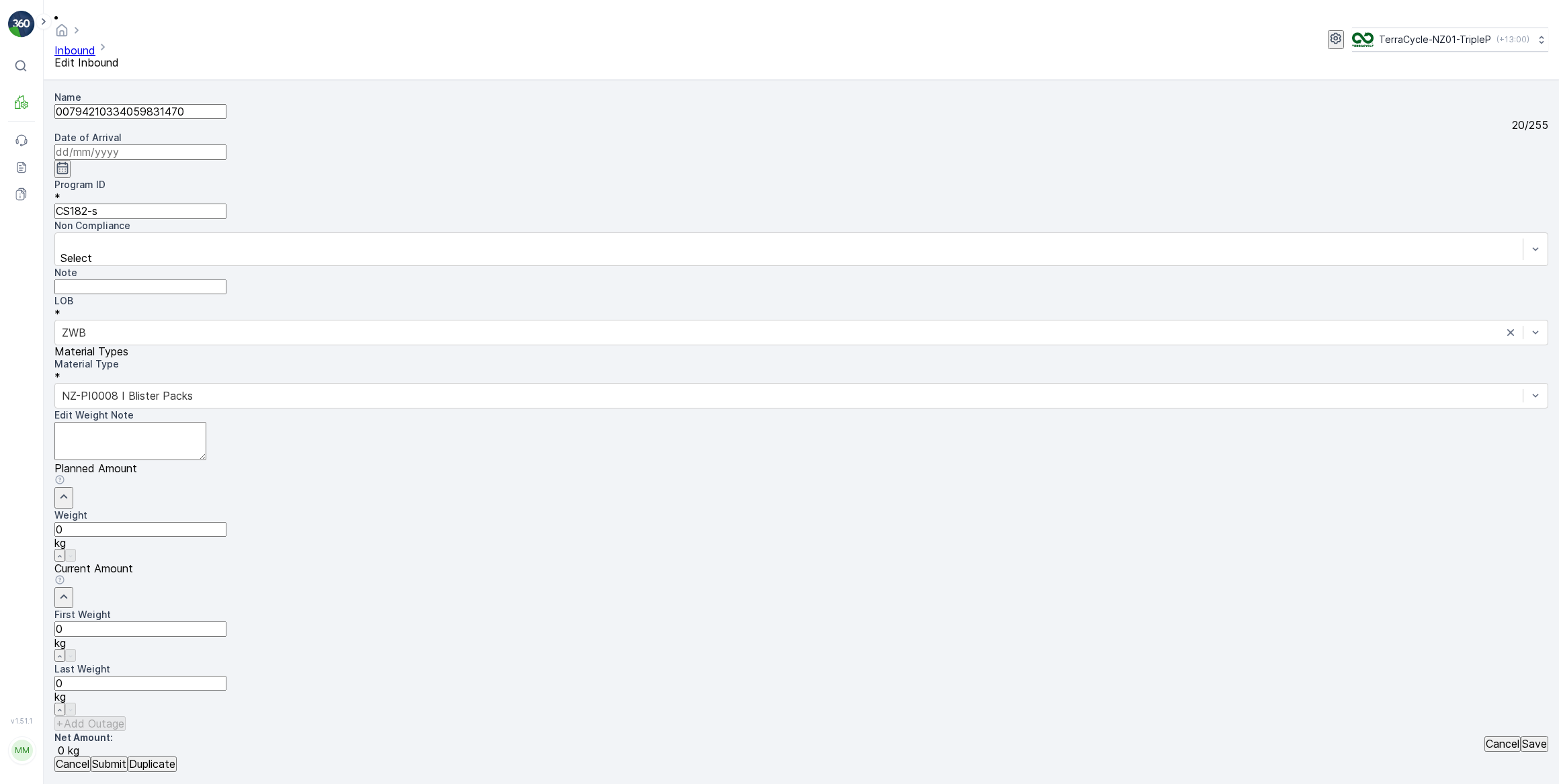
click at [227, 144] on input at bounding box center [141, 151] width 172 height 15
click at [533, 264] on div "1" at bounding box center [535, 269] width 5 height 12
type input "[DATE]"
click at [227, 522] on input "0" at bounding box center [141, 529] width 172 height 15
click at [126, 759] on p "Submit" at bounding box center [110, 763] width 34 height 12
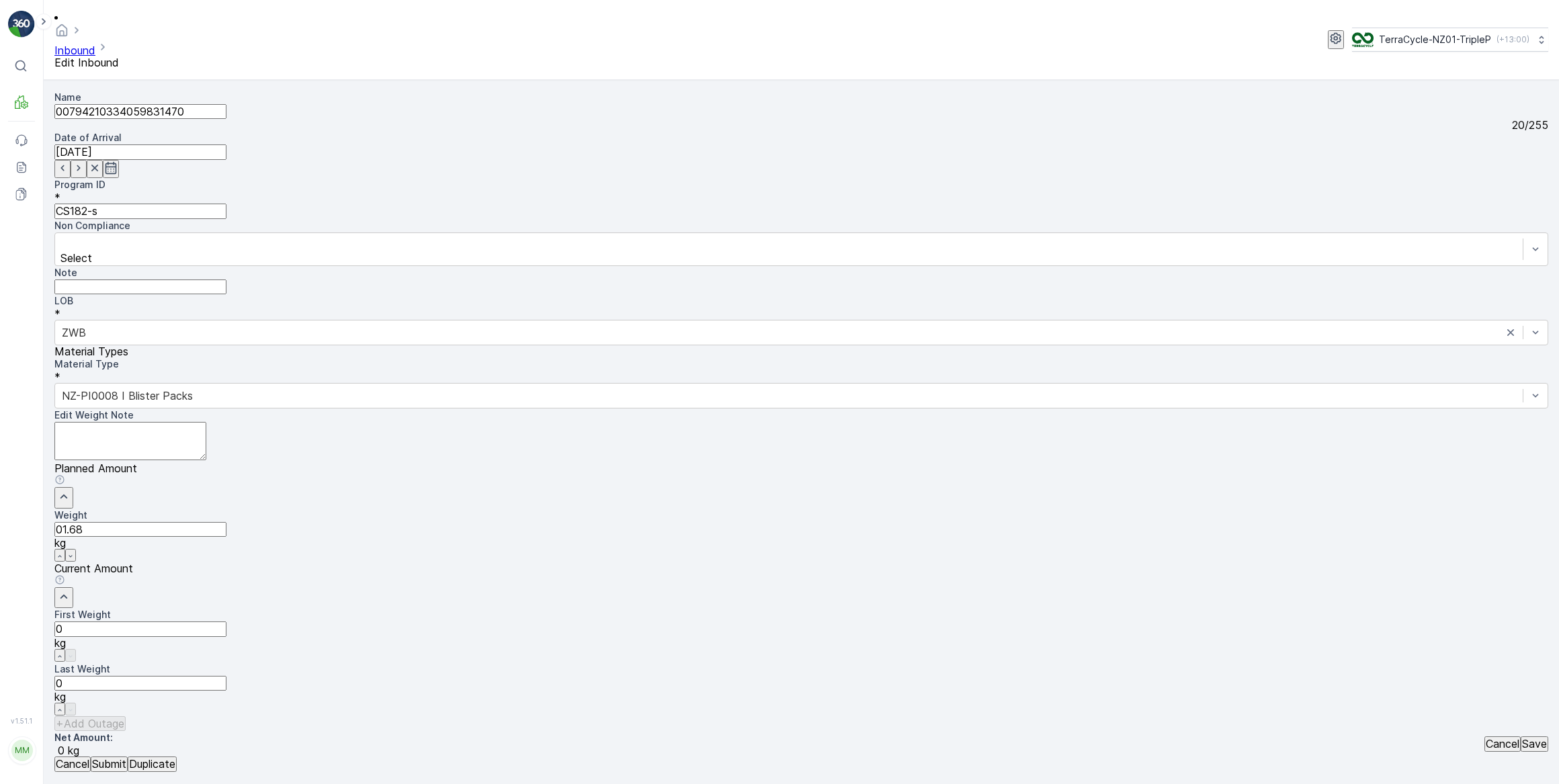
click at [227, 522] on input "01.68" at bounding box center [141, 529] width 172 height 15
type input "0"
drag, startPoint x: 868, startPoint y: 431, endPoint x: 767, endPoint y: 483, distance: 113.6
click at [227, 621] on Weight "0" at bounding box center [141, 628] width 172 height 15
click at [91, 756] on button "Submit" at bounding box center [109, 763] width 37 height 15
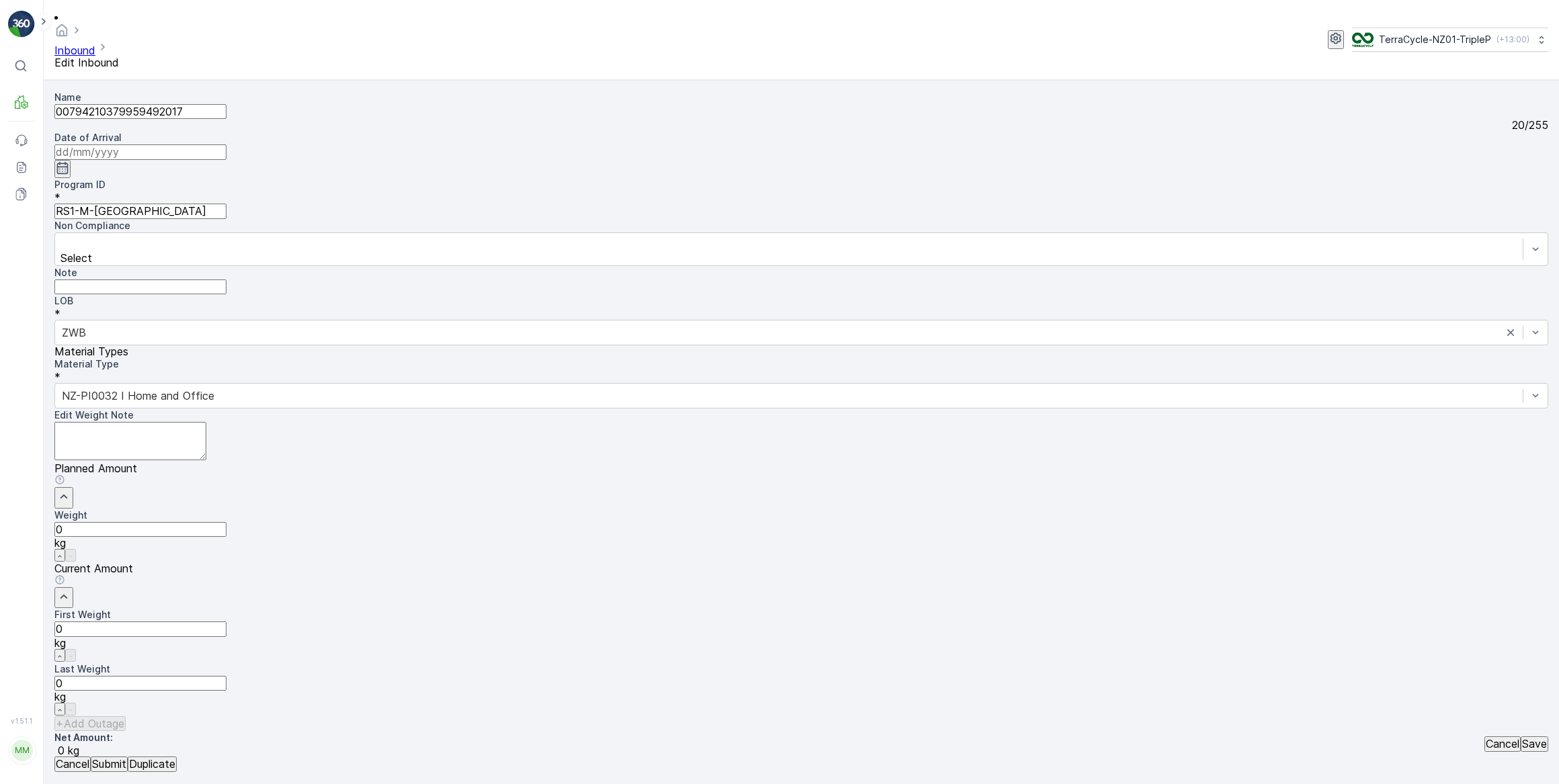
click at [227, 144] on input at bounding box center [141, 151] width 172 height 15
click at [533, 264] on div "1" at bounding box center [535, 269] width 5 height 12
type input "[DATE]"
click at [227, 621] on Weight "0" at bounding box center [141, 628] width 172 height 15
click at [91, 756] on button "Submit" at bounding box center [109, 763] width 37 height 15
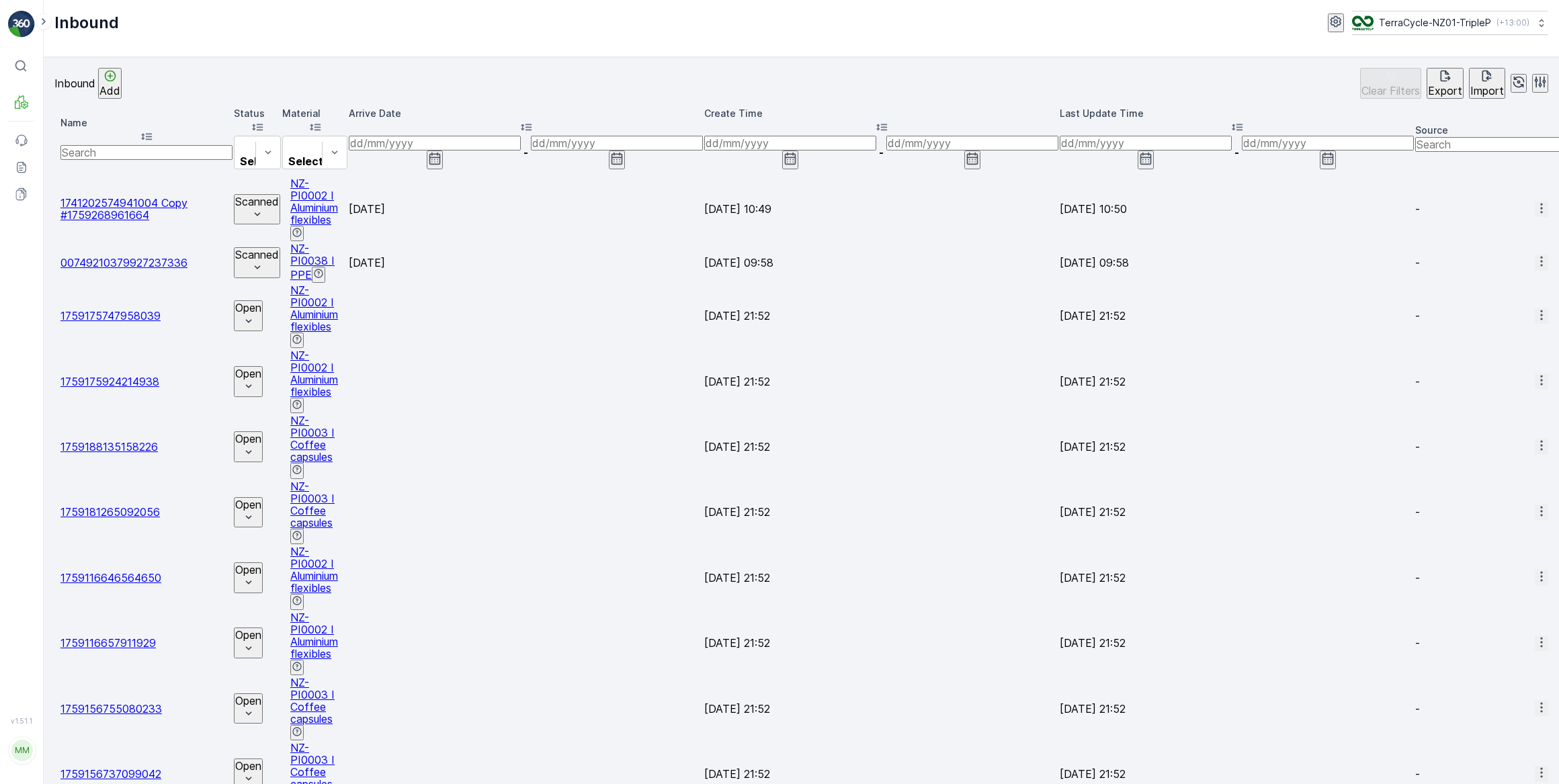
click at [135, 145] on input "text" at bounding box center [147, 152] width 172 height 15
type input "492017"
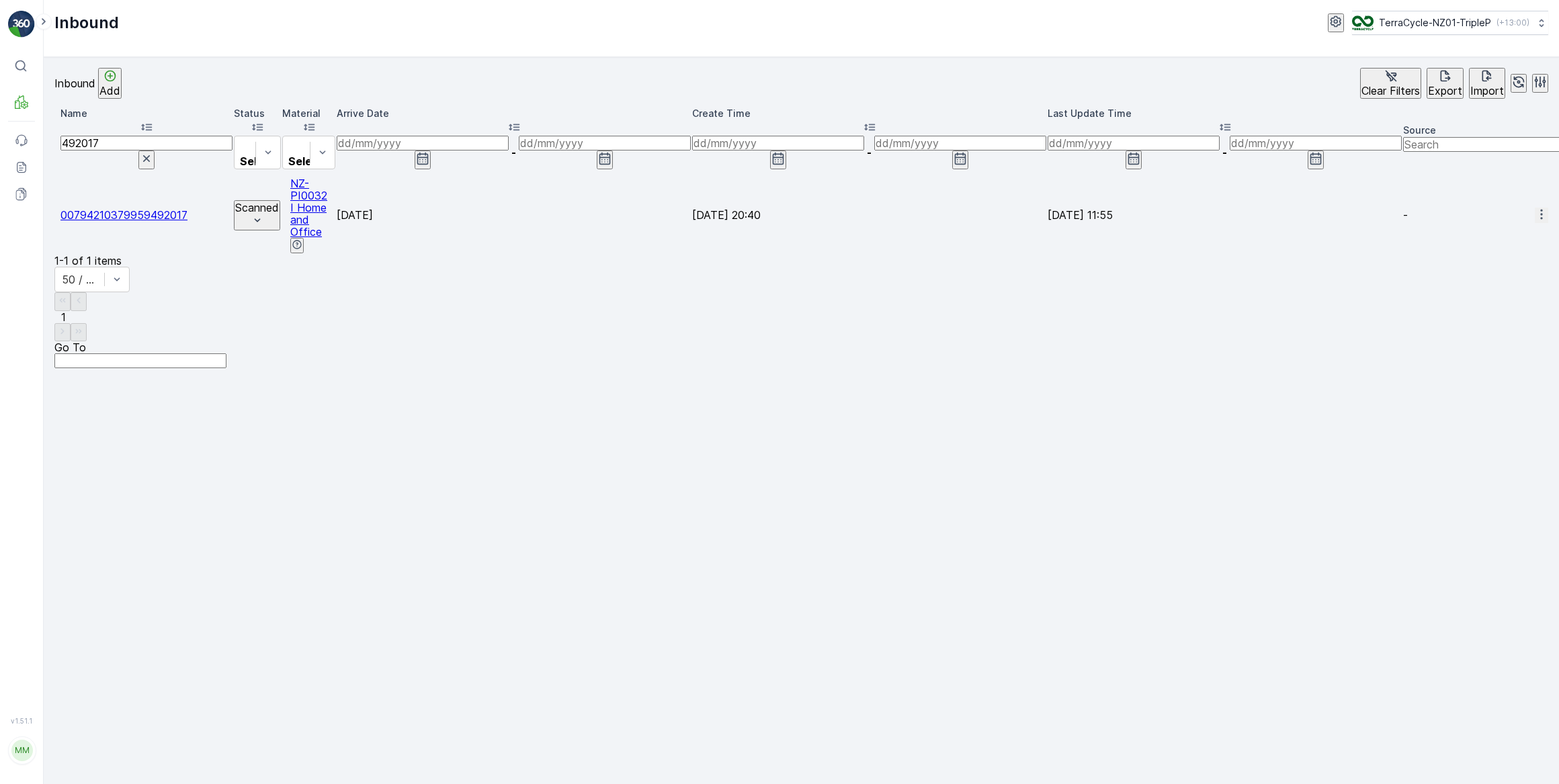
click at [150, 155] on icon "button" at bounding box center [146, 158] width 6 height 6
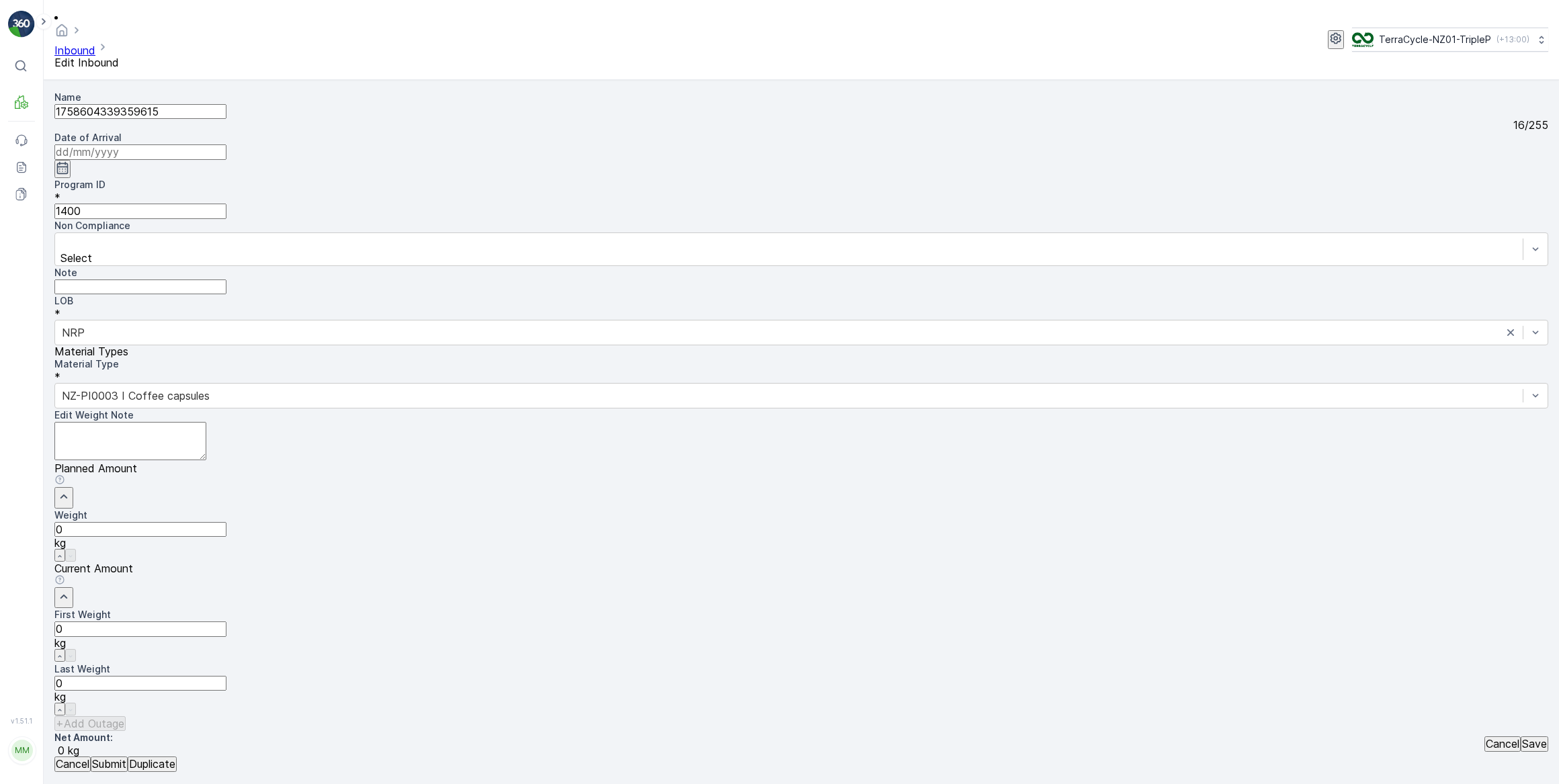
click at [227, 144] on input at bounding box center [141, 151] width 172 height 15
click at [533, 264] on div "1" at bounding box center [535, 269] width 5 height 12
type input "[DATE]"
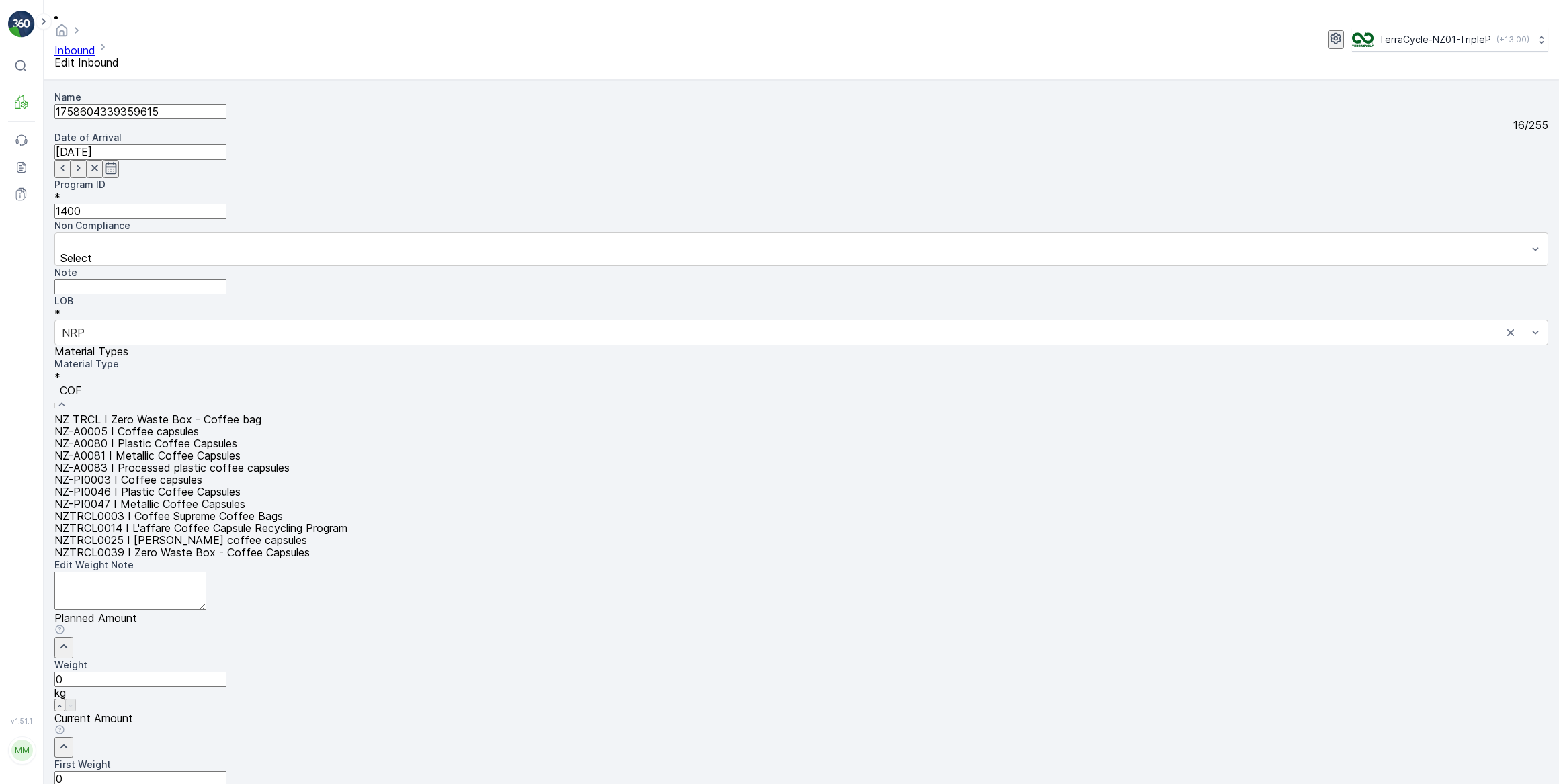
type input "COFF"
click at [240, 485] on span "NZ-PI0046 I Plastic Coffee Capsules" at bounding box center [147, 491] width 186 height 14
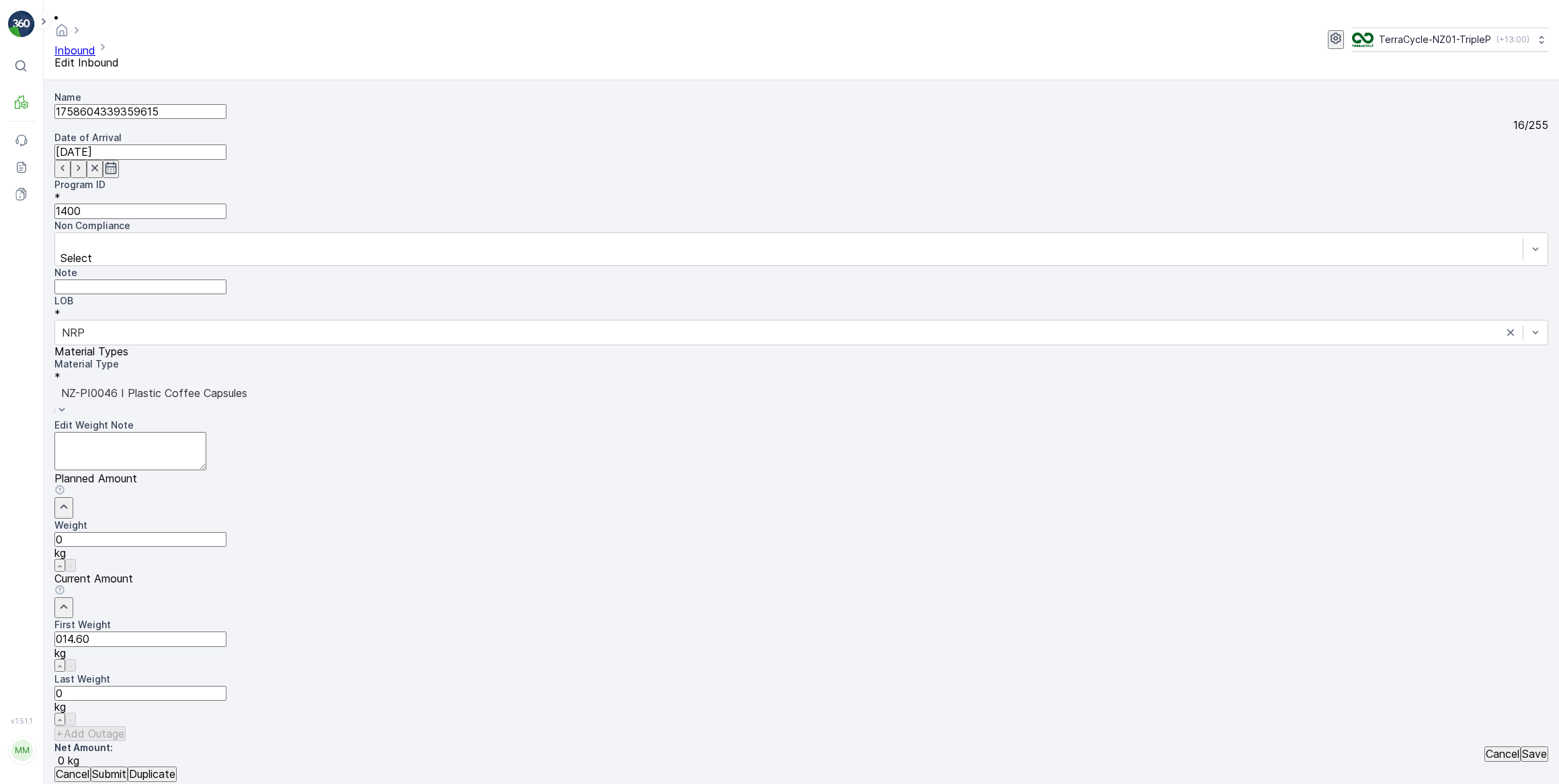
click at [91, 766] on button "Submit" at bounding box center [109, 773] width 37 height 15
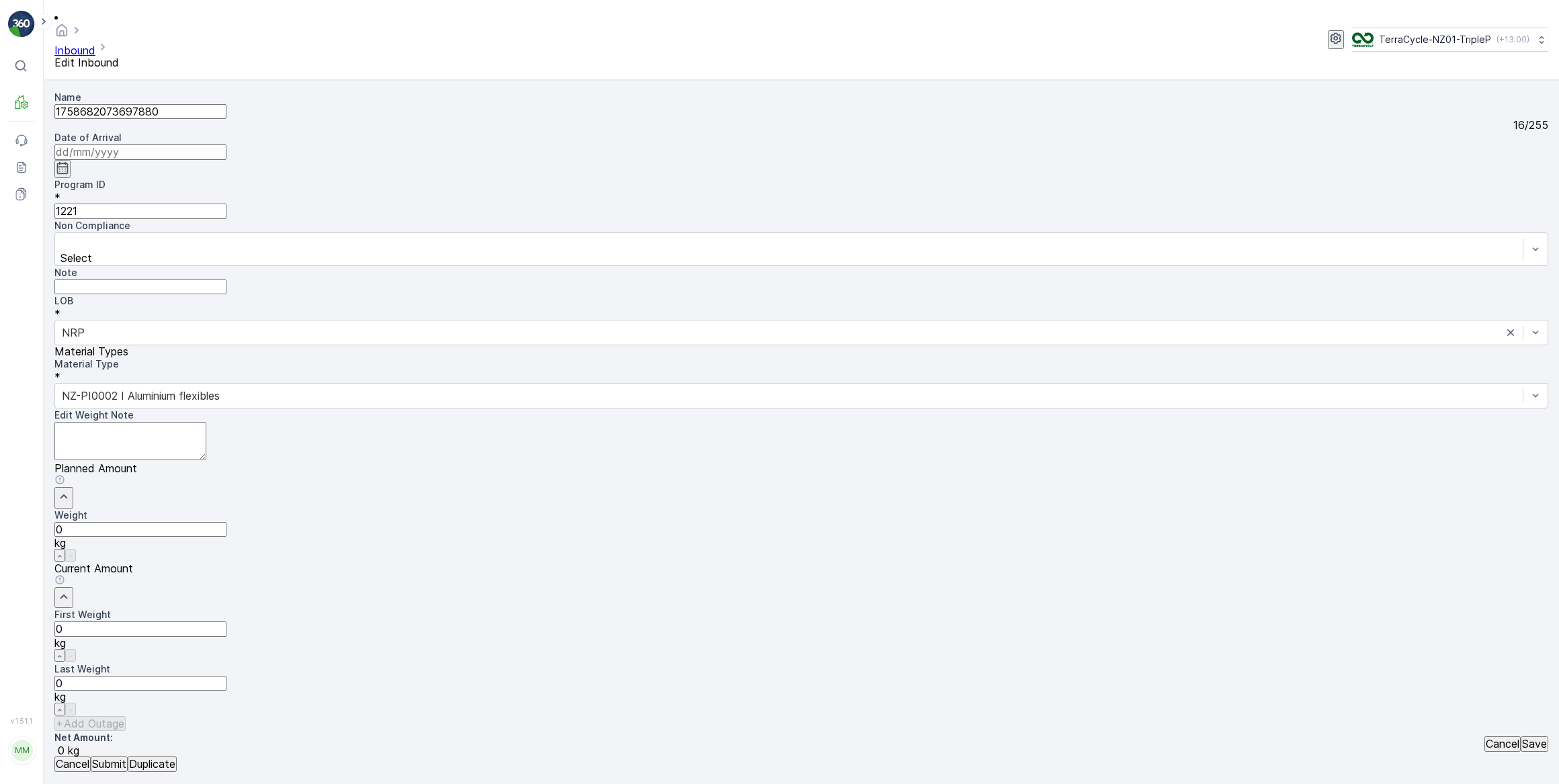
click at [227, 144] on input at bounding box center [141, 151] width 172 height 15
click at [533, 264] on div "1" at bounding box center [535, 269] width 5 height 12
type input "[DATE]"
drag, startPoint x: 924, startPoint y: 431, endPoint x: 736, endPoint y: 376, distance: 195.9
click at [836, 608] on div "First Weight 0 kg" at bounding box center [801, 634] width 1494 height 53
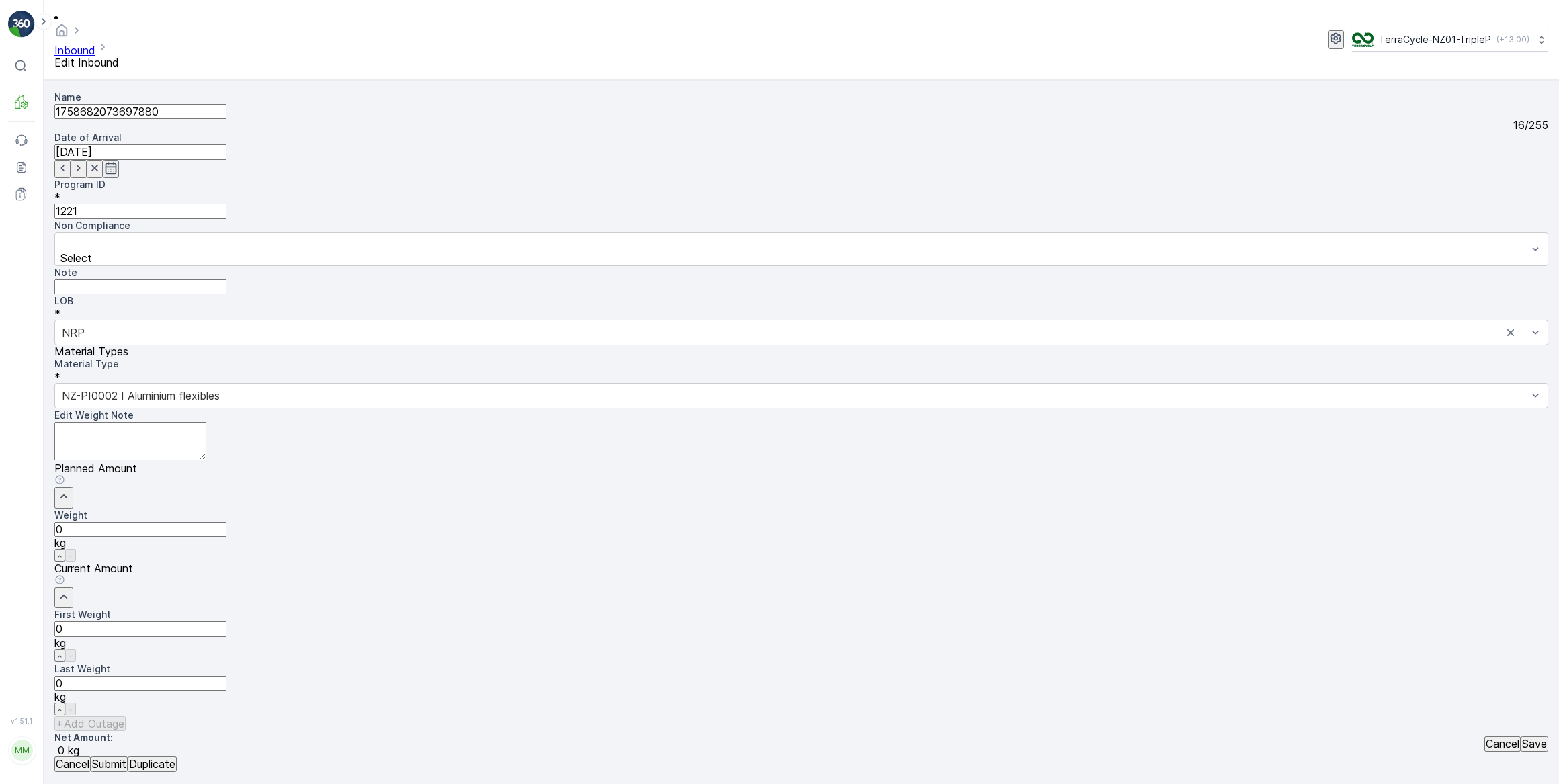
click at [227, 621] on Weight "0" at bounding box center [141, 628] width 172 height 15
click at [91, 756] on button "Submit" at bounding box center [109, 763] width 37 height 15
click at [227, 144] on input at bounding box center [141, 151] width 172 height 15
click at [533, 264] on div "1" at bounding box center [535, 269] width 5 height 12
type input "[DATE]"
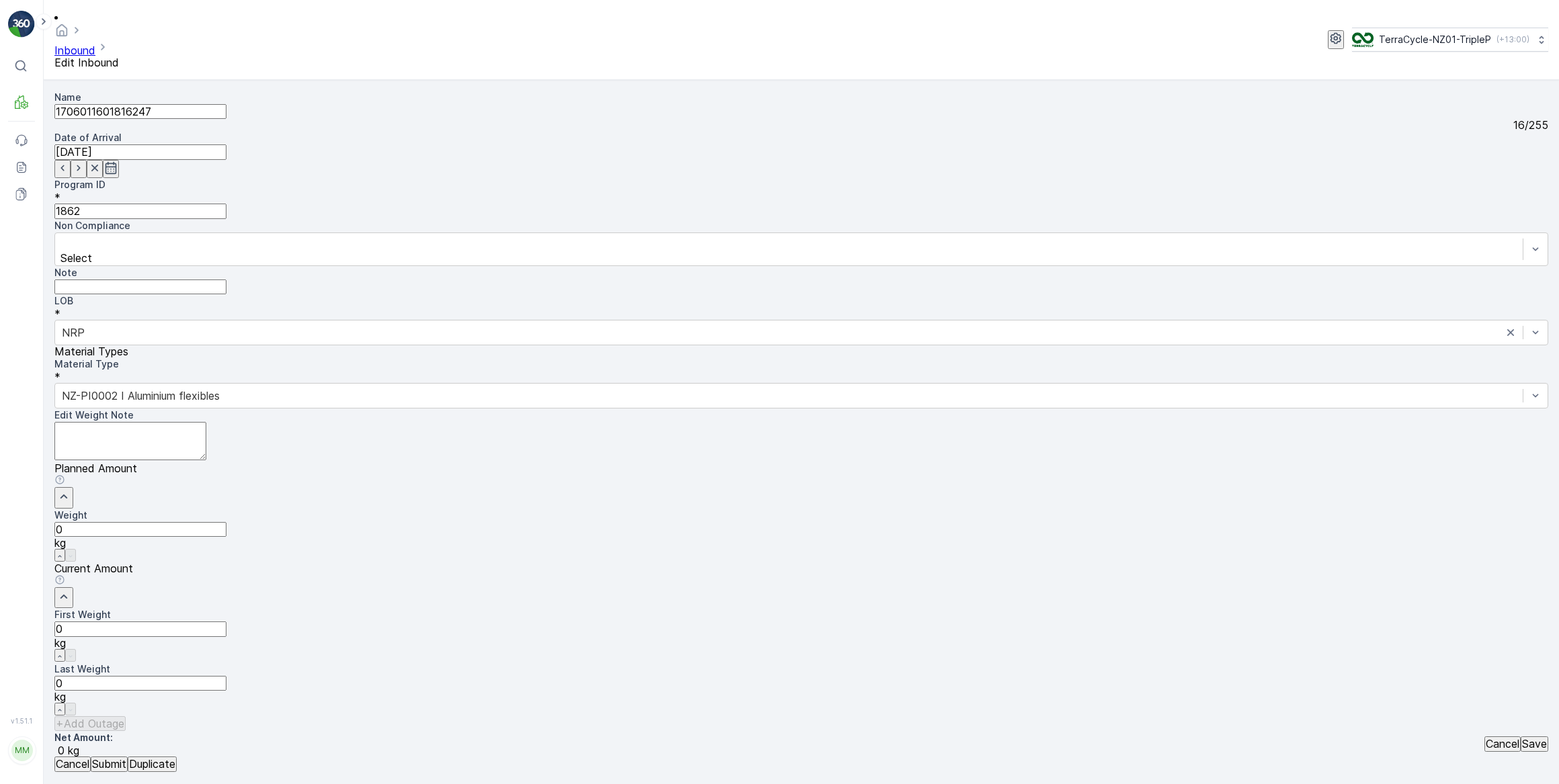
drag, startPoint x: 882, startPoint y: 435, endPoint x: 649, endPoint y: 410, distance: 234.3
click at [227, 621] on Weight "0" at bounding box center [141, 628] width 172 height 15
click at [91, 756] on button "Submit" at bounding box center [109, 763] width 37 height 15
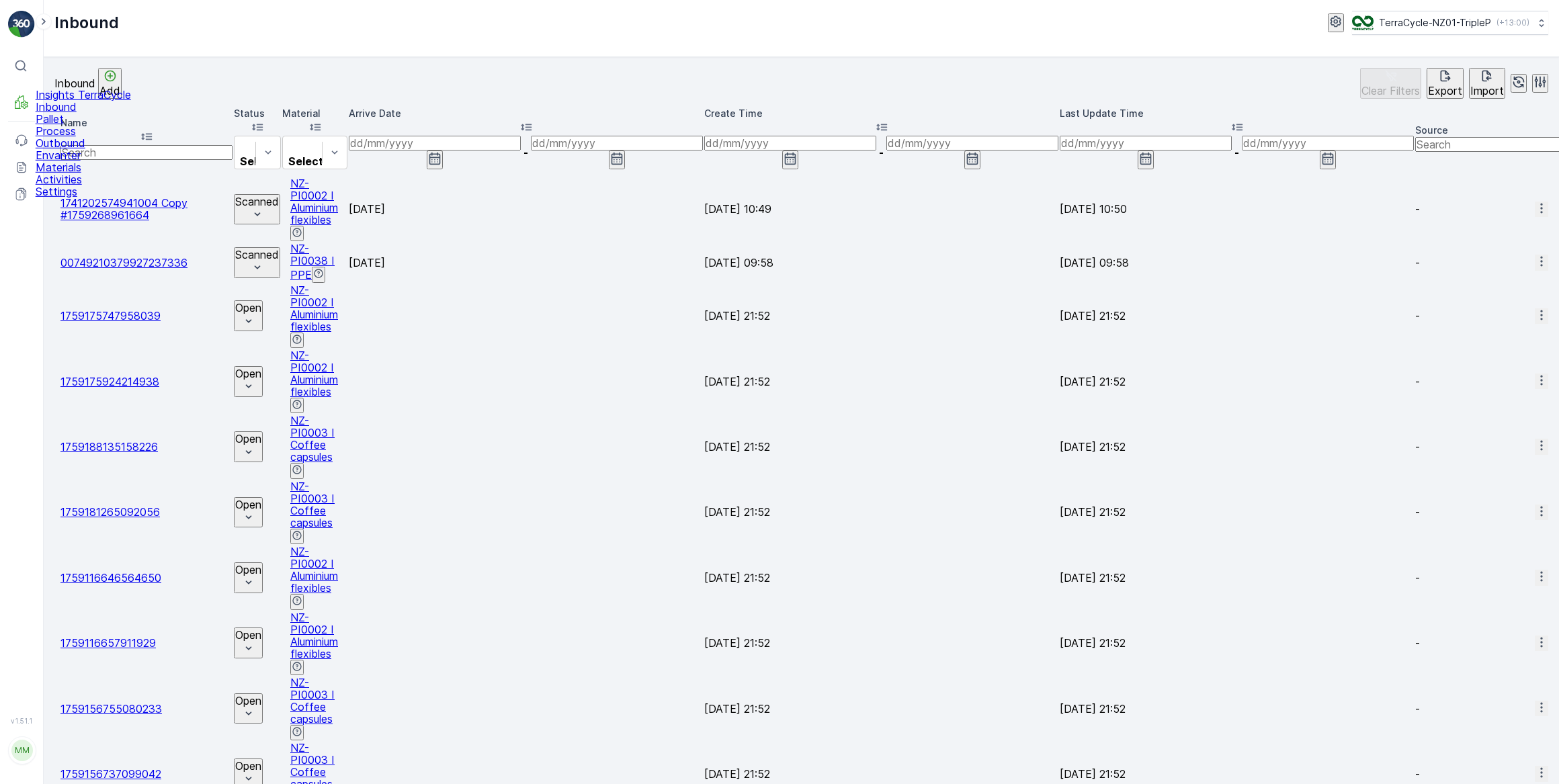
click at [56, 125] on p "Pallet" at bounding box center [83, 118] width 95 height 12
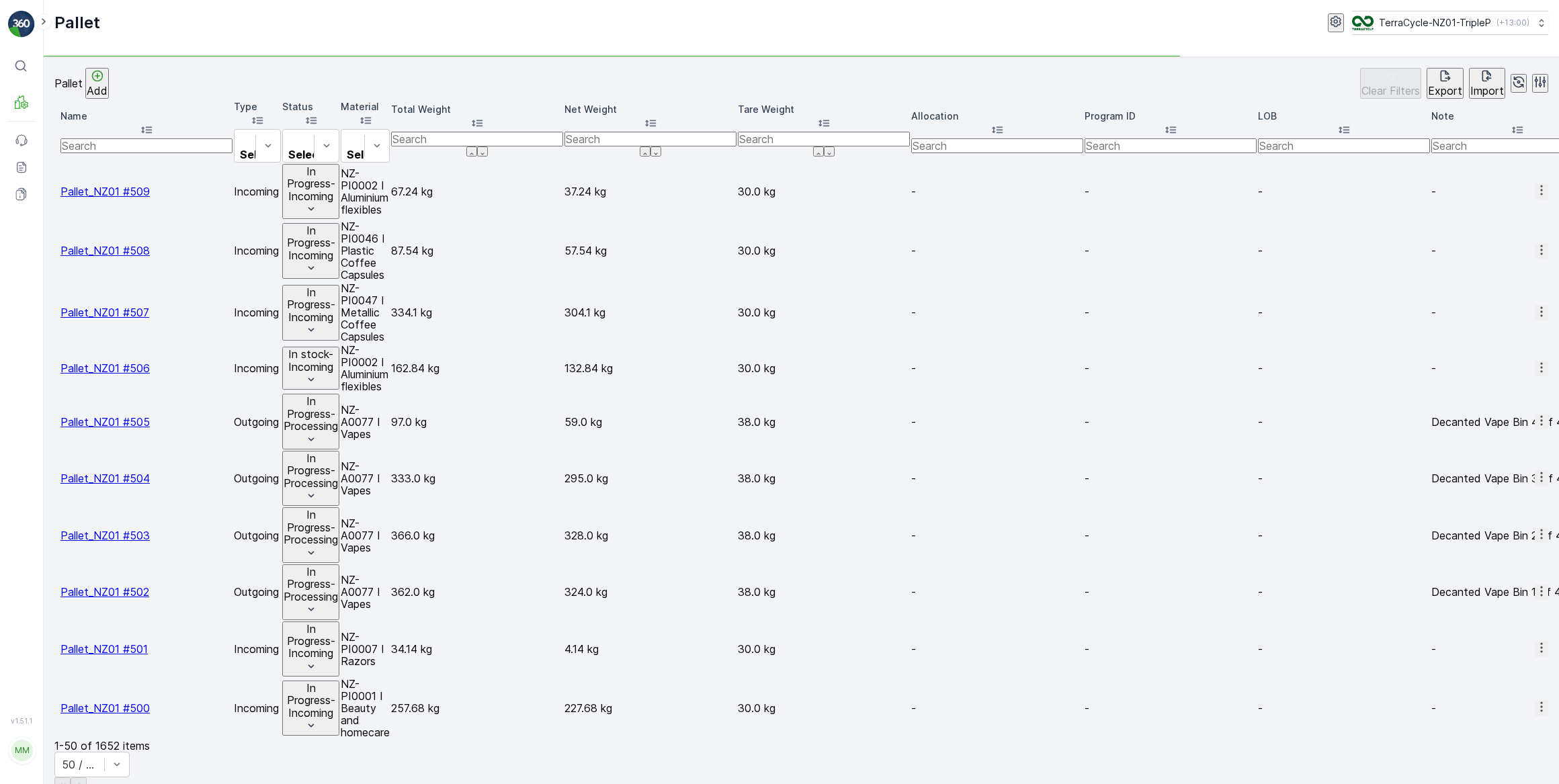
drag, startPoint x: 180, startPoint y: 130, endPoint x: 235, endPoint y: 34, distance: 110.6
click at [191, 121] on th "Name" at bounding box center [147, 131] width 172 height 63
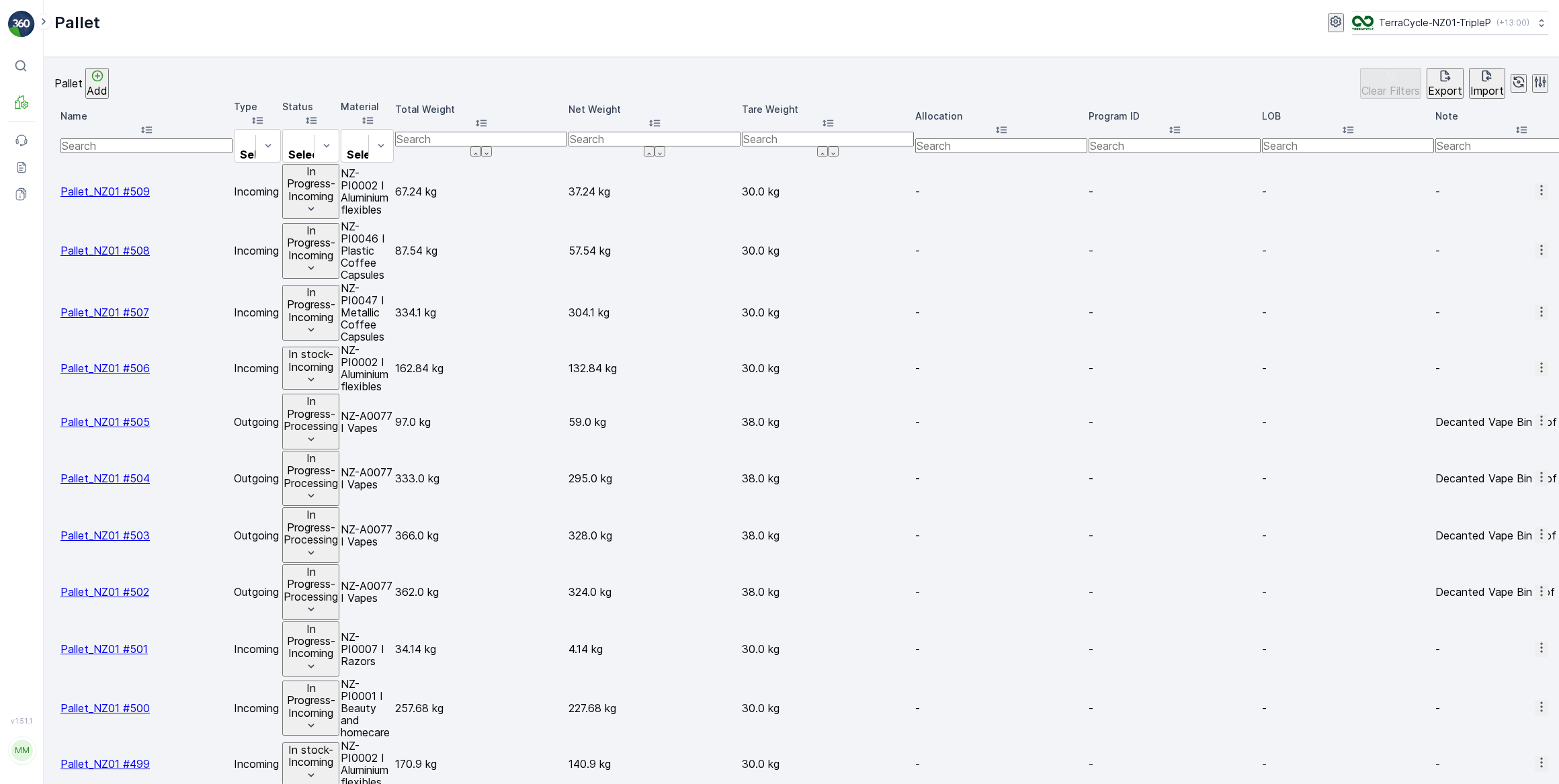
drag, startPoint x: 121, startPoint y: 142, endPoint x: 185, endPoint y: 92, distance: 81.2
click at [122, 140] on input "text" at bounding box center [147, 146] width 172 height 15
type input "294"
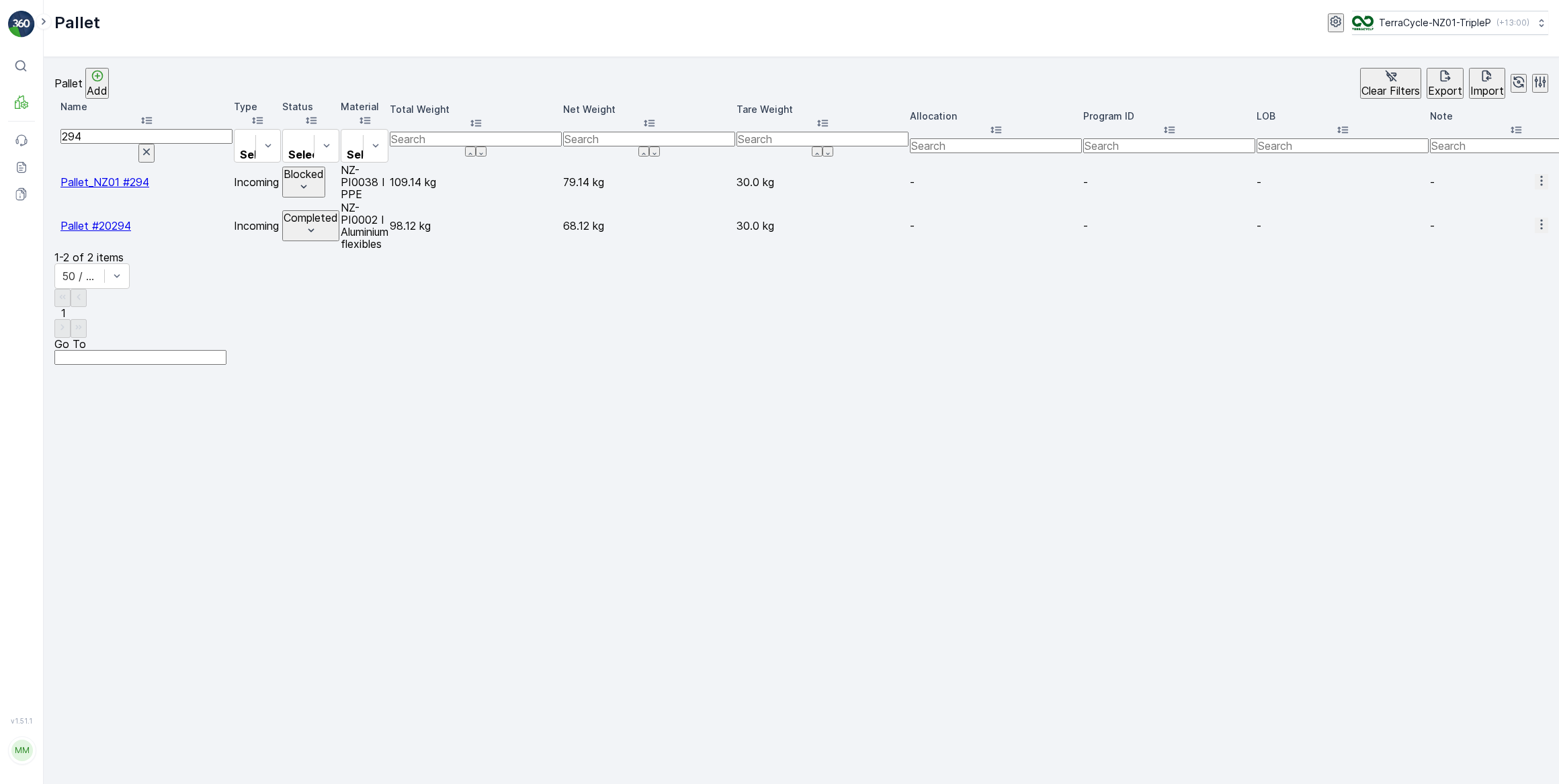
click at [324, 168] on p "Blocked" at bounding box center [304, 173] width 40 height 12
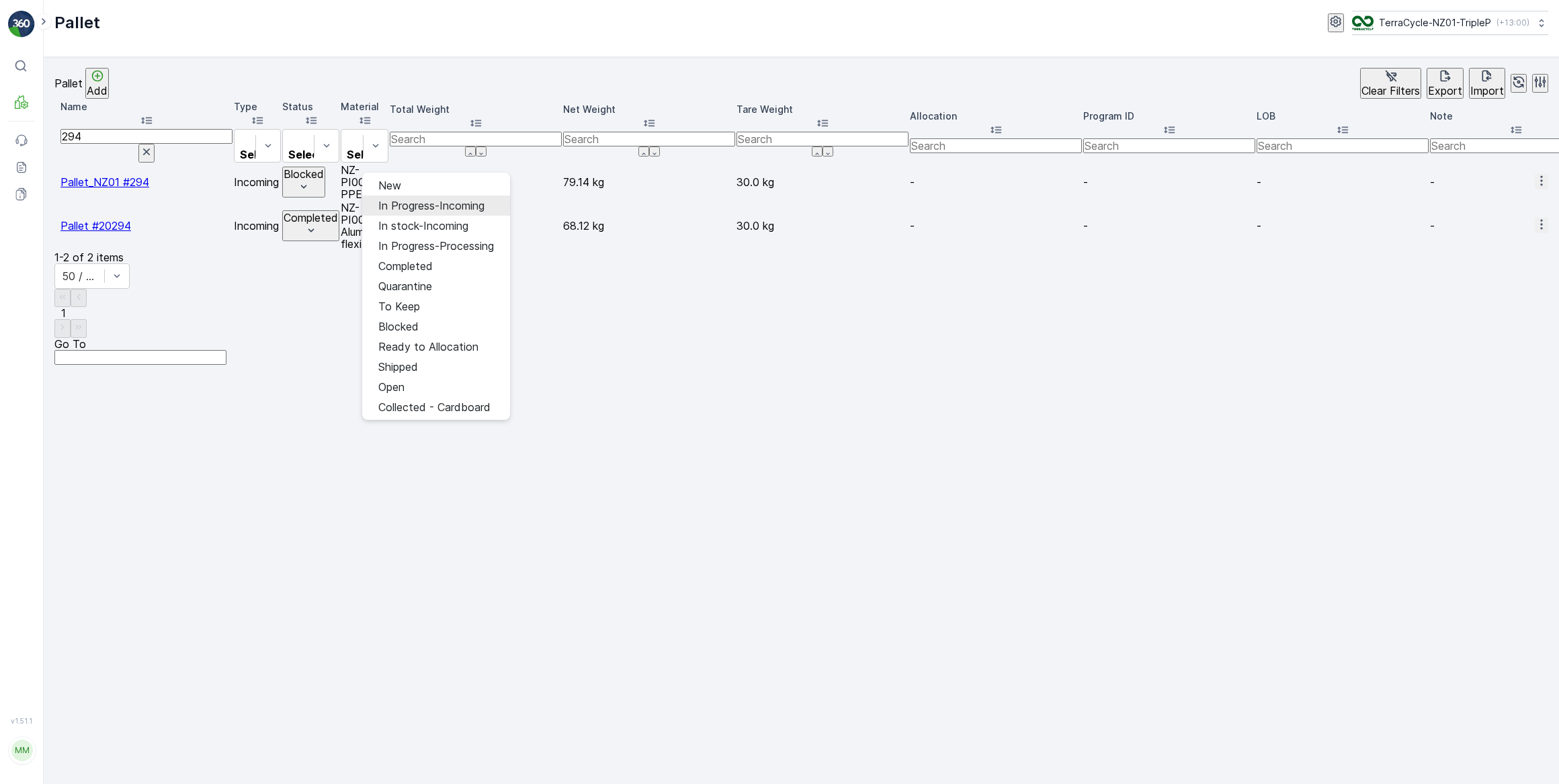
click at [410, 202] on span "In Progress-Incoming" at bounding box center [431, 205] width 106 height 12
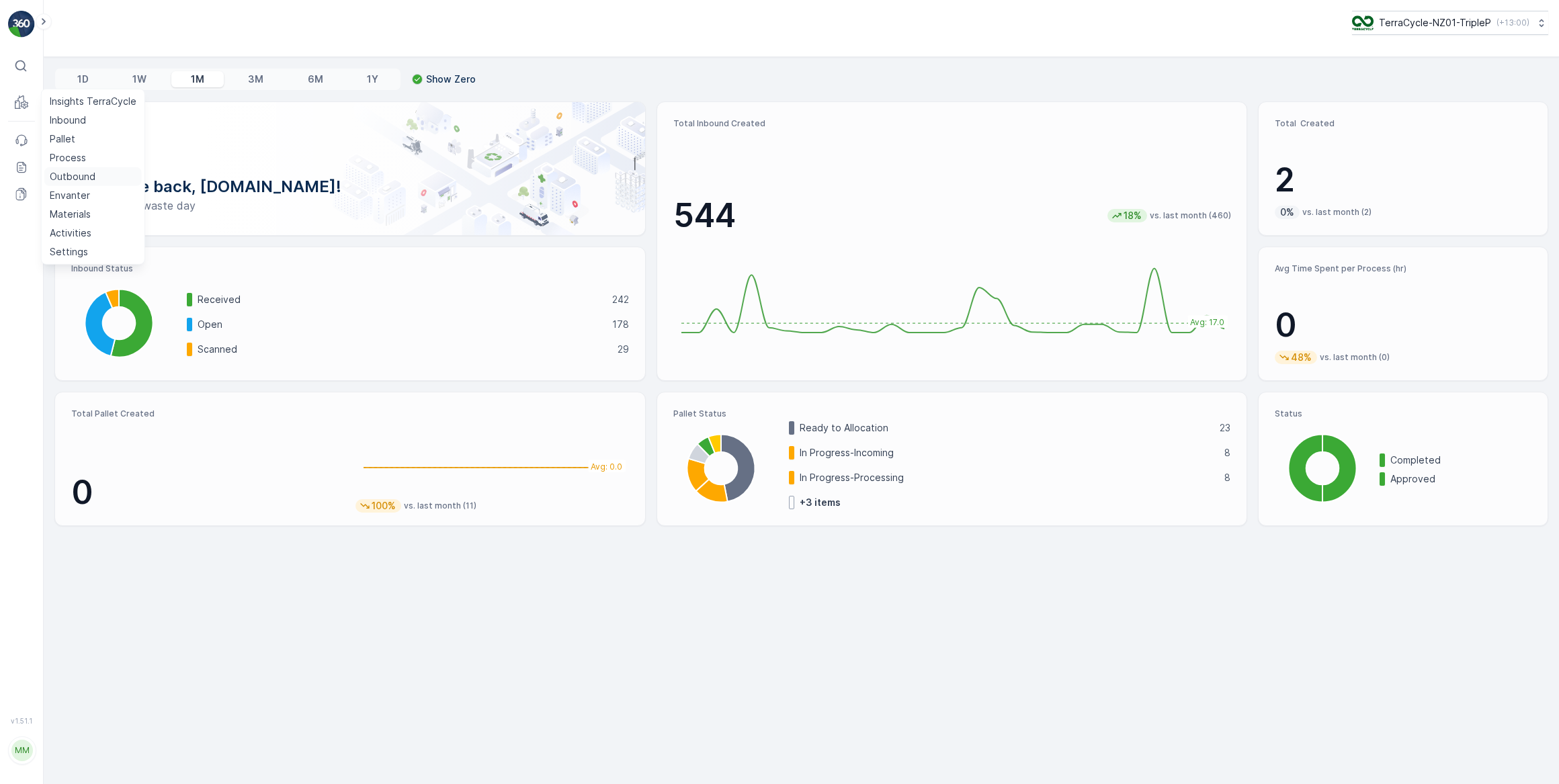
click at [65, 180] on p "Outbound" at bounding box center [73, 176] width 45 height 14
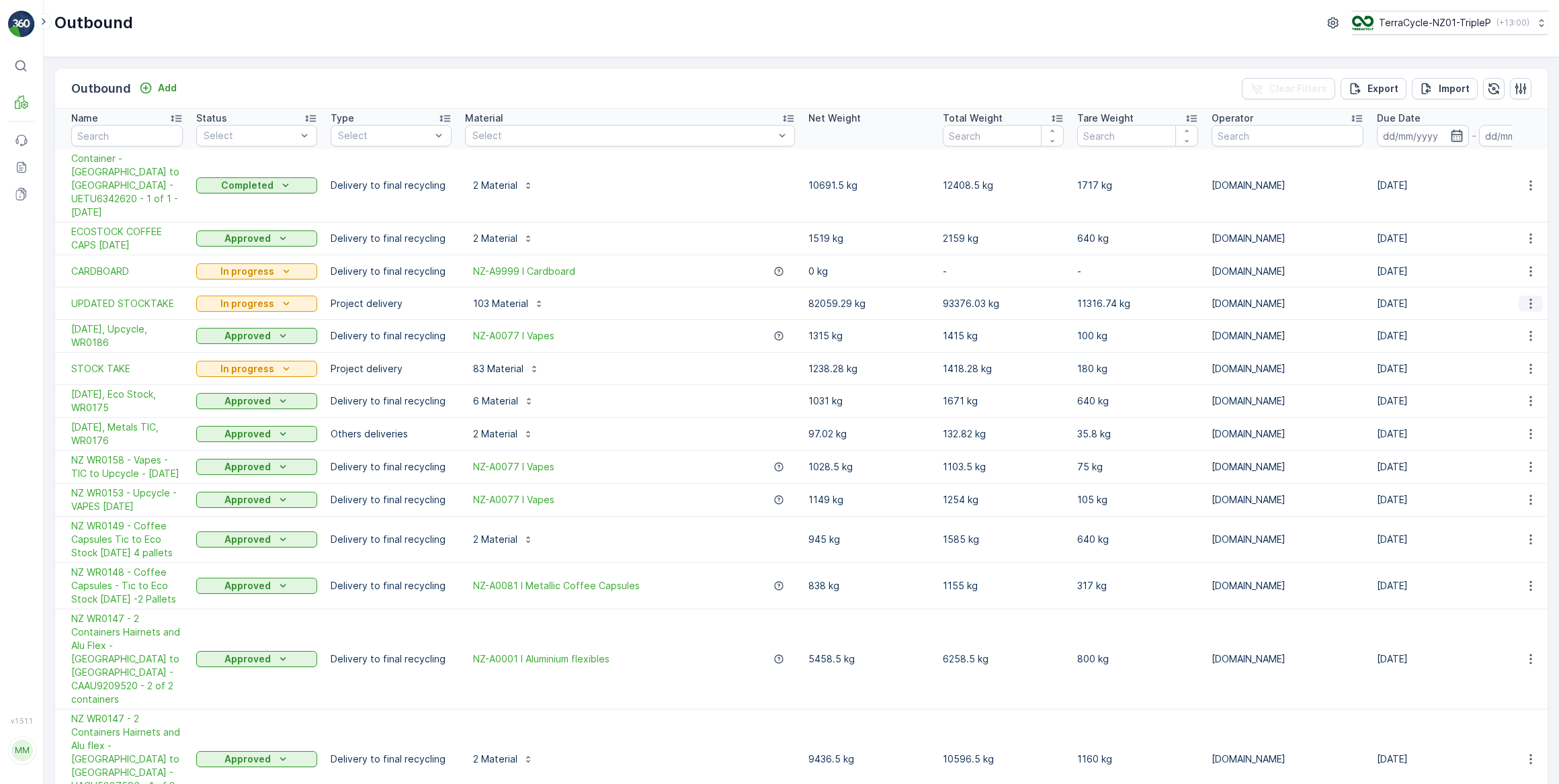
click at [1529, 296] on icon "button" at bounding box center [1530, 303] width 14 height 14
click at [1518, 295] on span "See More Details" at bounding box center [1497, 295] width 78 height 14
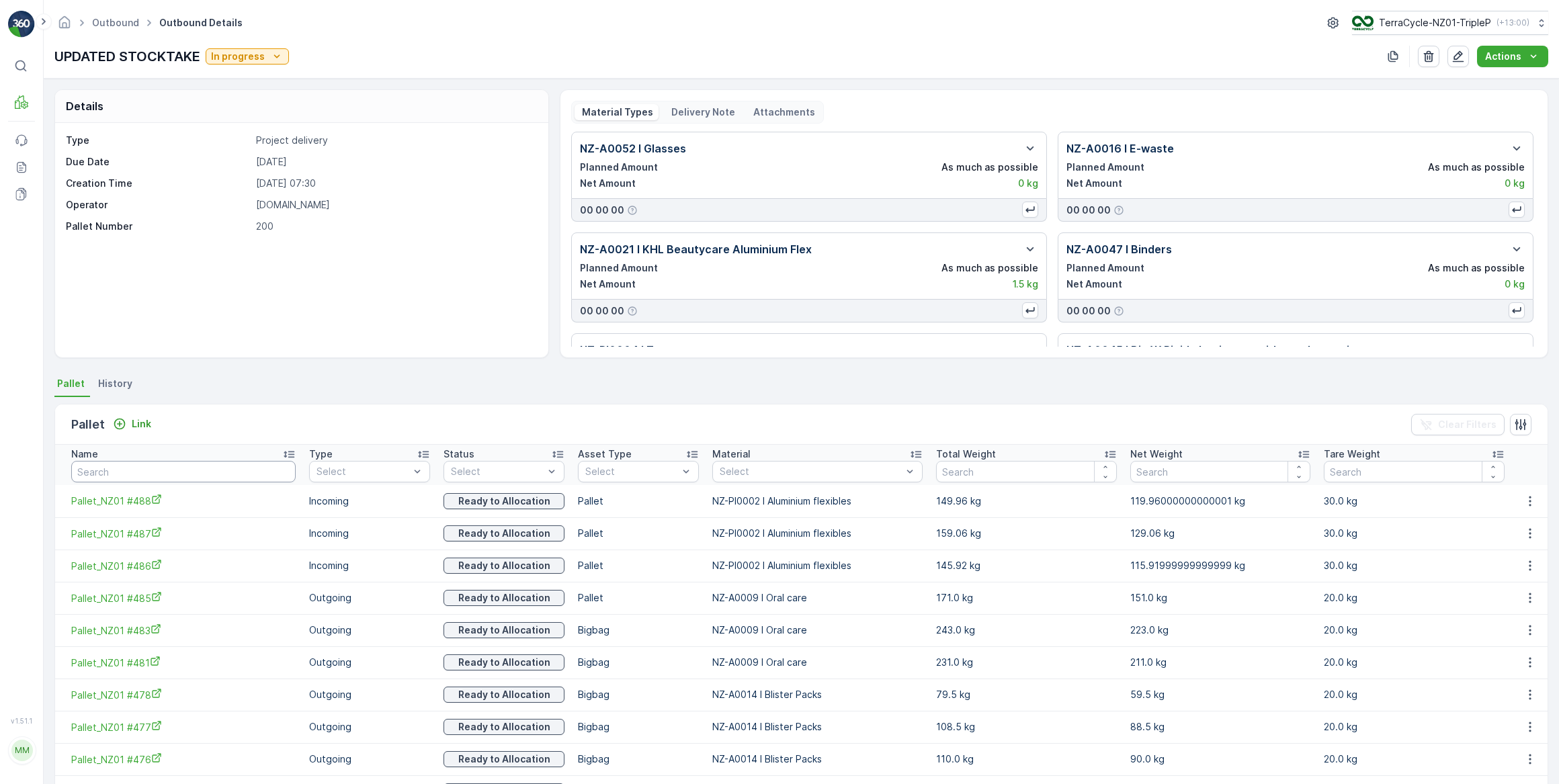
click at [139, 474] on input "text" at bounding box center [183, 471] width 224 height 22
type input "264"
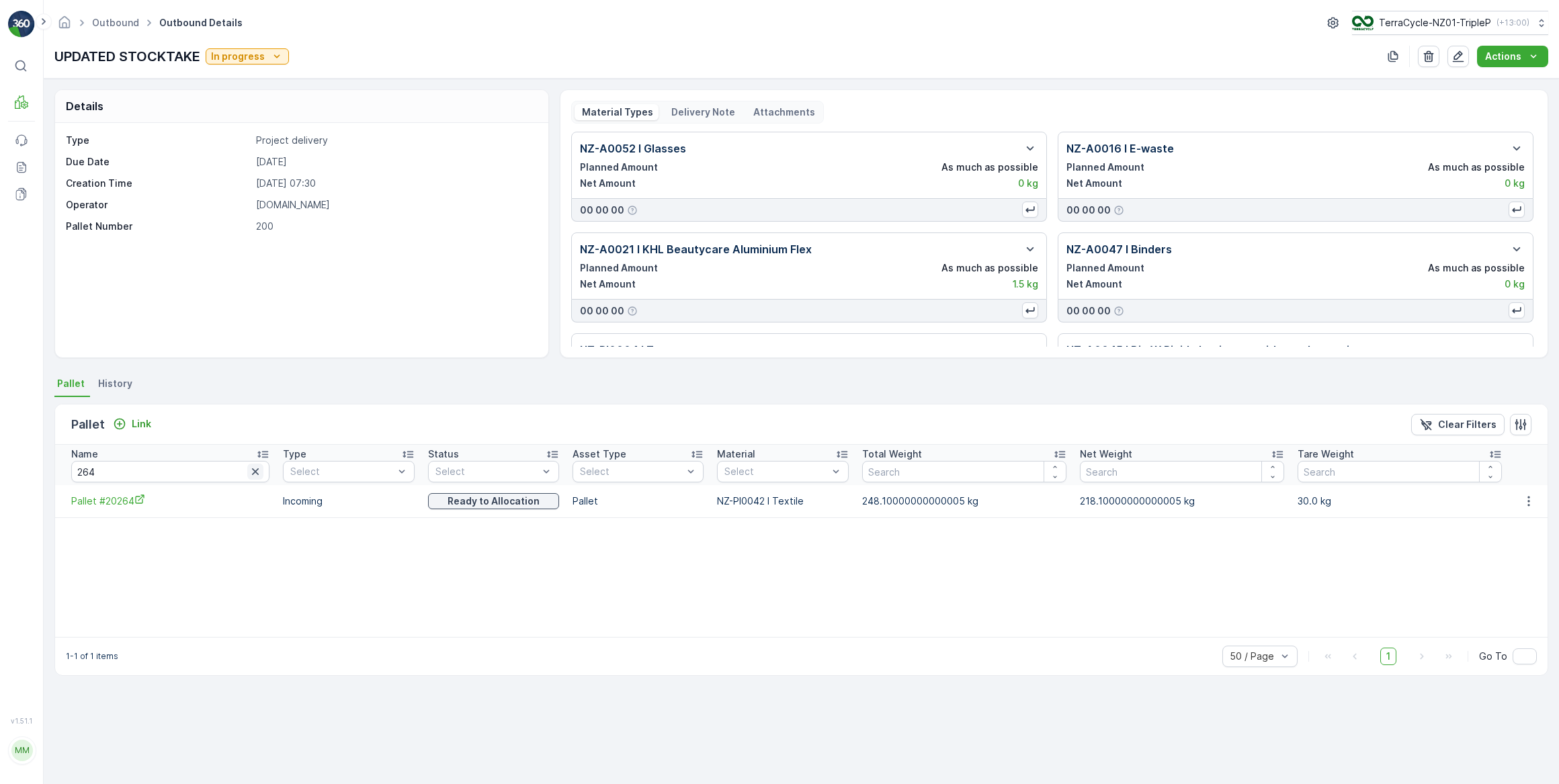
click at [252, 472] on icon "button" at bounding box center [255, 470] width 6 height 6
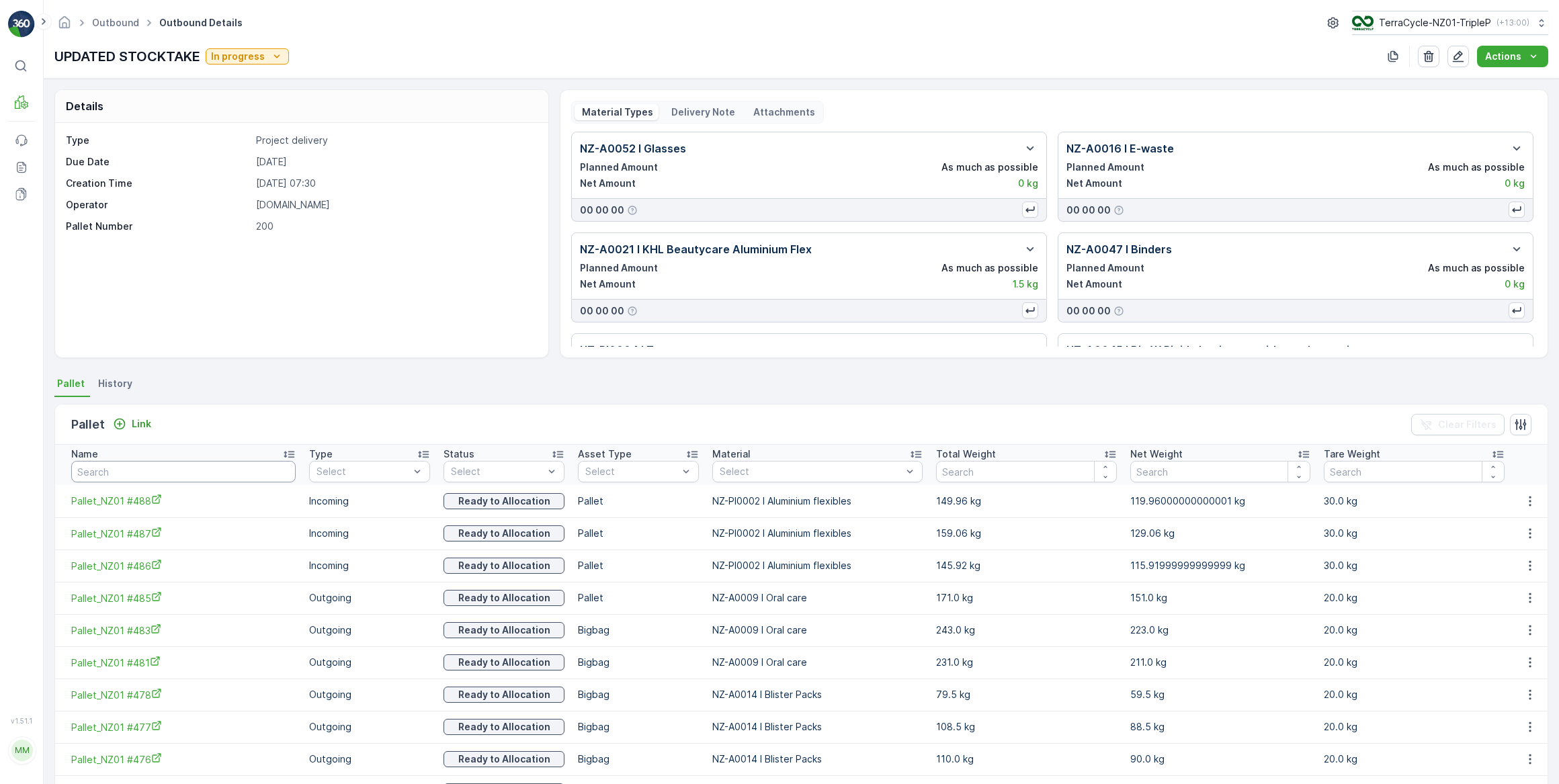
drag, startPoint x: 165, startPoint y: 465, endPoint x: 168, endPoint y: 455, distance: 10.4
click at [167, 462] on input "text" at bounding box center [183, 471] width 224 height 22
type input "294"
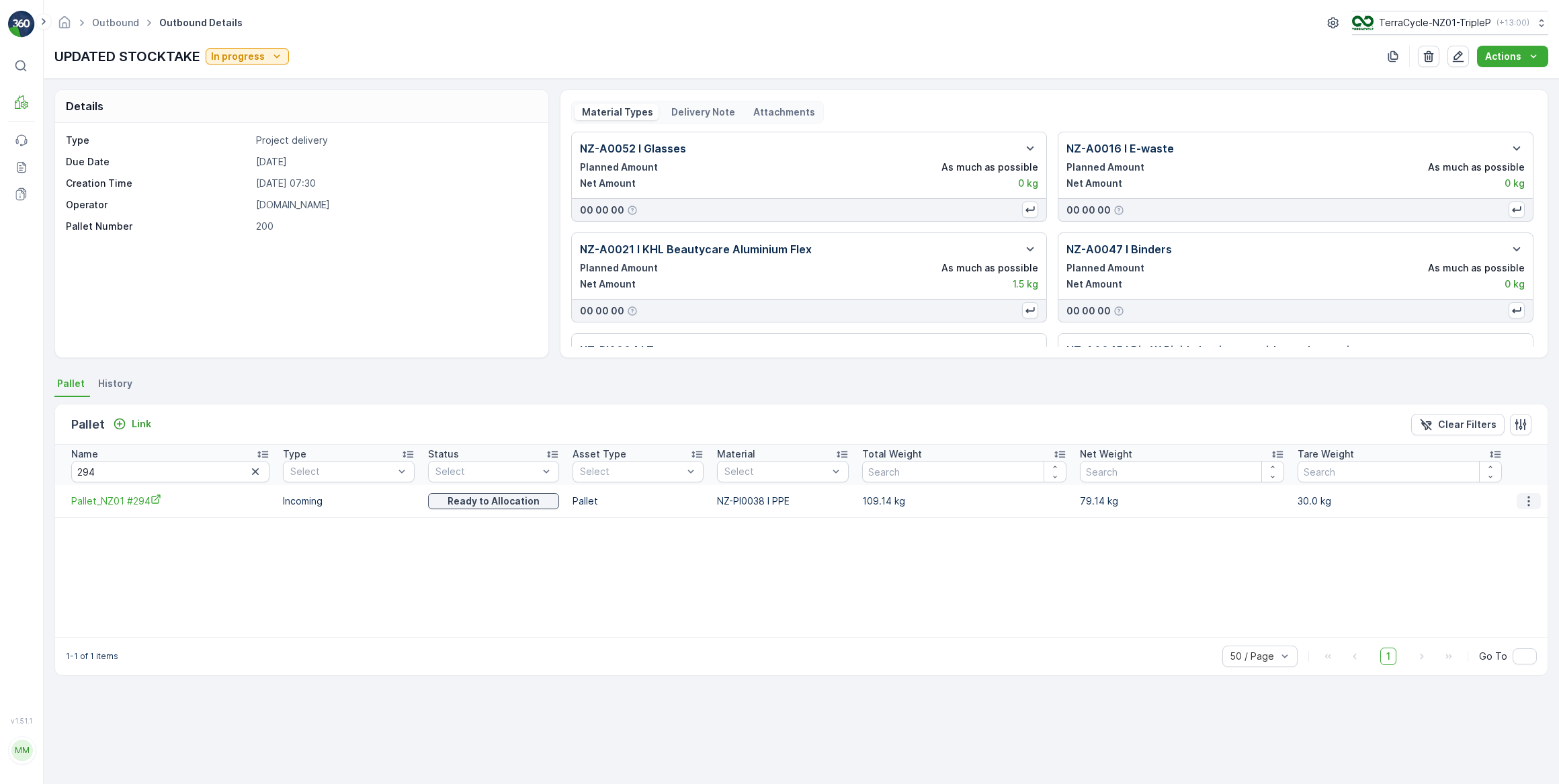
click at [1527, 501] on icon "button" at bounding box center [1528, 500] width 14 height 14
click at [1525, 547] on span "Unlink Pallet" at bounding box center [1503, 545] width 54 height 14
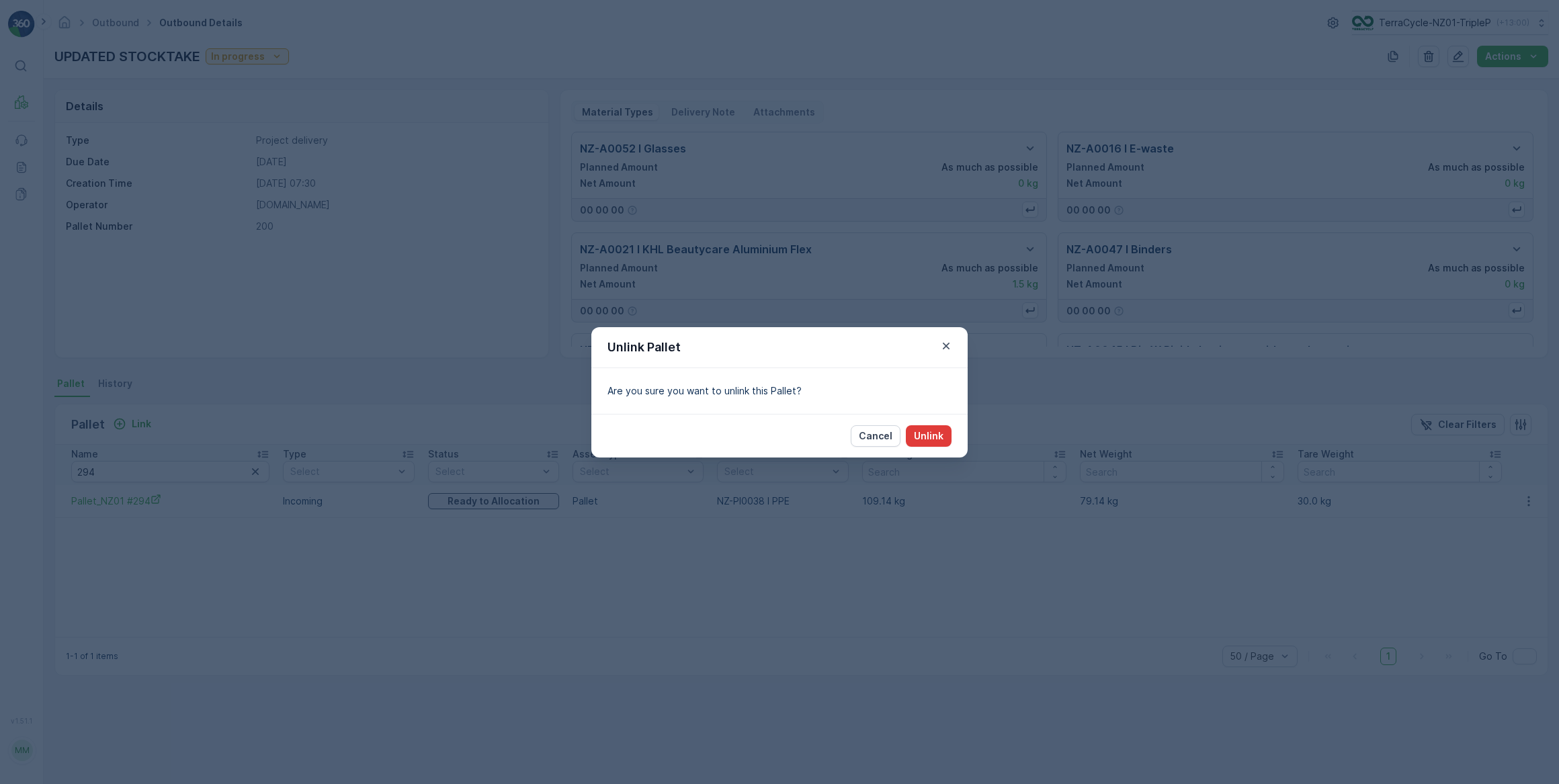
click at [925, 431] on p "Unlink" at bounding box center [929, 435] width 30 height 14
